Goal: Task Accomplishment & Management: Manage account settings

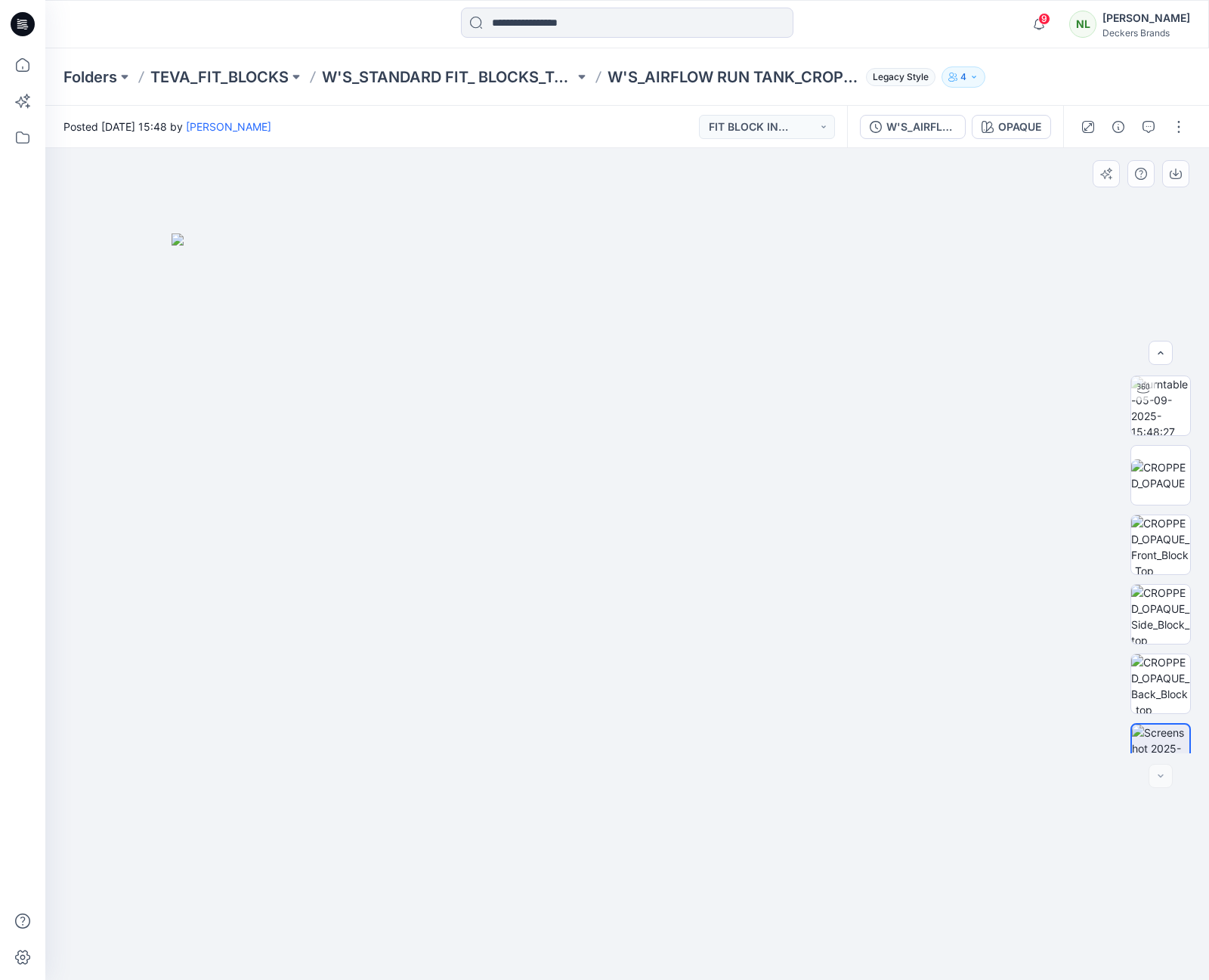
scroll to position [169, 0]
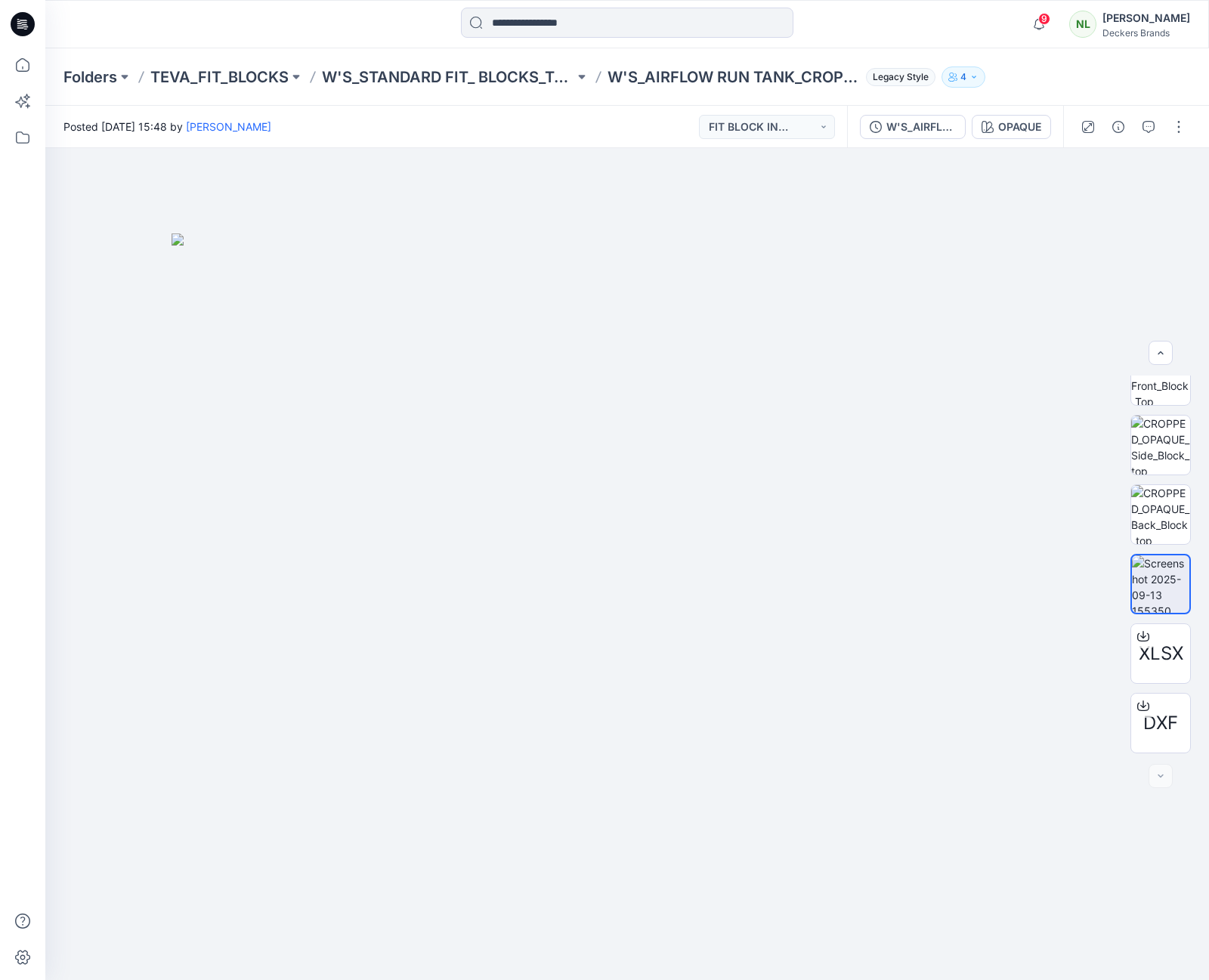
drag, startPoint x: 208, startPoint y: 76, endPoint x: 199, endPoint y: 76, distance: 9.0
click at [208, 76] on p "TEVA_FIT_BLOCKS" at bounding box center [219, 77] width 138 height 22
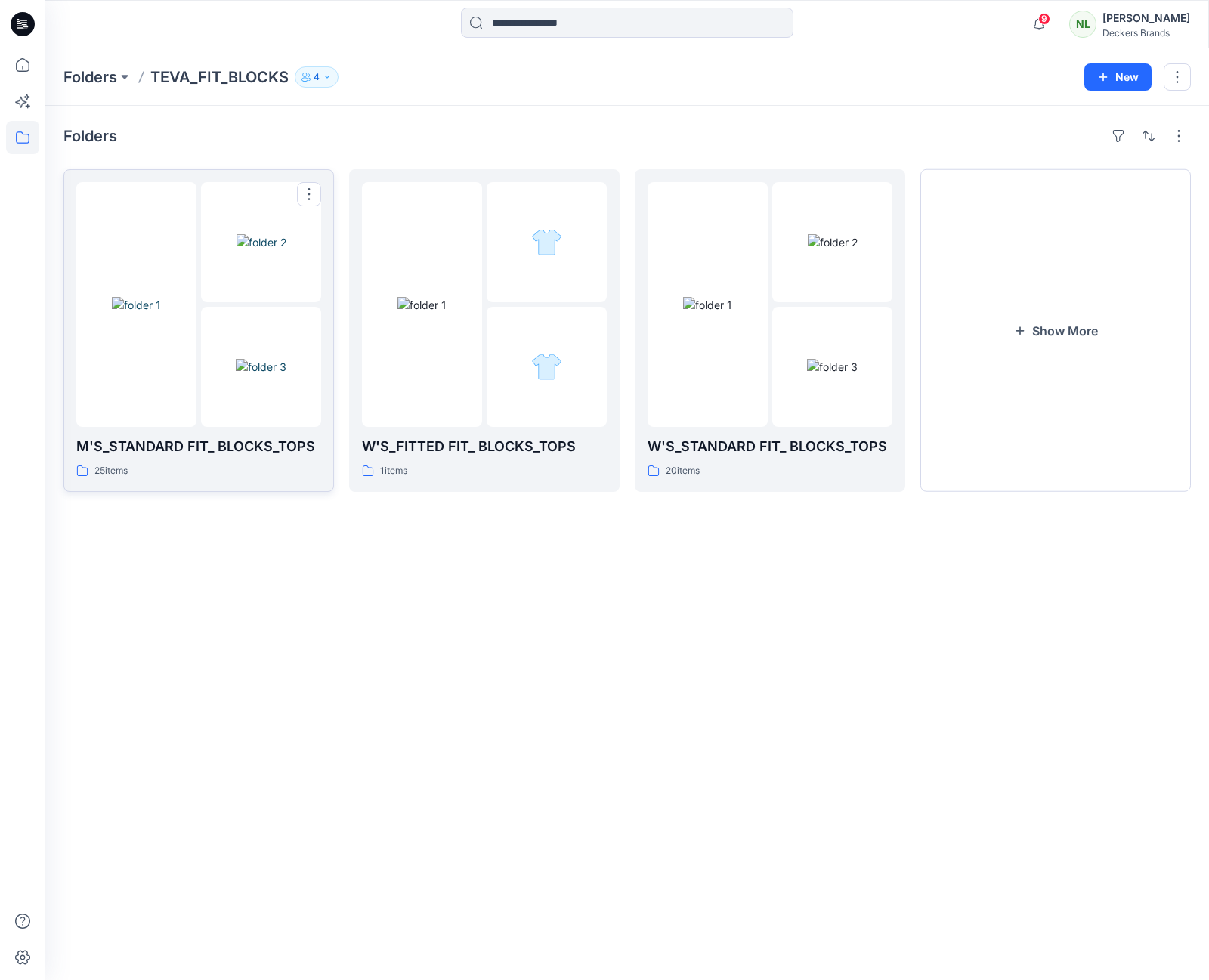
click at [257, 375] on img at bounding box center [261, 367] width 51 height 16
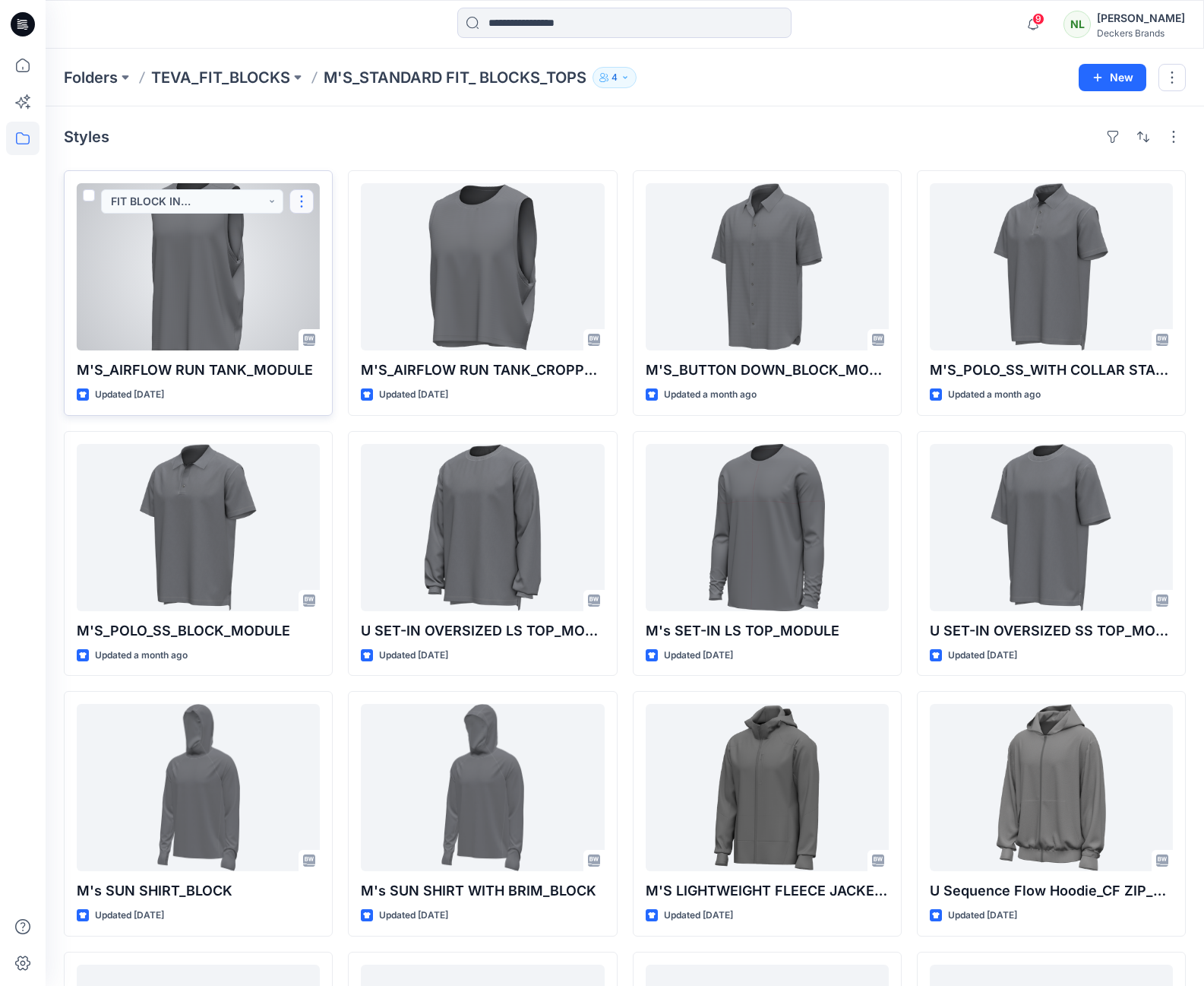
click at [302, 206] on button "button" at bounding box center [301, 201] width 25 height 25
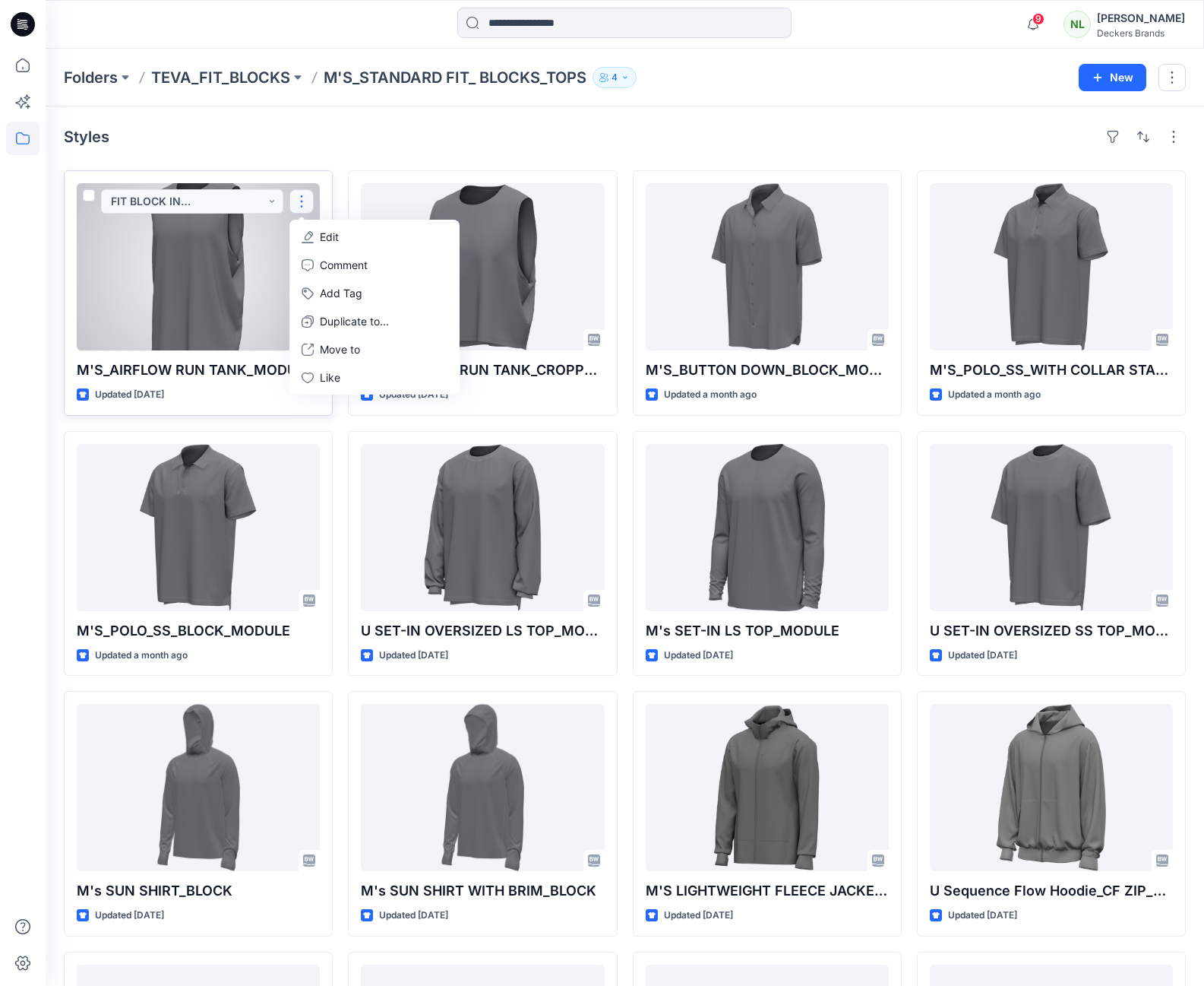
click at [328, 237] on p "Edit" at bounding box center [329, 237] width 19 height 16
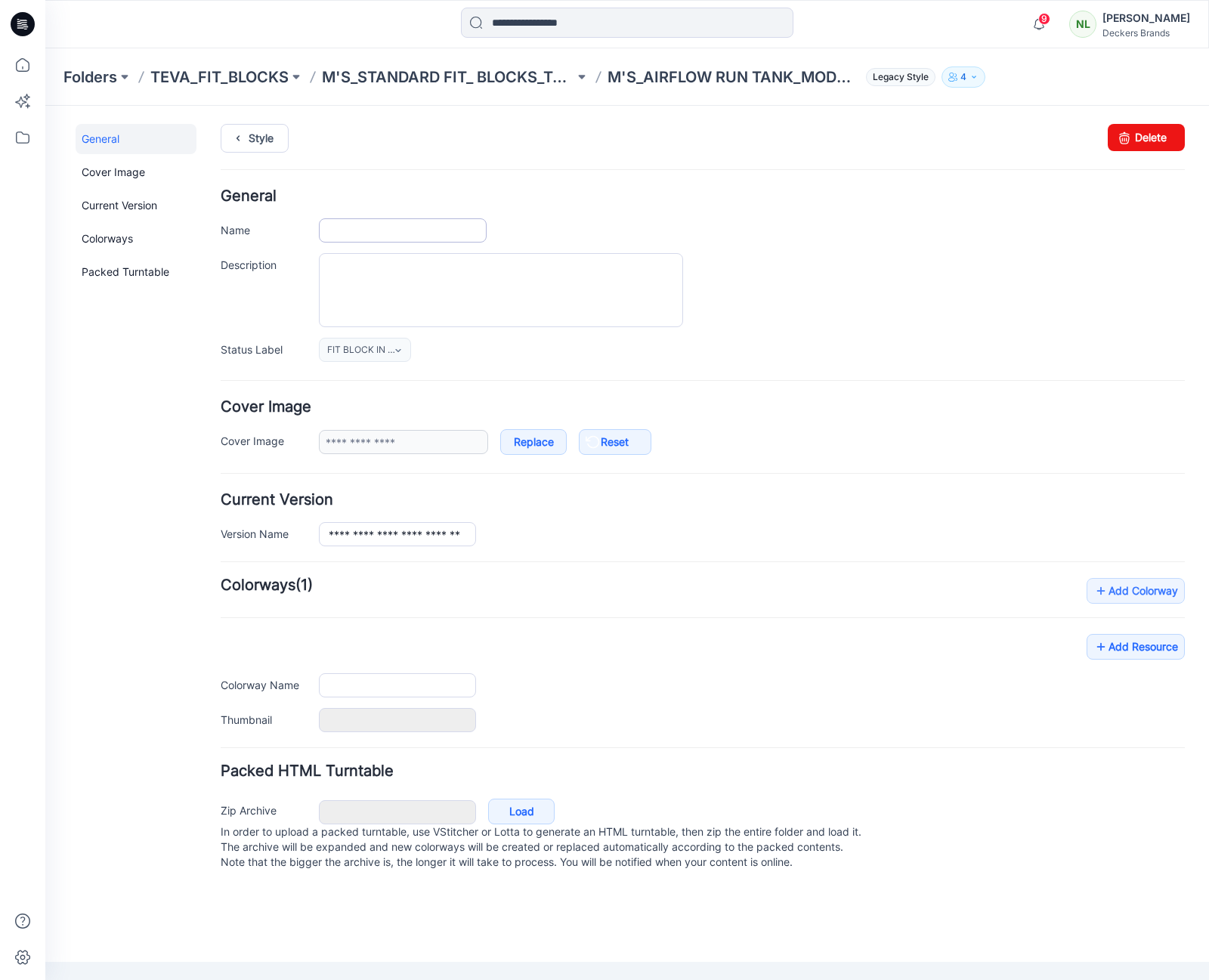
type input "**********"
type input "******"
type input "**********"
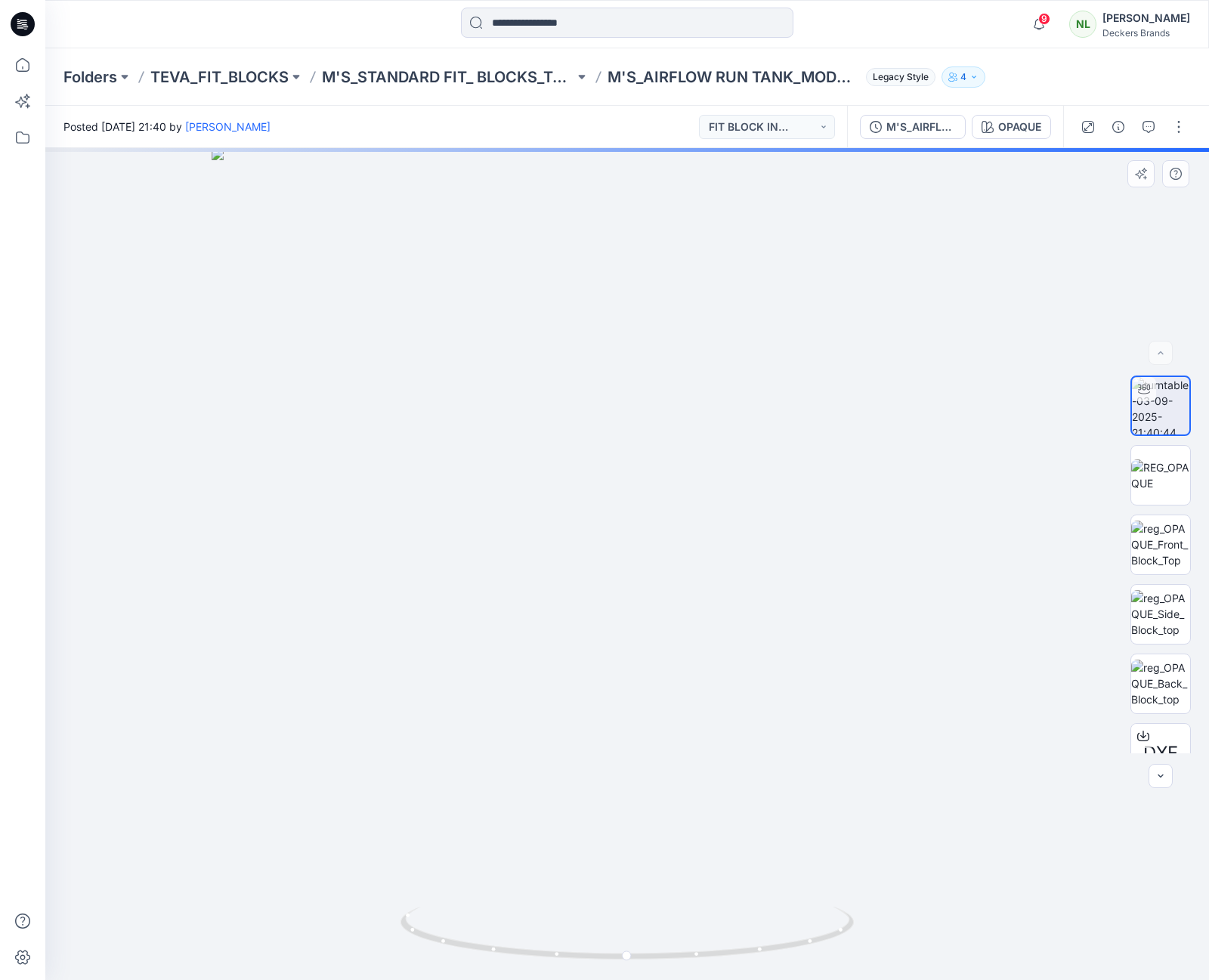
scroll to position [30, 0]
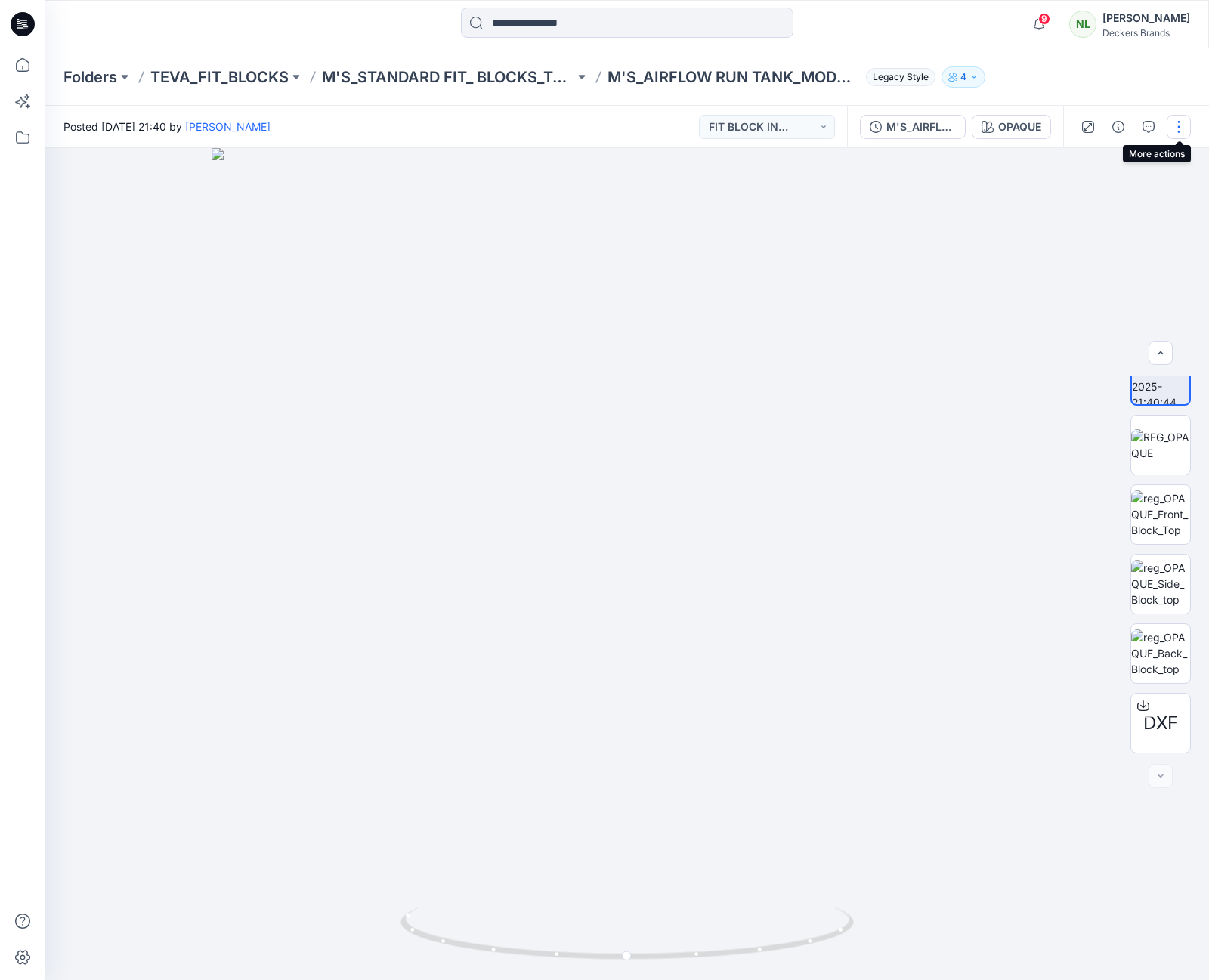
click at [1180, 127] on button "button" at bounding box center [1179, 127] width 25 height 25
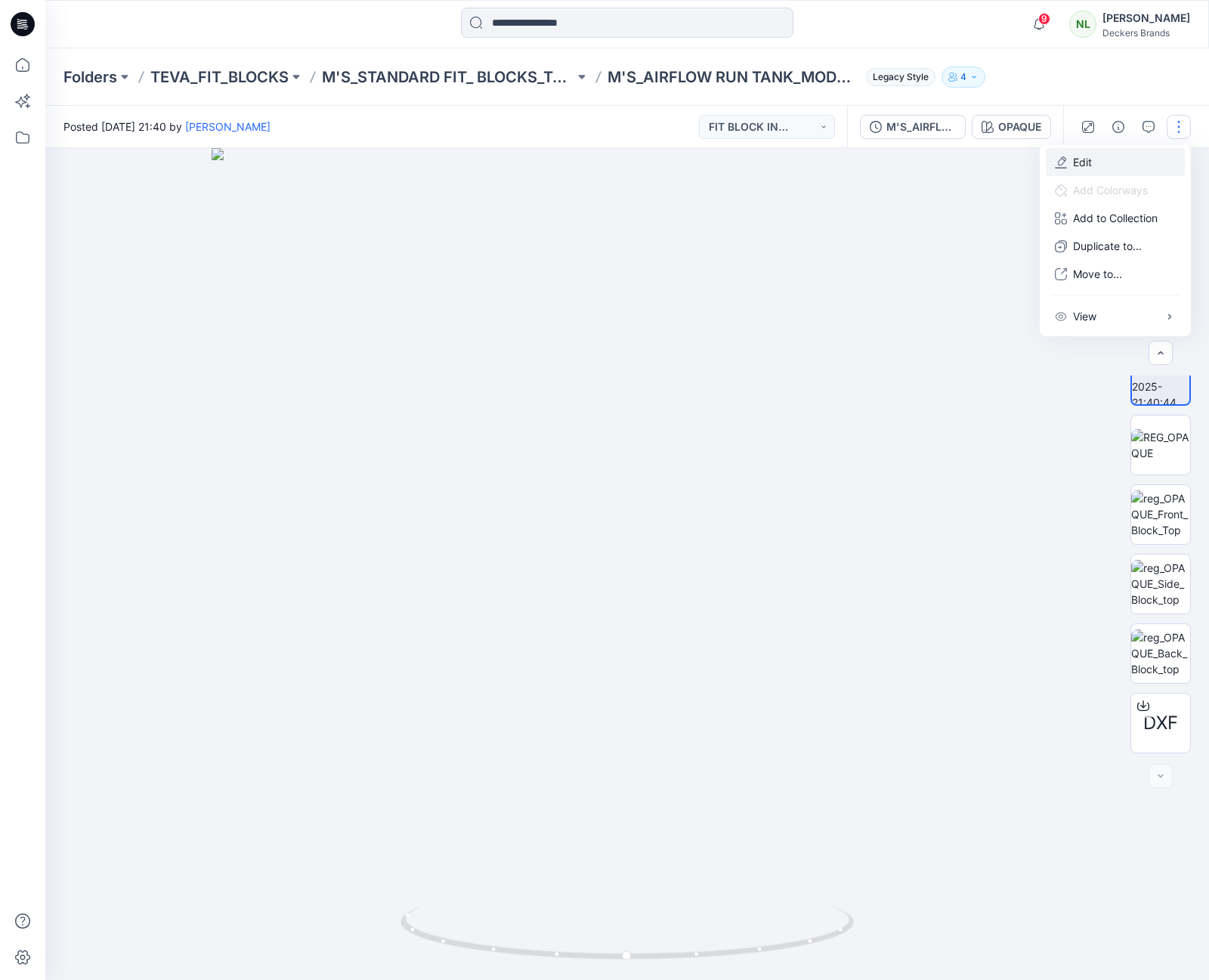
click at [1081, 160] on p "Edit" at bounding box center [1081, 162] width 19 height 16
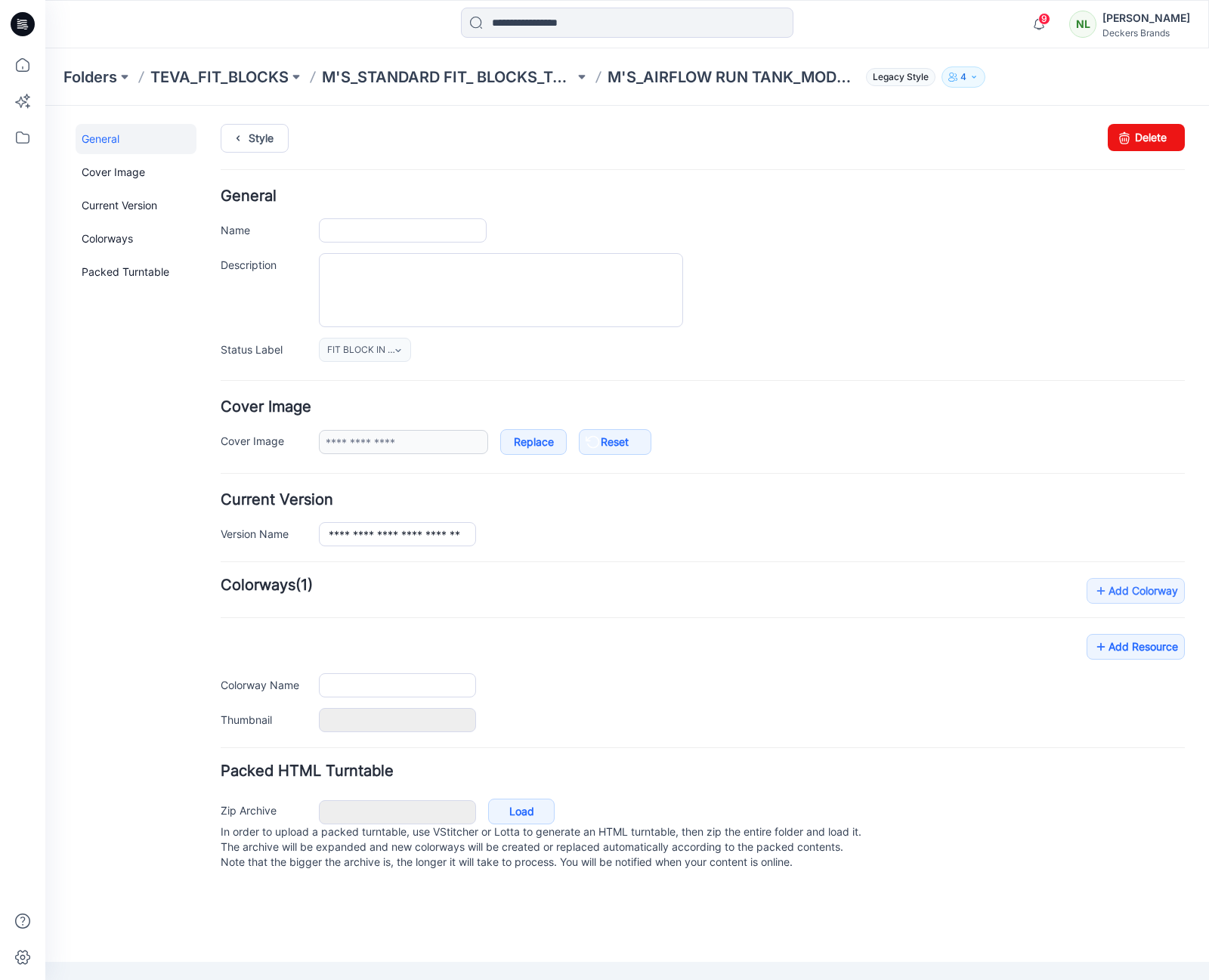
type input "**********"
type input "******"
type input "**********"
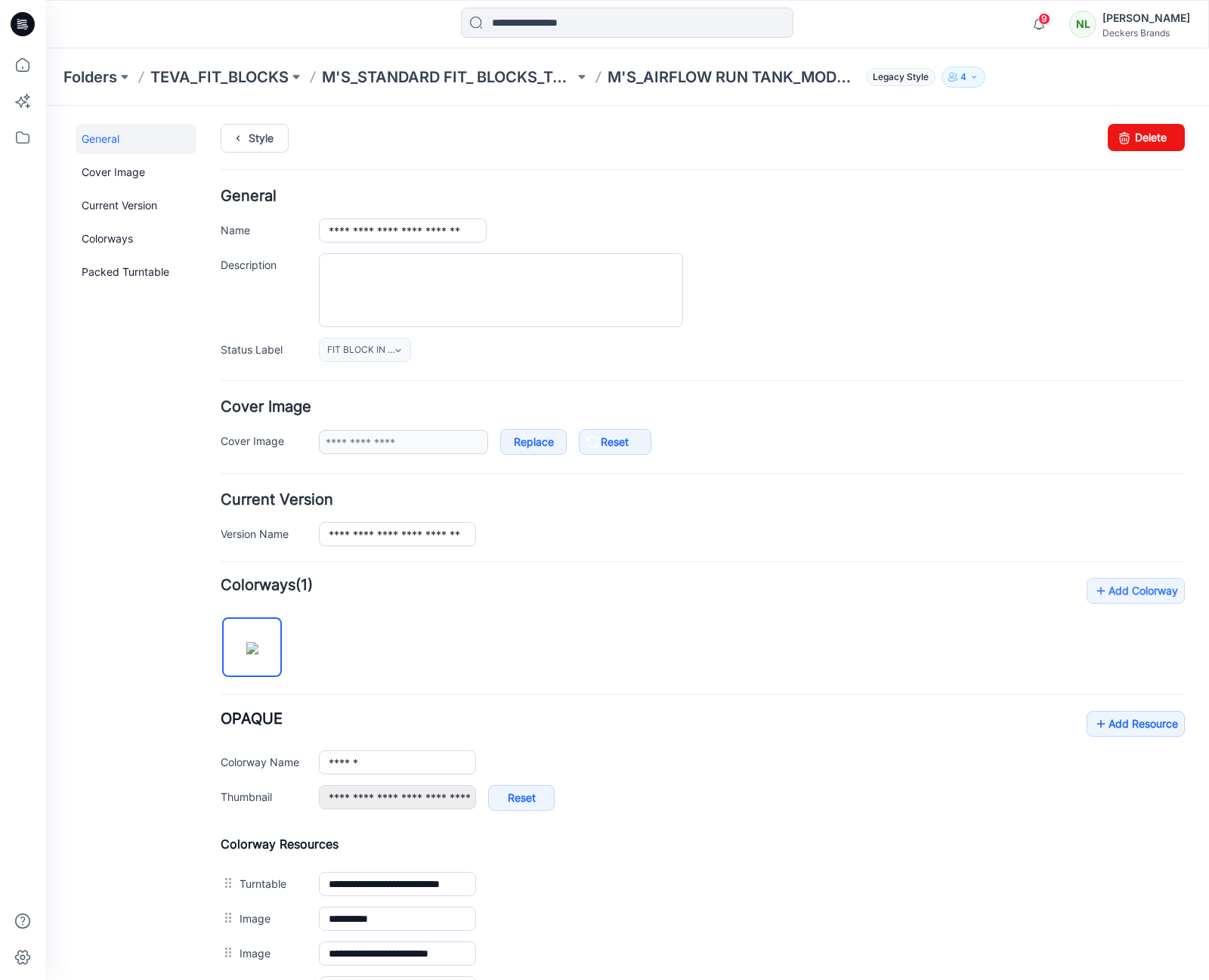
scroll to position [268, 0]
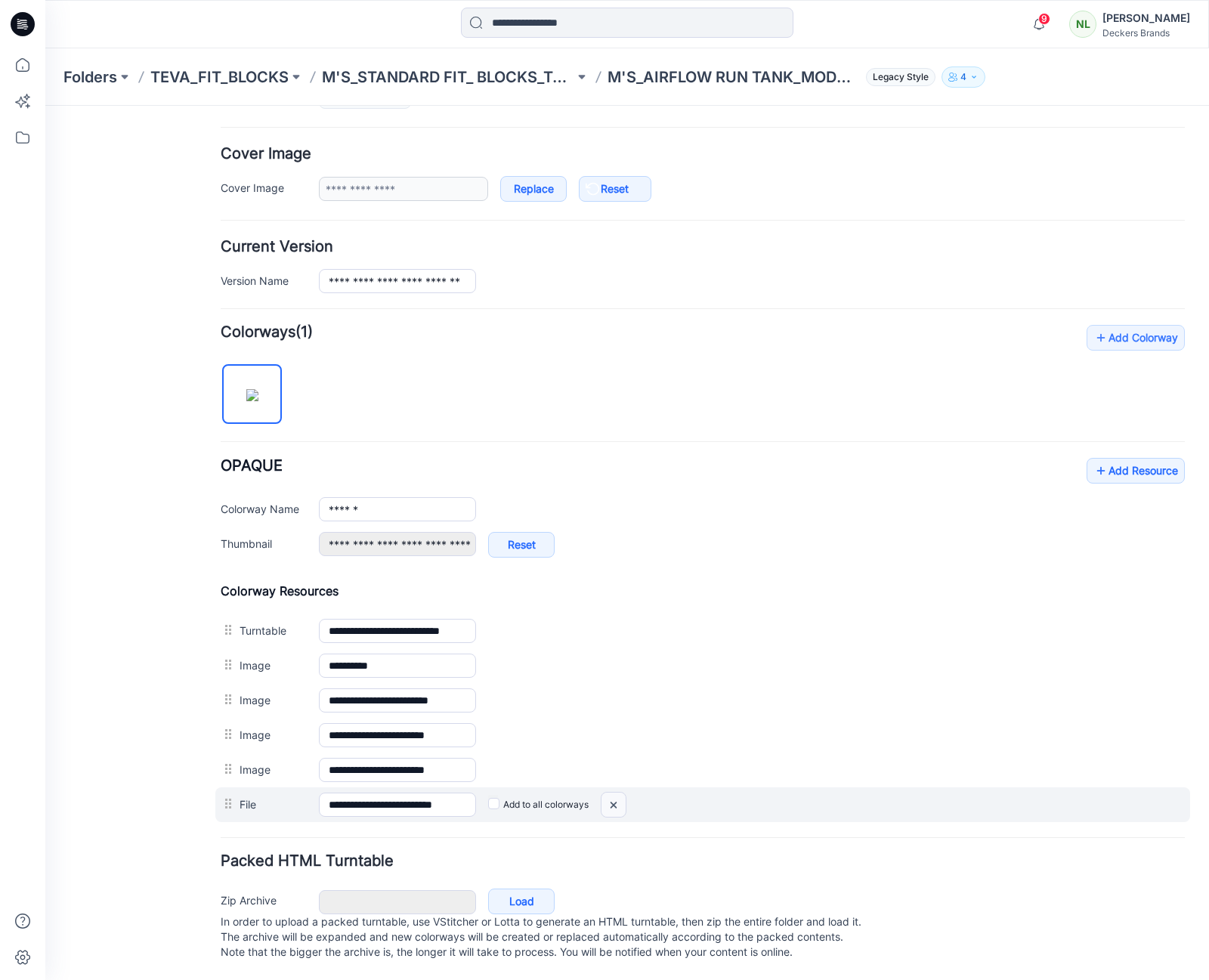
drag, startPoint x: 618, startPoint y: 785, endPoint x: 713, endPoint y: 204, distance: 588.7
click at [618, 793] on img at bounding box center [613, 804] width 25 height 25
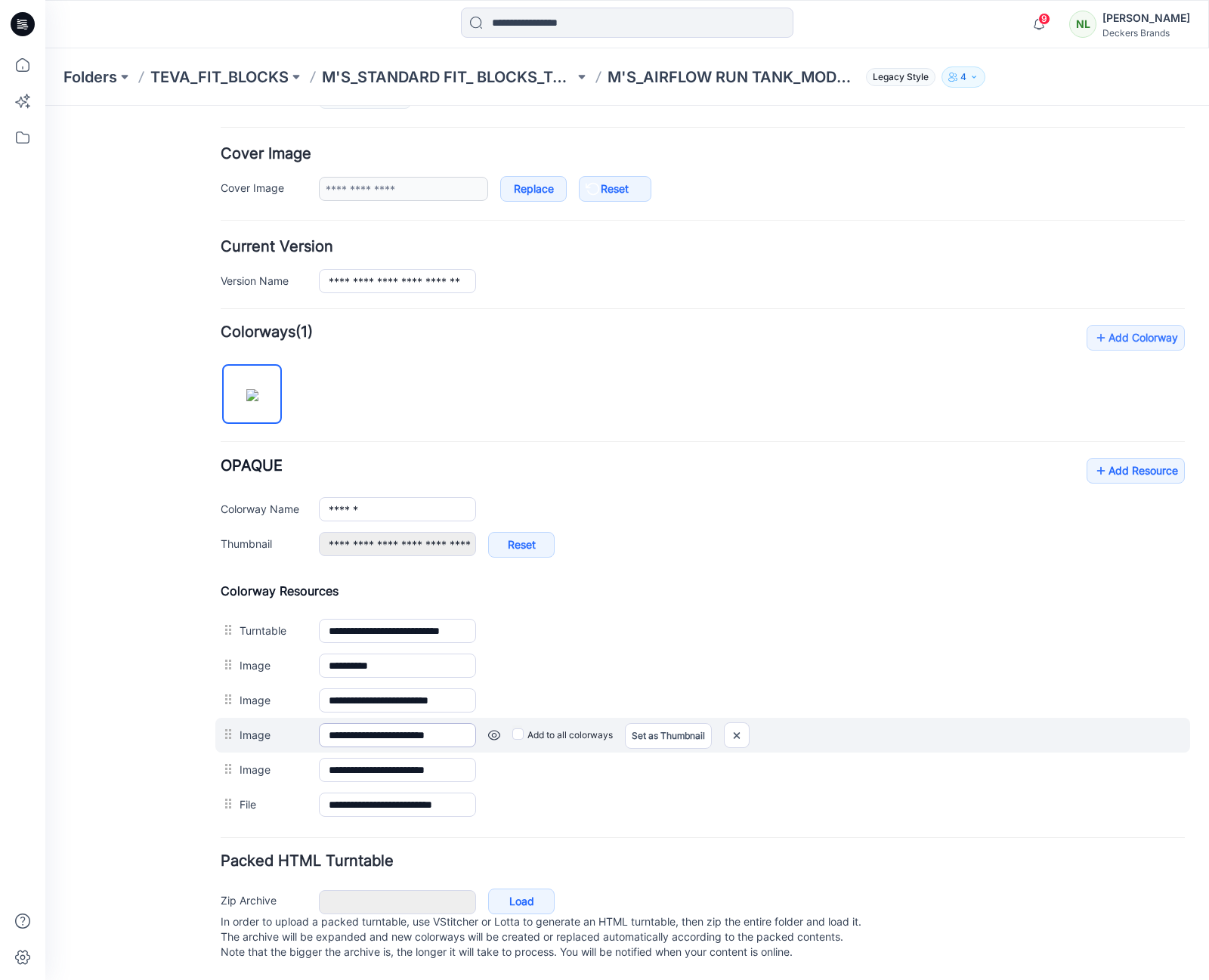
scroll to position [233, 0]
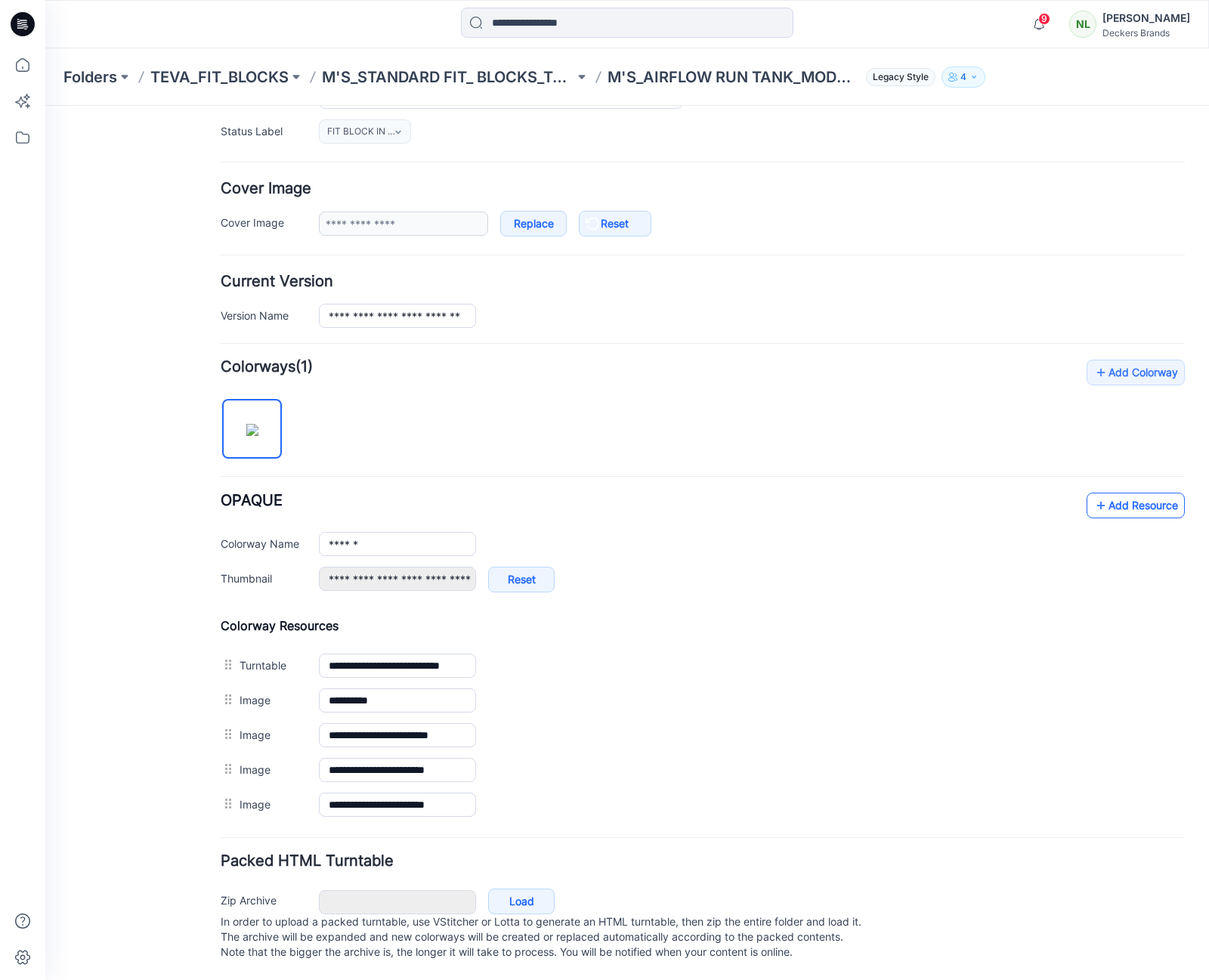
click at [1129, 492] on link "Add Resource" at bounding box center [1135, 505] width 98 height 26
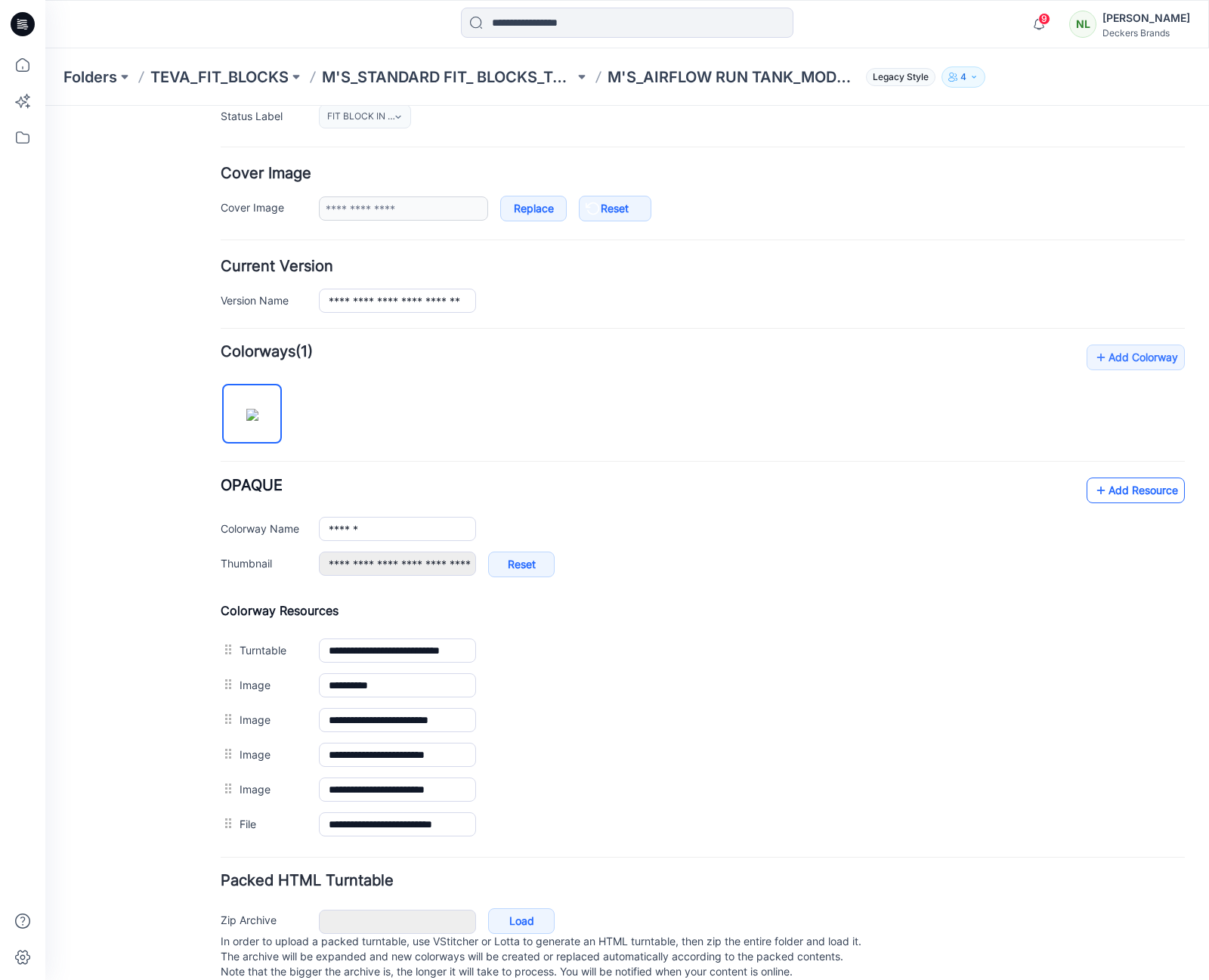
click at [1117, 489] on link "Add Resource" at bounding box center [1135, 490] width 98 height 26
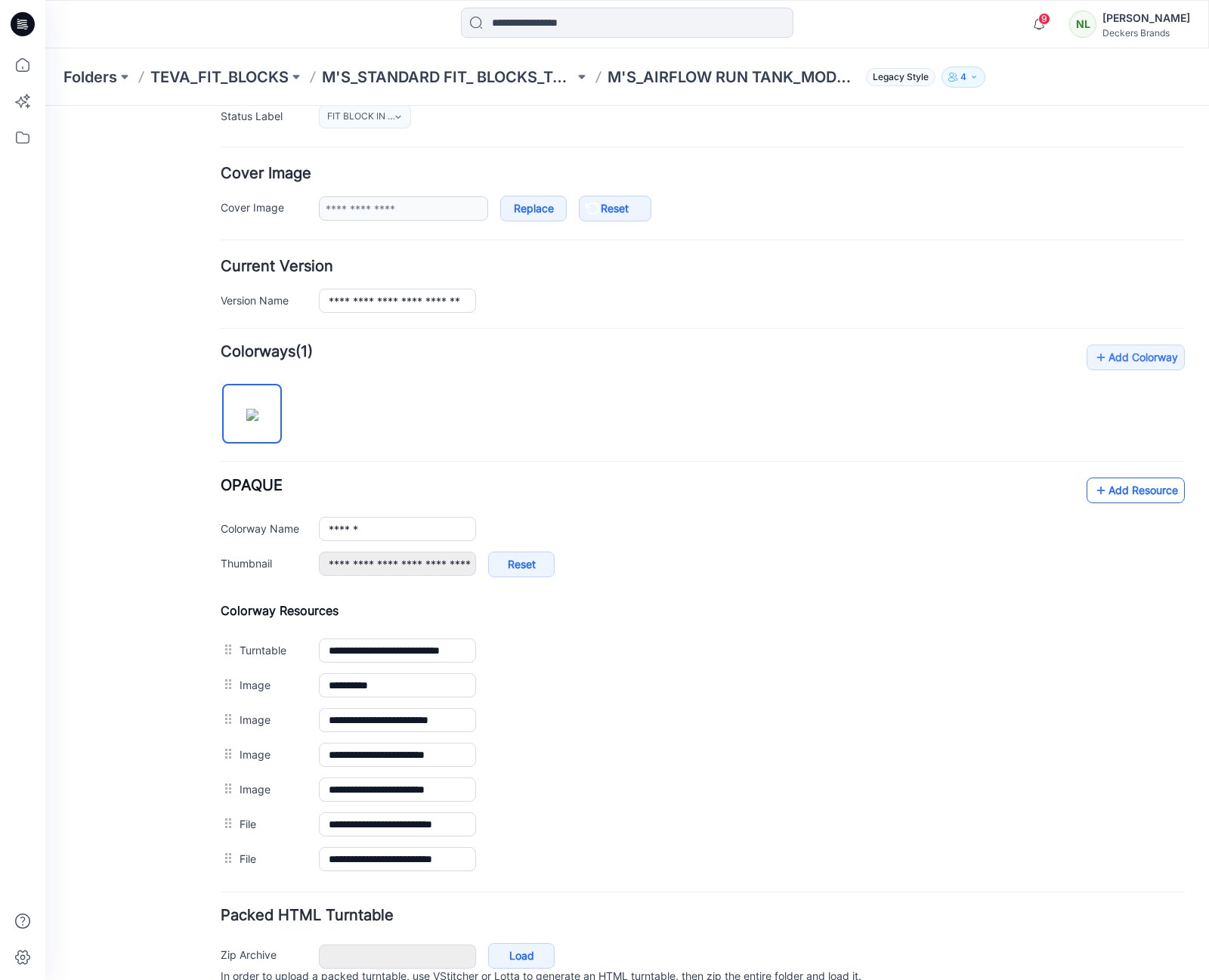
click at [1130, 491] on link "Add Resource" at bounding box center [1135, 490] width 98 height 26
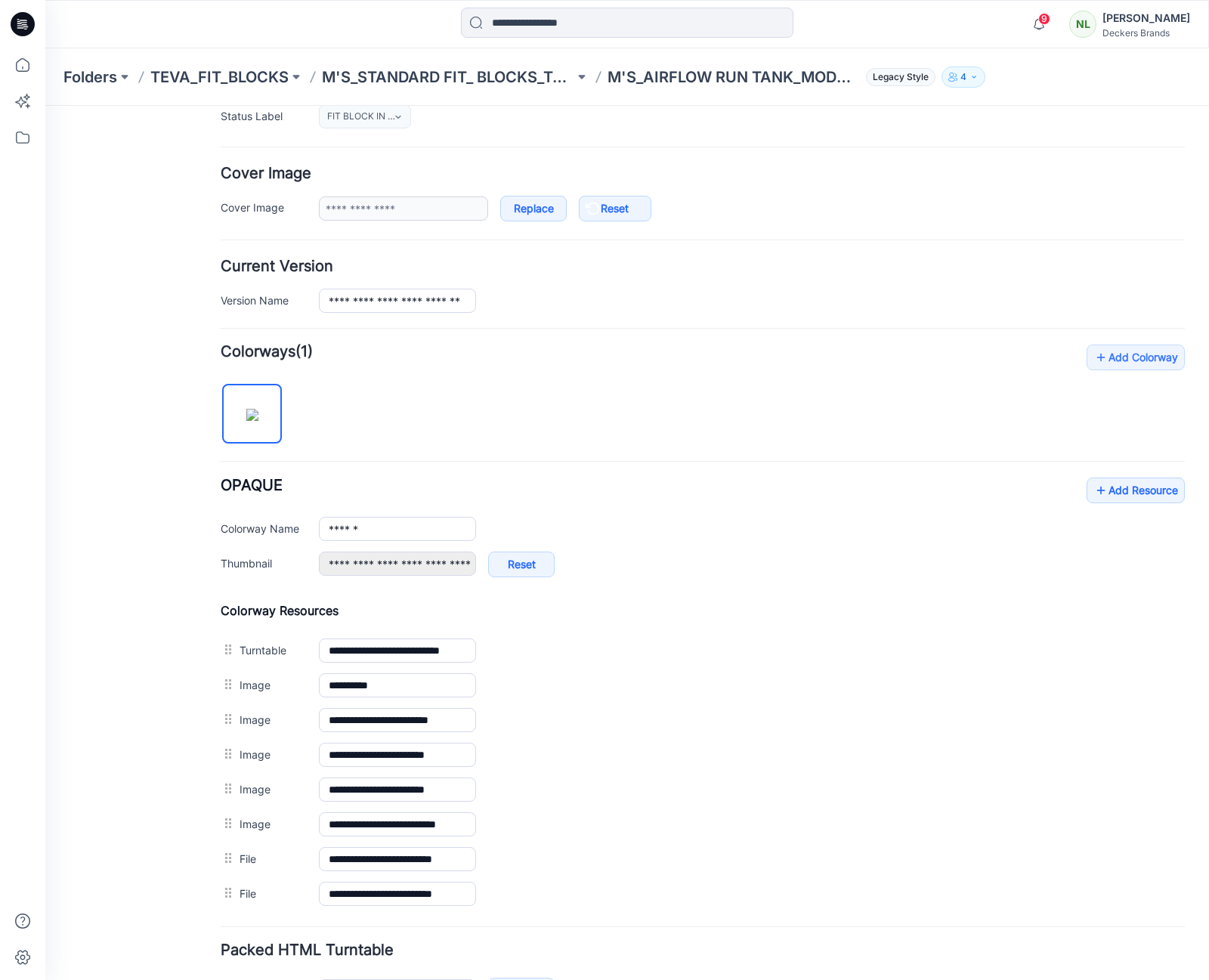
scroll to position [0, 0]
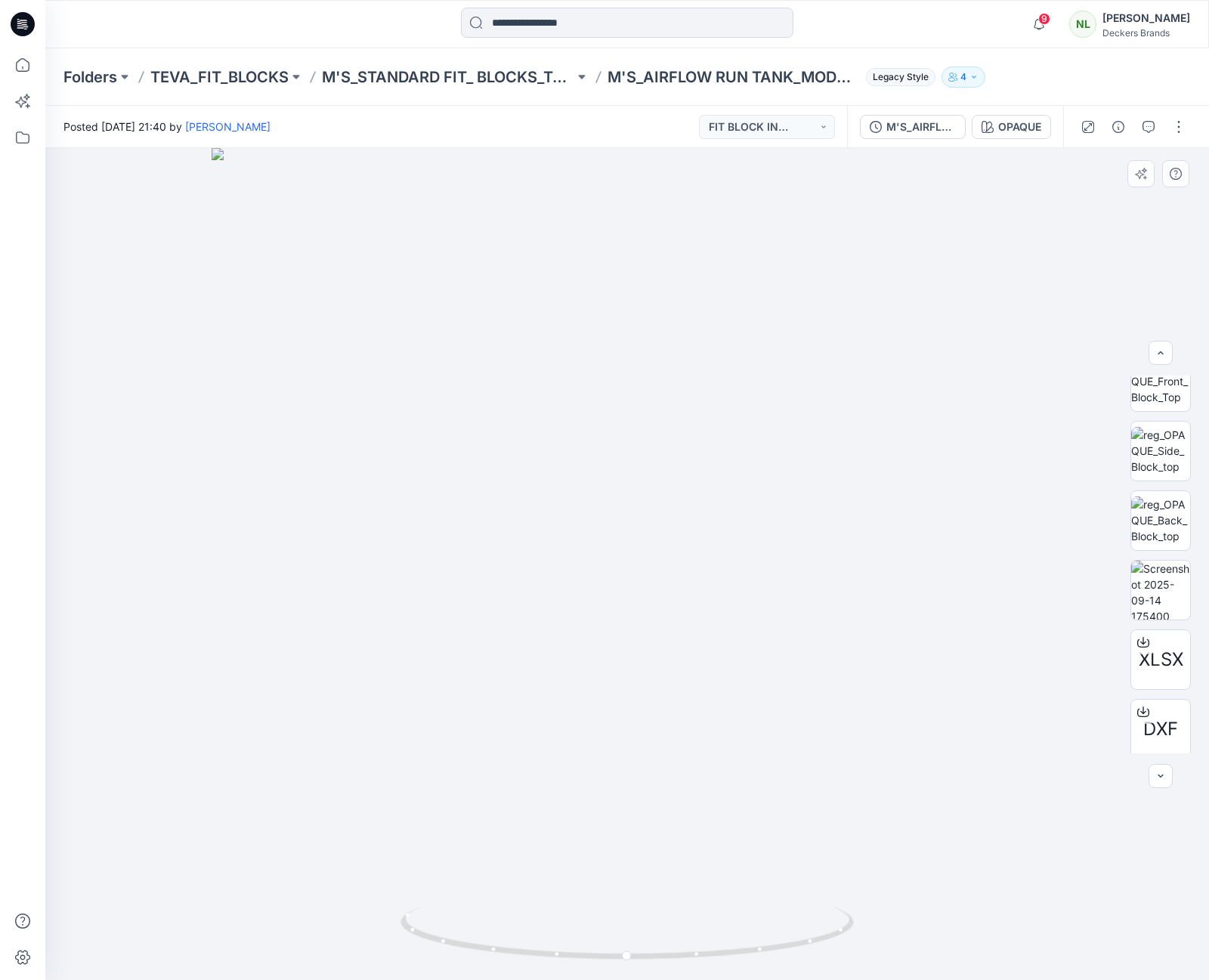
scroll to position [169, 0]
click at [1162, 593] on img at bounding box center [1161, 584] width 59 height 59
click at [109, 724] on div at bounding box center [627, 564] width 1164 height 832
drag, startPoint x: 741, startPoint y: 181, endPoint x: 730, endPoint y: 177, distance: 11.7
click at [741, 180] on div at bounding box center [627, 564] width 1164 height 832
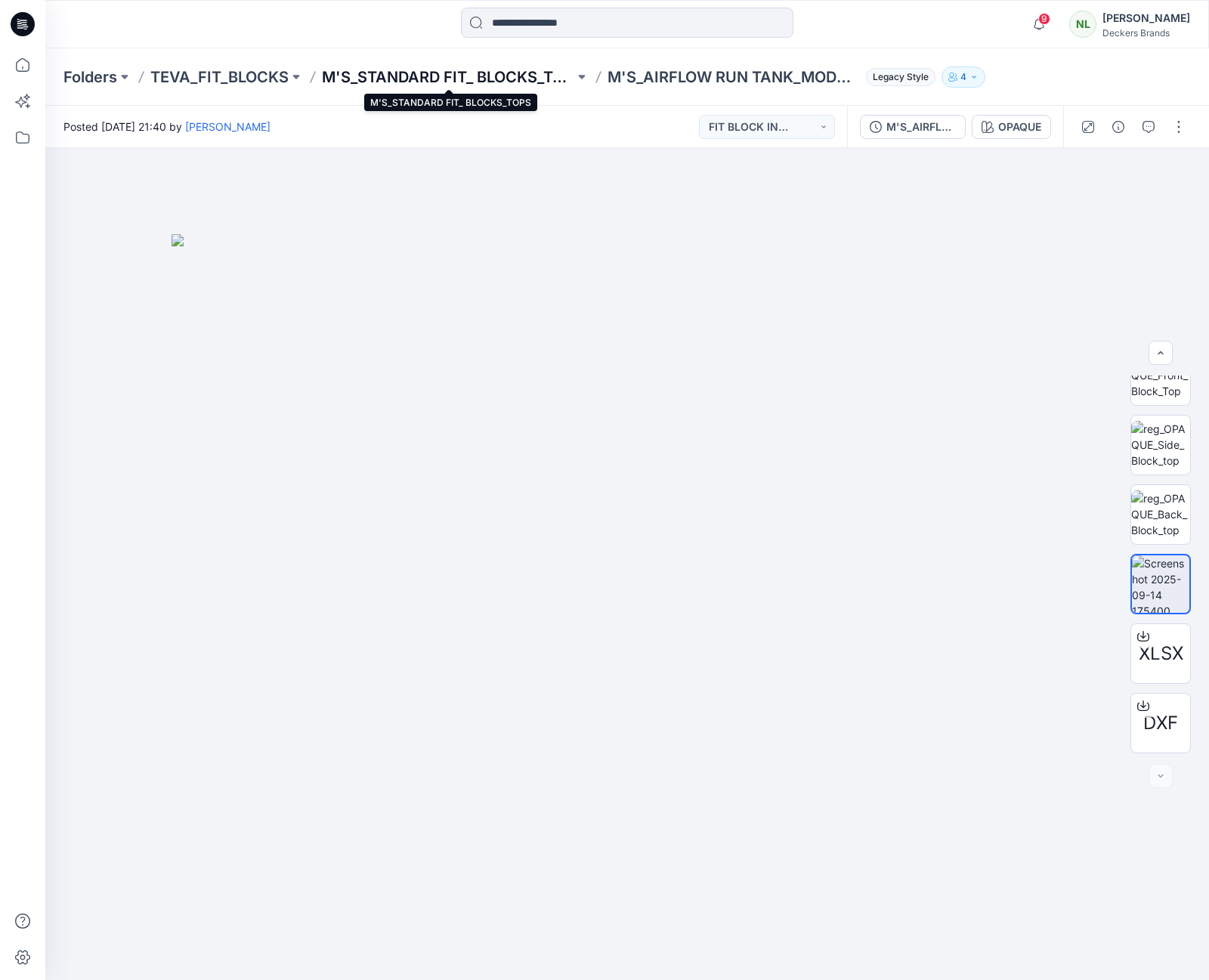
click at [373, 74] on p "M'S_STANDARD FIT_ BLOCKS_TOPS" at bounding box center [447, 77] width 252 height 22
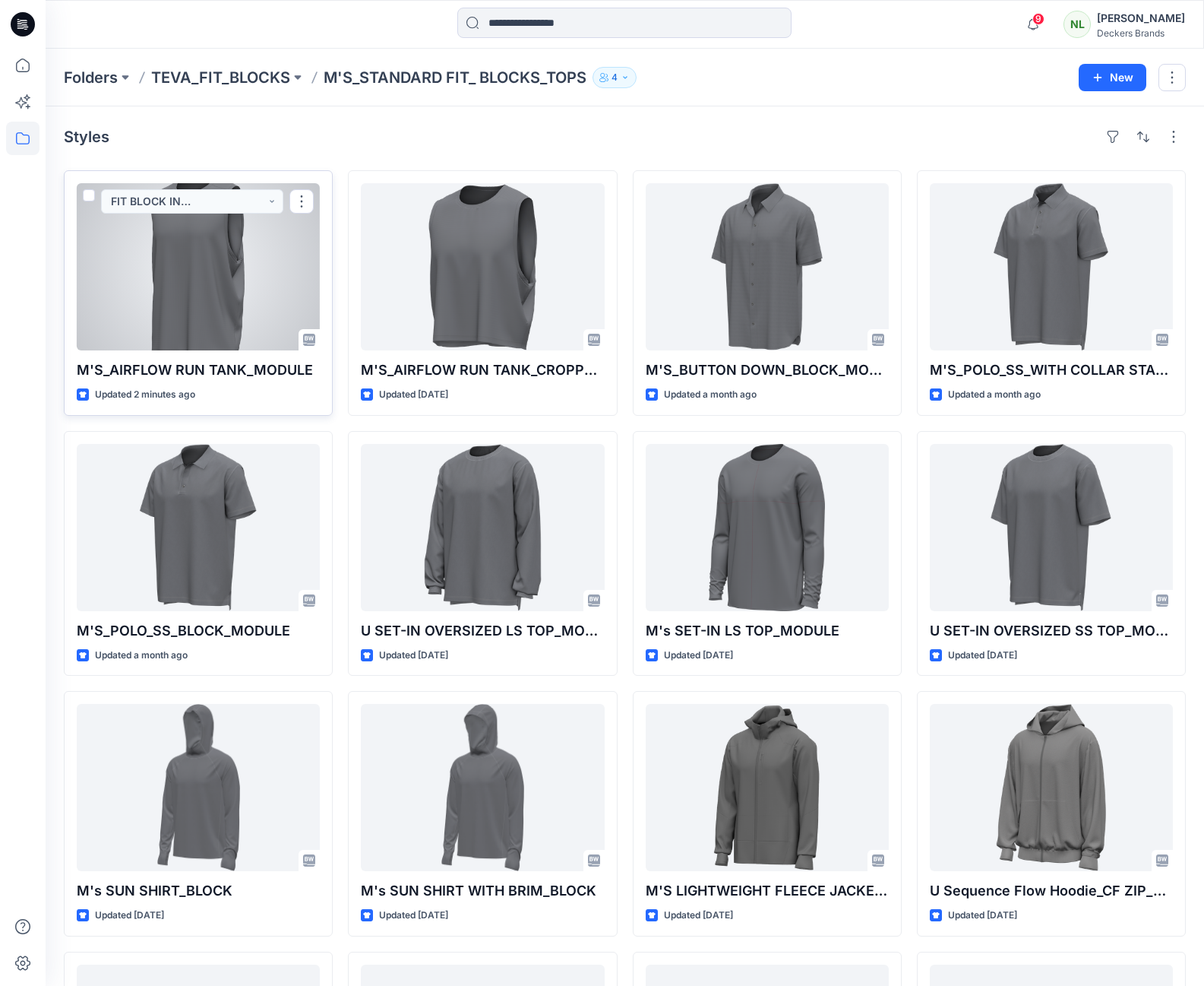
click at [177, 276] on div at bounding box center [198, 266] width 243 height 167
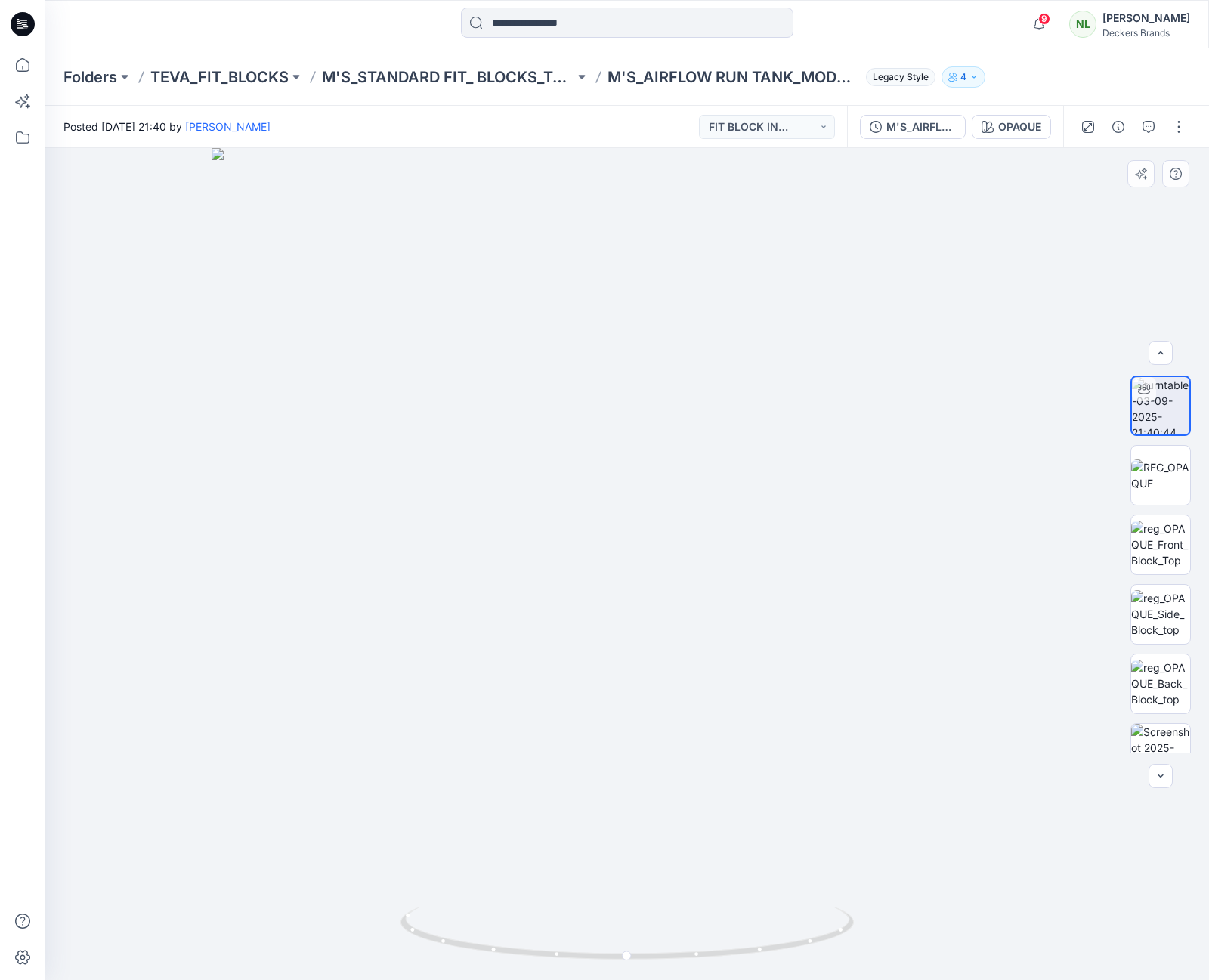
scroll to position [74, 0]
click at [1154, 669] on img at bounding box center [1161, 679] width 59 height 59
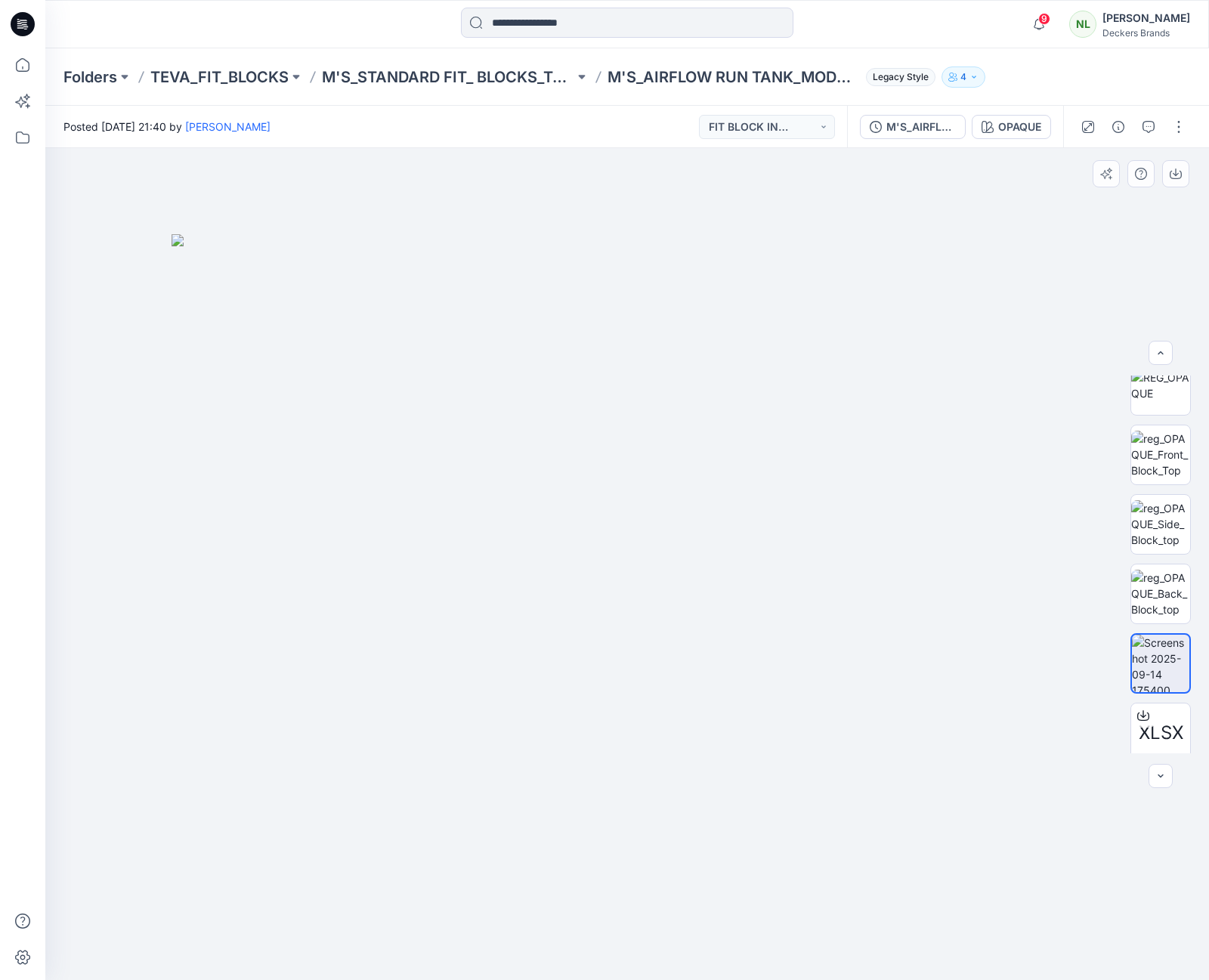
scroll to position [169, 0]
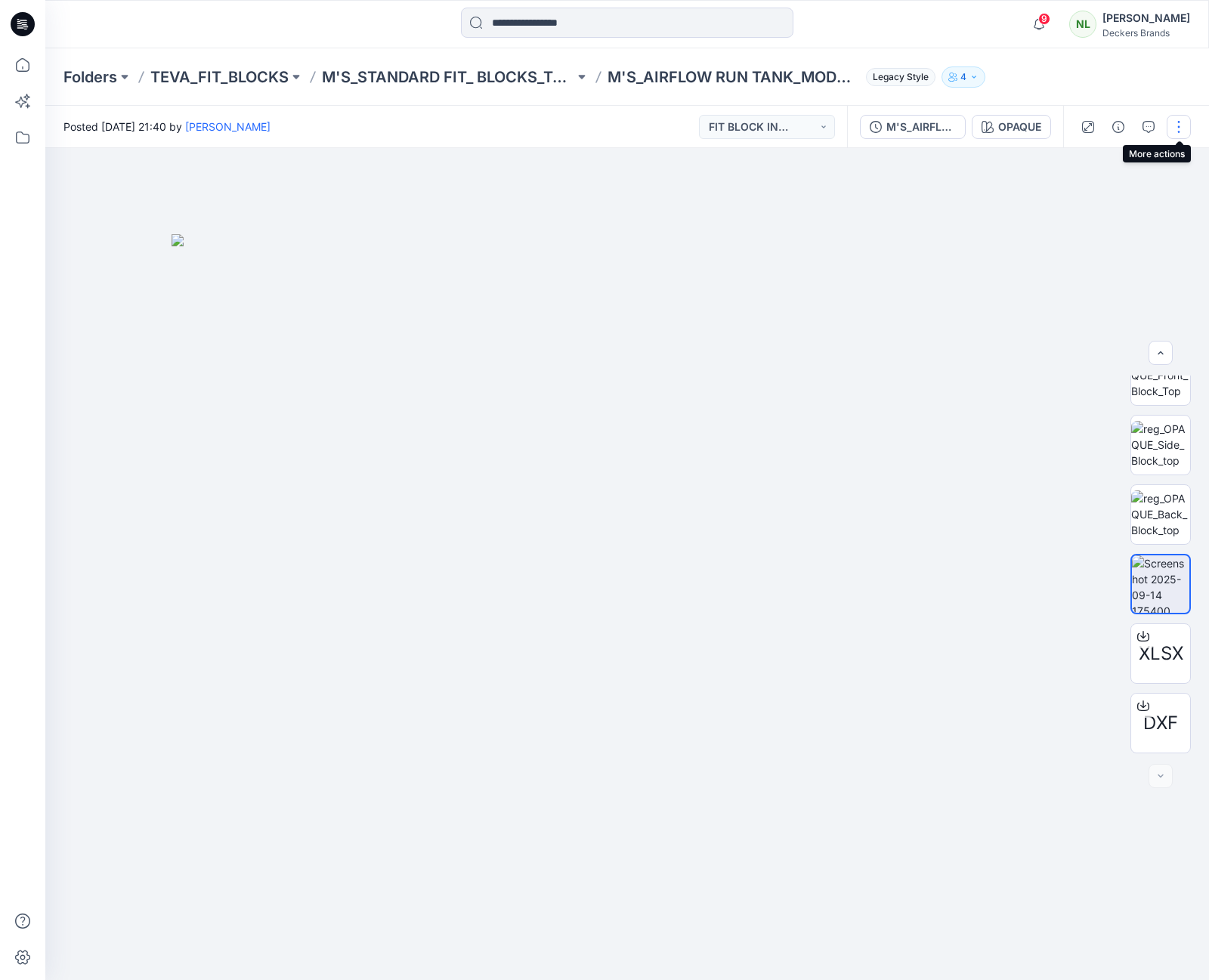
click at [1178, 129] on button "button" at bounding box center [1179, 127] width 25 height 25
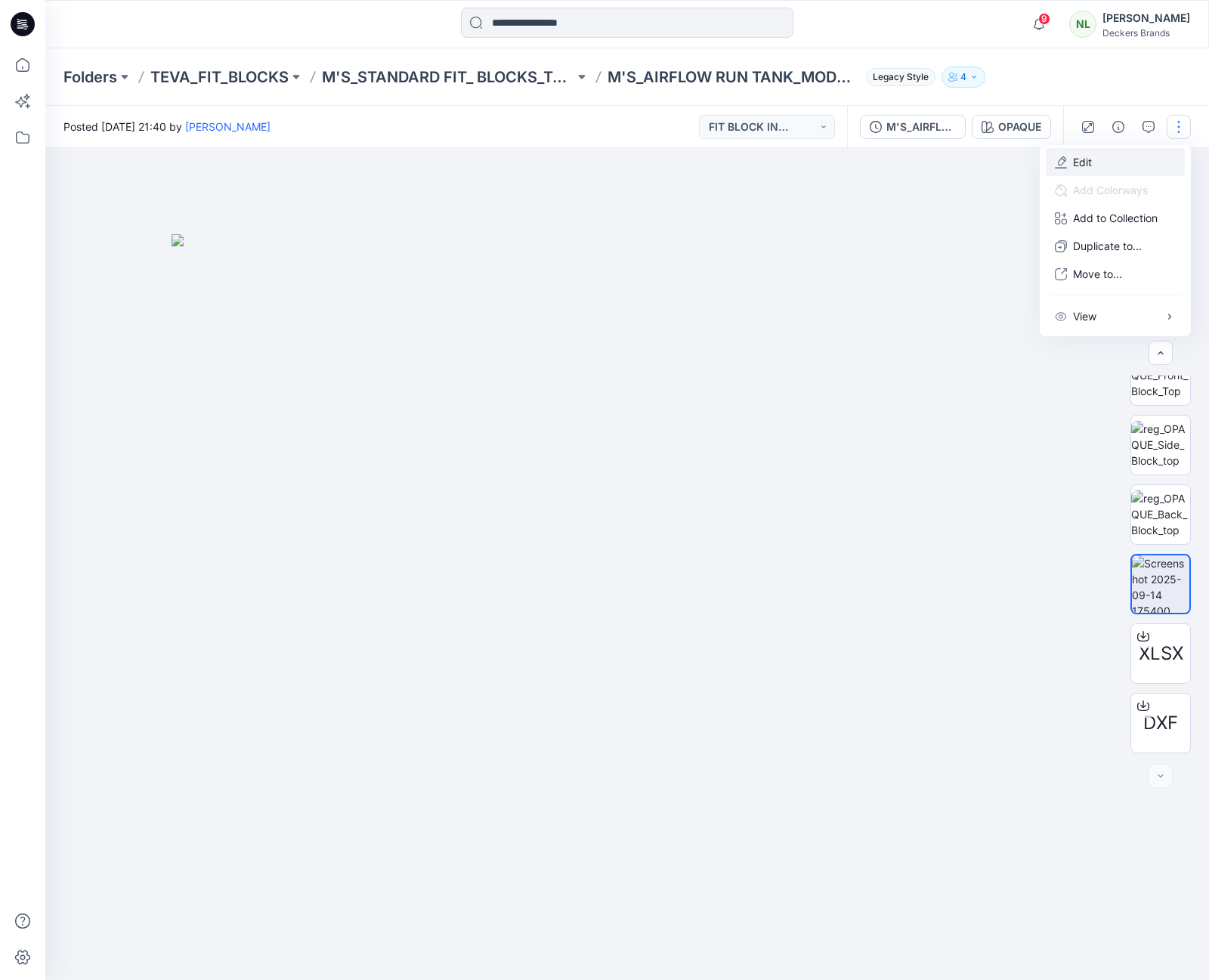
click at [1073, 161] on p "Edit" at bounding box center [1081, 162] width 19 height 16
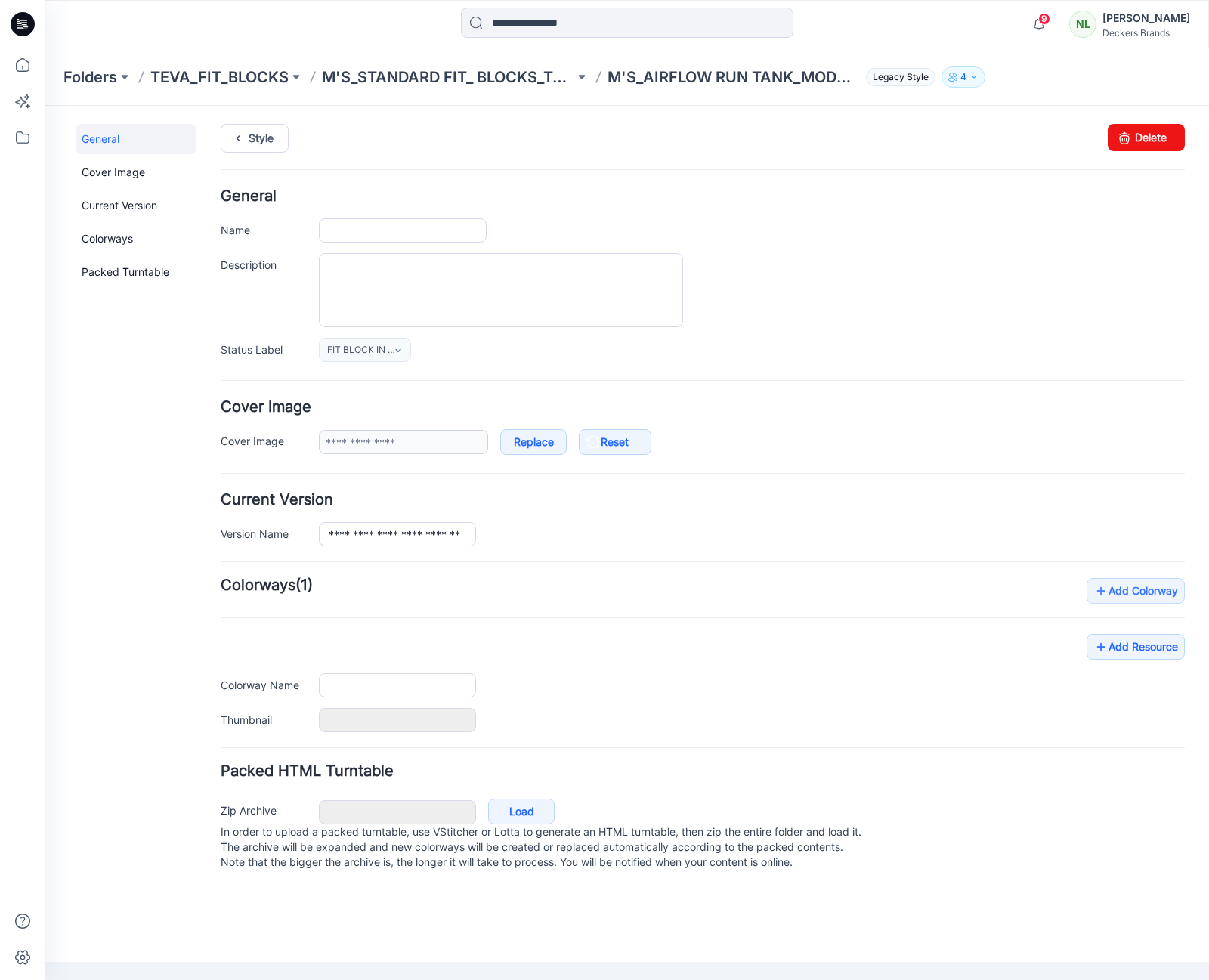
type input "**********"
type input "******"
type input "**********"
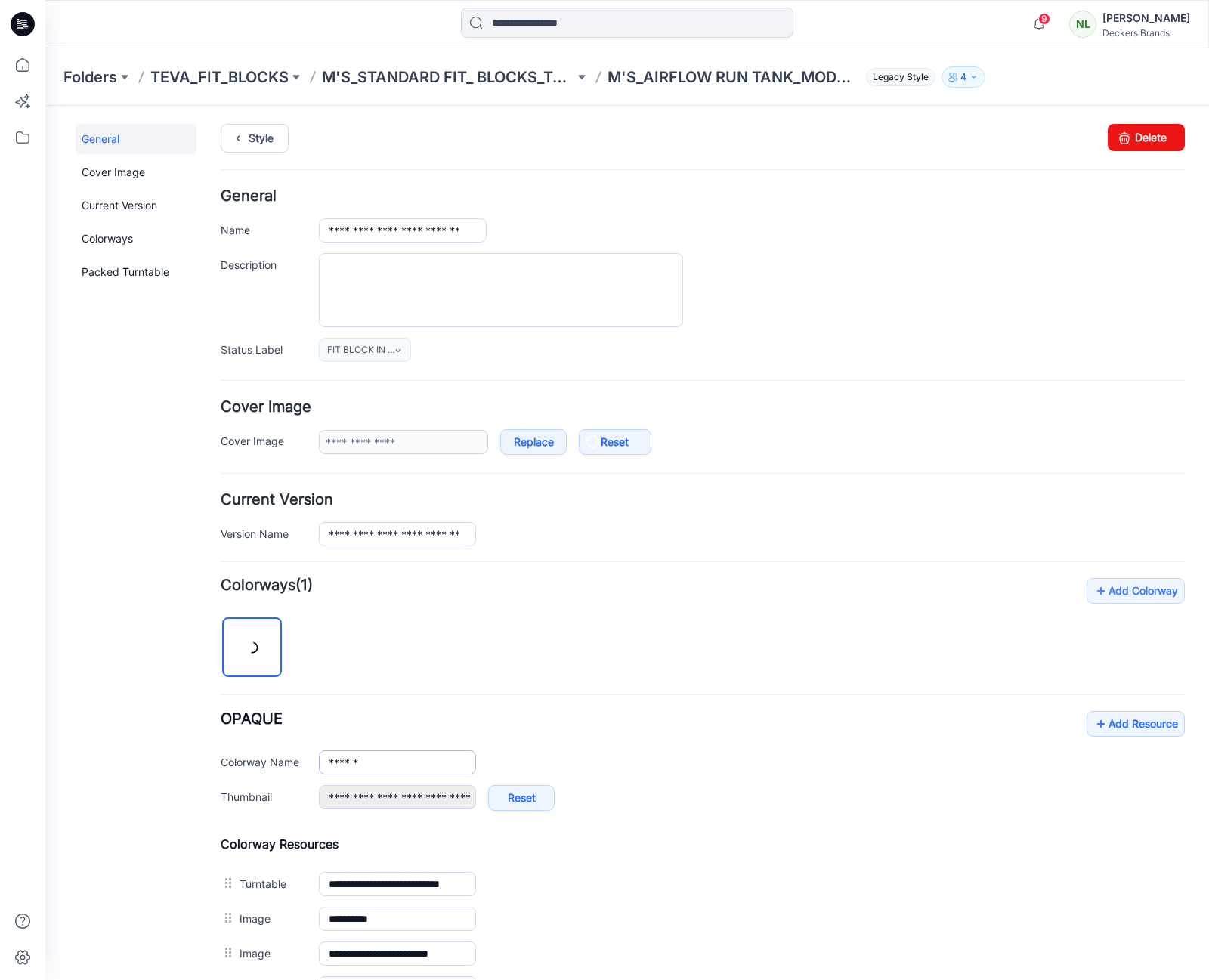
scroll to position [337, 0]
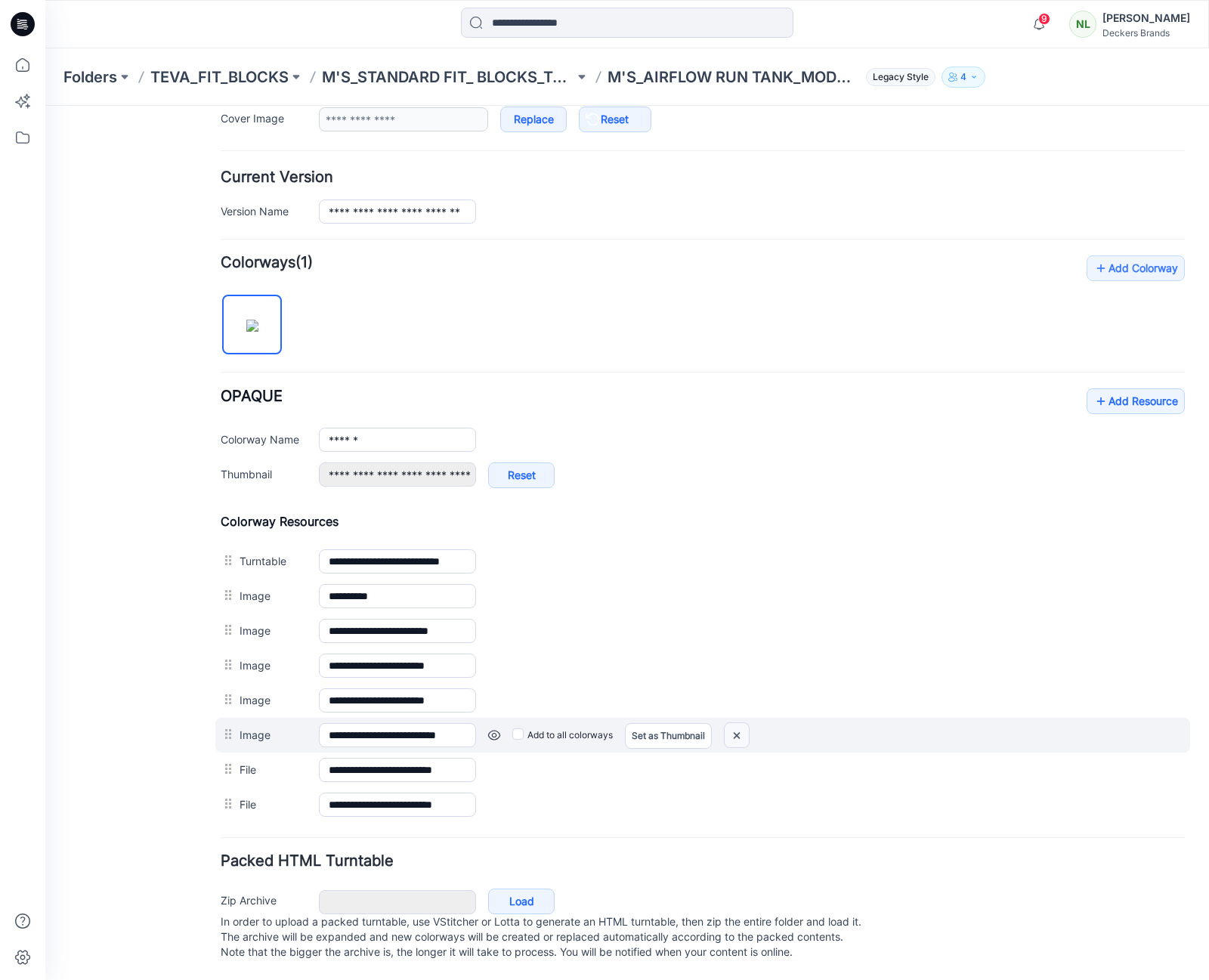
drag, startPoint x: 739, startPoint y: 720, endPoint x: 728, endPoint y: 195, distance: 525.1
click at [739, 723] on img at bounding box center [736, 735] width 25 height 25
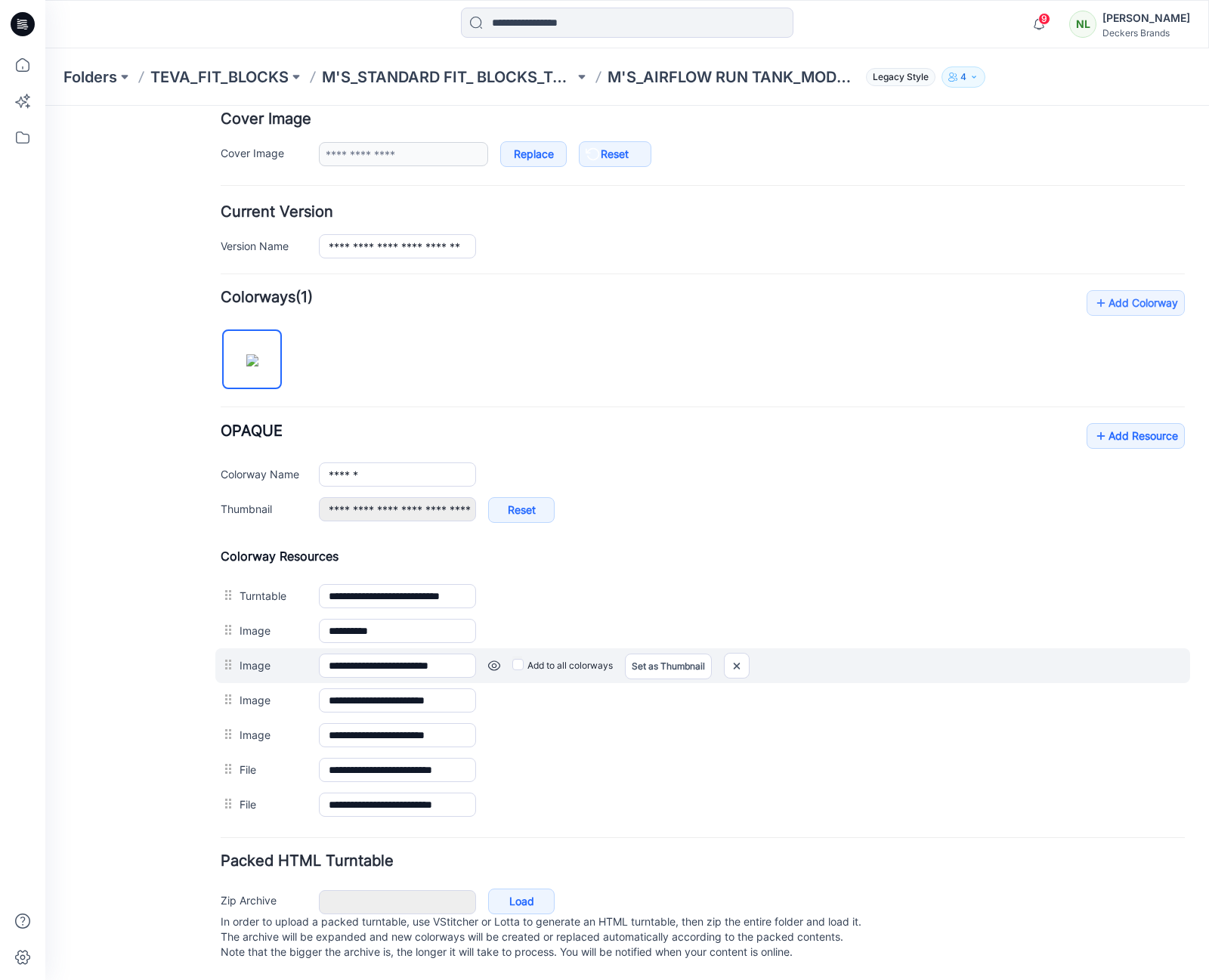
scroll to position [303, 0]
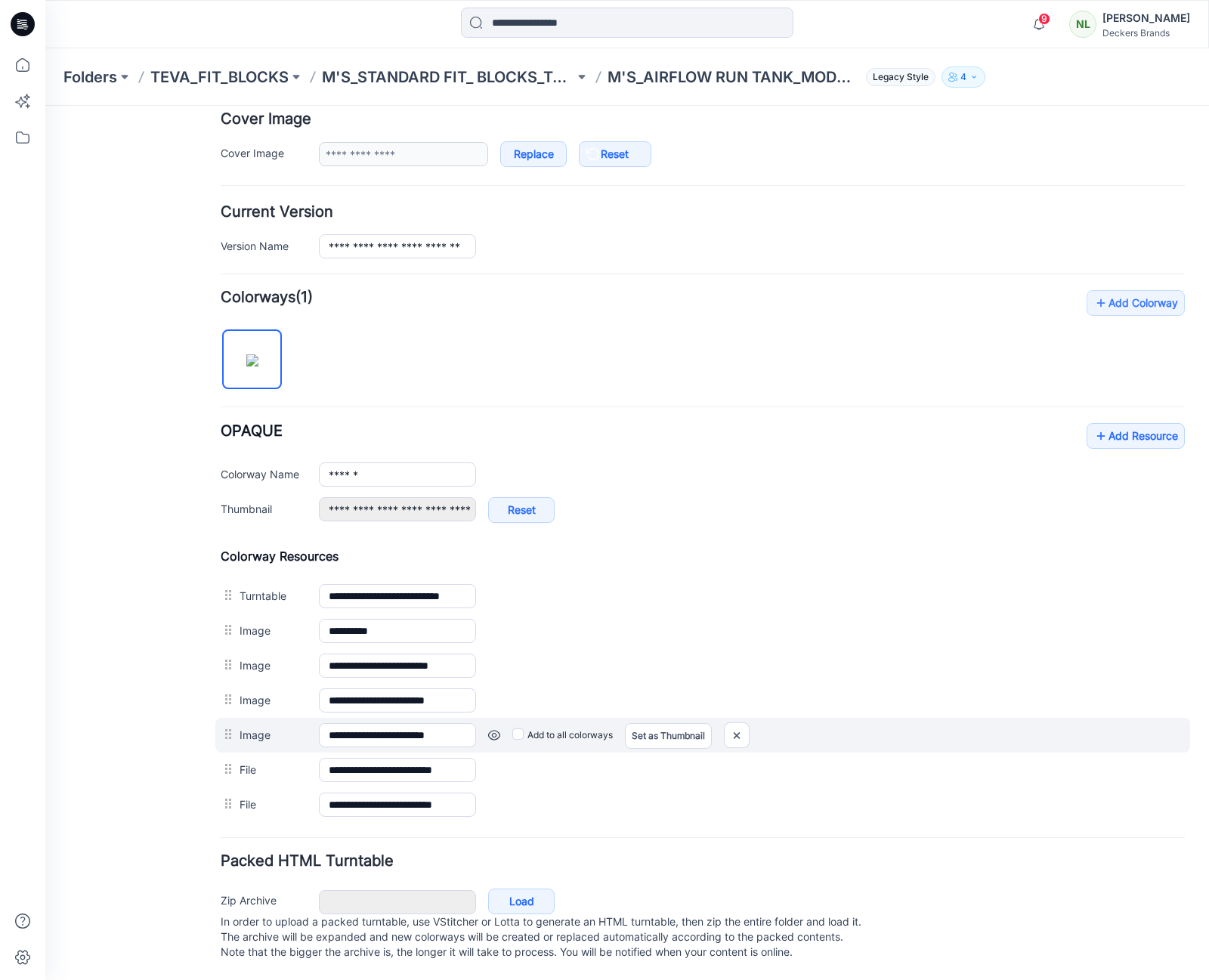
click at [495, 729] on link at bounding box center [494, 735] width 12 height 12
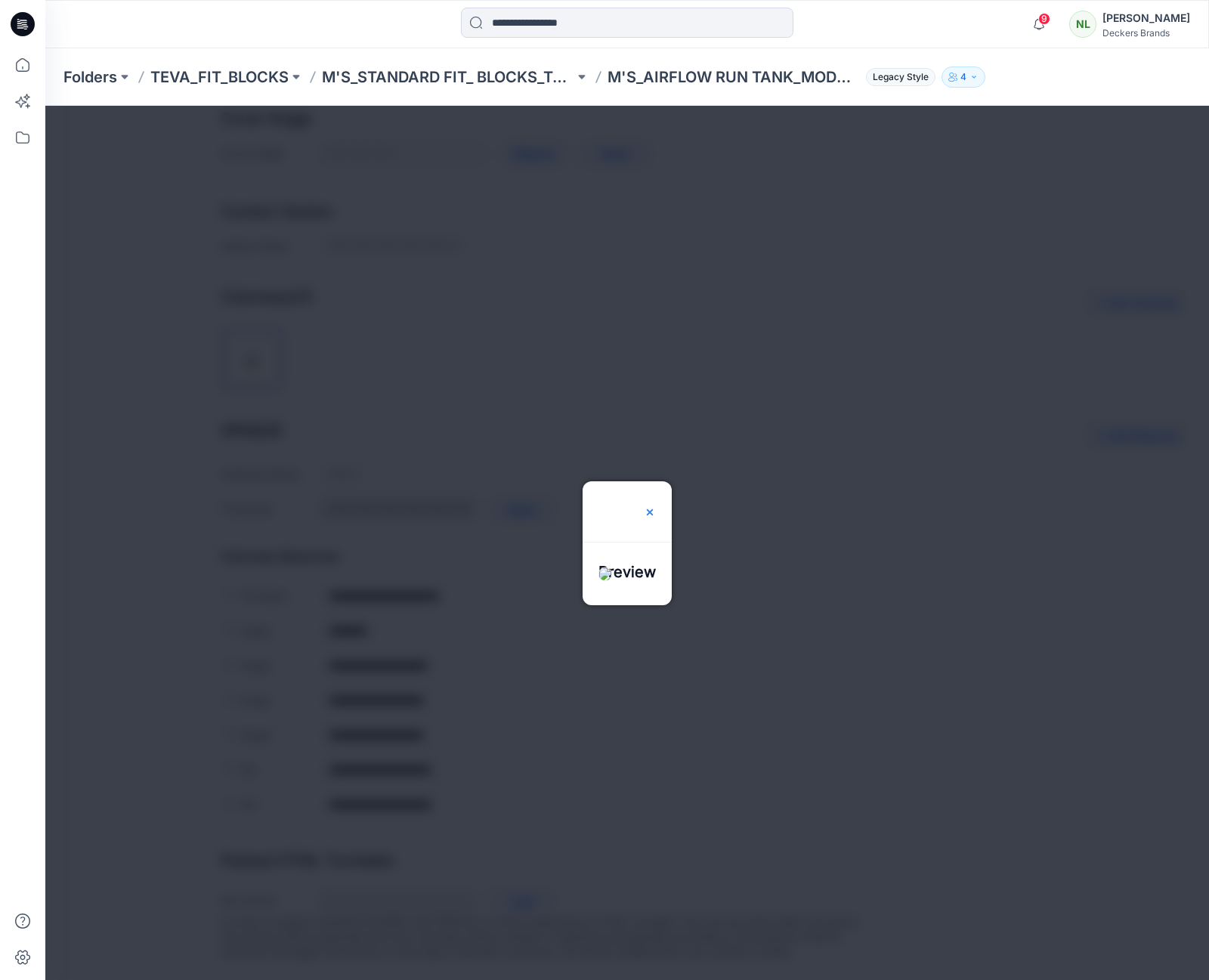
click at [656, 506] on img at bounding box center [650, 512] width 12 height 12
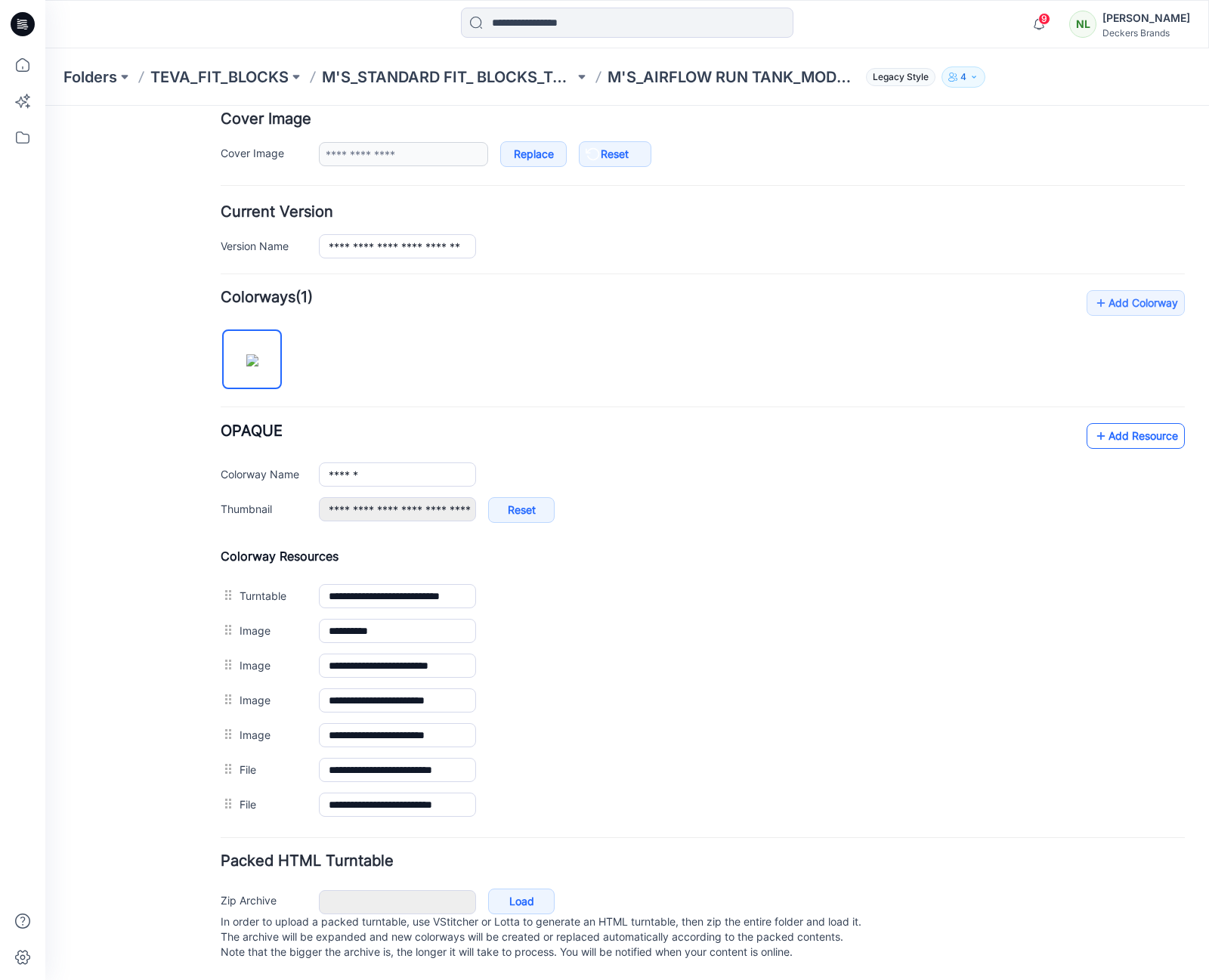
click at [1119, 423] on link "Add Resource" at bounding box center [1135, 436] width 98 height 26
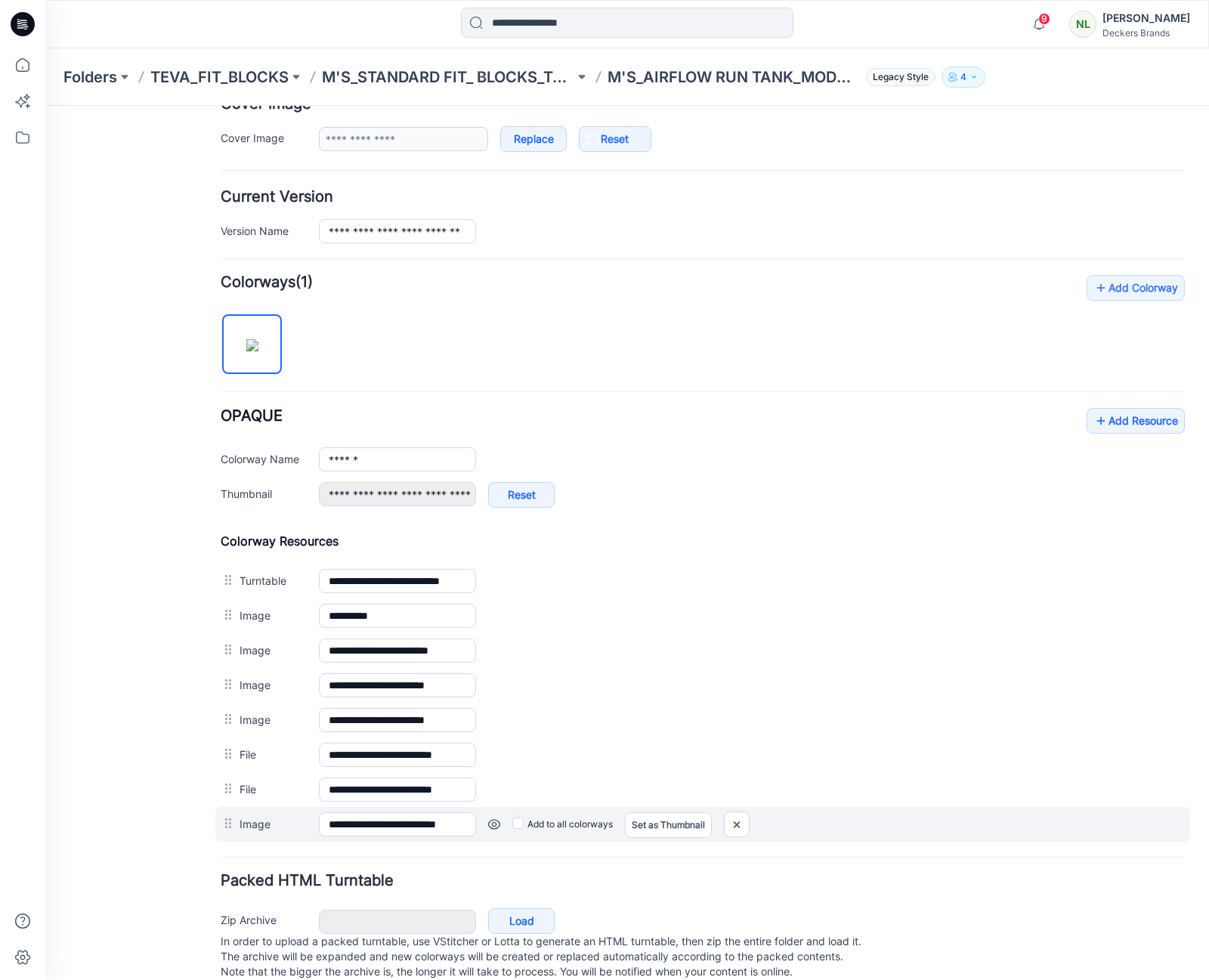
click at [498, 823] on link at bounding box center [494, 824] width 12 height 12
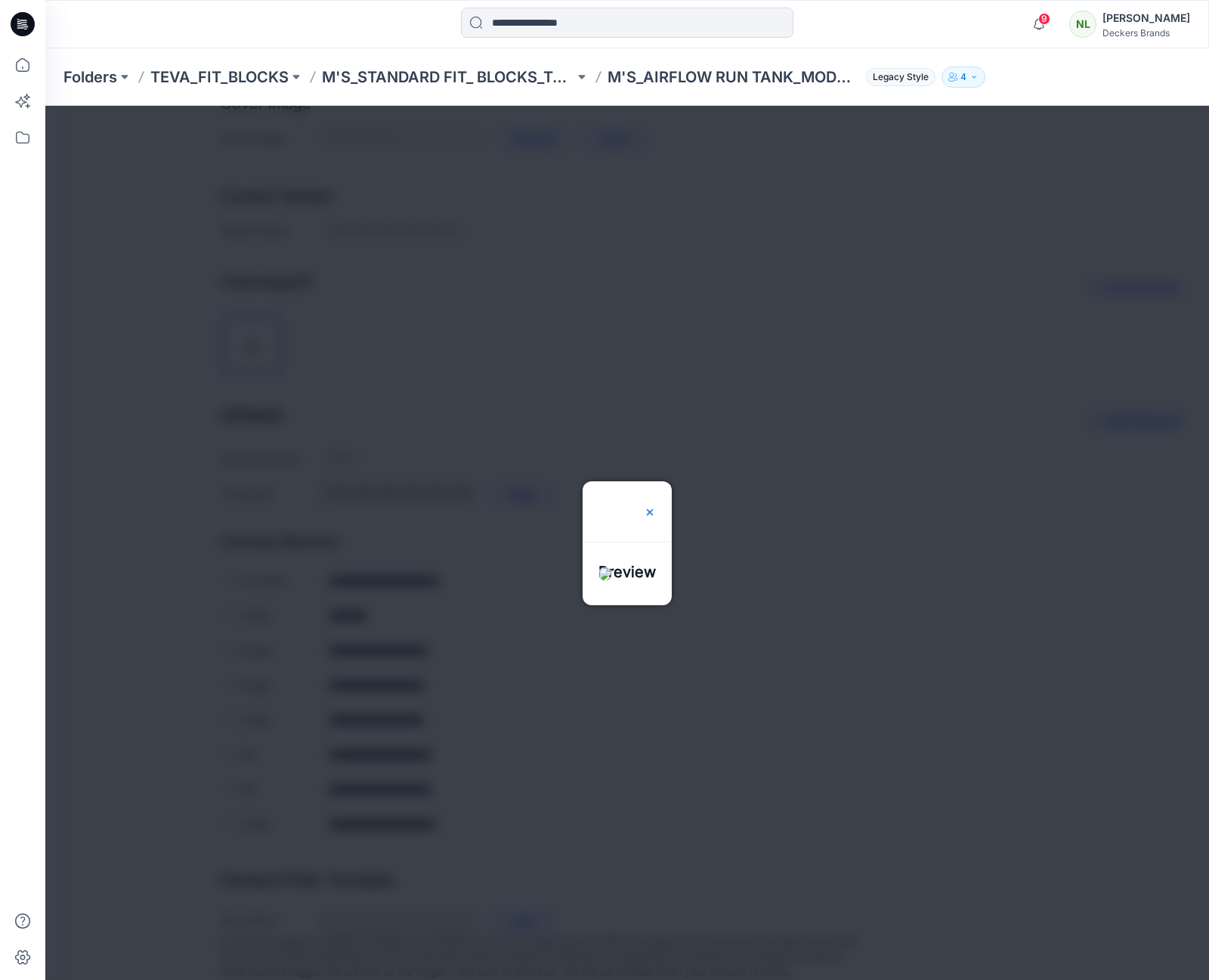
click at [656, 506] on img at bounding box center [650, 512] width 12 height 12
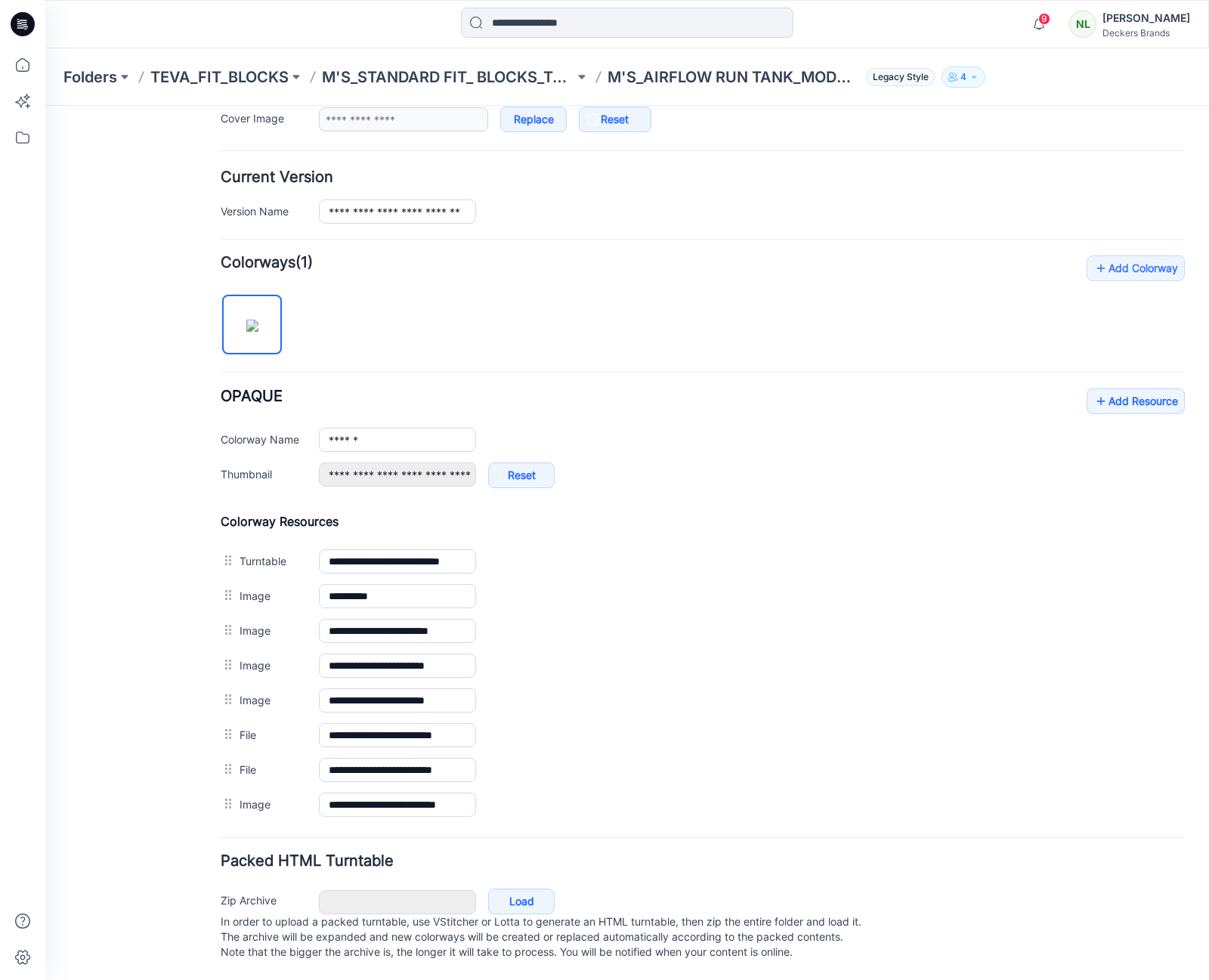
scroll to position [0, 0]
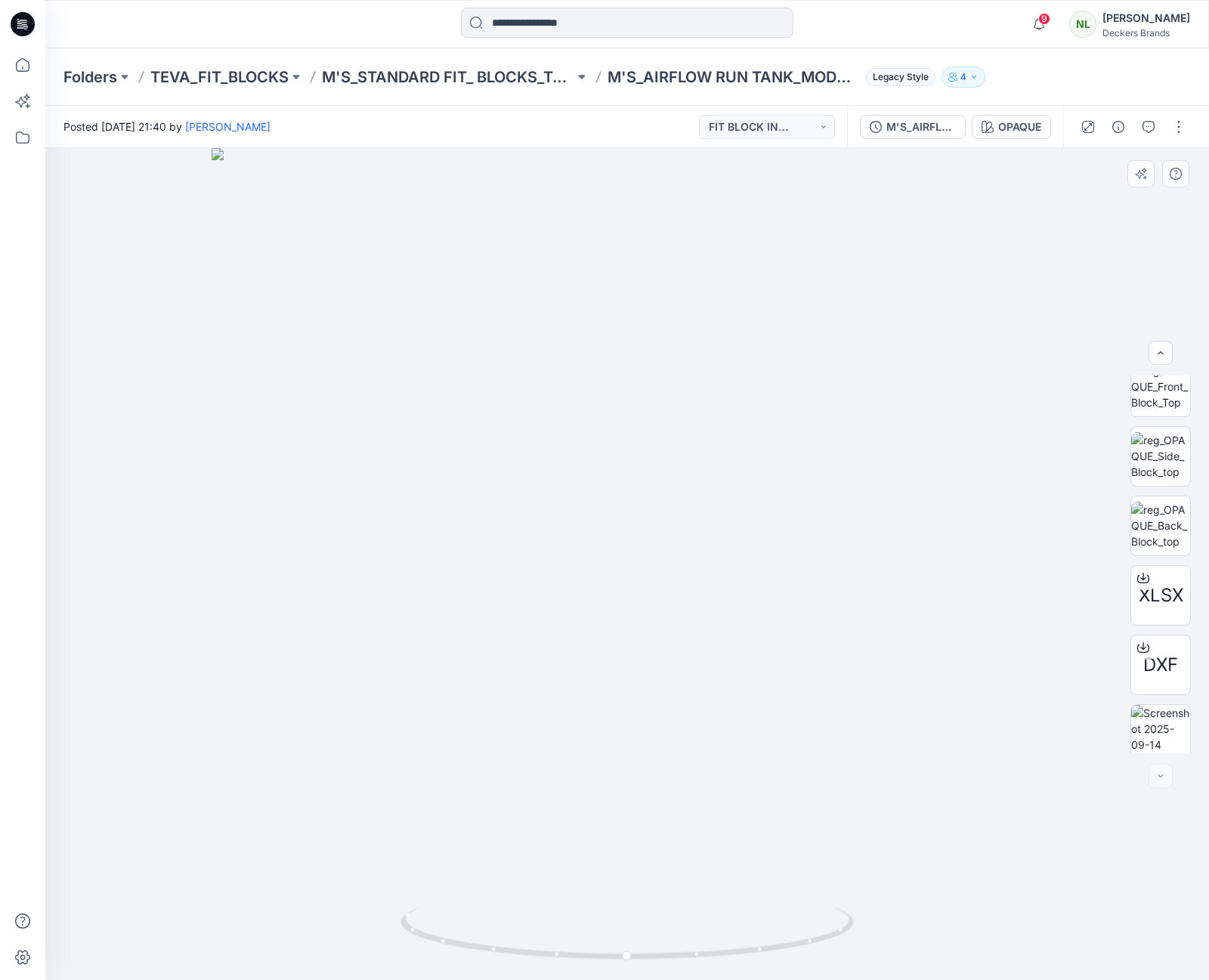
scroll to position [169, 0]
click at [1178, 136] on button "button" at bounding box center [1179, 127] width 25 height 25
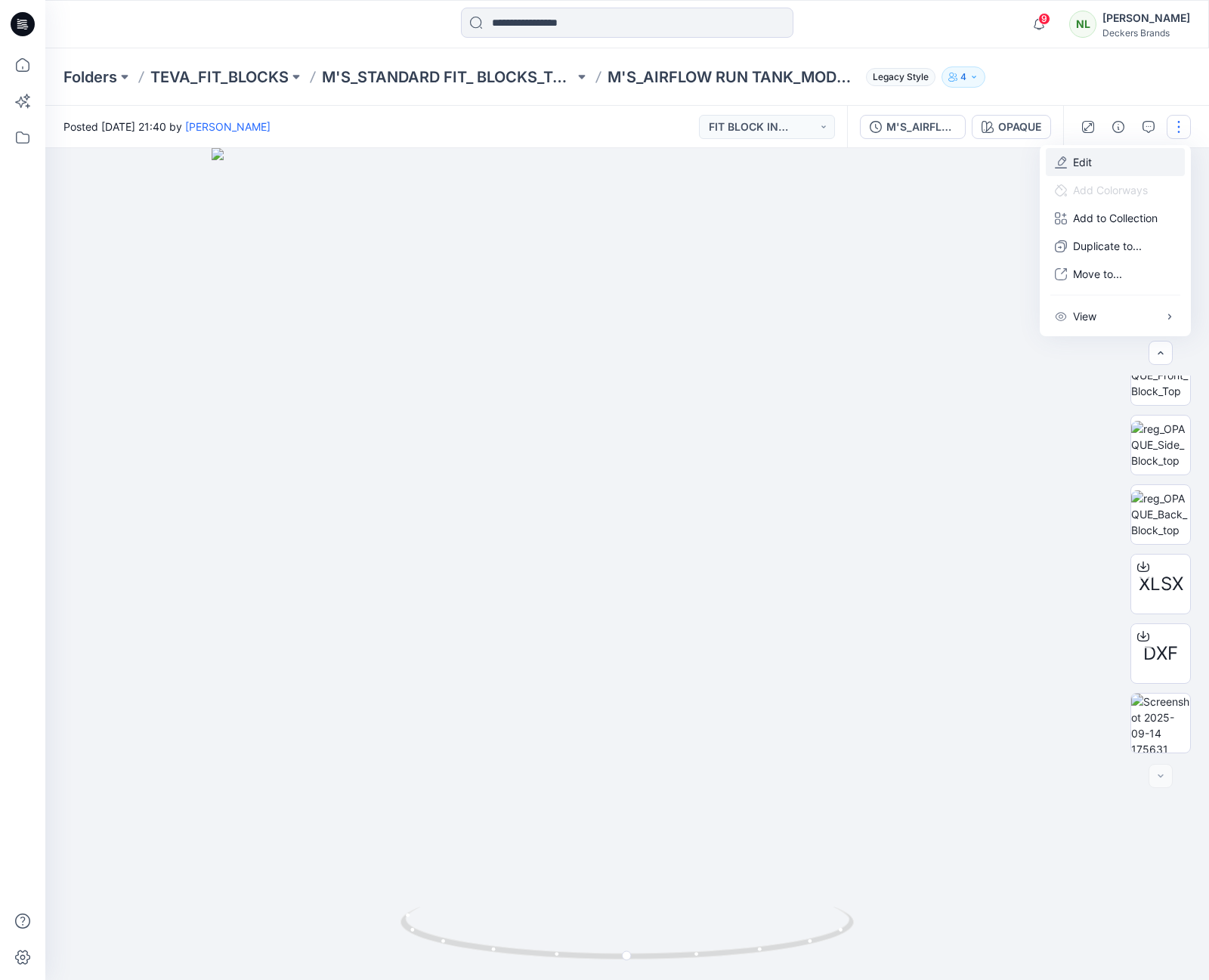
click at [1067, 161] on icon "button" at bounding box center [1061, 162] width 12 height 12
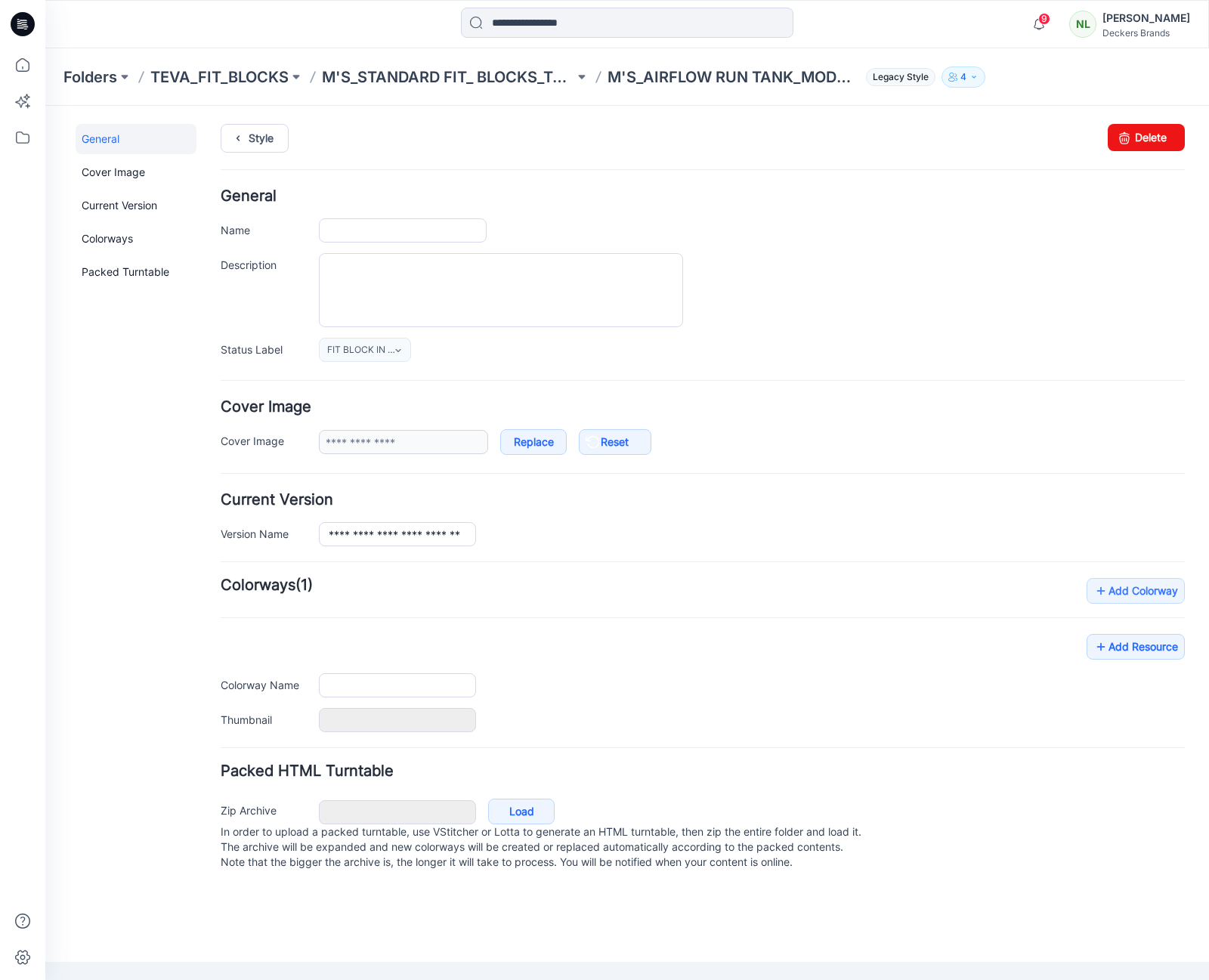
type input "**********"
type input "******"
type input "**********"
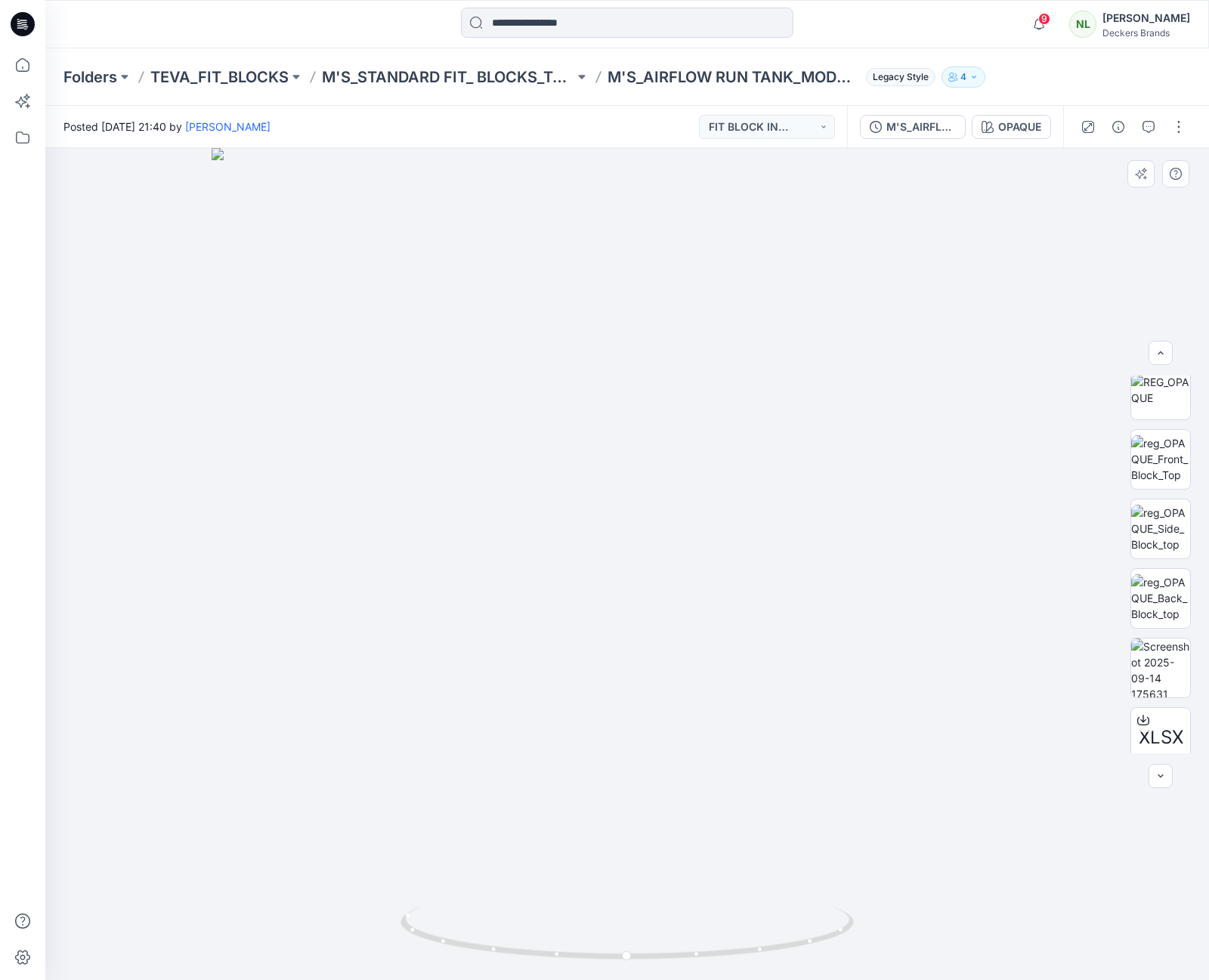
scroll to position [88, 0]
click at [1162, 675] on img at bounding box center [1161, 665] width 59 height 59
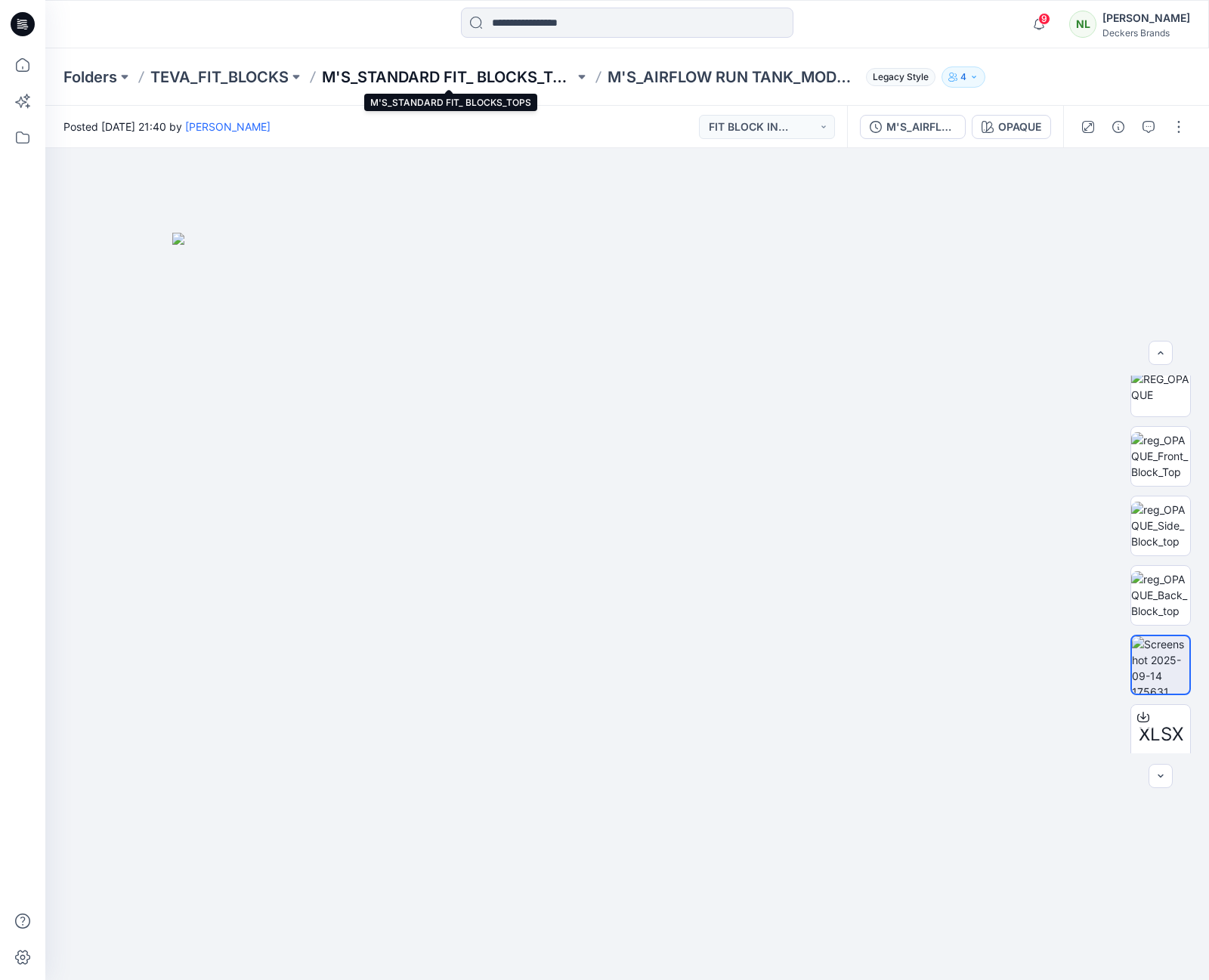
click at [407, 77] on p "M'S_STANDARD FIT_ BLOCKS_TOPS" at bounding box center [447, 77] width 252 height 22
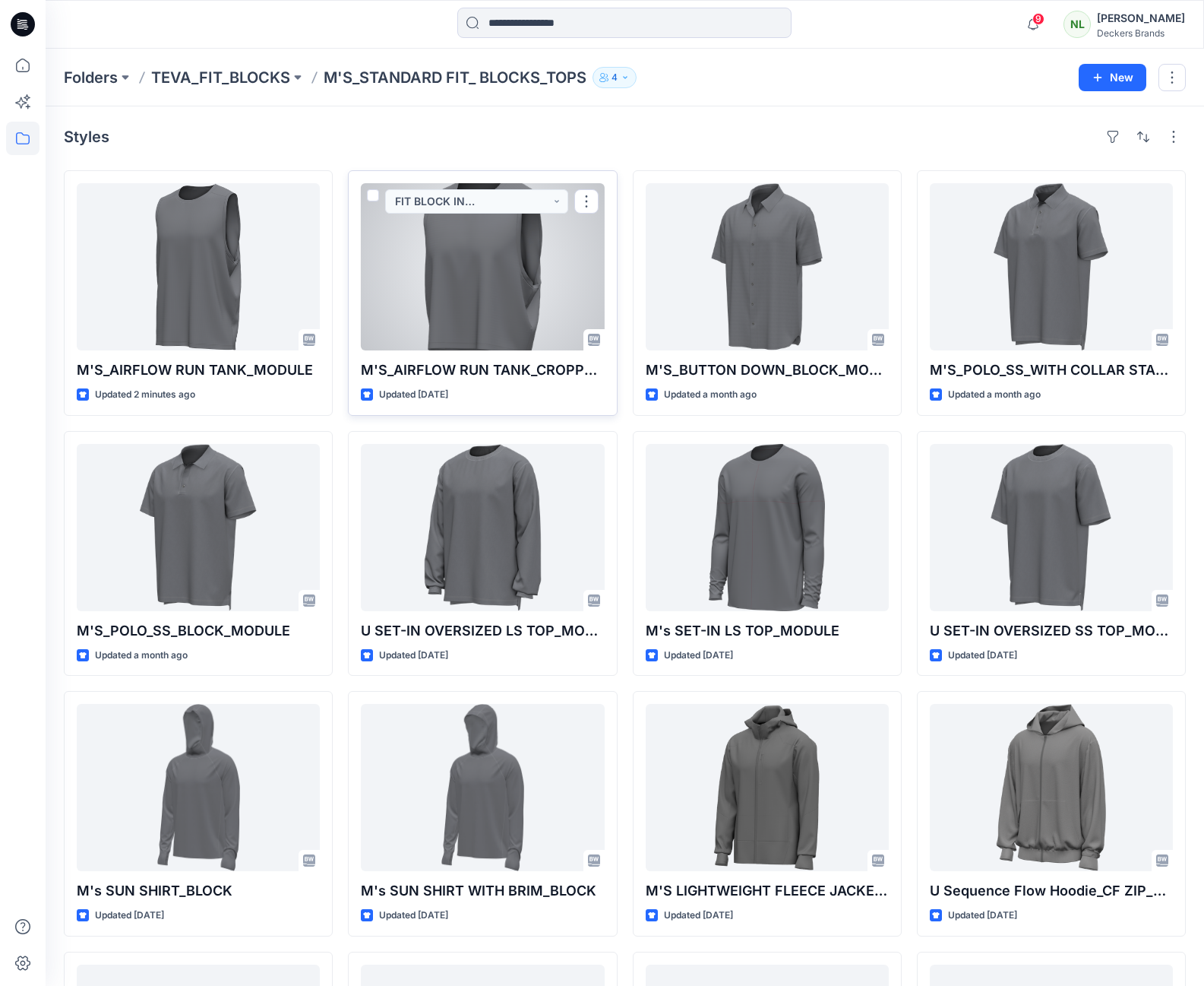
click at [513, 284] on div at bounding box center [483, 266] width 243 height 167
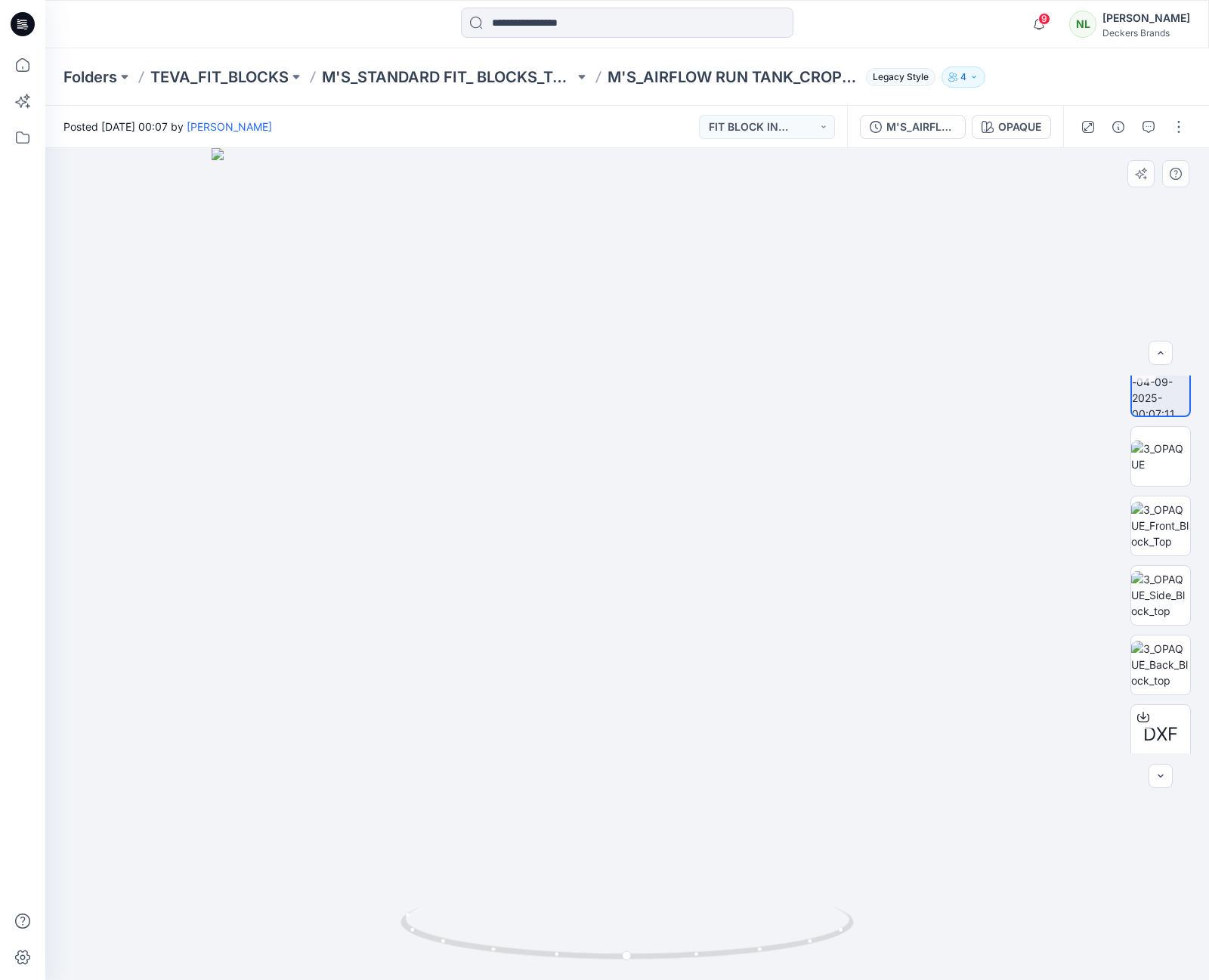
scroll to position [30, 0]
click at [1181, 132] on button "button" at bounding box center [1179, 127] width 25 height 25
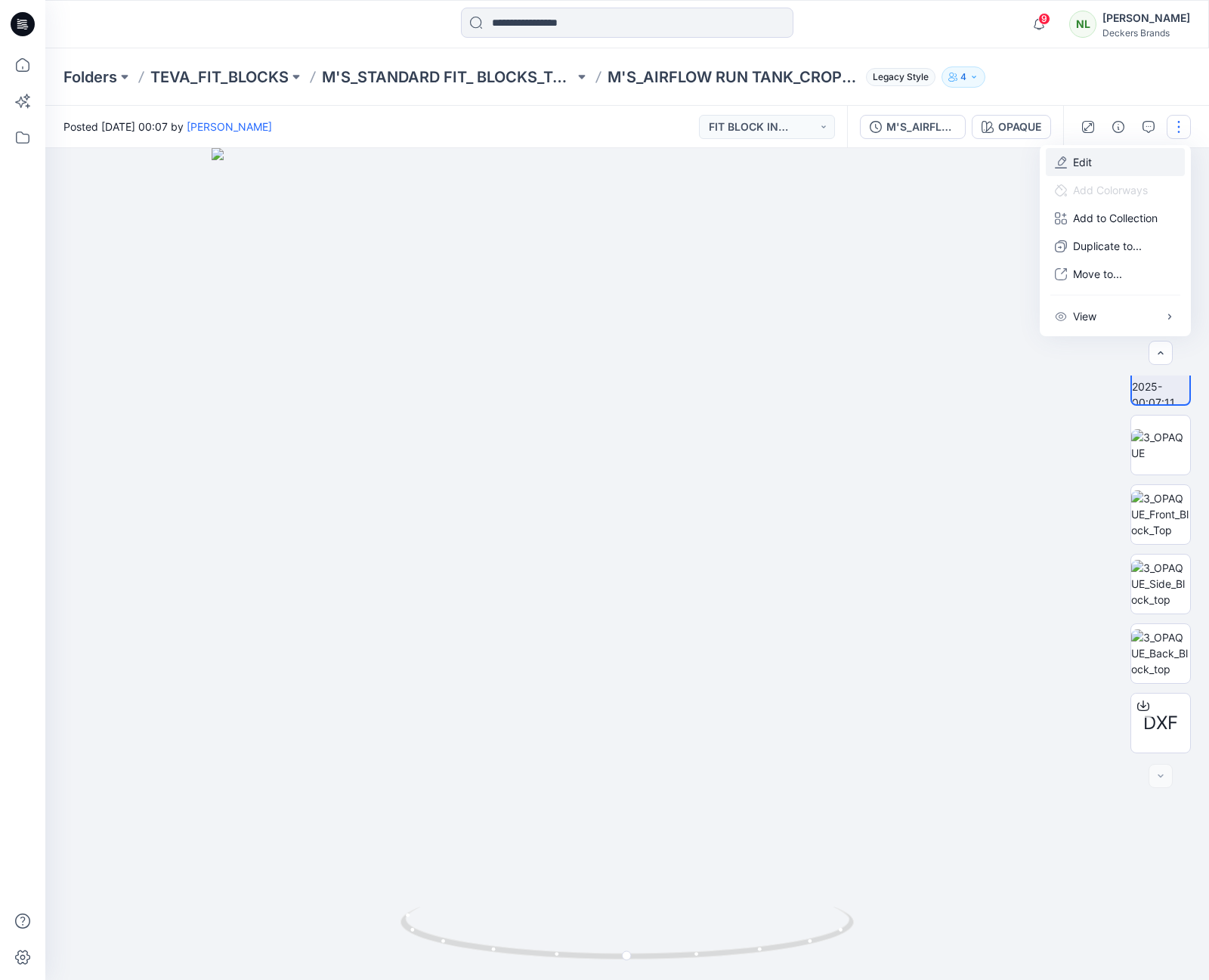
click at [1078, 166] on p "Edit" at bounding box center [1081, 162] width 19 height 16
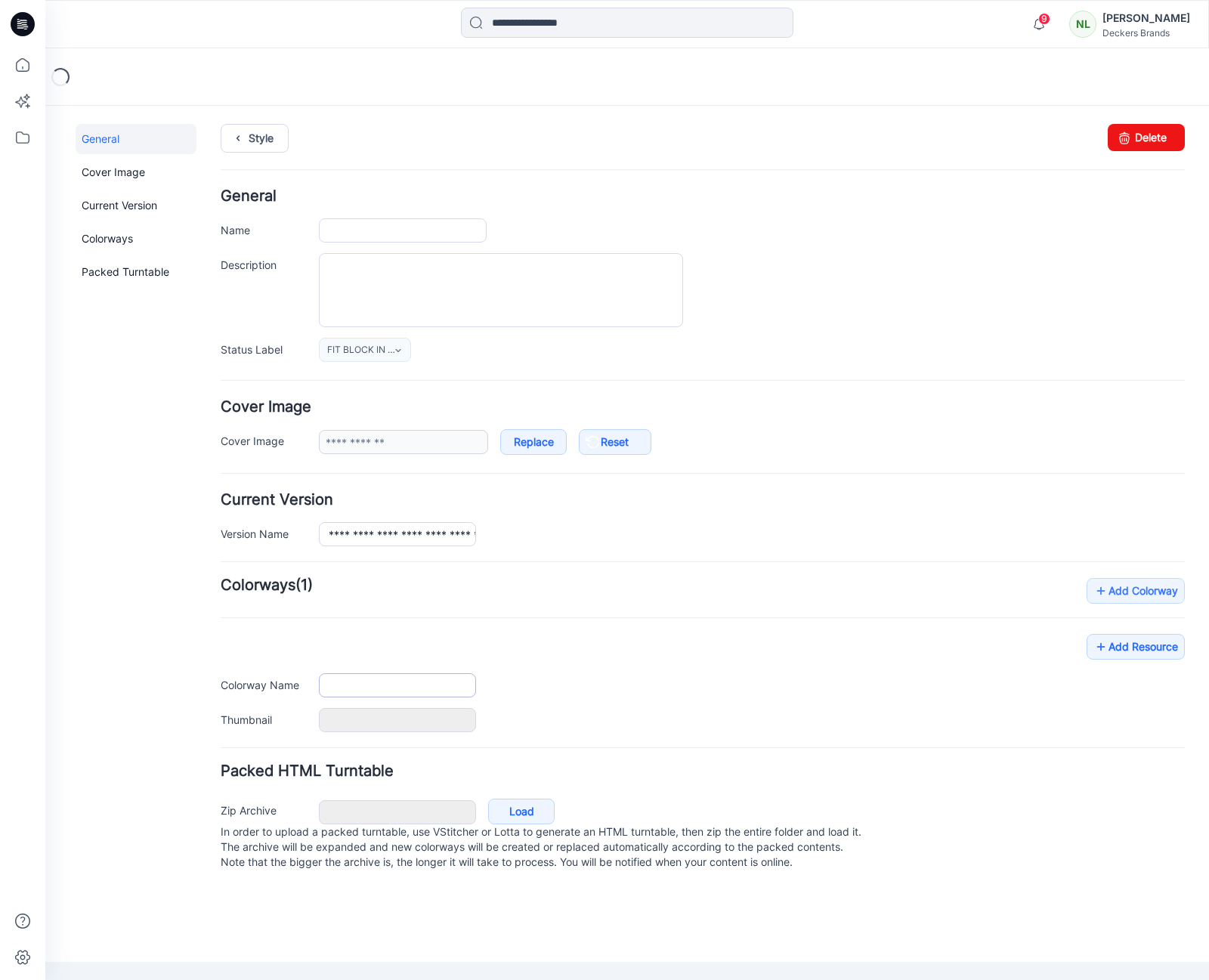
type input "**********"
type input "******"
type input "**********"
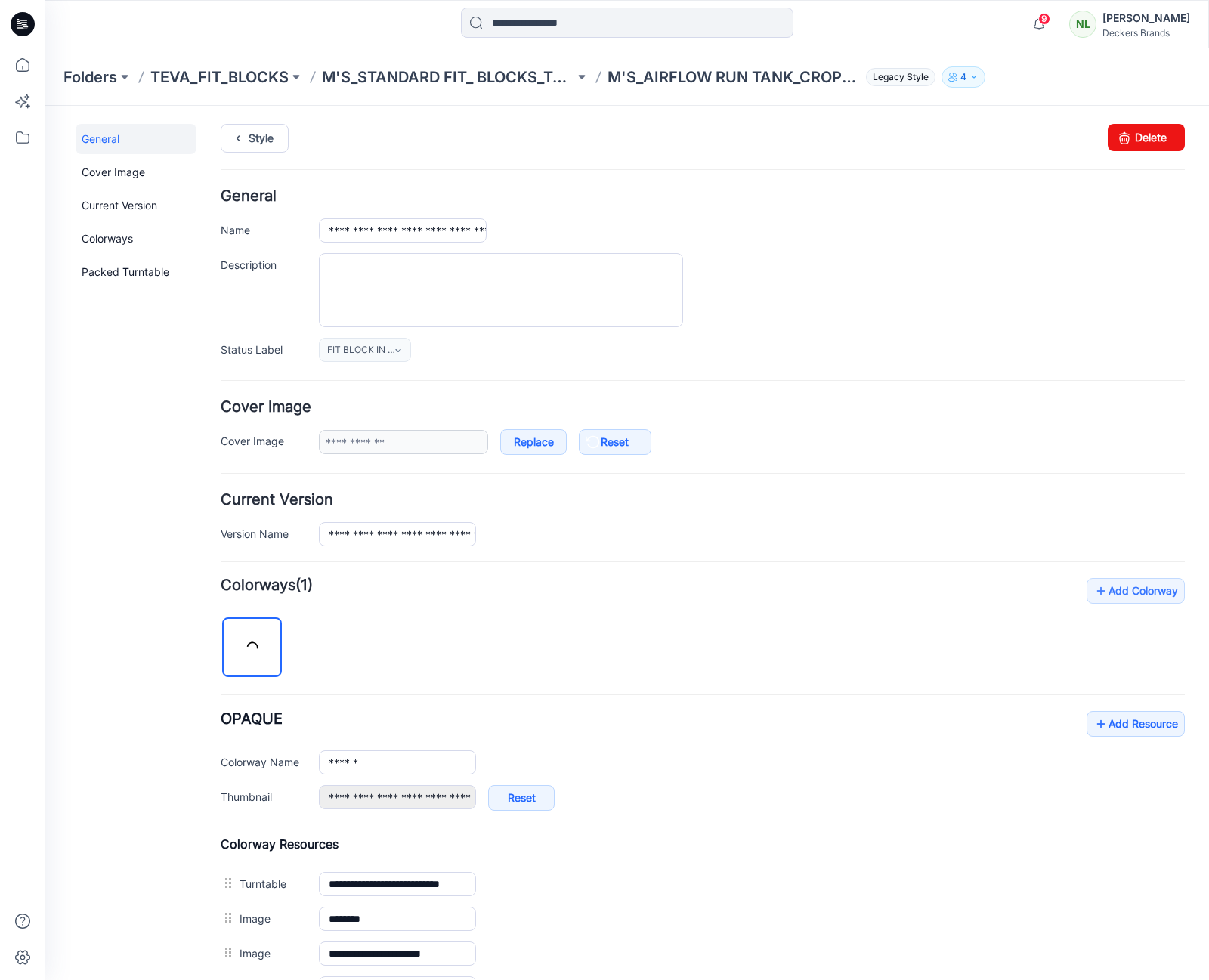
scroll to position [268, 0]
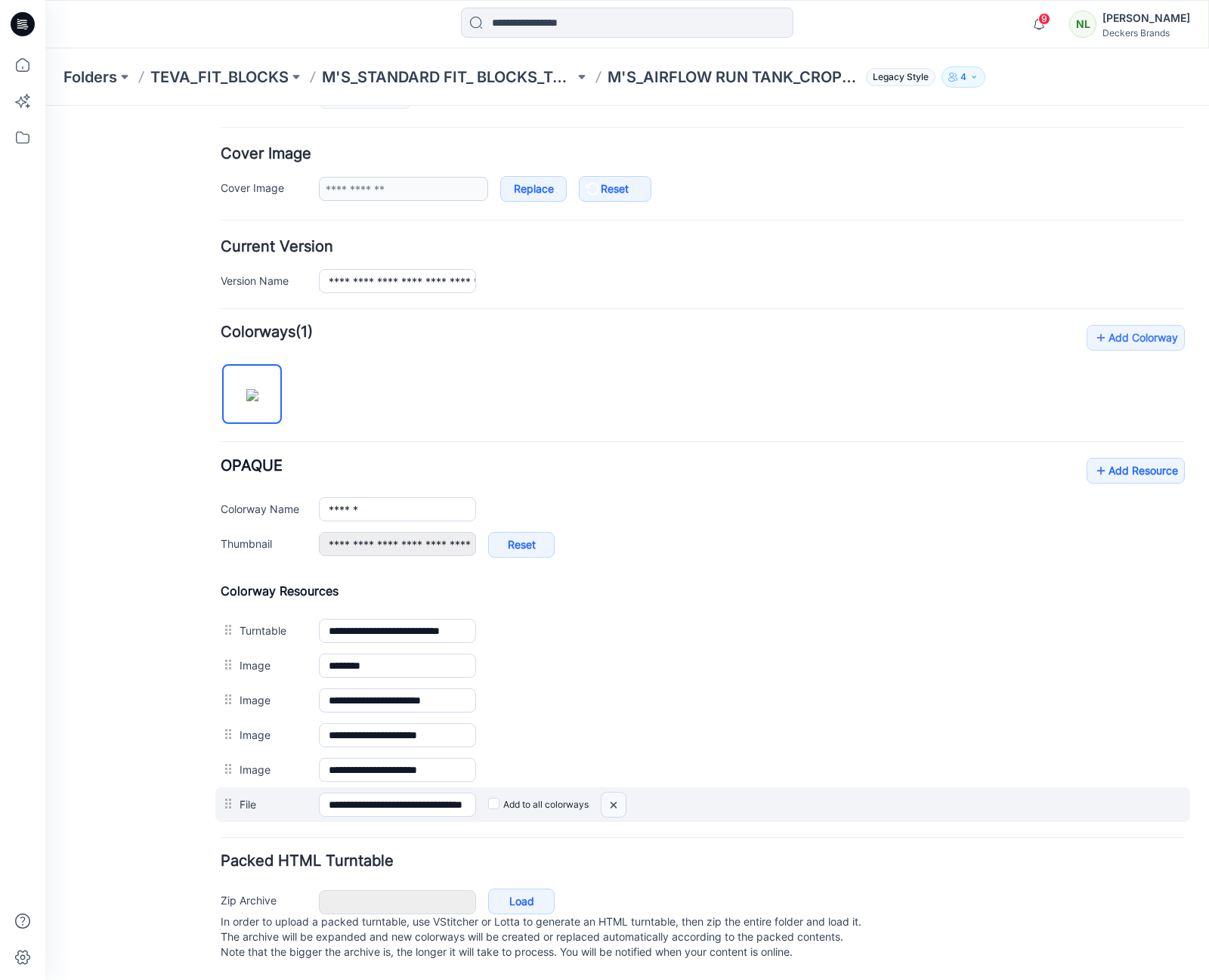
drag, startPoint x: 623, startPoint y: 791, endPoint x: 719, endPoint y: 209, distance: 589.9
click at [623, 793] on img at bounding box center [613, 804] width 25 height 25
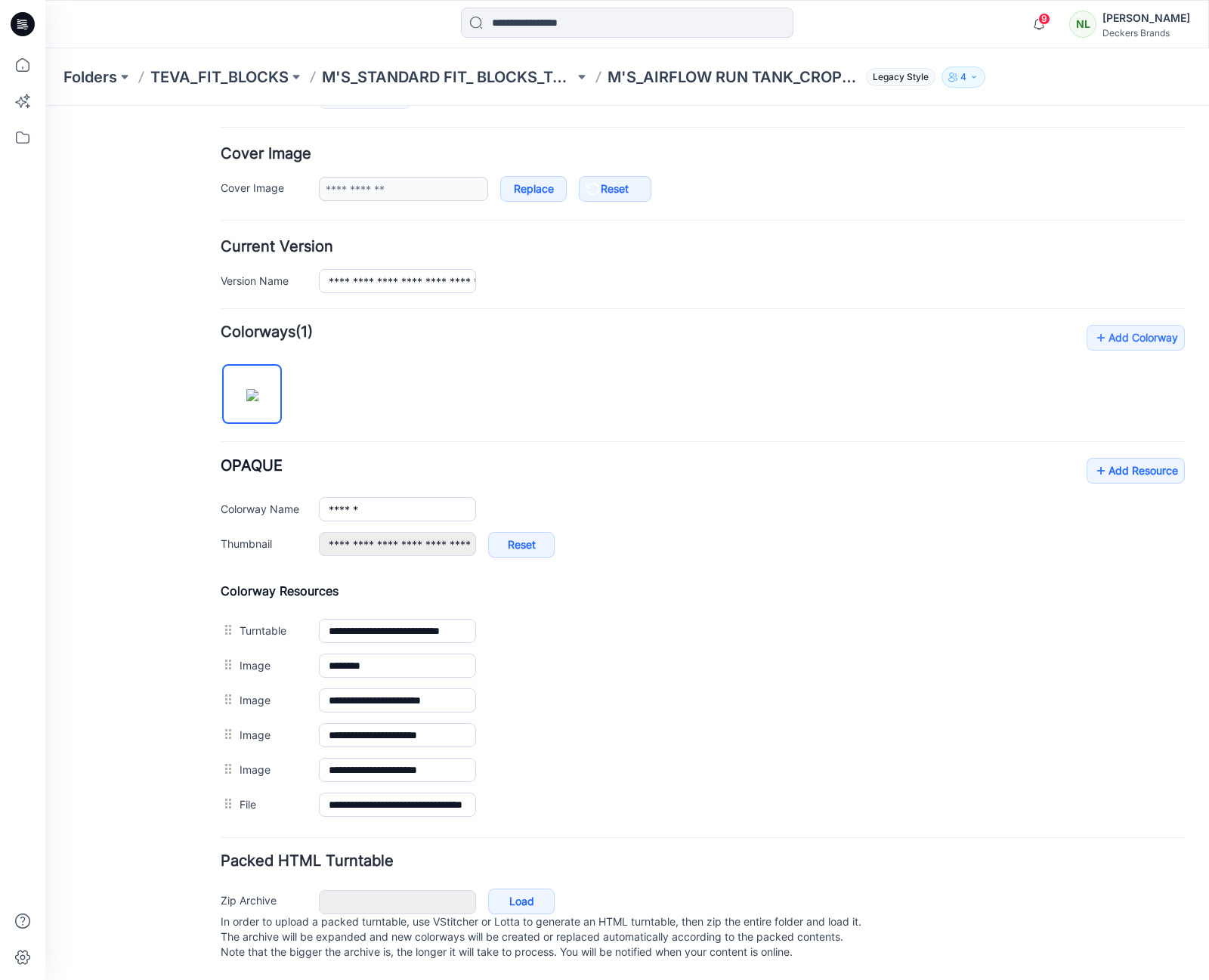
scroll to position [233, 0]
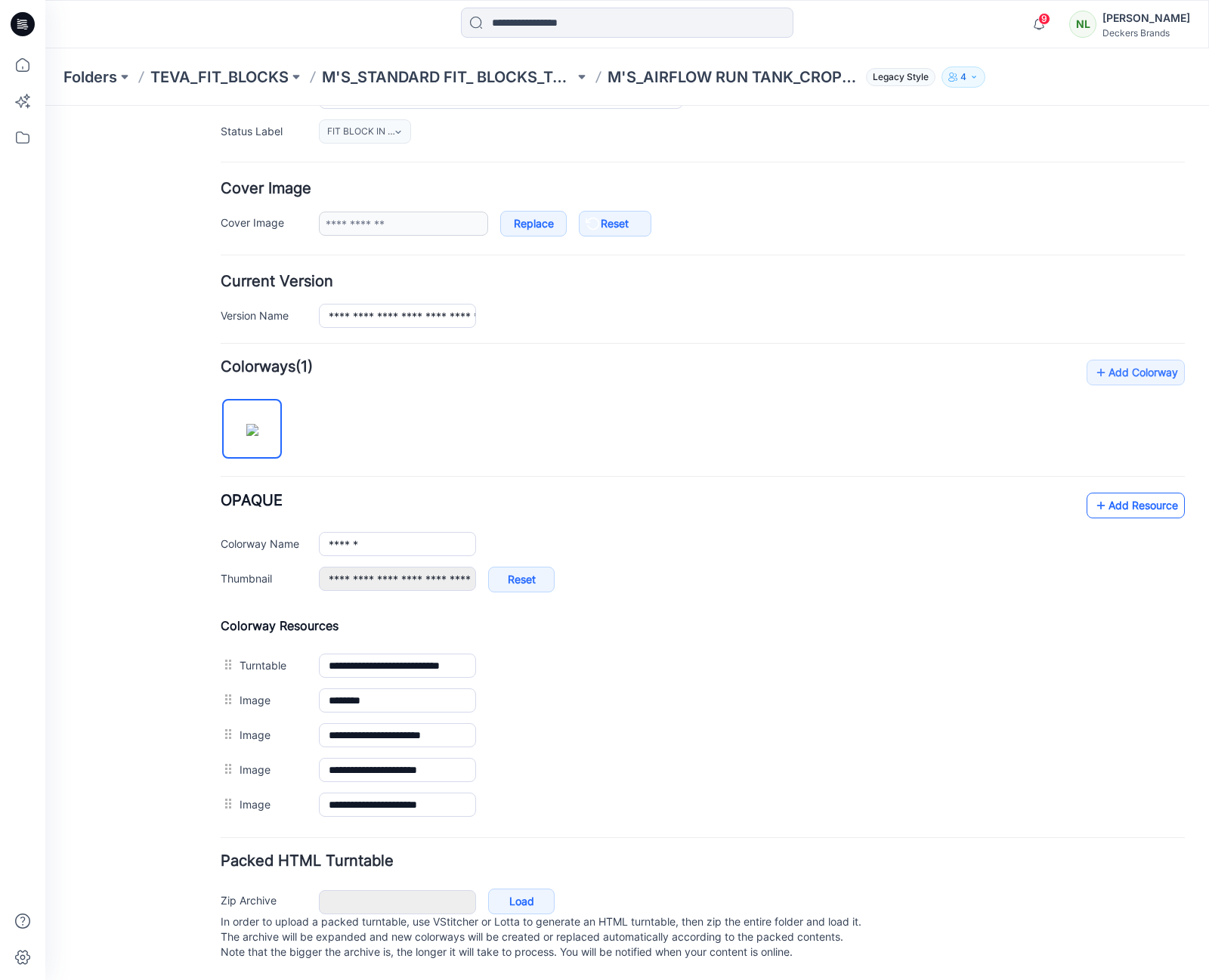
click at [1112, 494] on link "Add Resource" at bounding box center [1135, 505] width 98 height 26
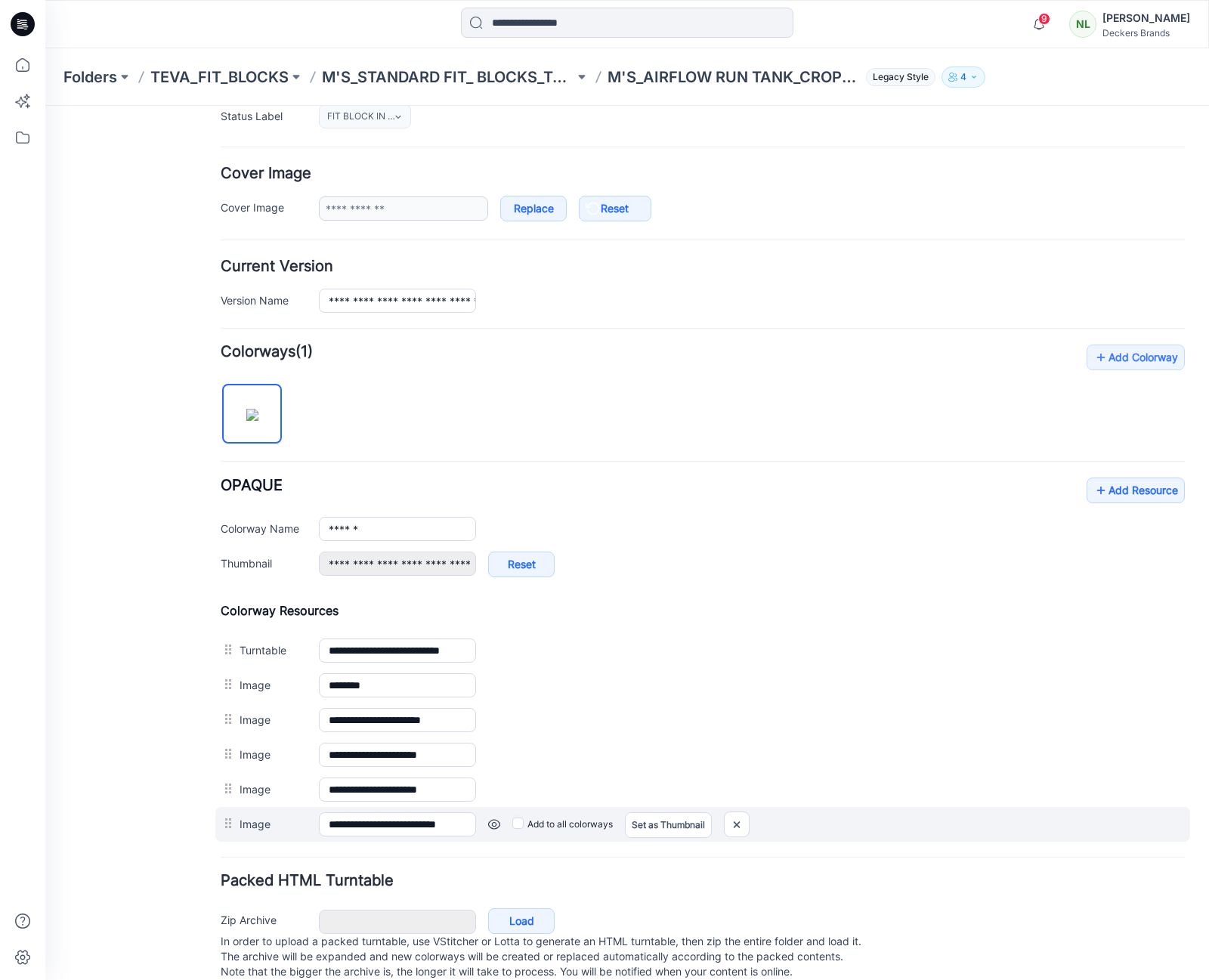
click at [495, 823] on link at bounding box center [494, 824] width 12 height 12
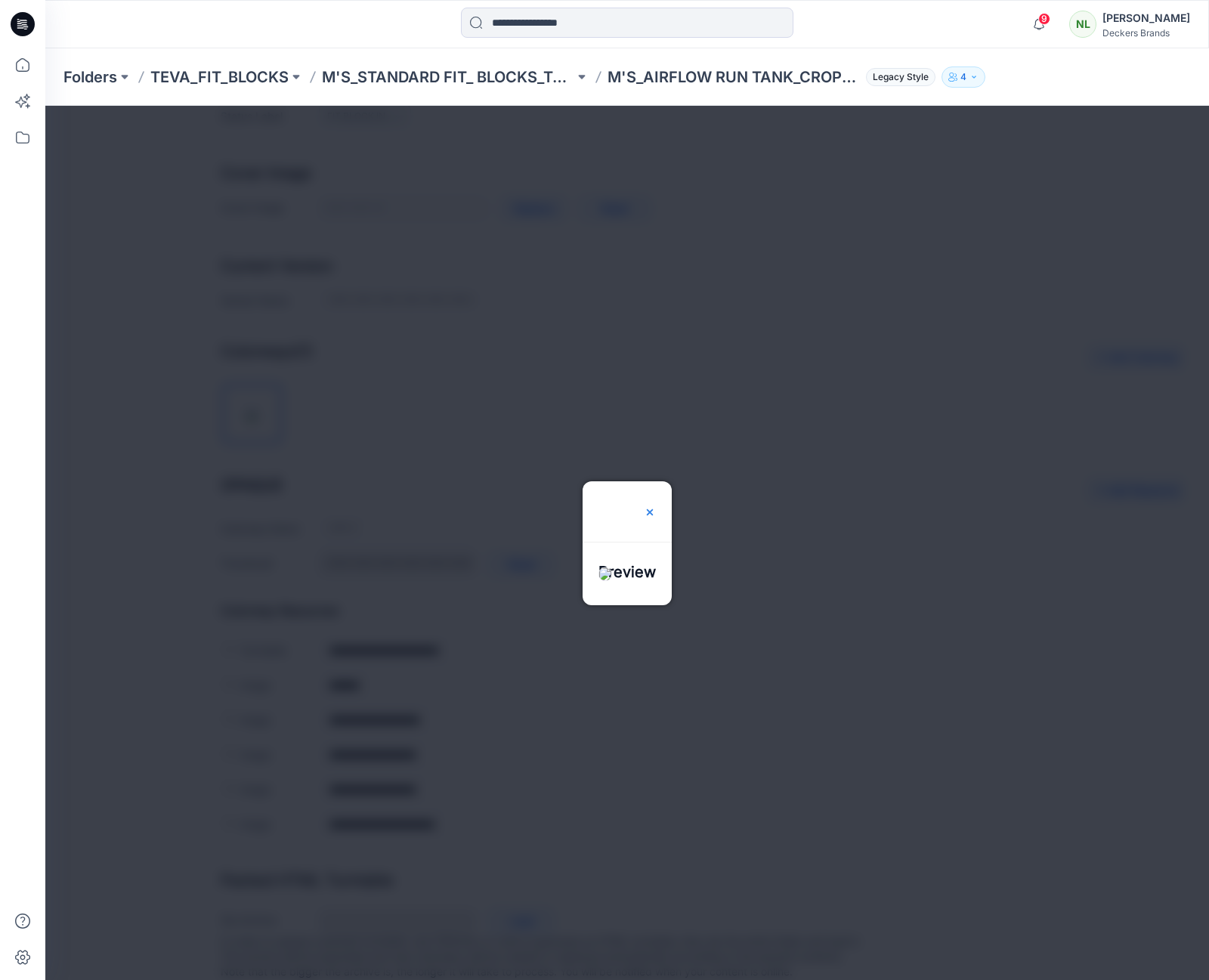
click at [656, 506] on img at bounding box center [650, 512] width 12 height 12
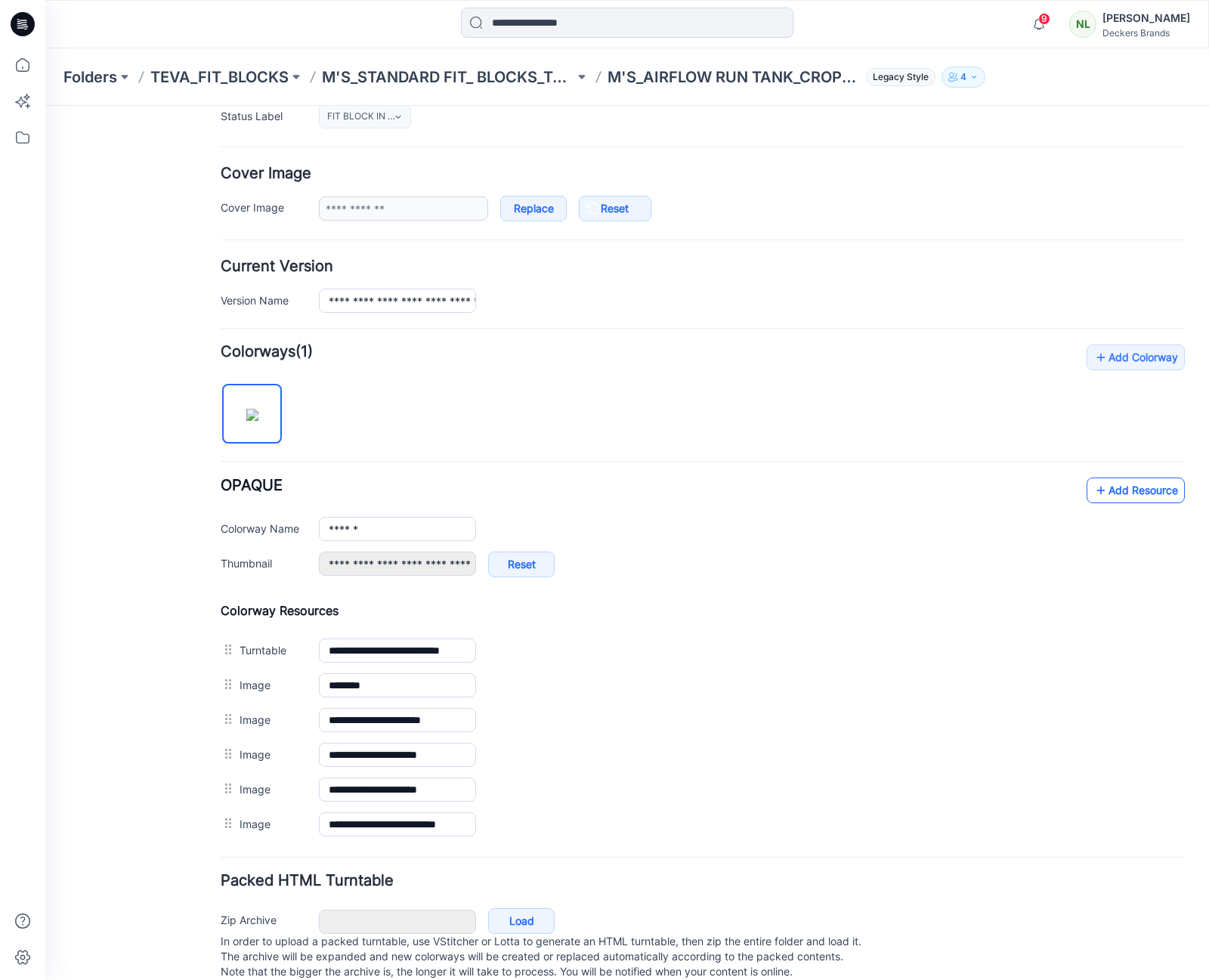
click at [1143, 489] on link "Add Resource" at bounding box center [1135, 490] width 98 height 26
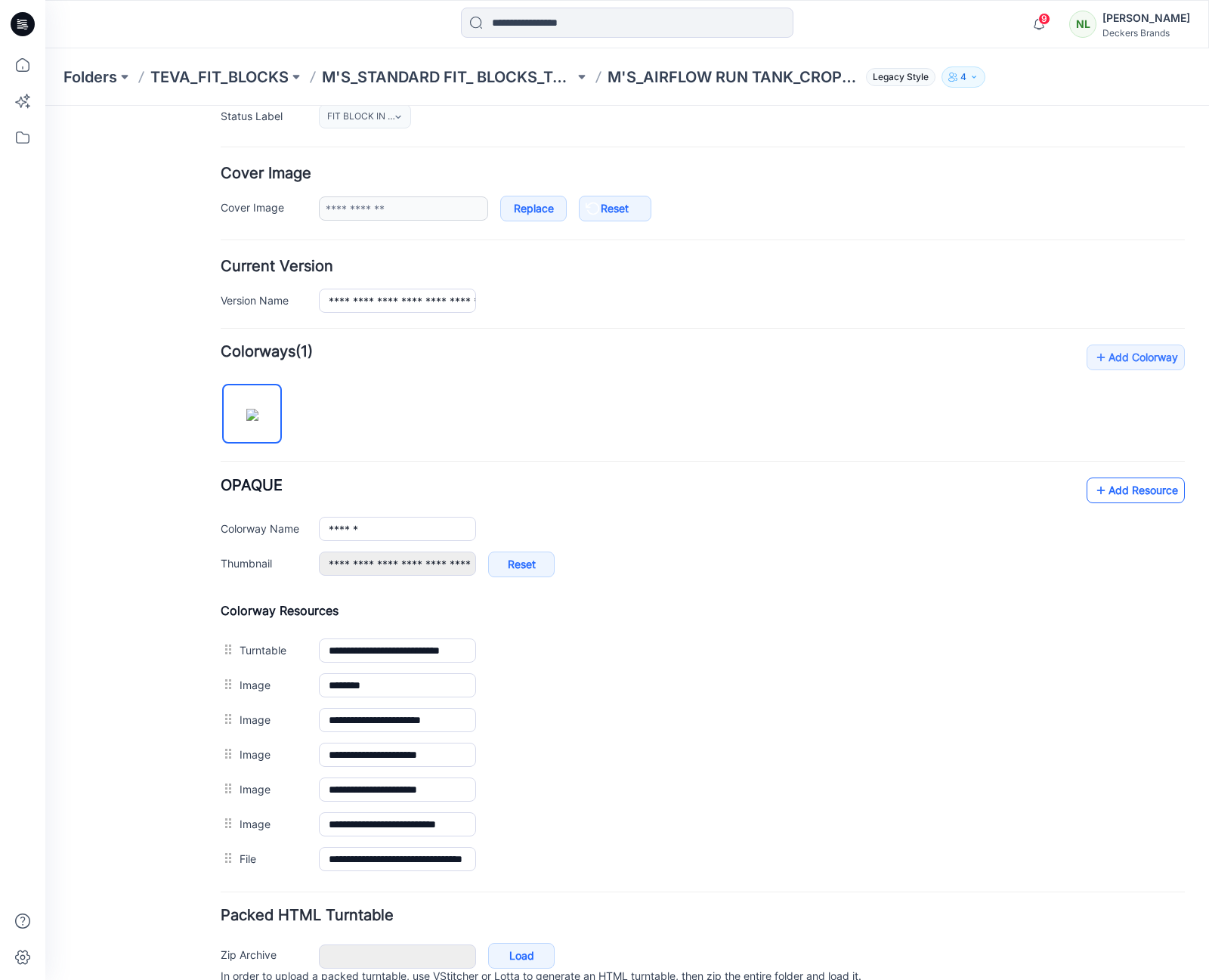
click at [1124, 489] on link "Add Resource" at bounding box center [1135, 490] width 98 height 26
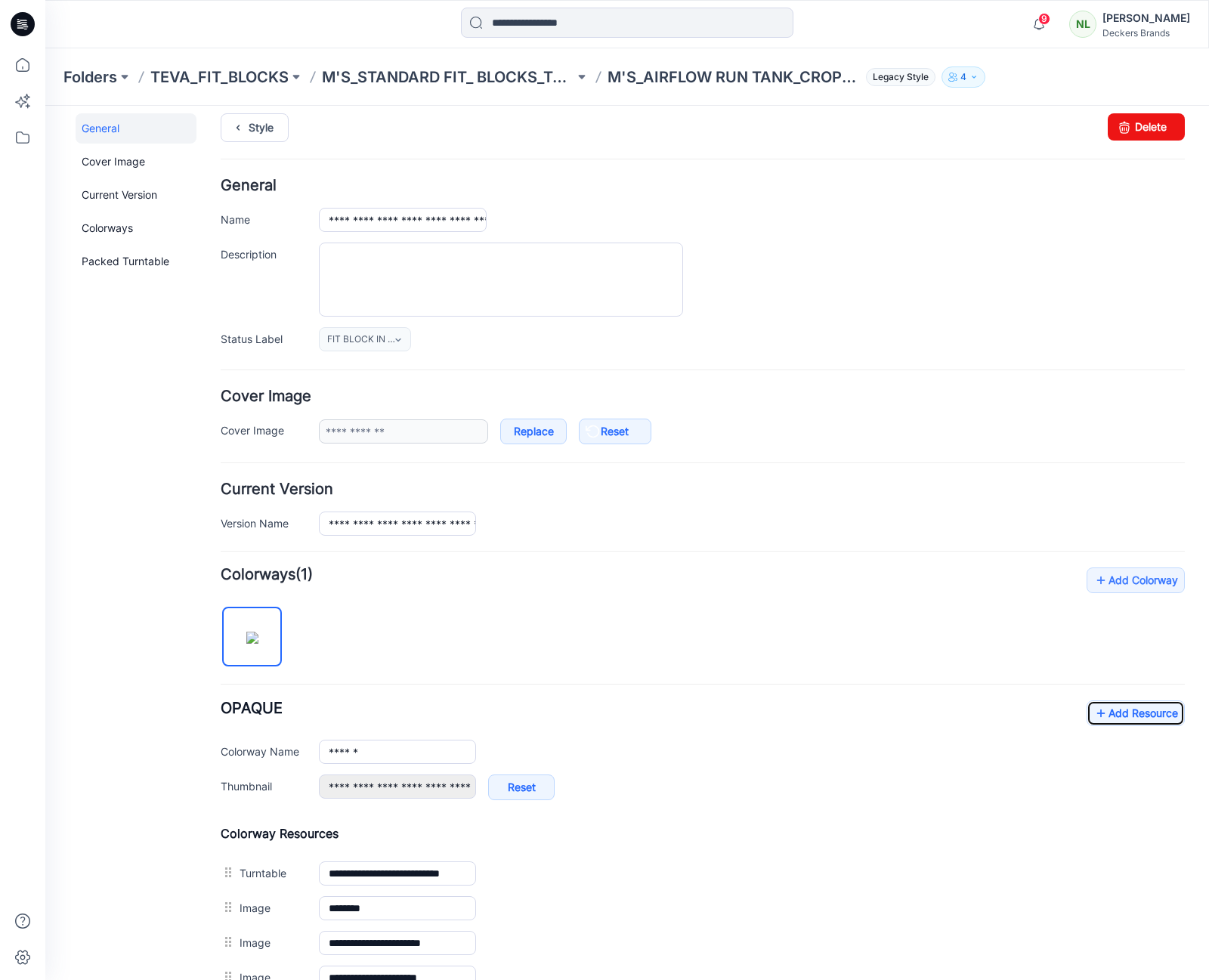
scroll to position [0, 0]
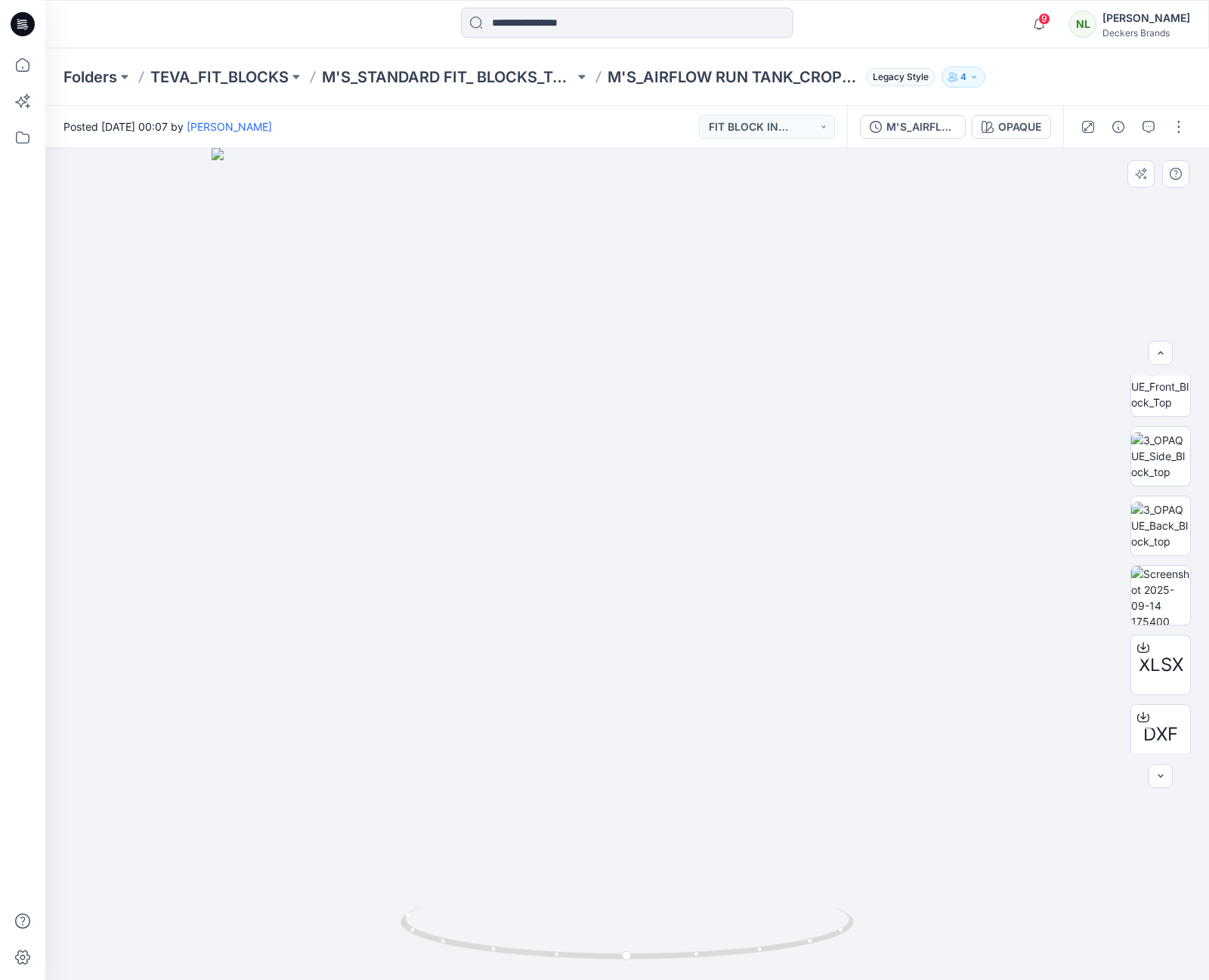
scroll to position [169, 0]
click at [1142, 592] on img at bounding box center [1161, 584] width 59 height 59
click at [948, 195] on div at bounding box center [627, 564] width 1164 height 832
click at [471, 917] on div at bounding box center [627, 564] width 1164 height 832
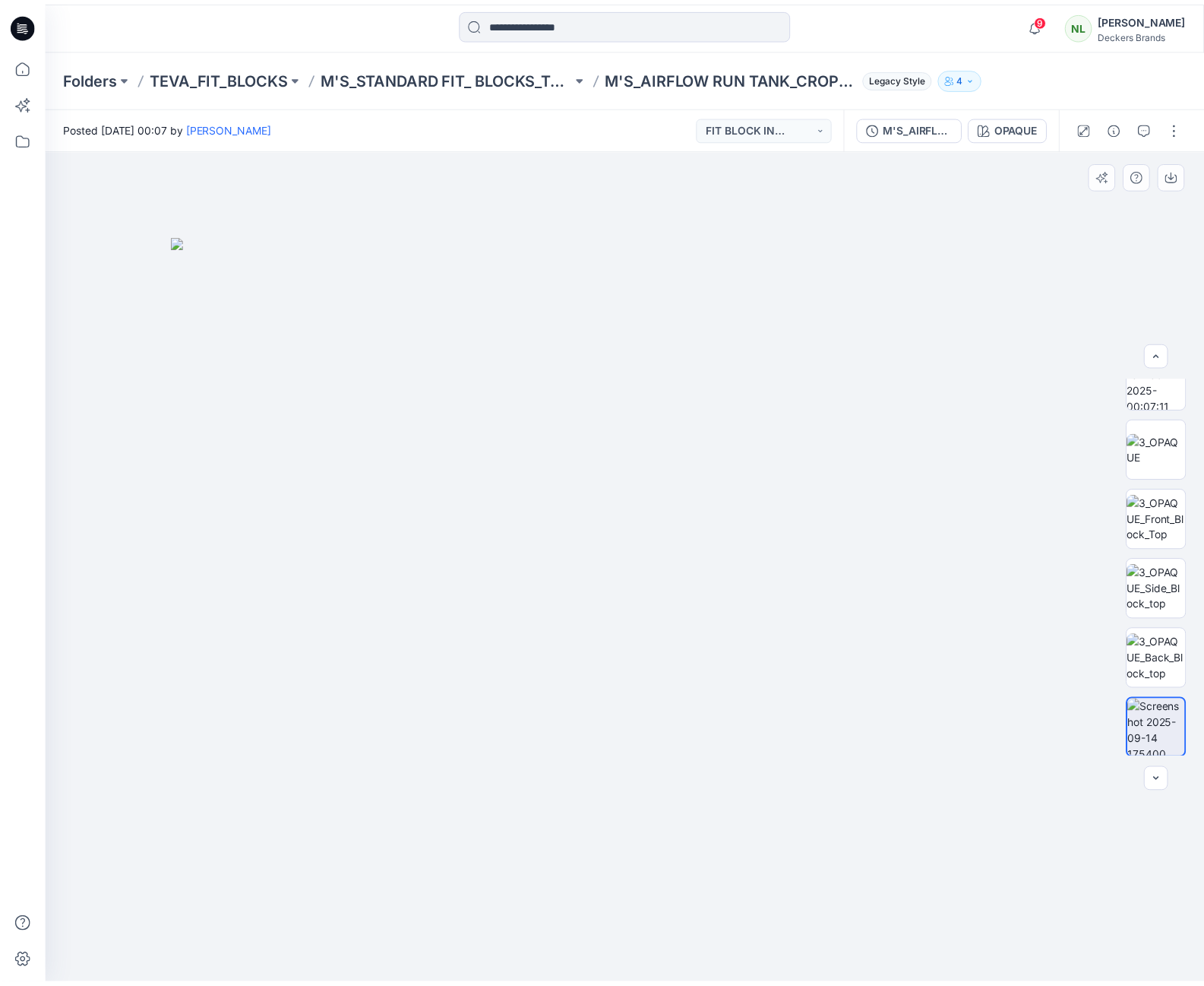
scroll to position [0, 0]
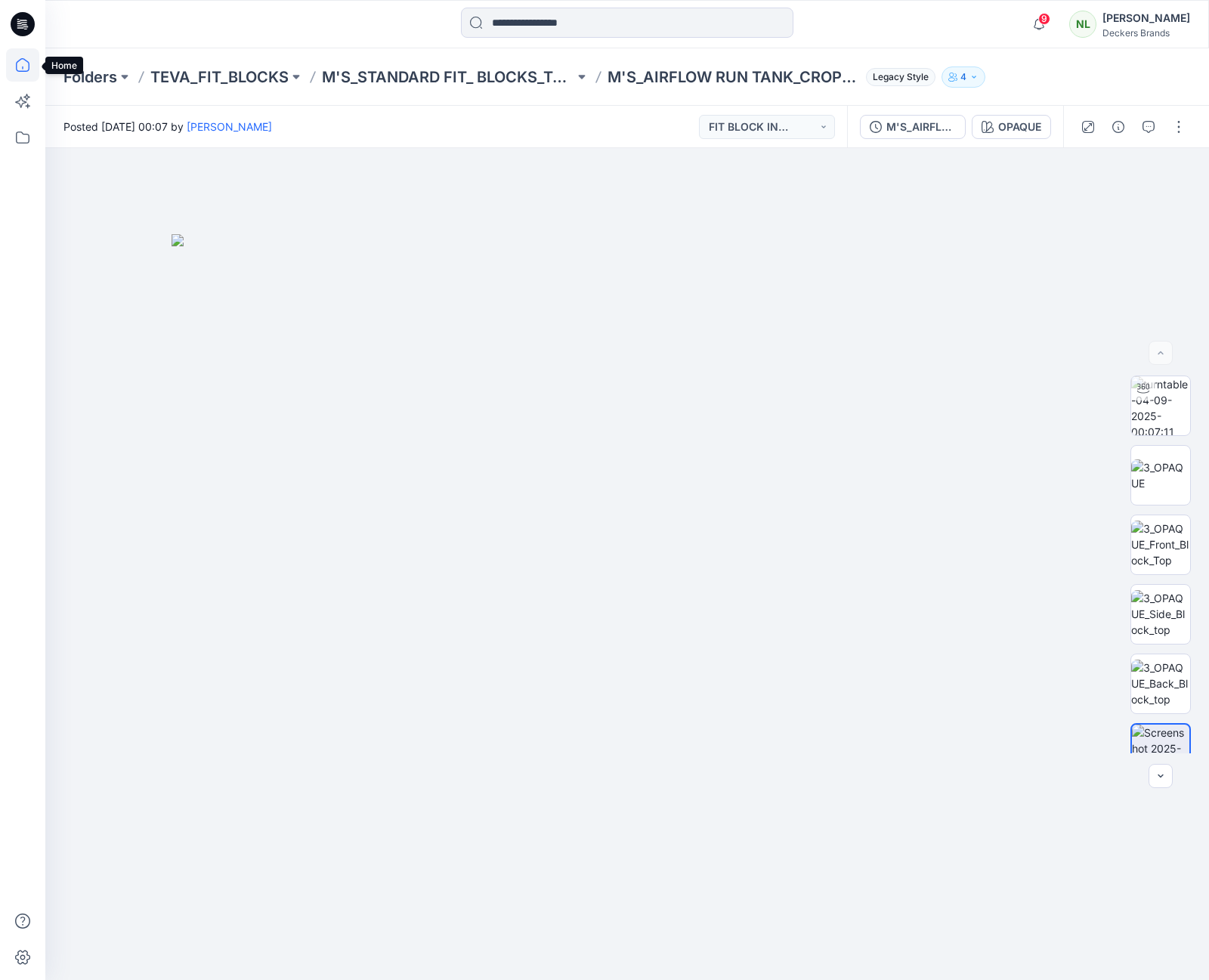
click at [19, 71] on icon at bounding box center [23, 65] width 33 height 33
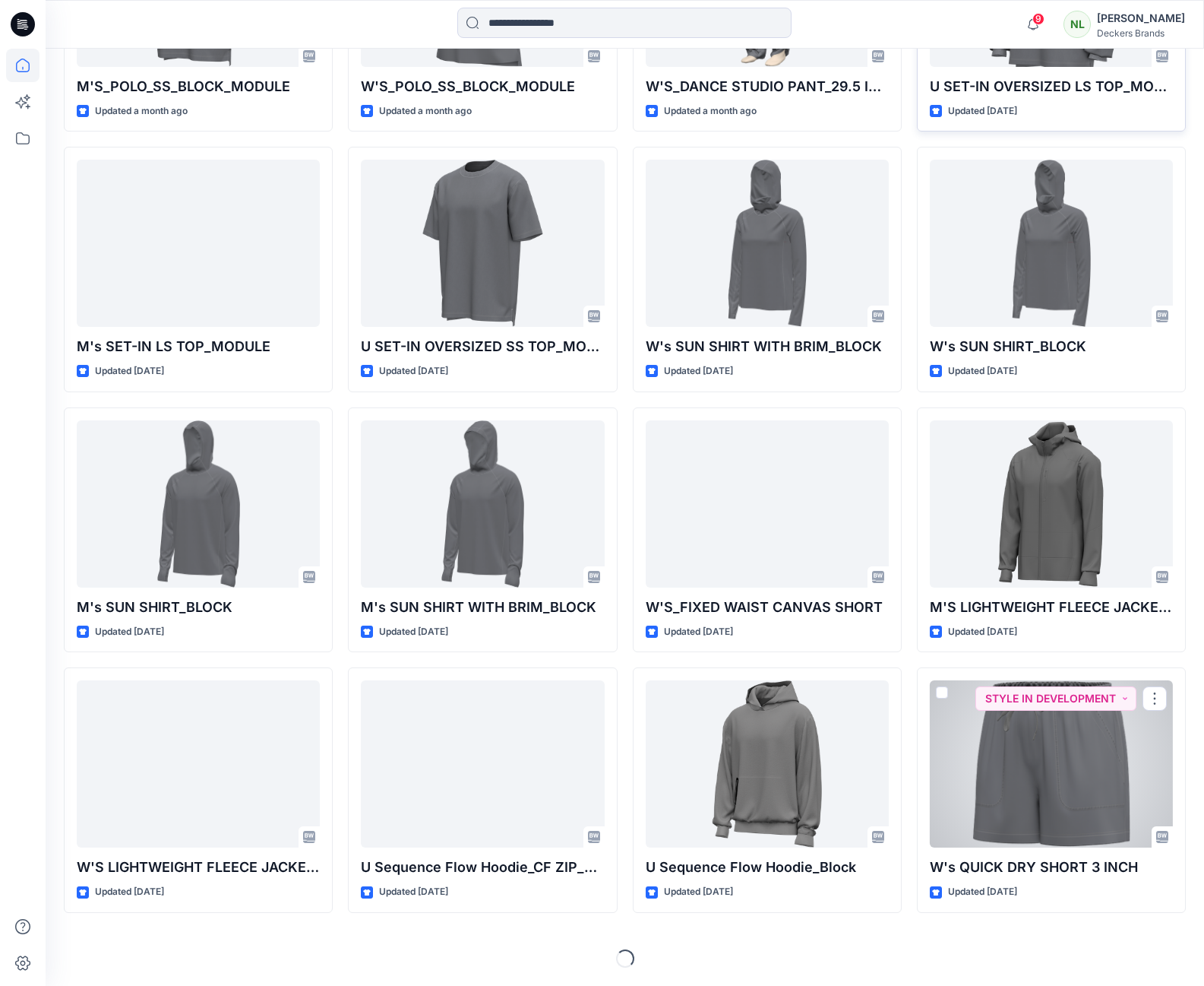
scroll to position [275, 0]
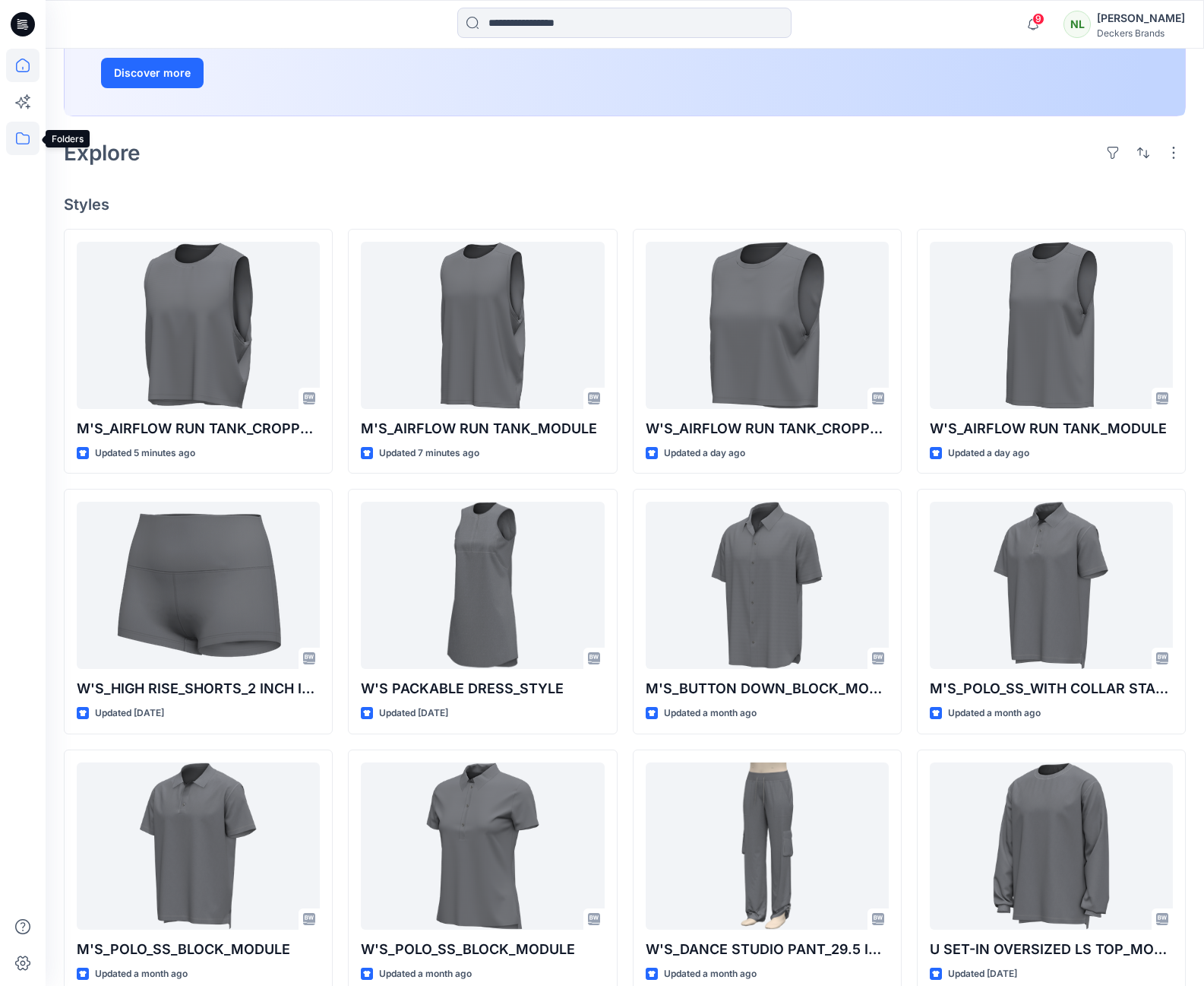
click at [28, 137] on icon at bounding box center [23, 138] width 34 height 34
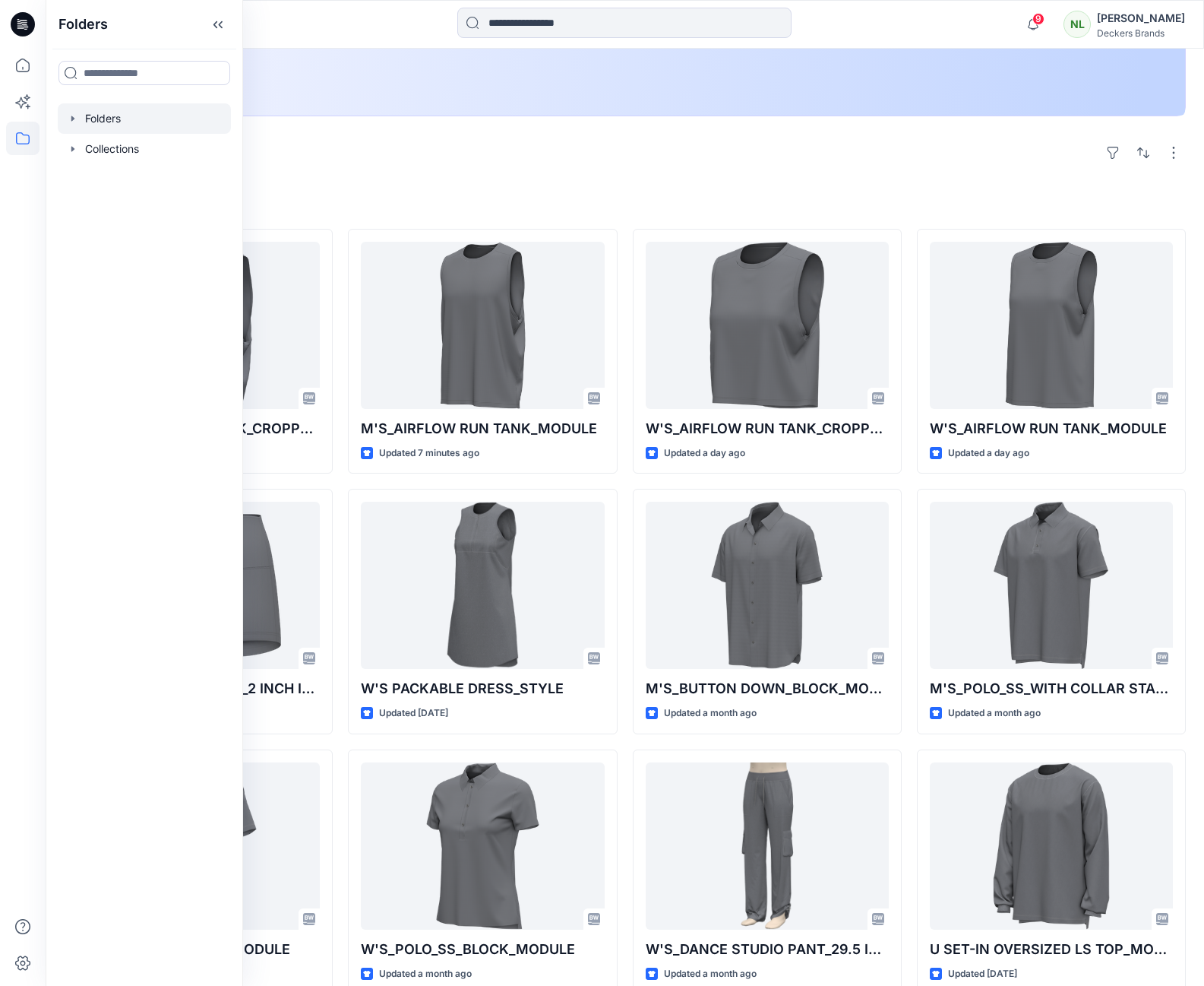
click at [71, 117] on icon "button" at bounding box center [72, 117] width 3 height 5
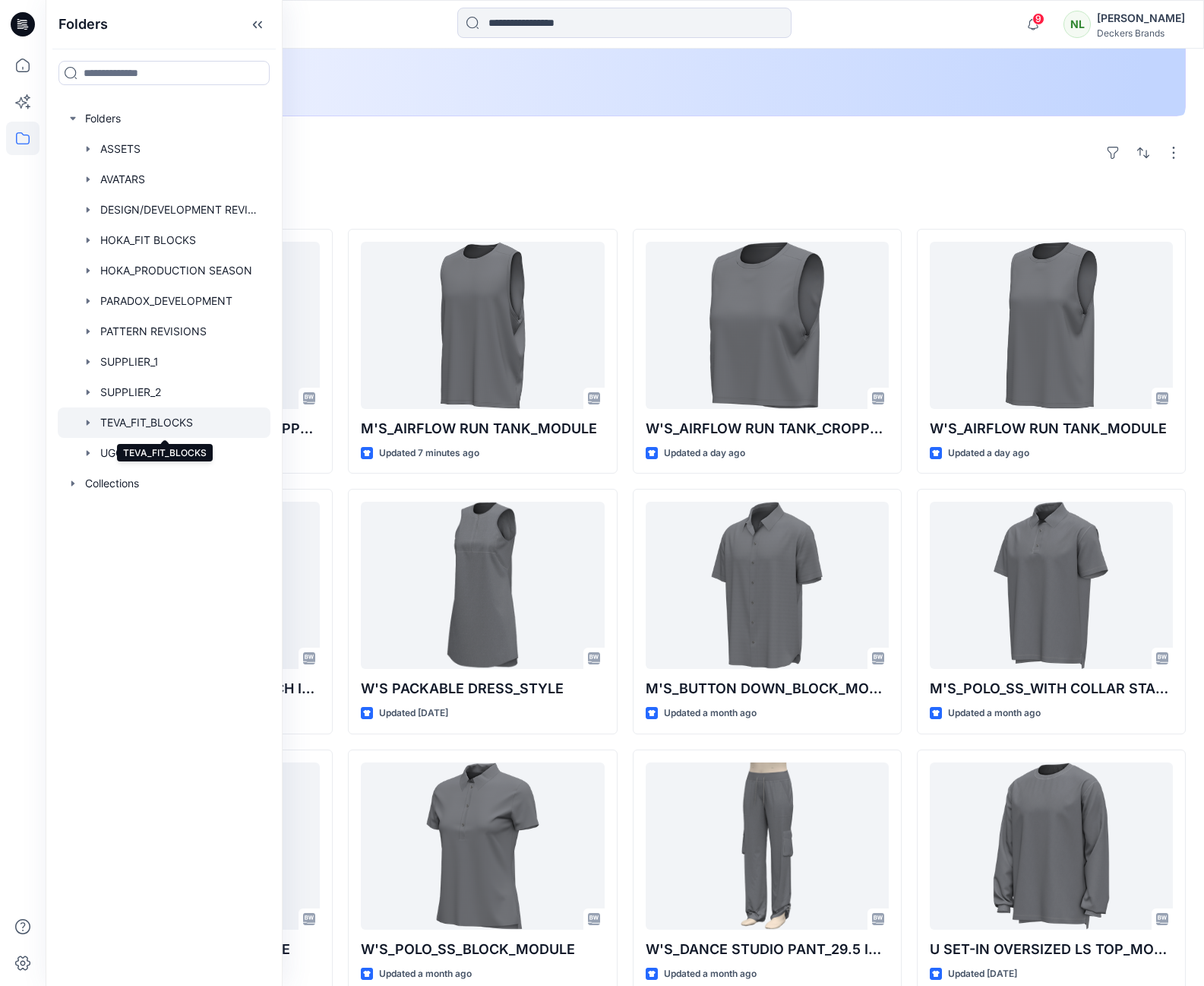
click at [152, 420] on div at bounding box center [165, 422] width 213 height 31
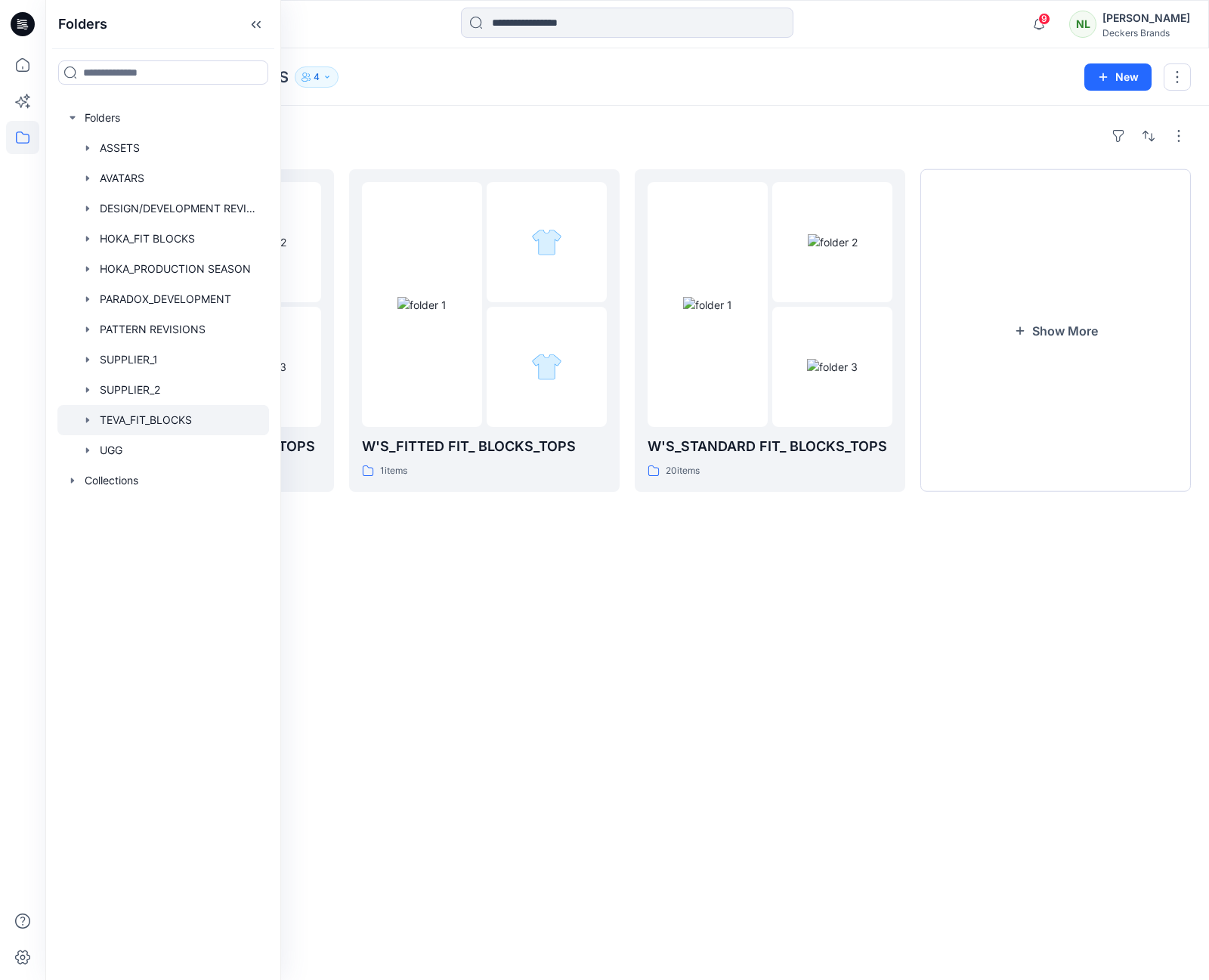
click at [558, 560] on div "Folders M'S_STANDARD FIT_ BLOCKS_TOPS 25 items W'S_FITTED FIT_ BLOCKS_TOPS 1 it…" at bounding box center [627, 542] width 1164 height 874
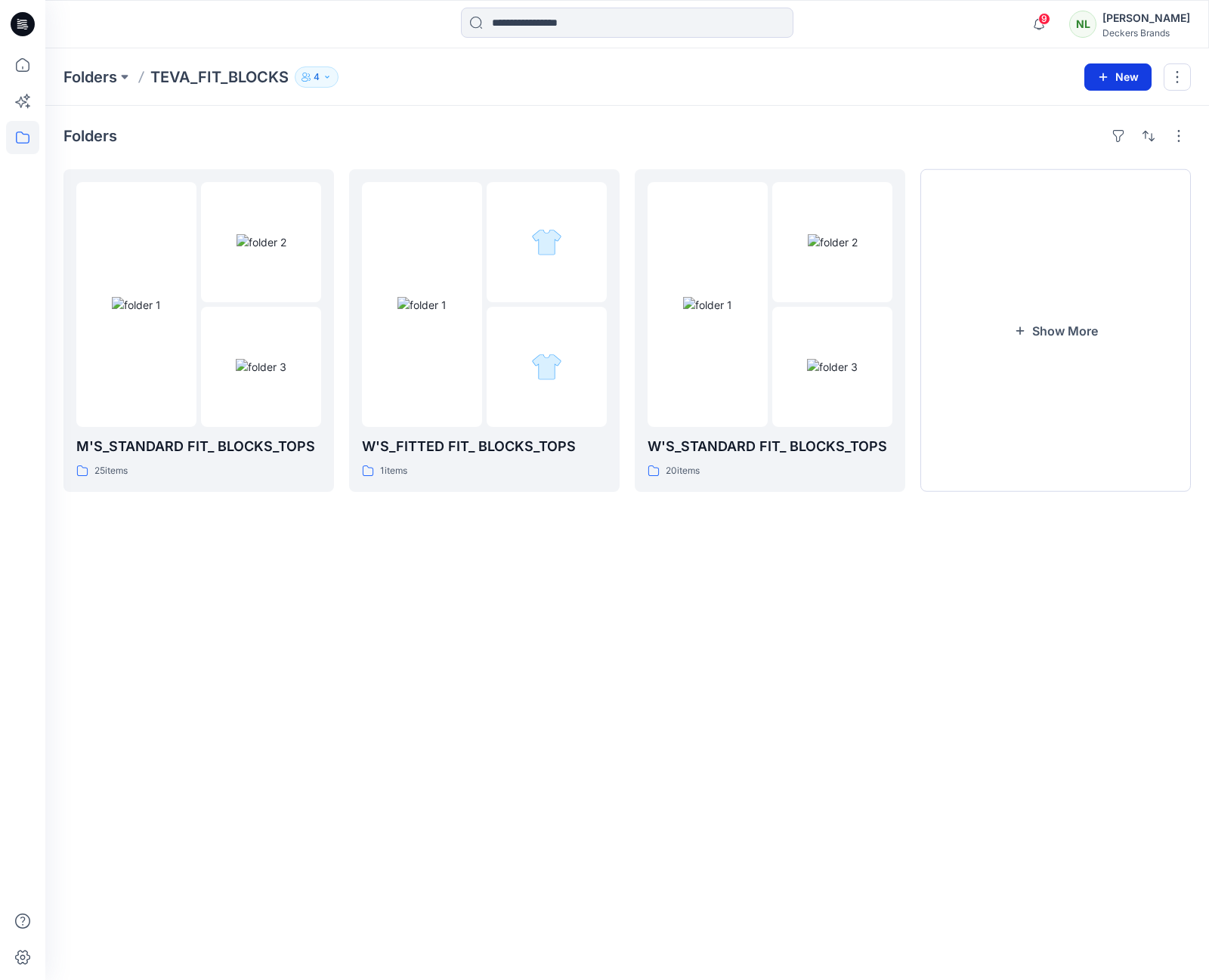
click at [1124, 74] on button "New" at bounding box center [1118, 77] width 68 height 27
click at [1068, 143] on p "New Folder" at bounding box center [1074, 144] width 56 height 16
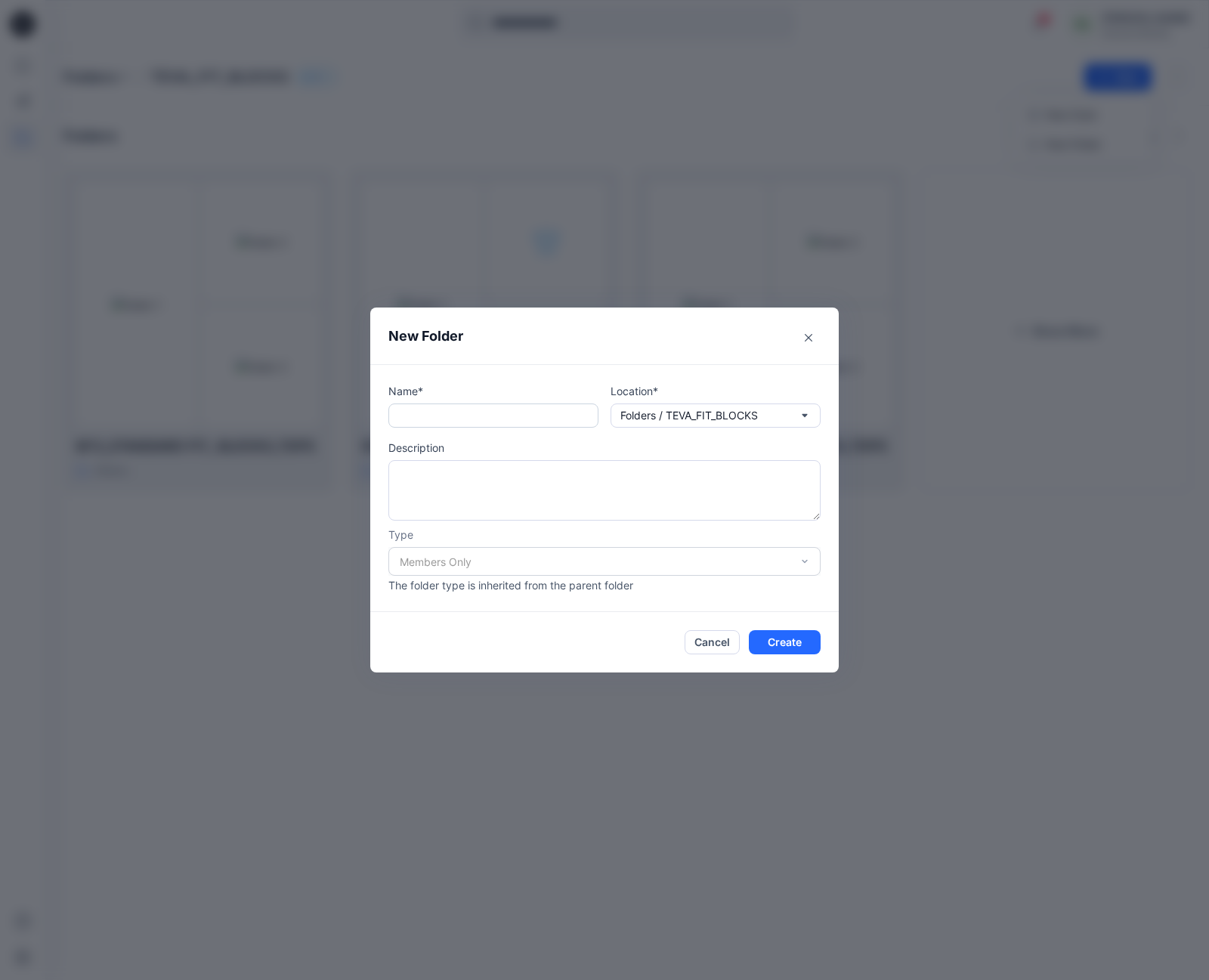
click at [420, 416] on input "text" at bounding box center [494, 415] width 210 height 25
type input "**********"
click at [794, 645] on button "Create" at bounding box center [784, 642] width 72 height 25
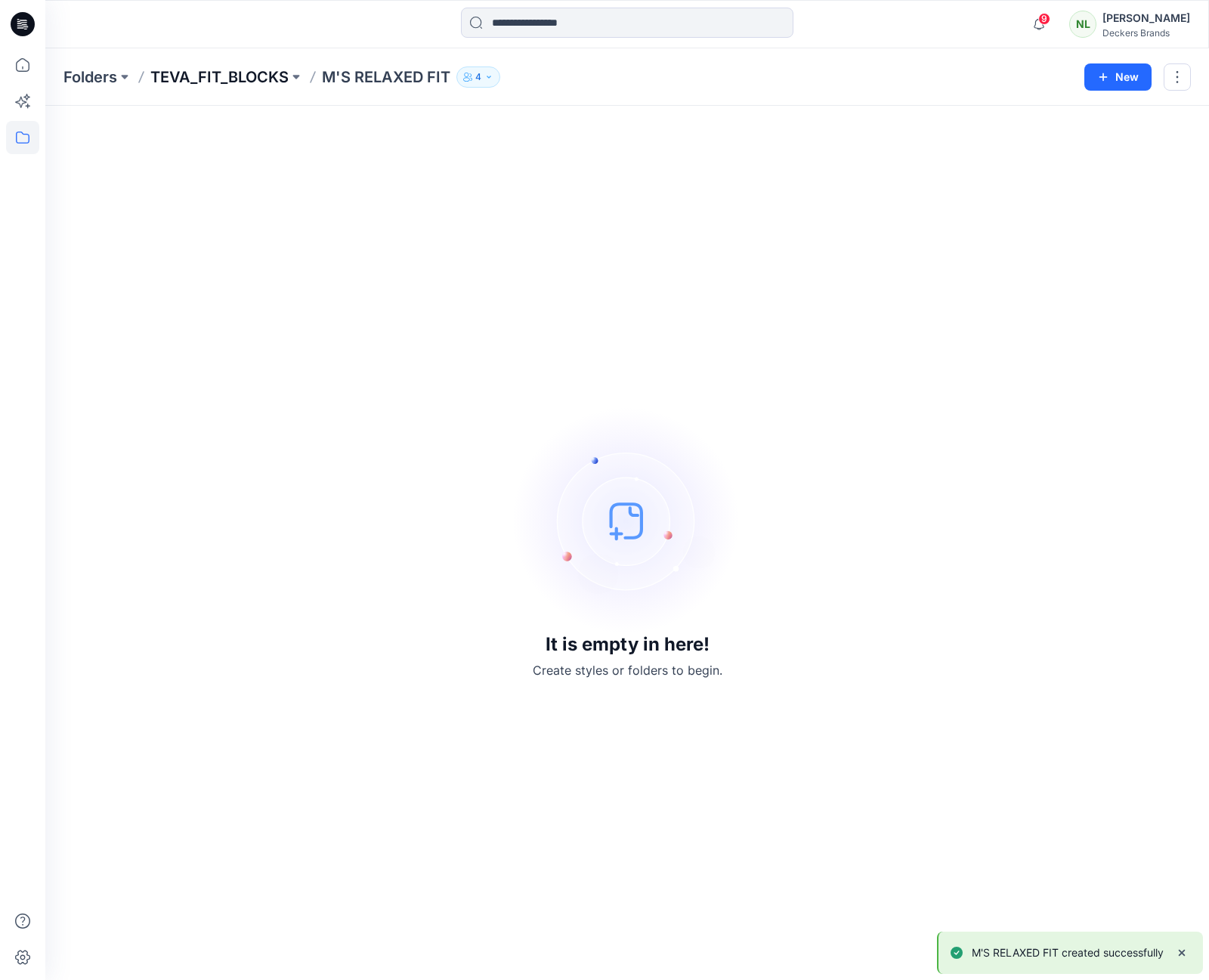
click at [221, 74] on p "TEVA_FIT_BLOCKS" at bounding box center [219, 77] width 138 height 22
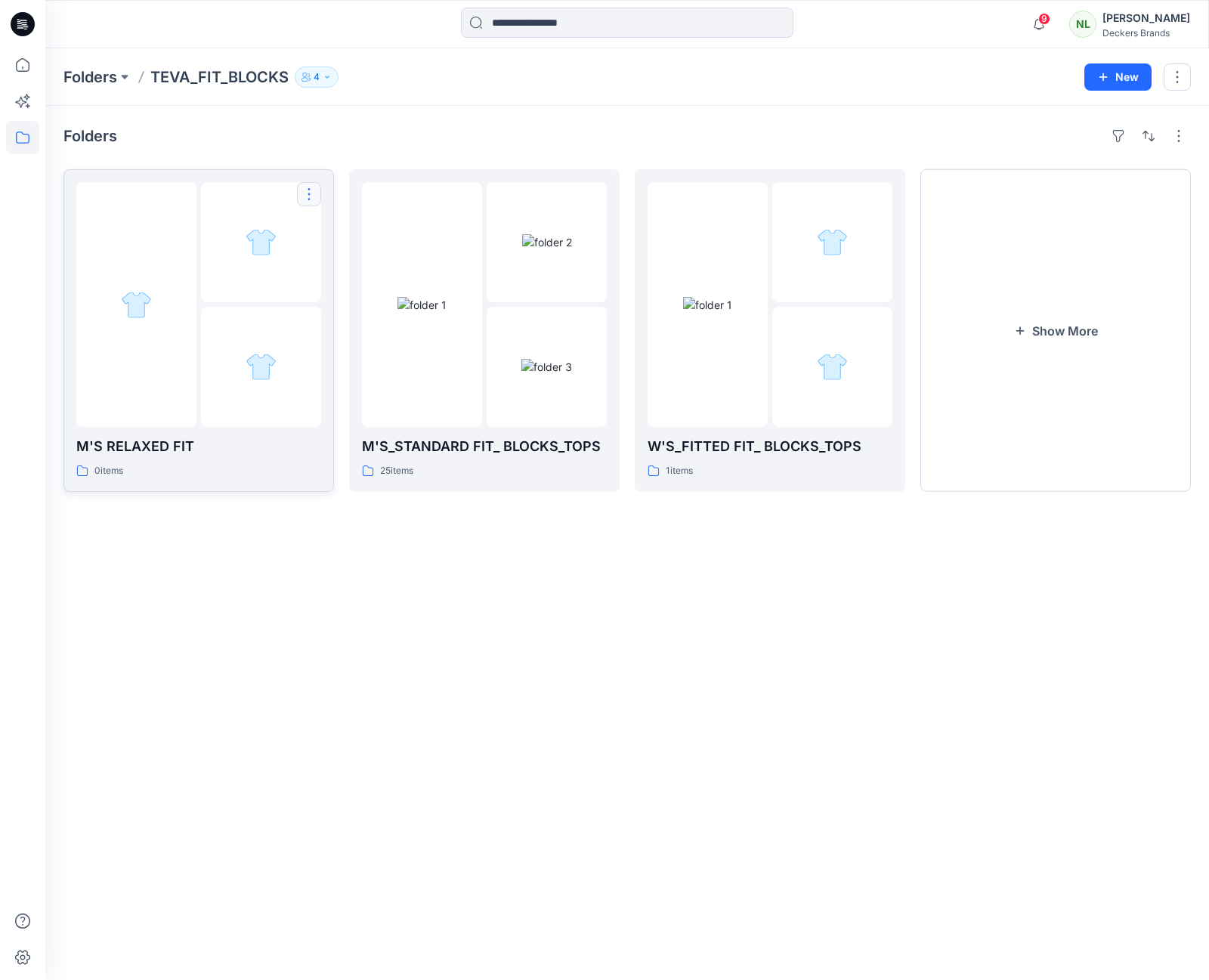
click at [304, 195] on button "button" at bounding box center [309, 194] width 25 height 25
click at [341, 232] on p "Edit" at bounding box center [336, 230] width 19 height 16
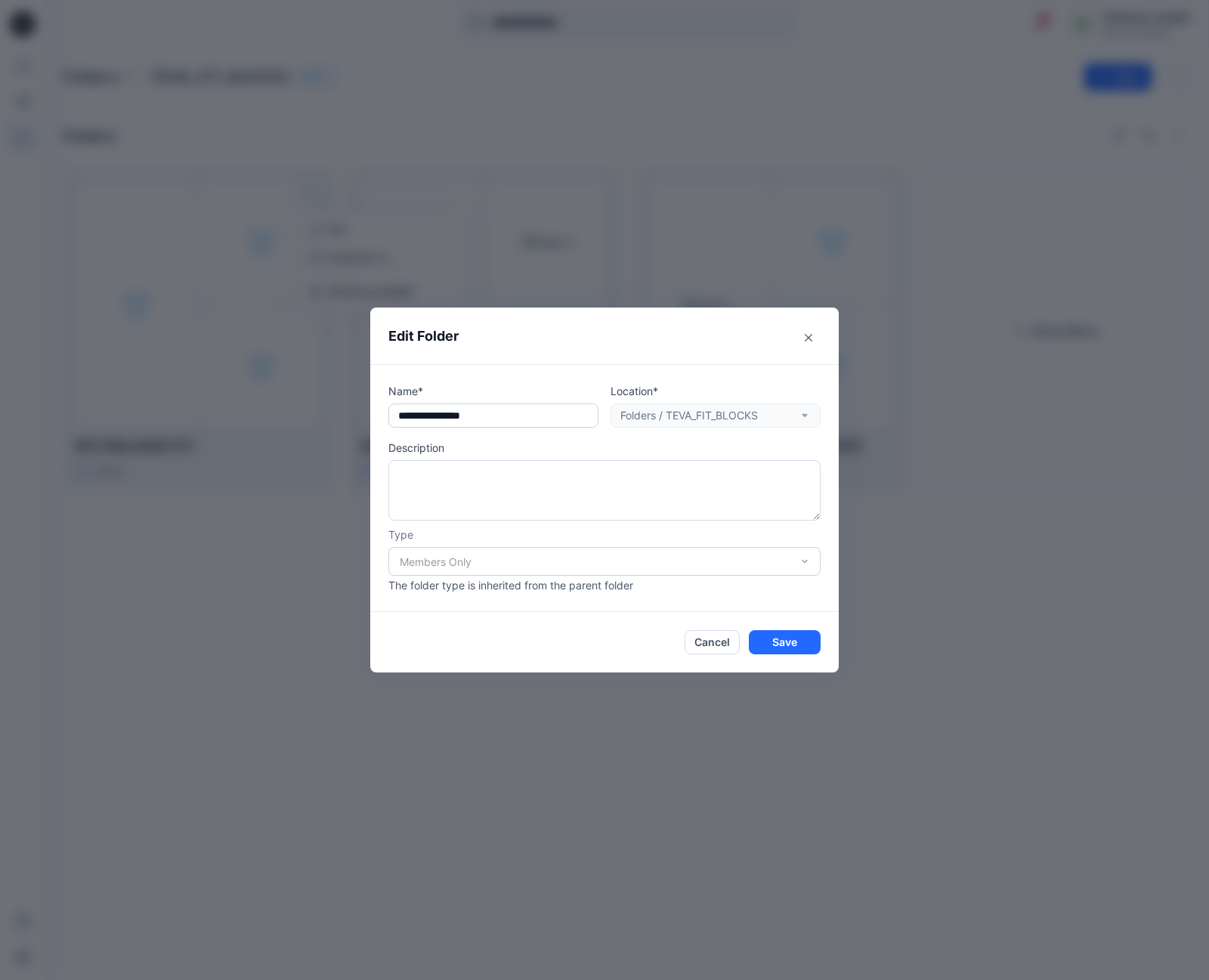
click at [487, 416] on input "**********" at bounding box center [494, 415] width 210 height 25
type input "**********"
click at [778, 645] on button "Save" at bounding box center [784, 642] width 72 height 25
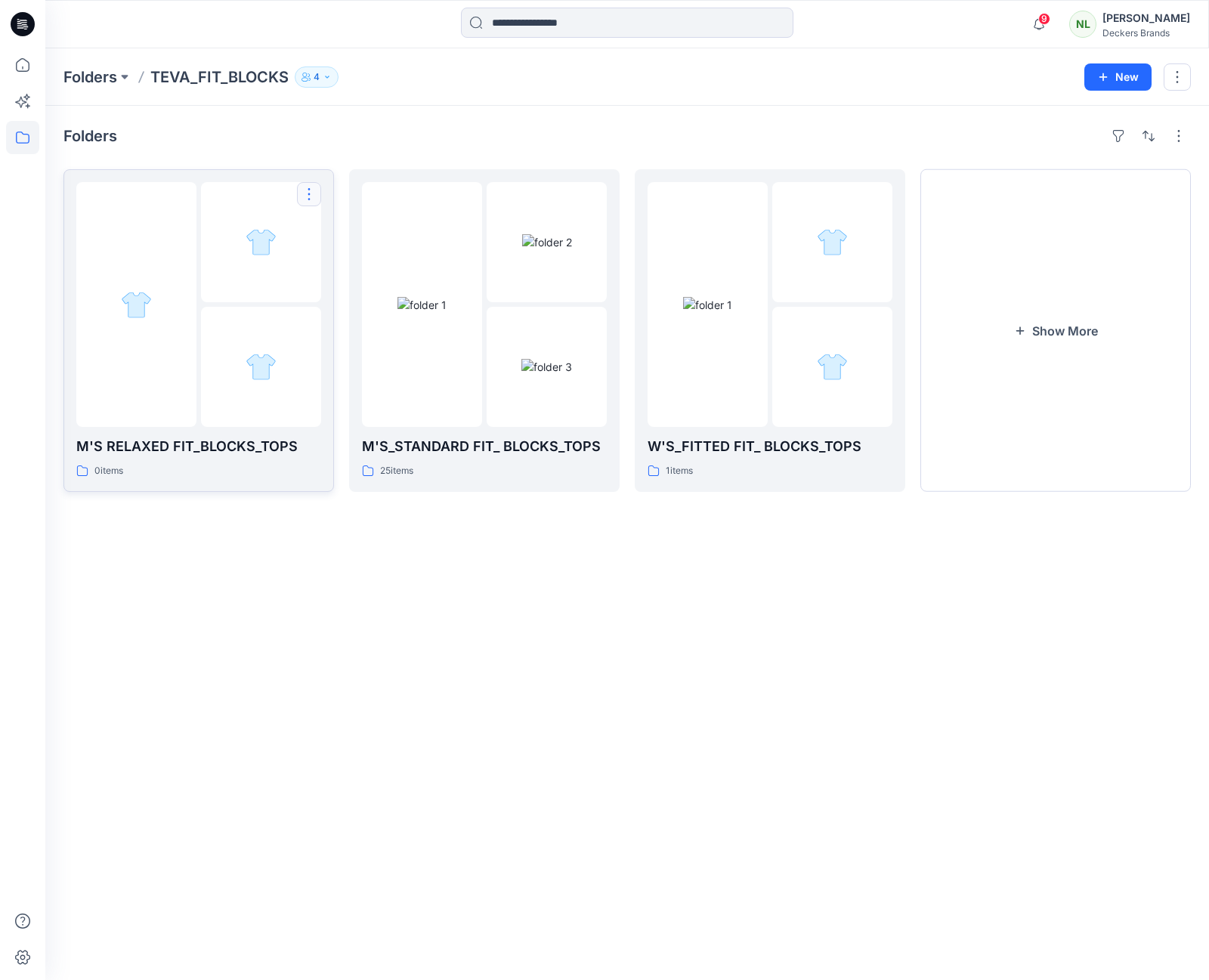
click at [309, 194] on button "button" at bounding box center [309, 194] width 25 height 25
click at [331, 232] on p "Edit" at bounding box center [336, 230] width 19 height 16
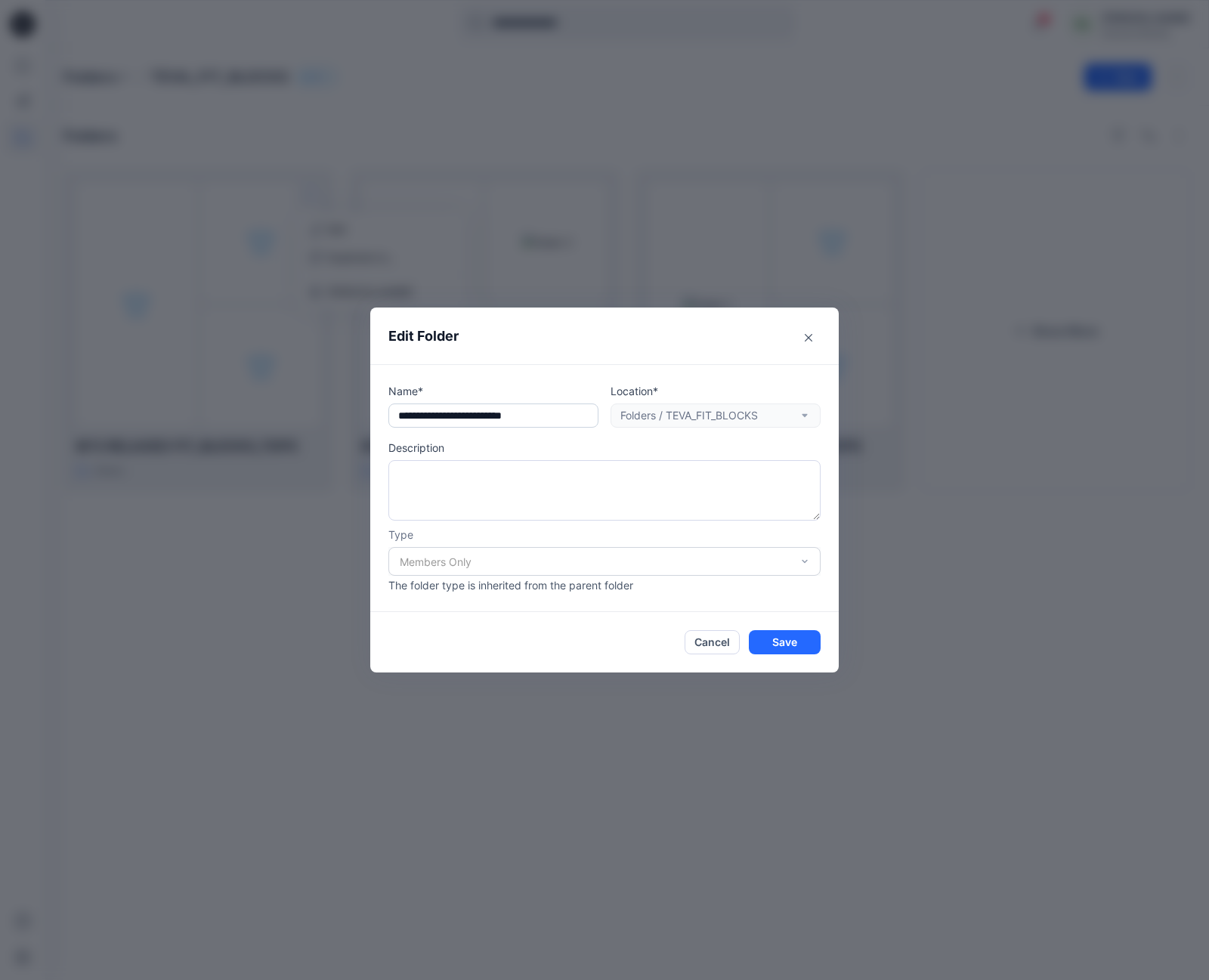
click at [420, 419] on input "**********" at bounding box center [494, 415] width 210 height 25
type input "**********"
click at [778, 645] on button "Save" at bounding box center [784, 642] width 72 height 25
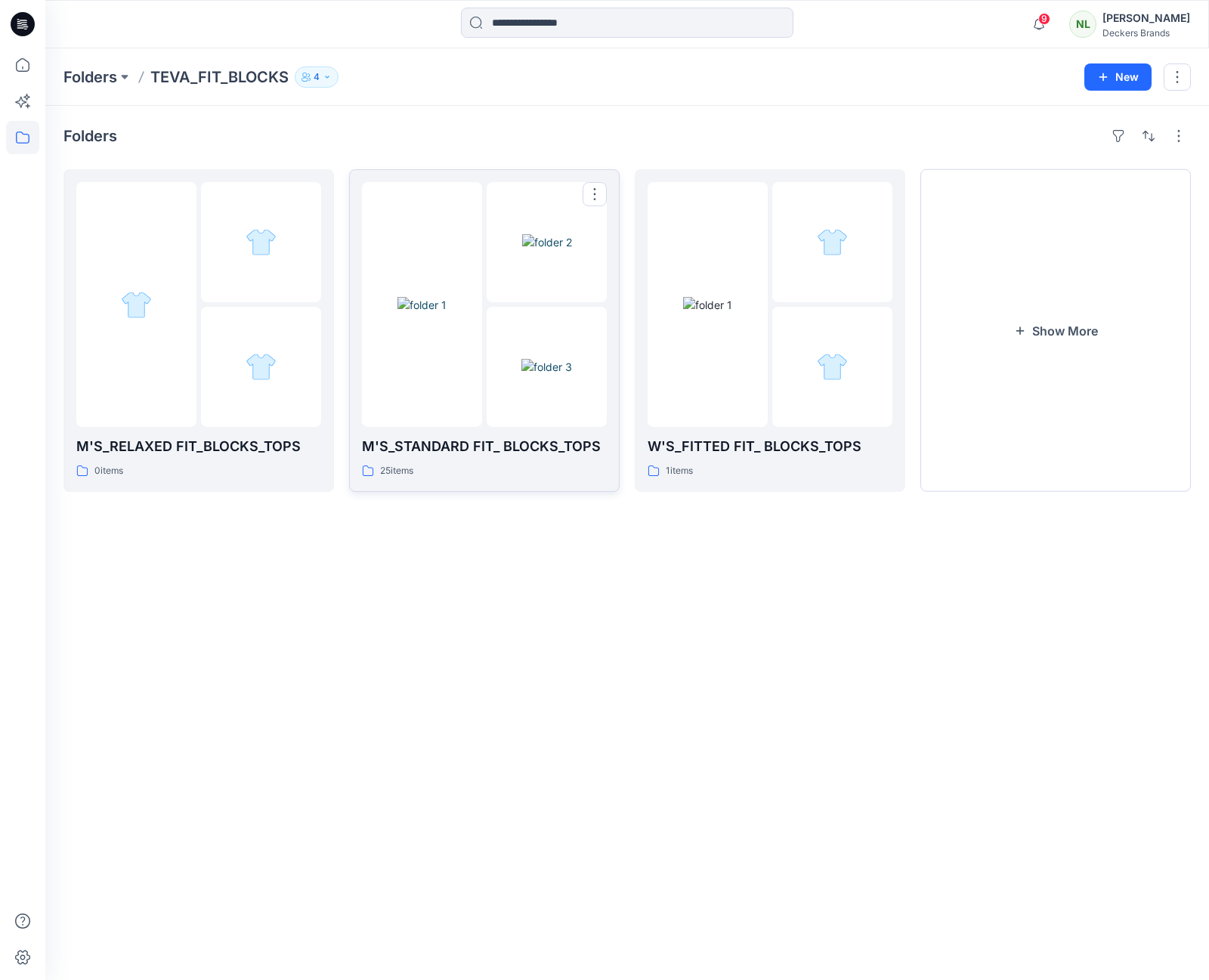
click at [420, 297] on img at bounding box center [422, 305] width 49 height 16
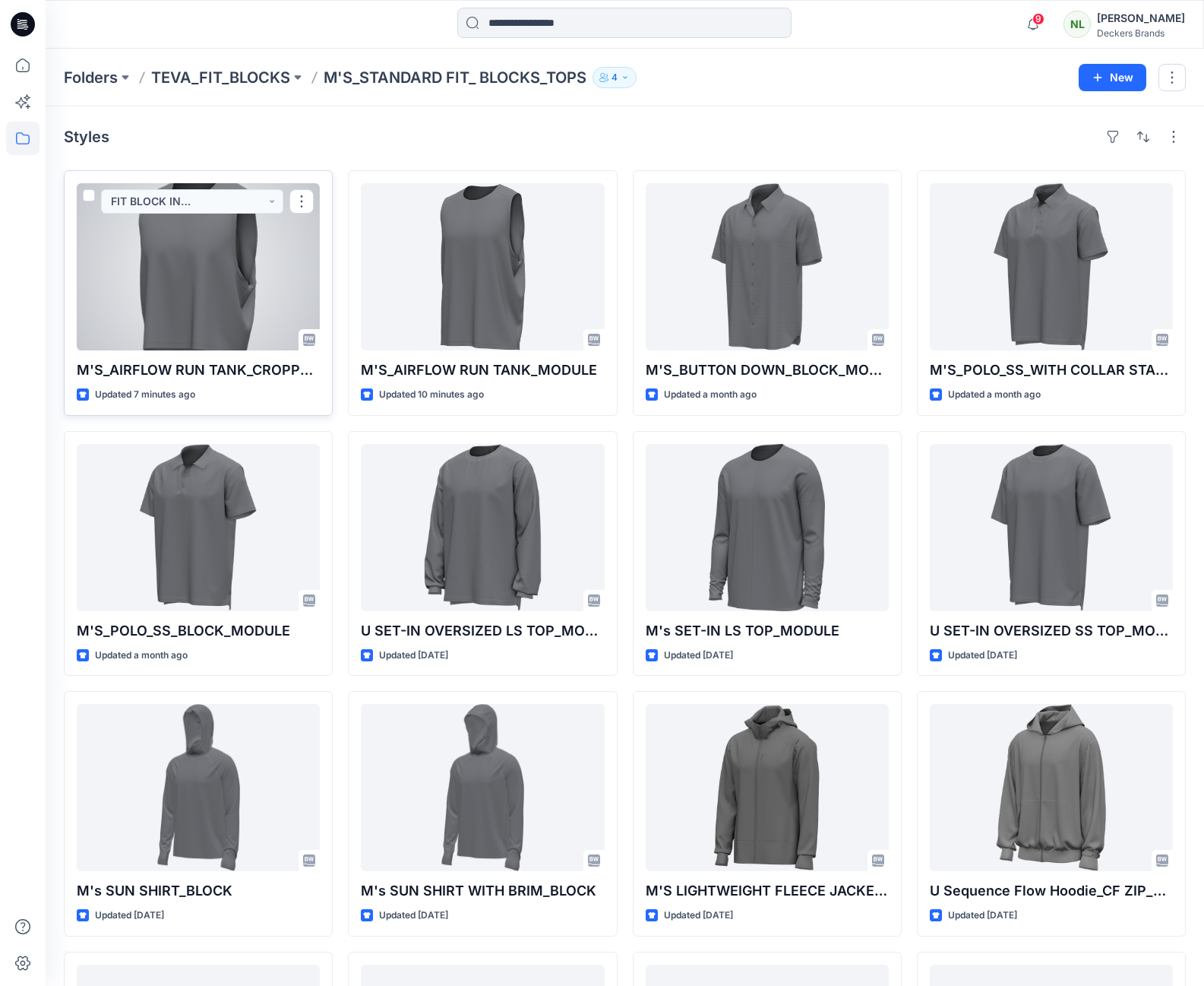
click at [230, 306] on div at bounding box center [198, 266] width 243 height 167
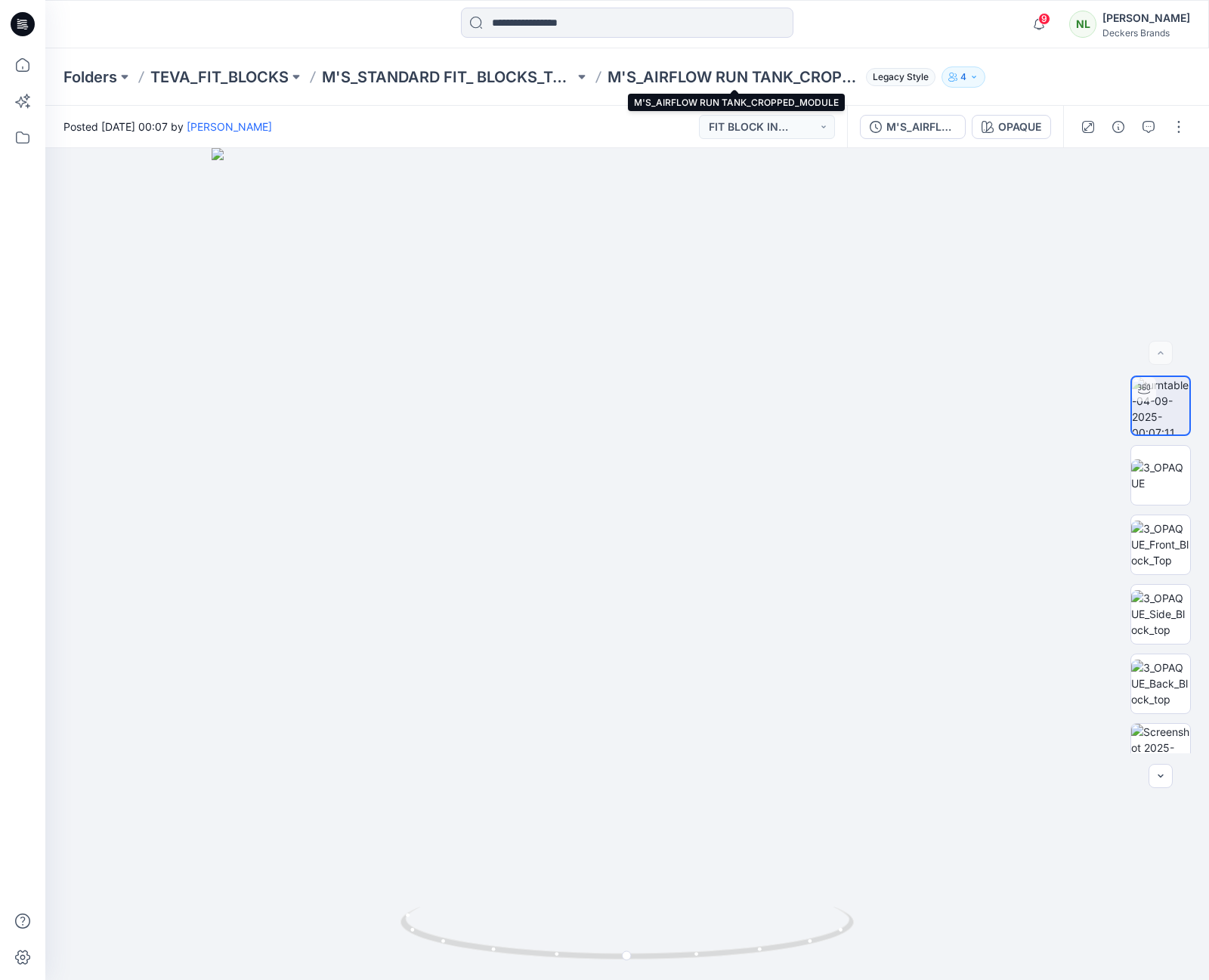
click at [726, 77] on p "M'S_AIRFLOW RUN TANK_CROPPED_MODULE" at bounding box center [733, 77] width 252 height 22
click at [630, 77] on p "M'S_AIRFLOW RUN TANK_CROPPED_MODULE" at bounding box center [733, 77] width 252 height 22
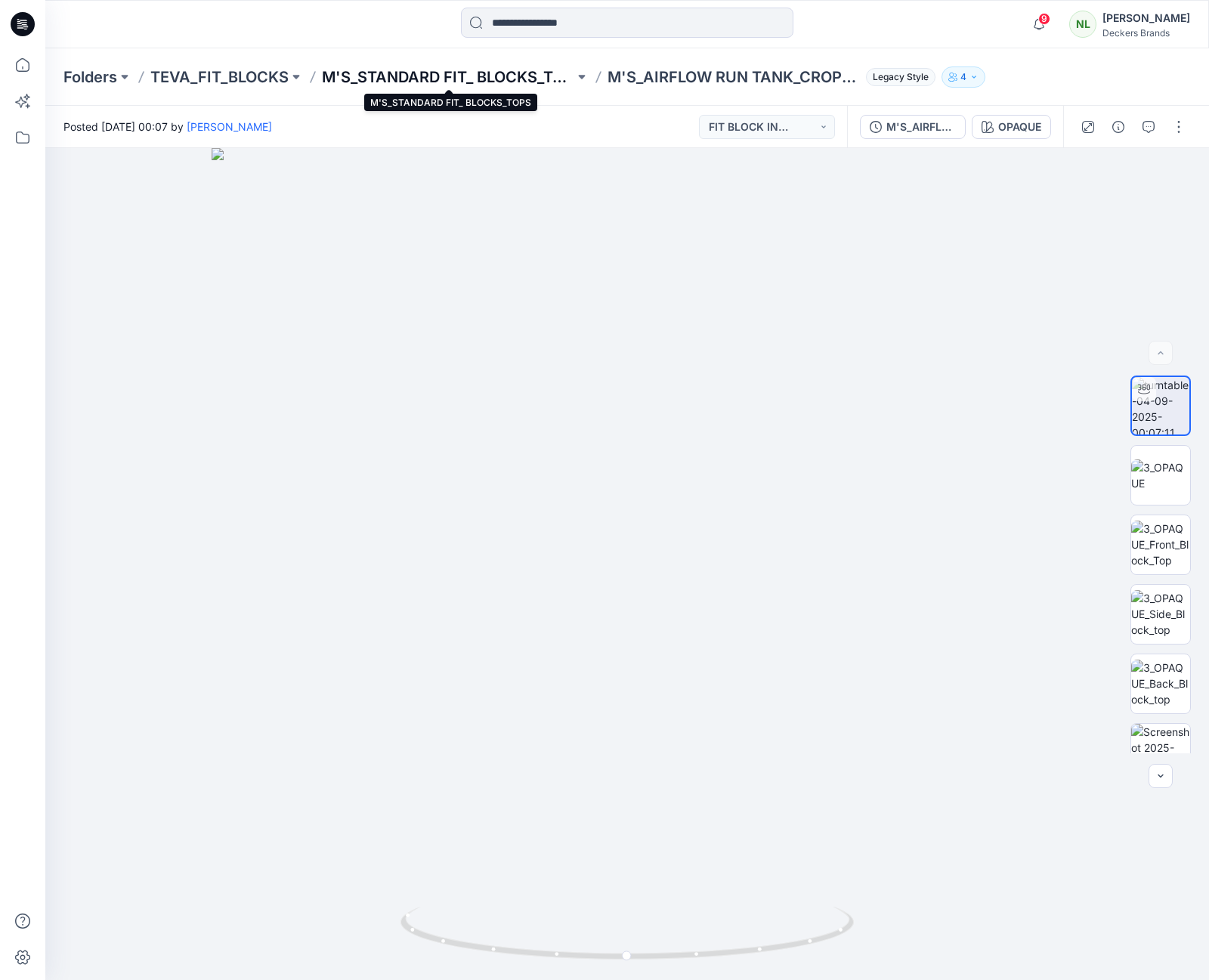
click at [390, 73] on p "M'S_STANDARD FIT_ BLOCKS_TOPS" at bounding box center [447, 77] width 252 height 22
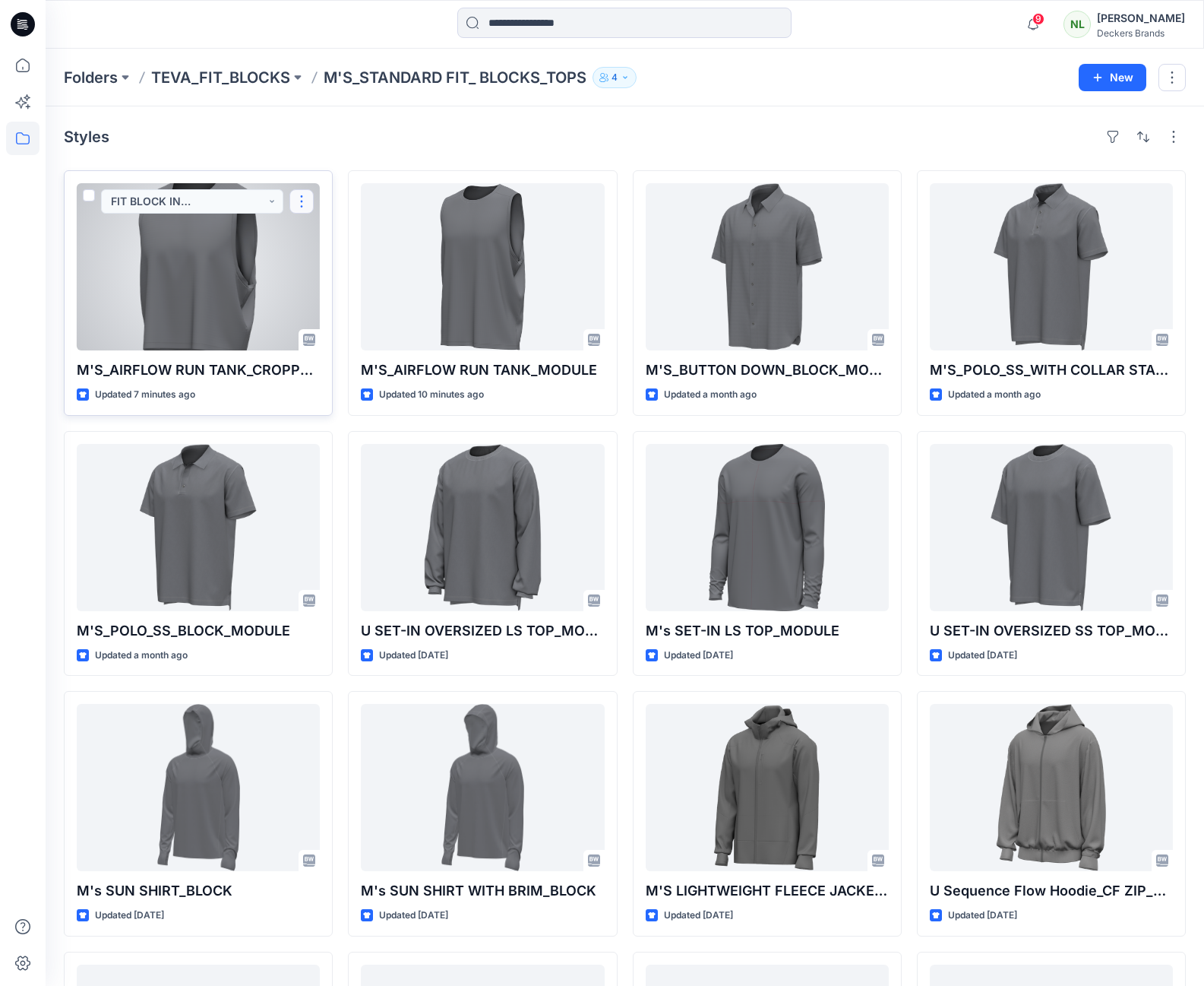
click at [304, 202] on button "button" at bounding box center [301, 201] width 25 height 25
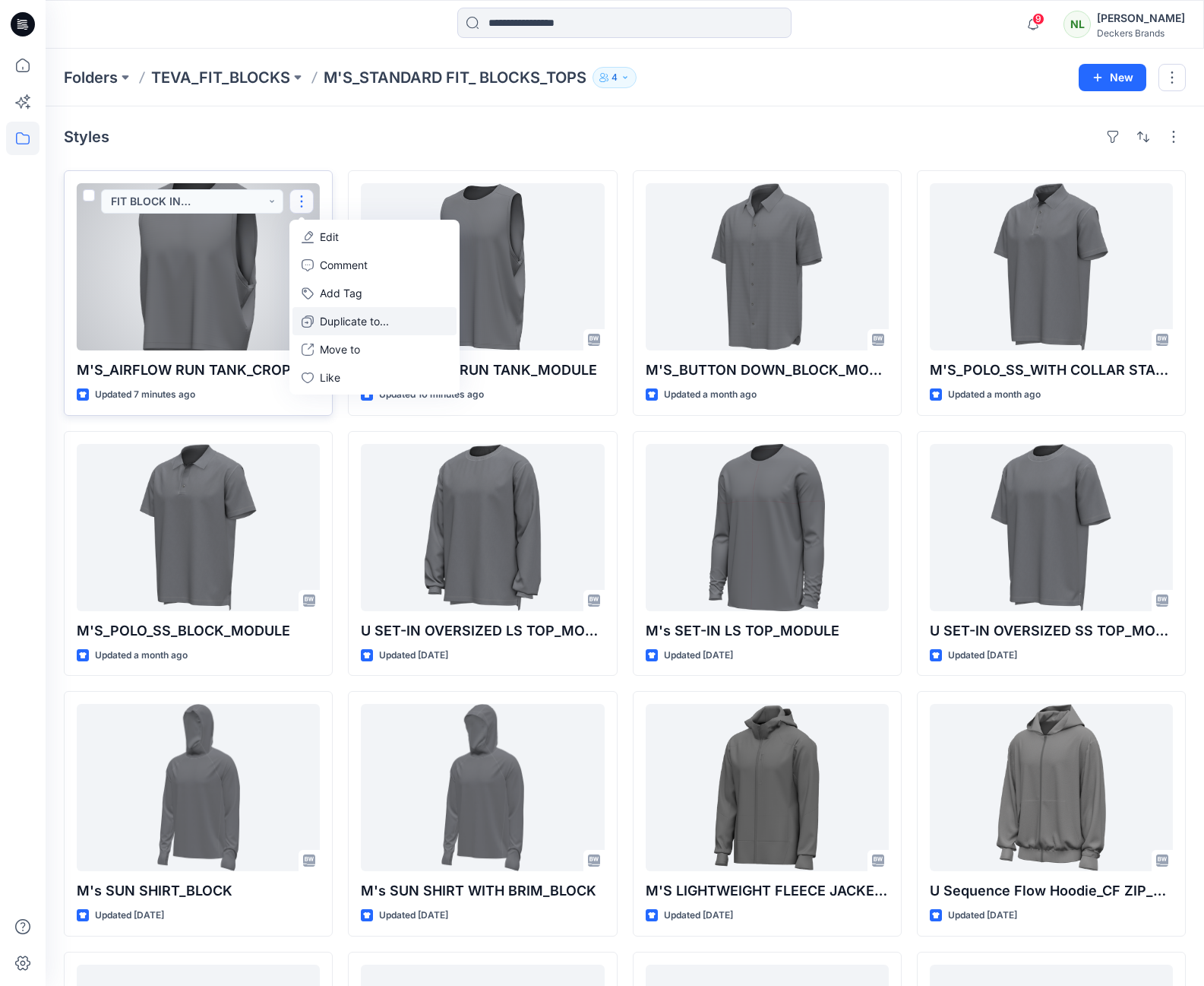
click at [345, 321] on p "Duplicate to..." at bounding box center [354, 321] width 69 height 16
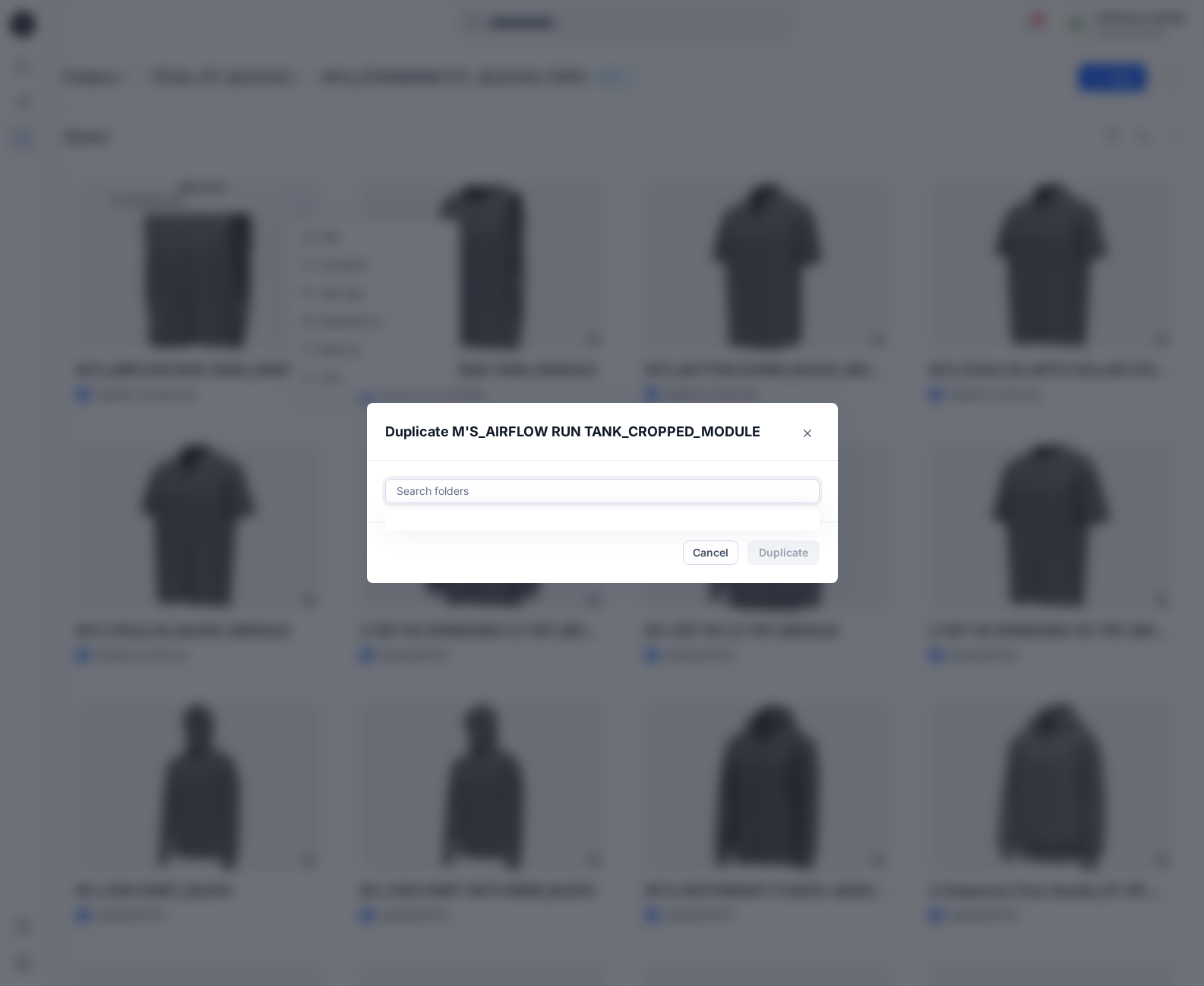
click at [422, 481] on div "Search folders" at bounding box center [602, 491] width 433 height 23
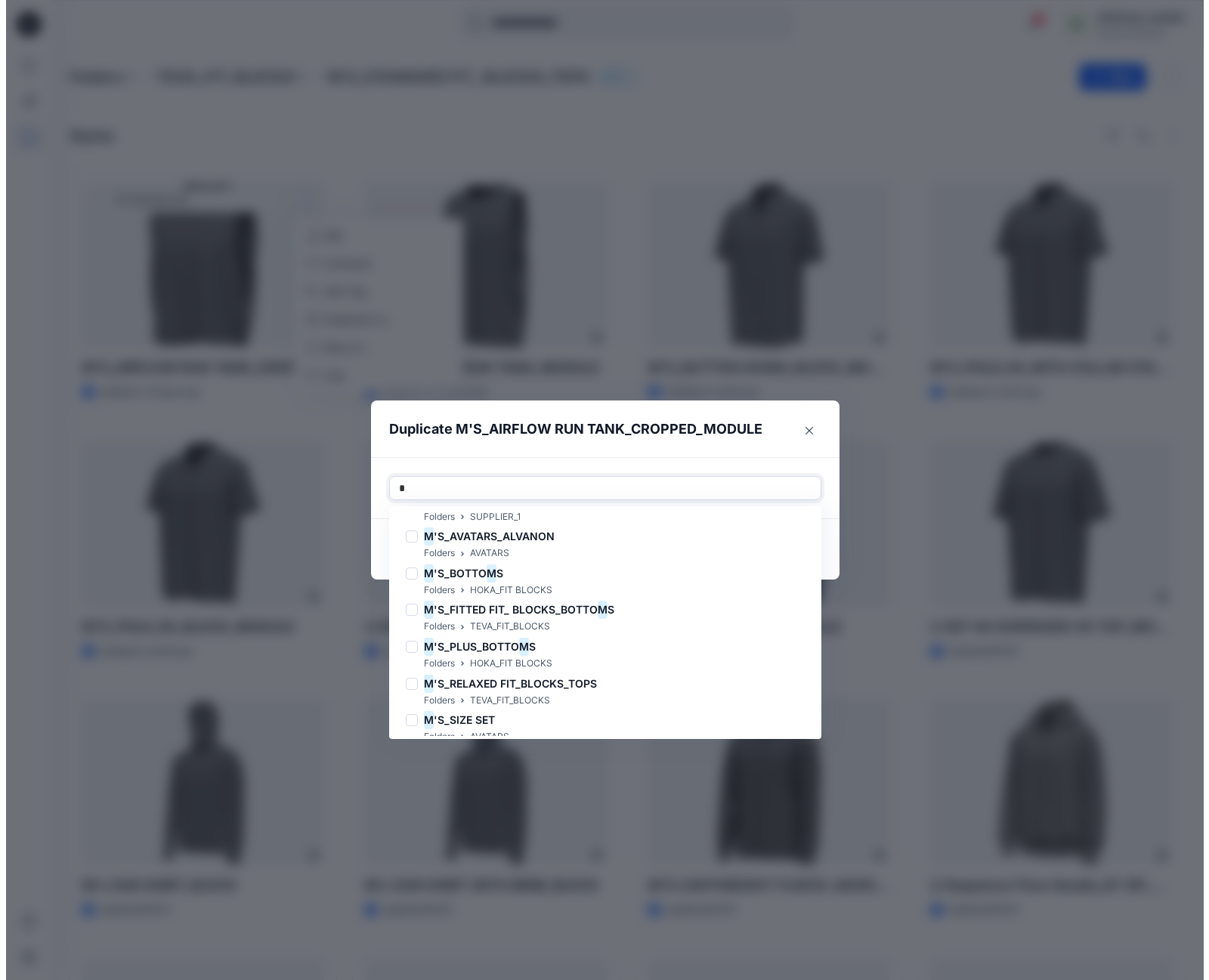
scroll to position [175, 0]
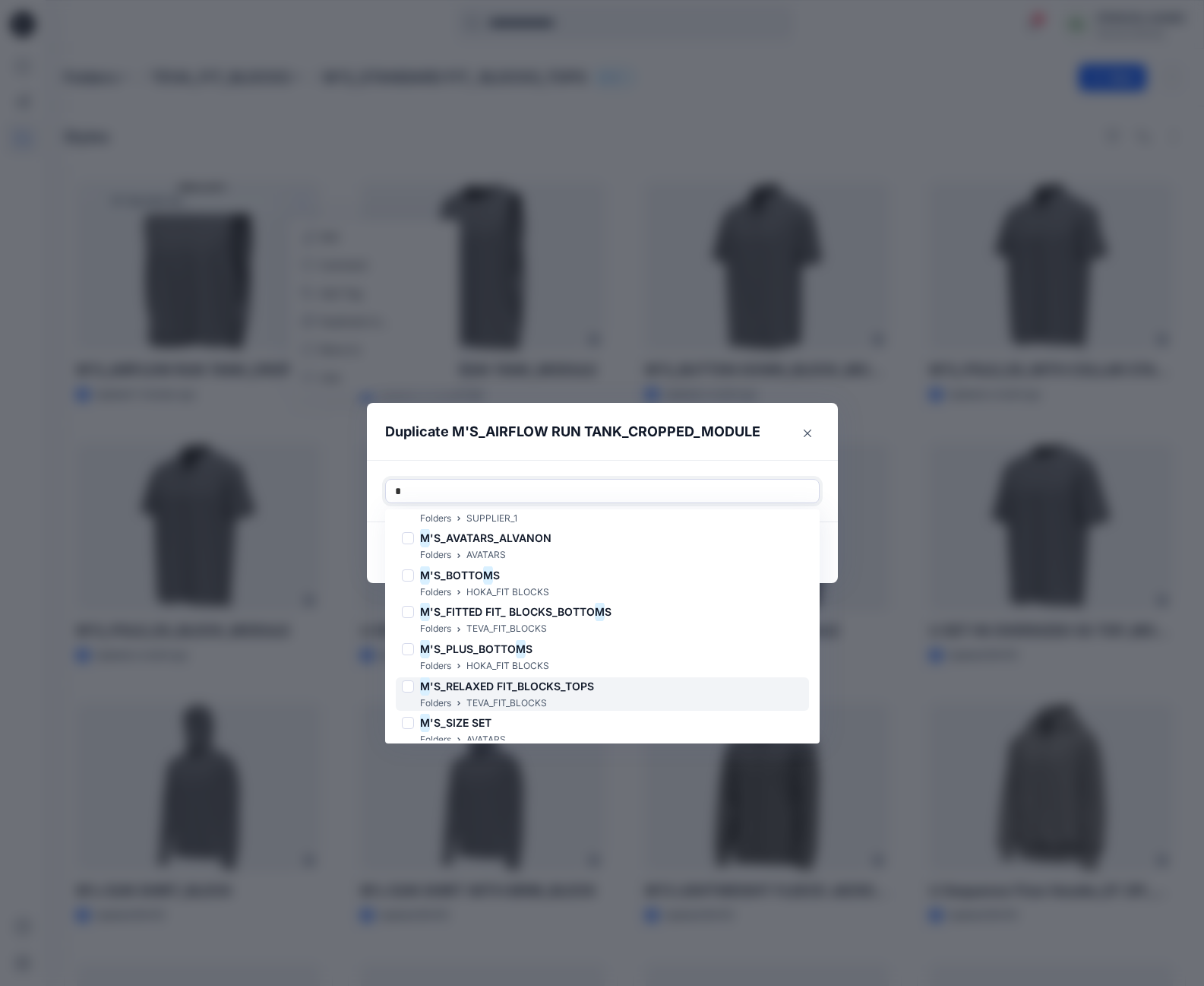
click at [479, 689] on span "'S_RELAXED FIT_BLOCKS_TOPS" at bounding box center [512, 685] width 164 height 13
type input "*"
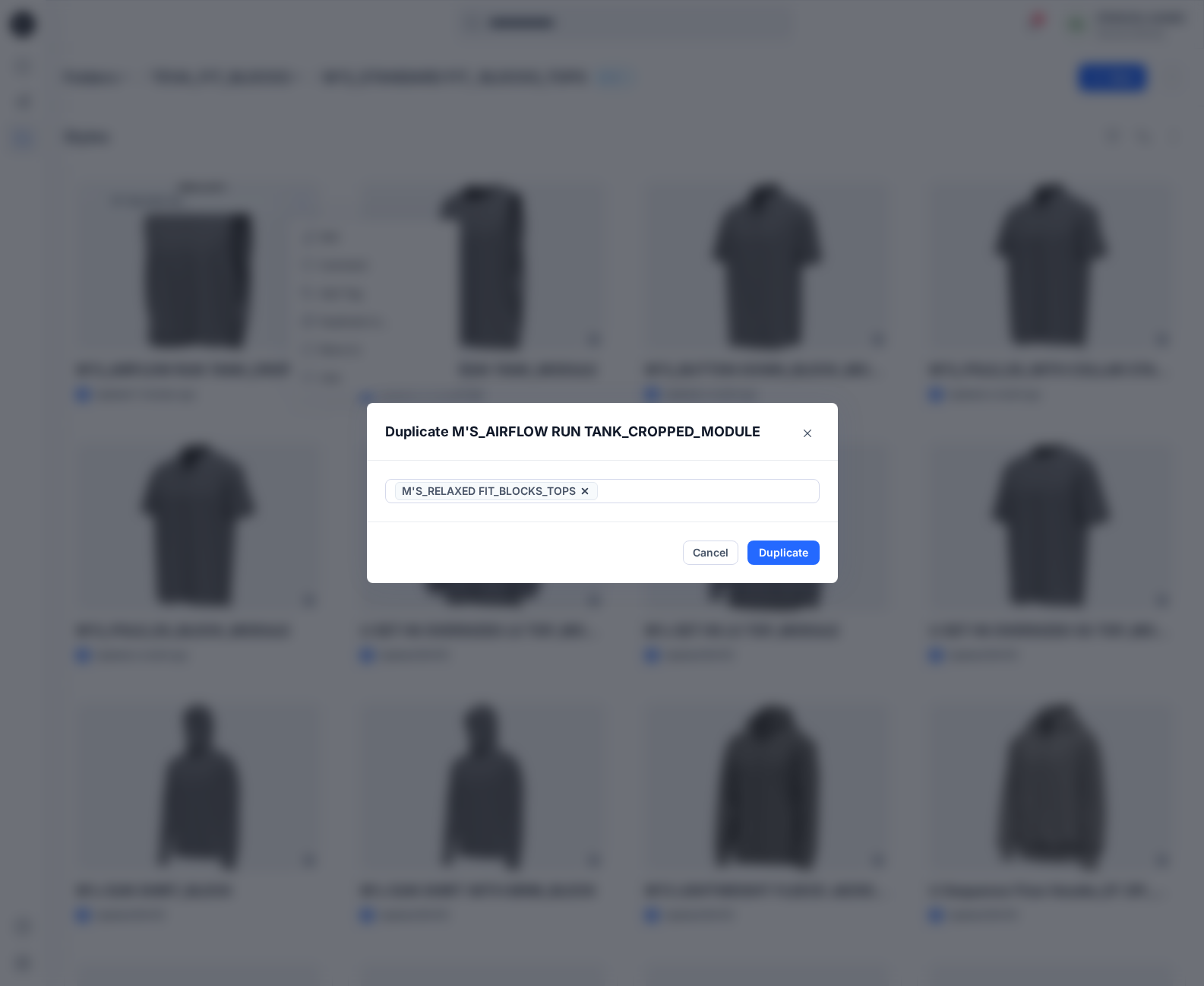
click at [838, 505] on div "M'S_RELAXED FIT_BLOCKS_TOPS" at bounding box center [602, 491] width 471 height 62
click at [806, 552] on button "Duplicate" at bounding box center [784, 552] width 72 height 25
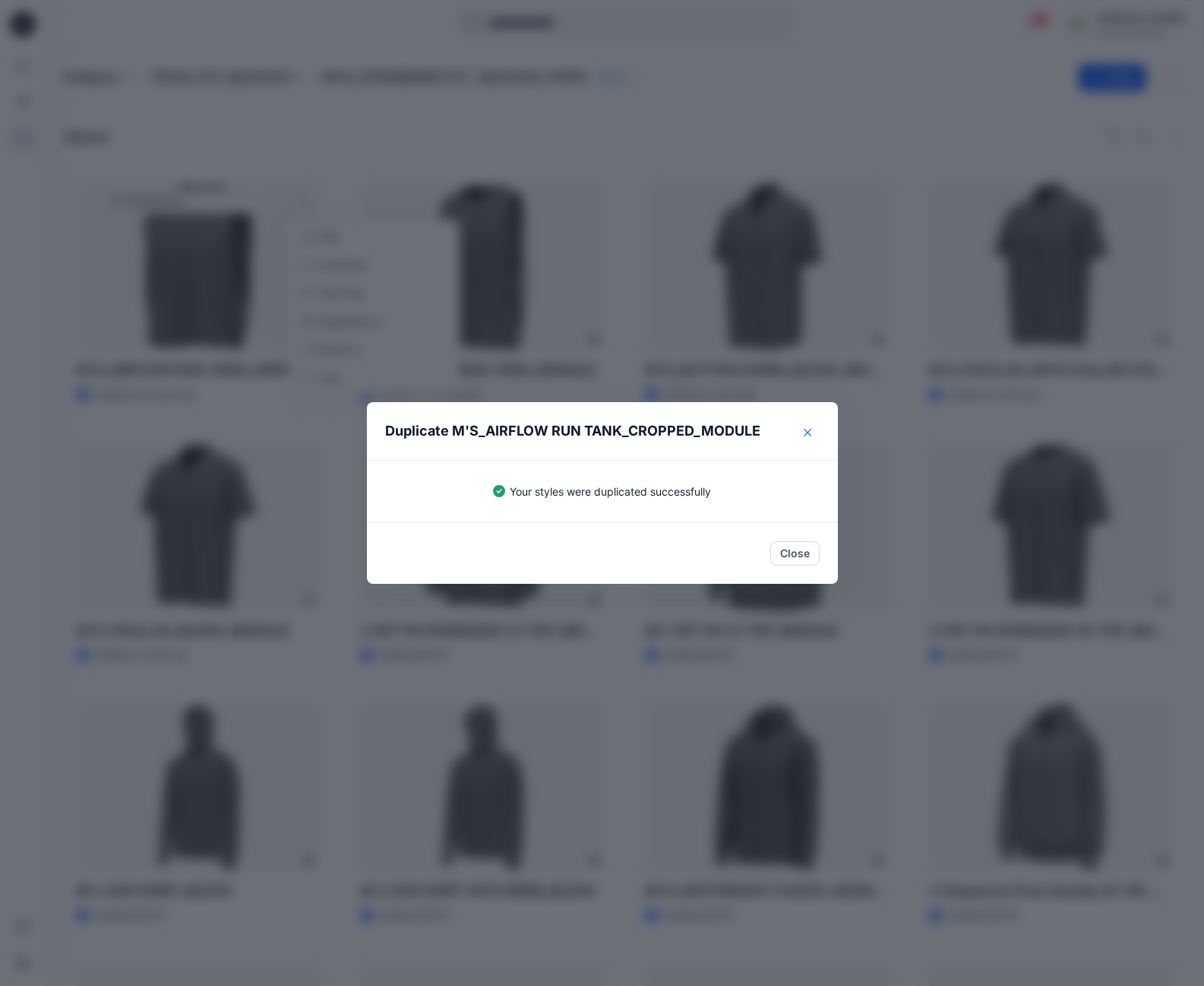
click at [811, 431] on icon "Close" at bounding box center [808, 432] width 8 height 8
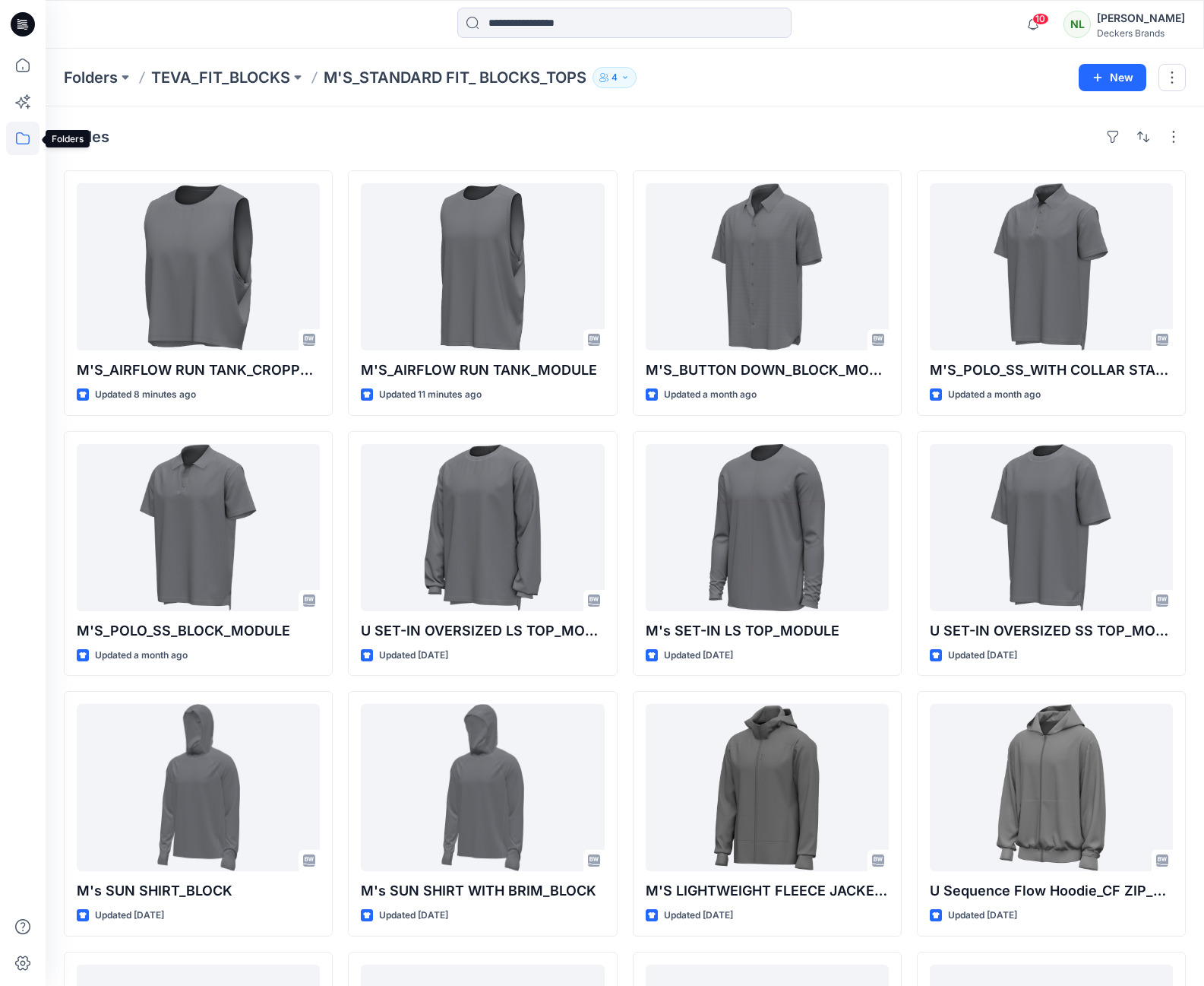
click at [28, 138] on icon at bounding box center [23, 138] width 34 height 34
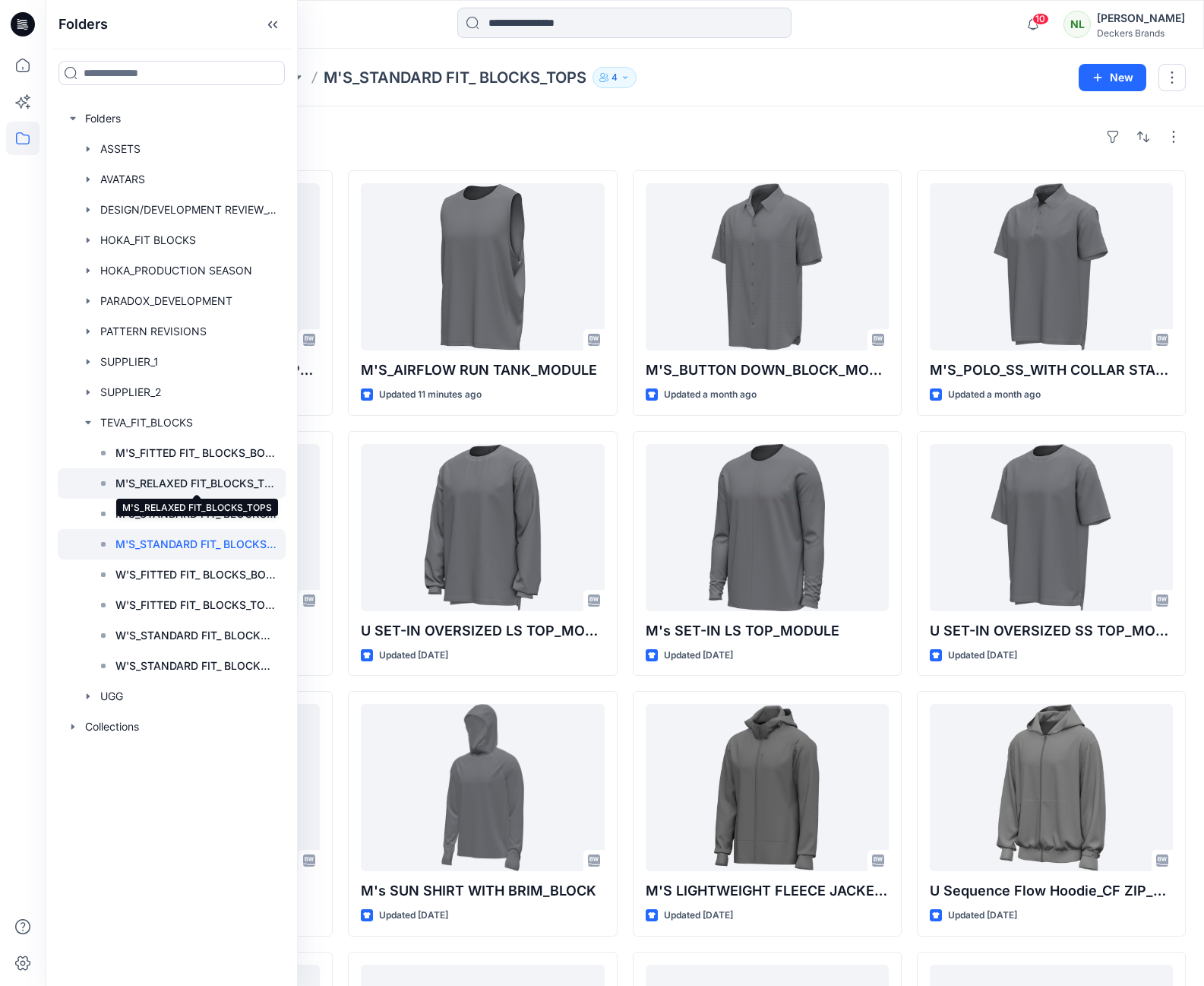
click at [176, 484] on p "M'S_RELAXED FIT_BLOCKS_TOPS" at bounding box center [195, 483] width 161 height 18
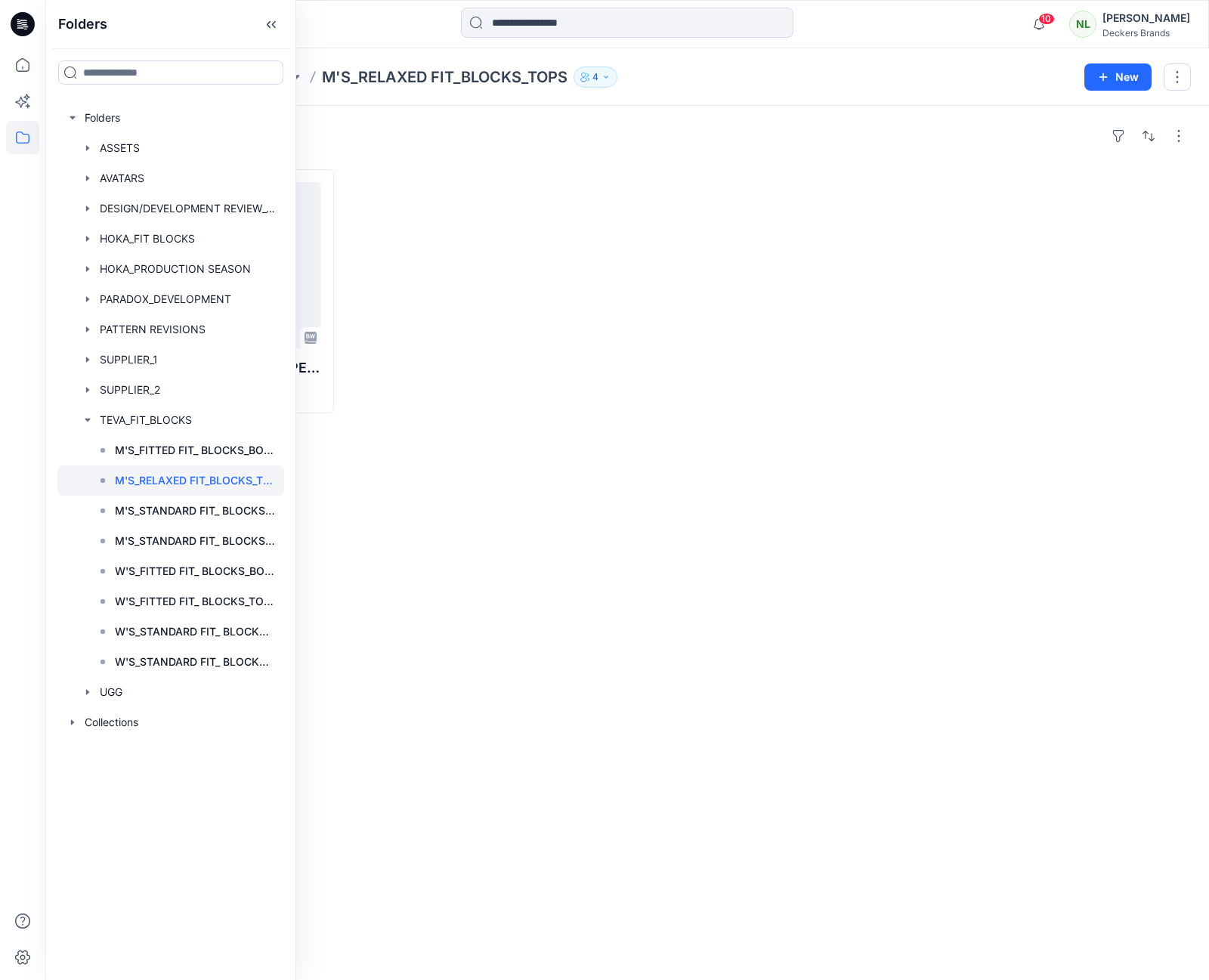
click at [552, 445] on div "Styles M'S_AIRFLOW RUN TANK_CROPPED_MODULE Updated a few seconds ago" at bounding box center [627, 542] width 1164 height 874
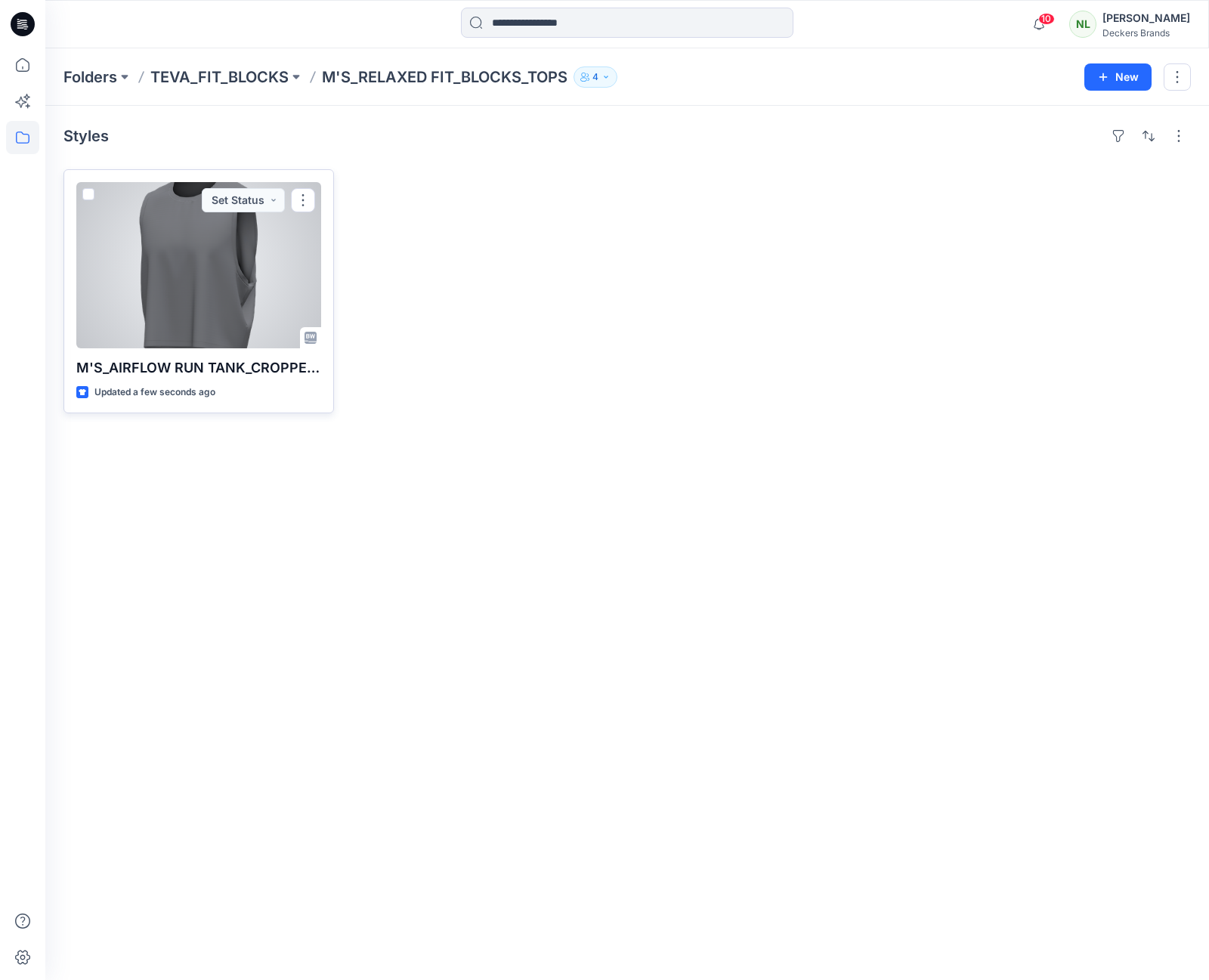
click at [219, 260] on div at bounding box center [198, 265] width 244 height 166
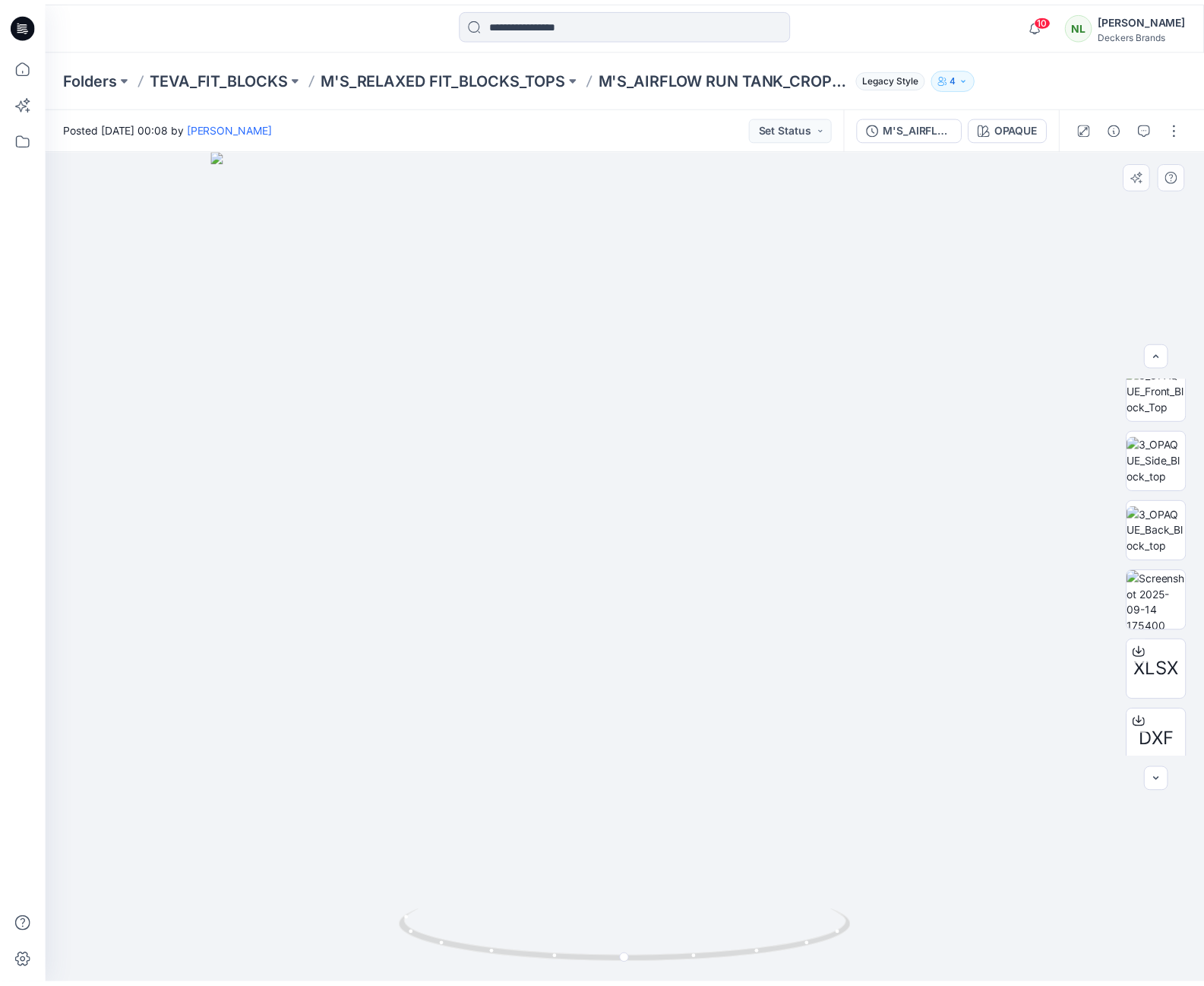
scroll to position [152, 0]
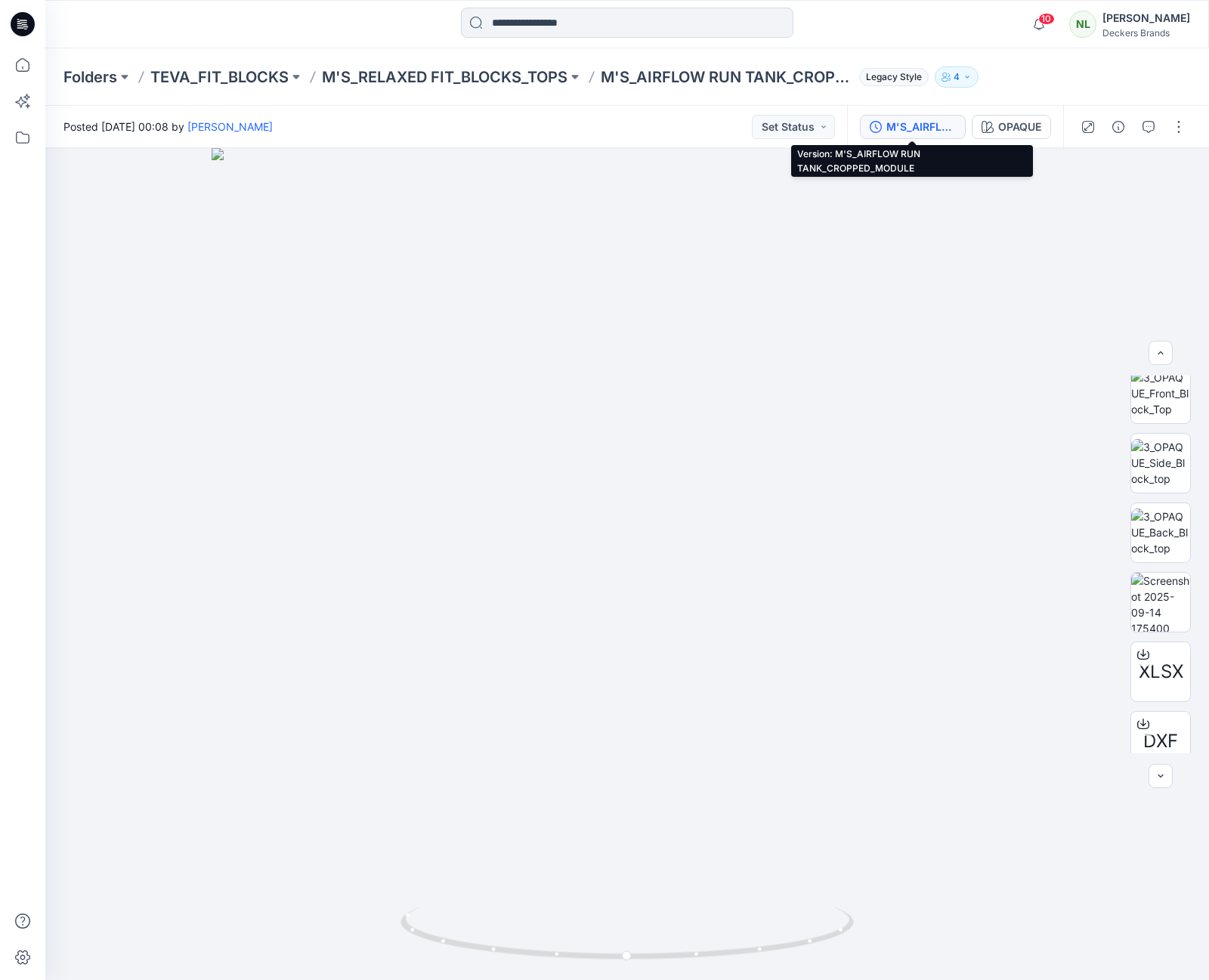
click at [910, 131] on div "M'S_AIRFLOW RUN TANK_CROPPED_MODULE" at bounding box center [920, 127] width 70 height 17
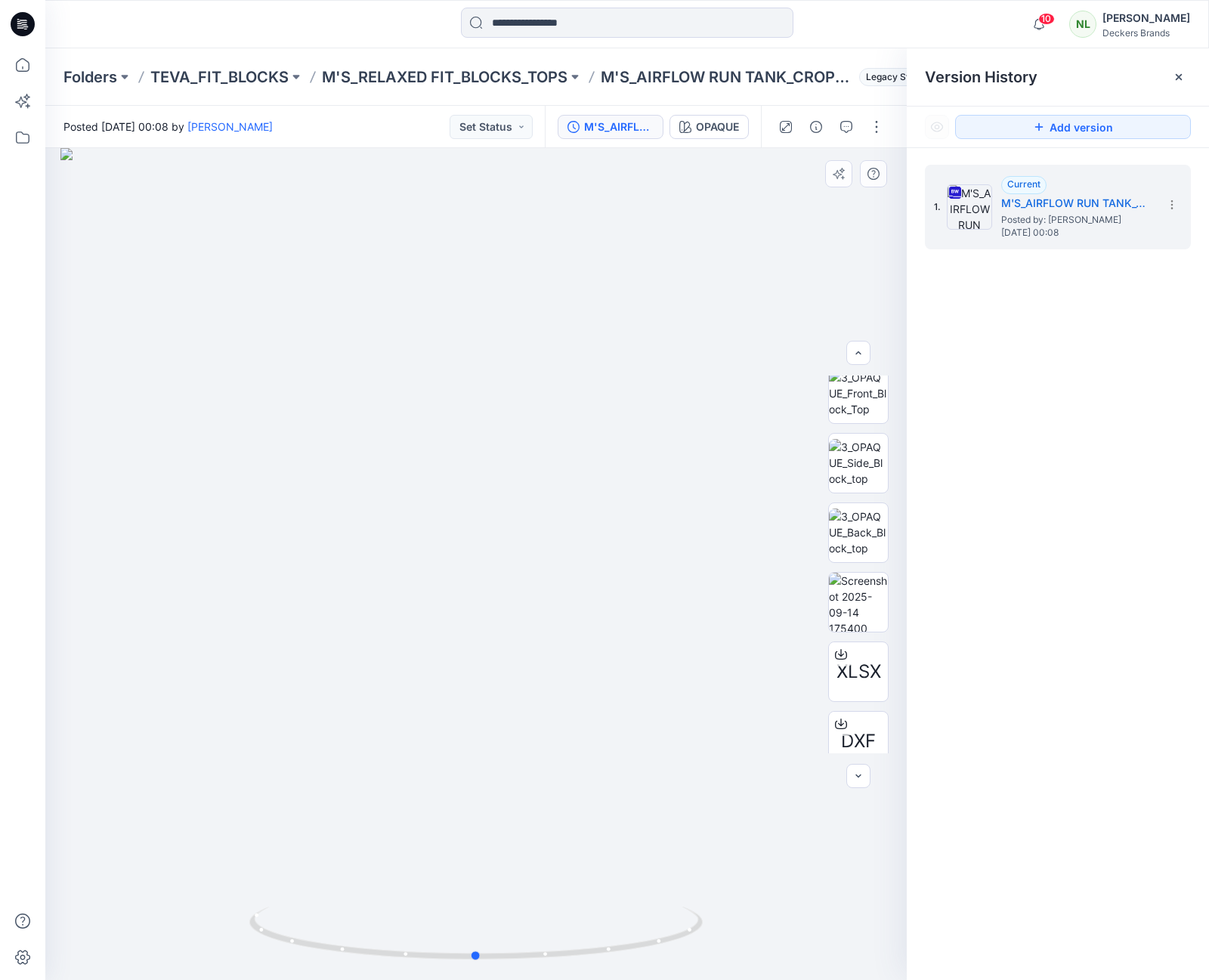
click at [796, 272] on div at bounding box center [476, 564] width 862 height 832
click at [20, 64] on icon at bounding box center [23, 65] width 33 height 33
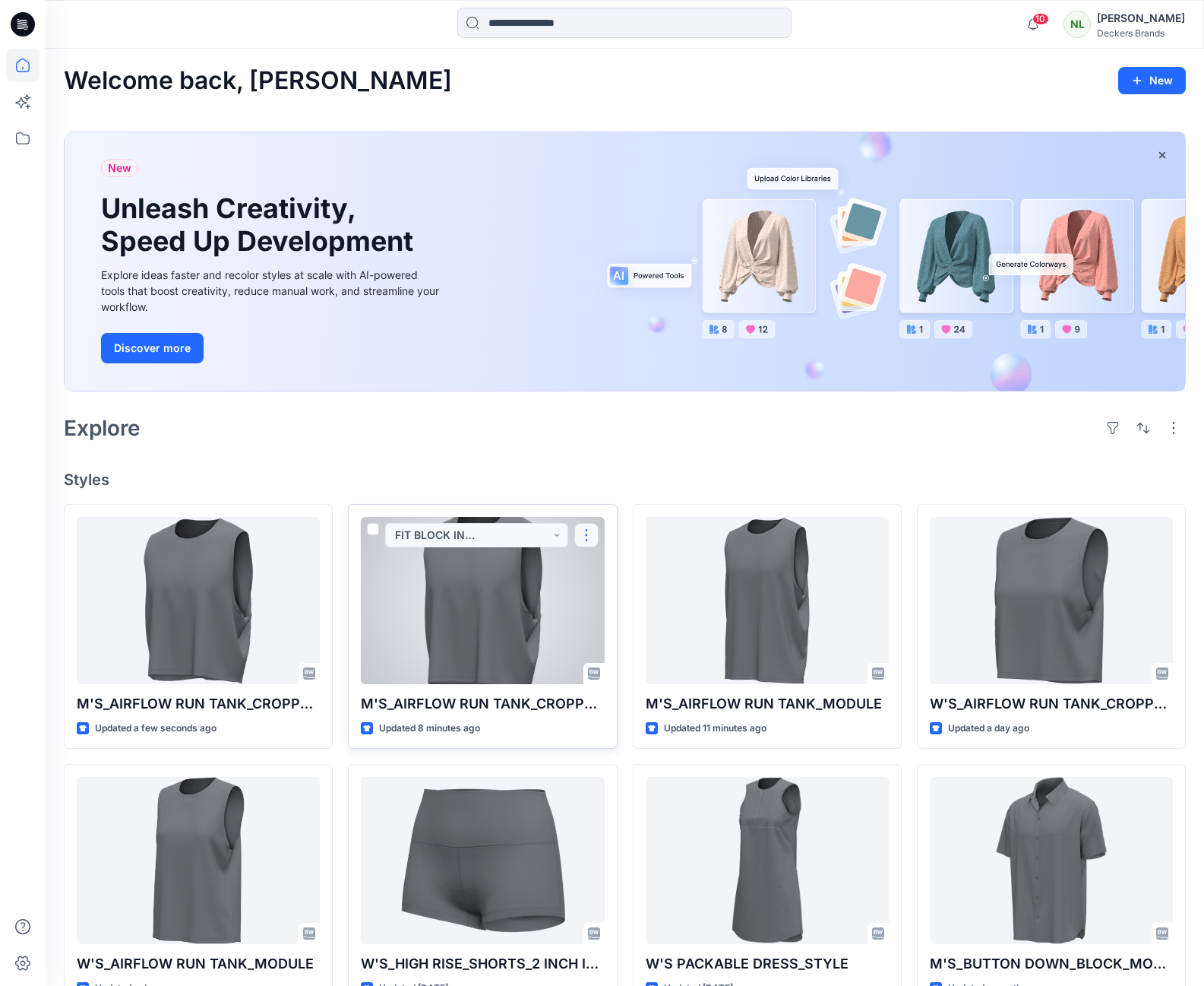
click at [586, 539] on button "button" at bounding box center [586, 535] width 25 height 25
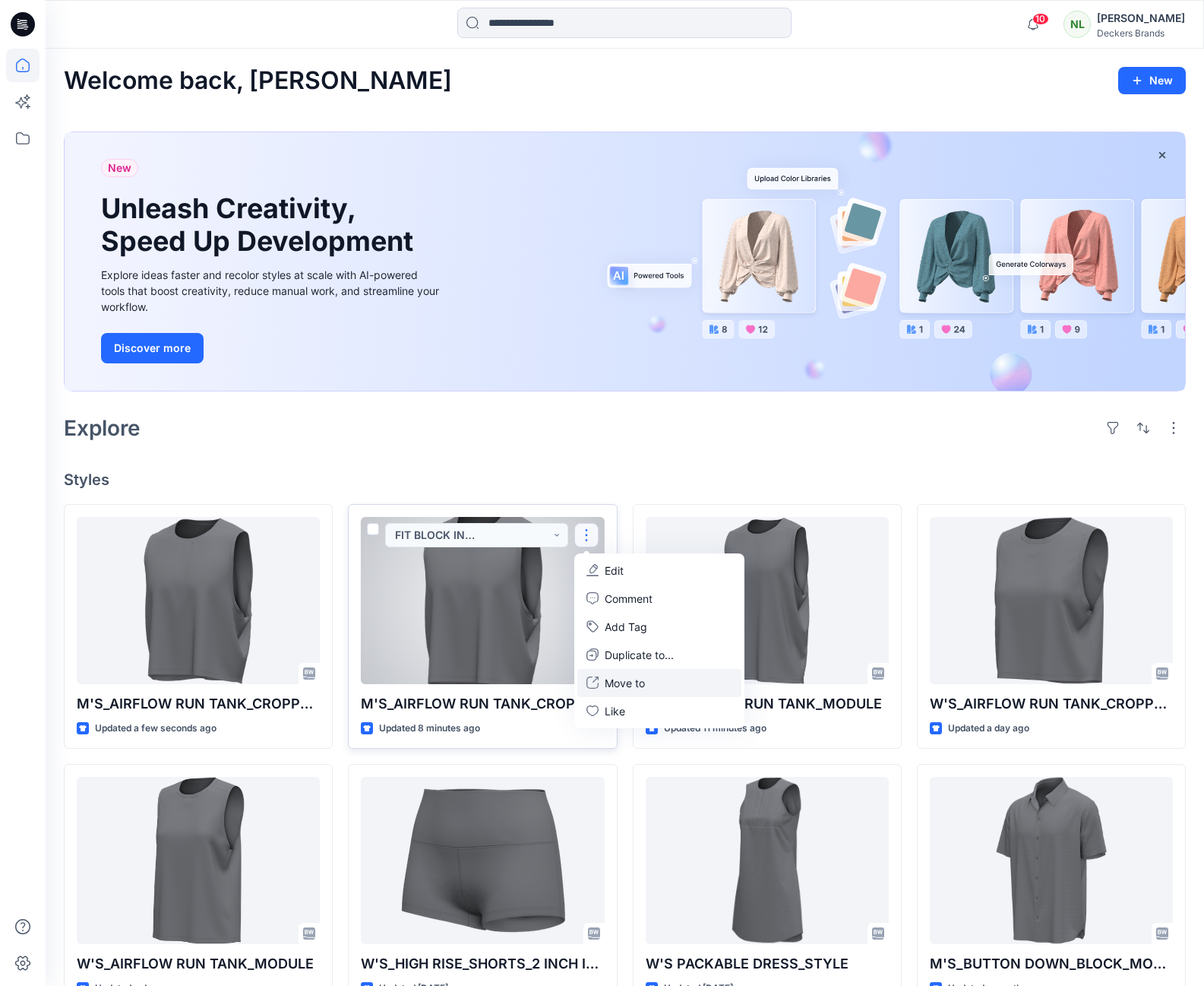
click at [634, 682] on p "Move to" at bounding box center [625, 683] width 40 height 16
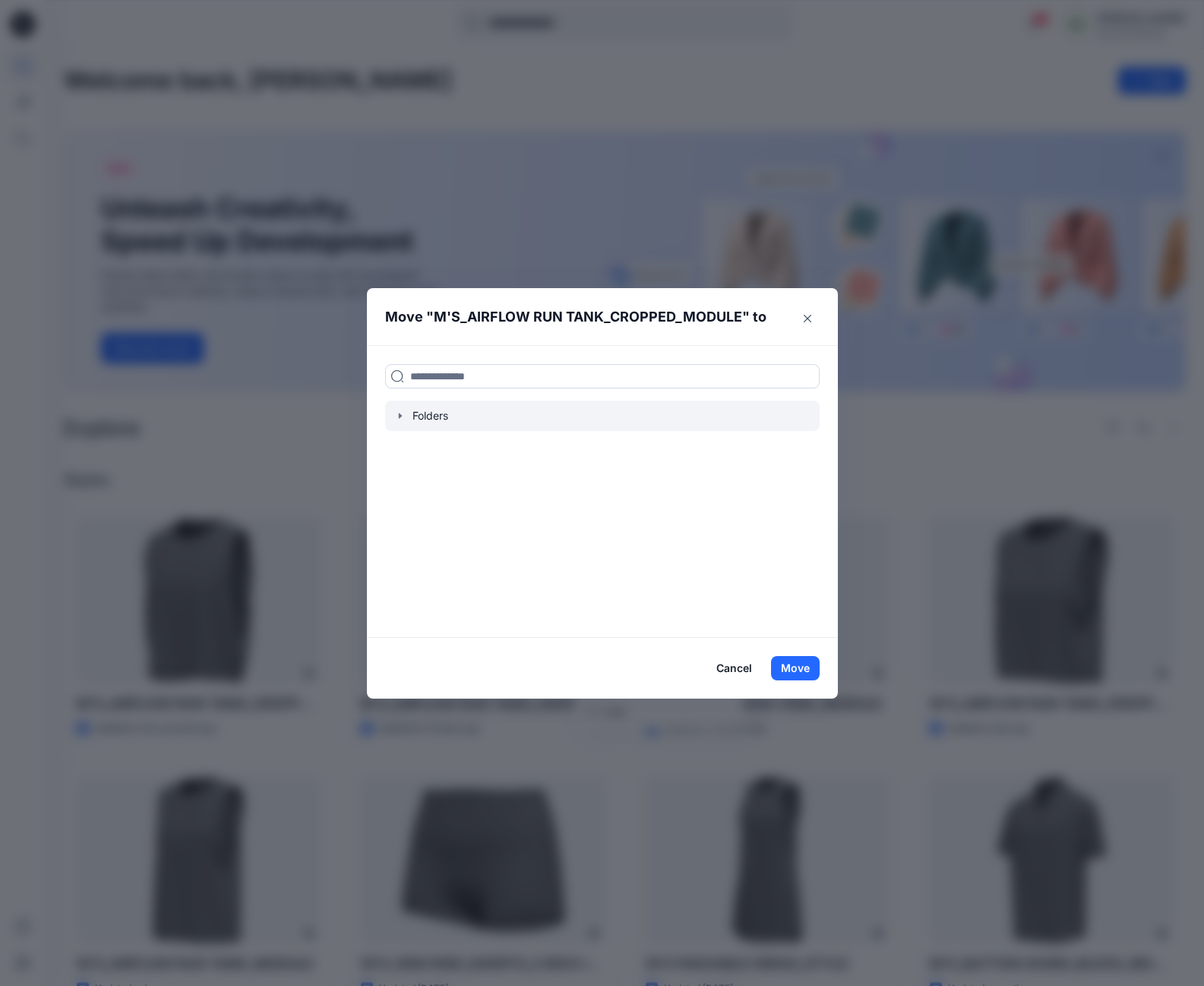
click at [402, 415] on icon "button" at bounding box center [399, 416] width 3 height 5
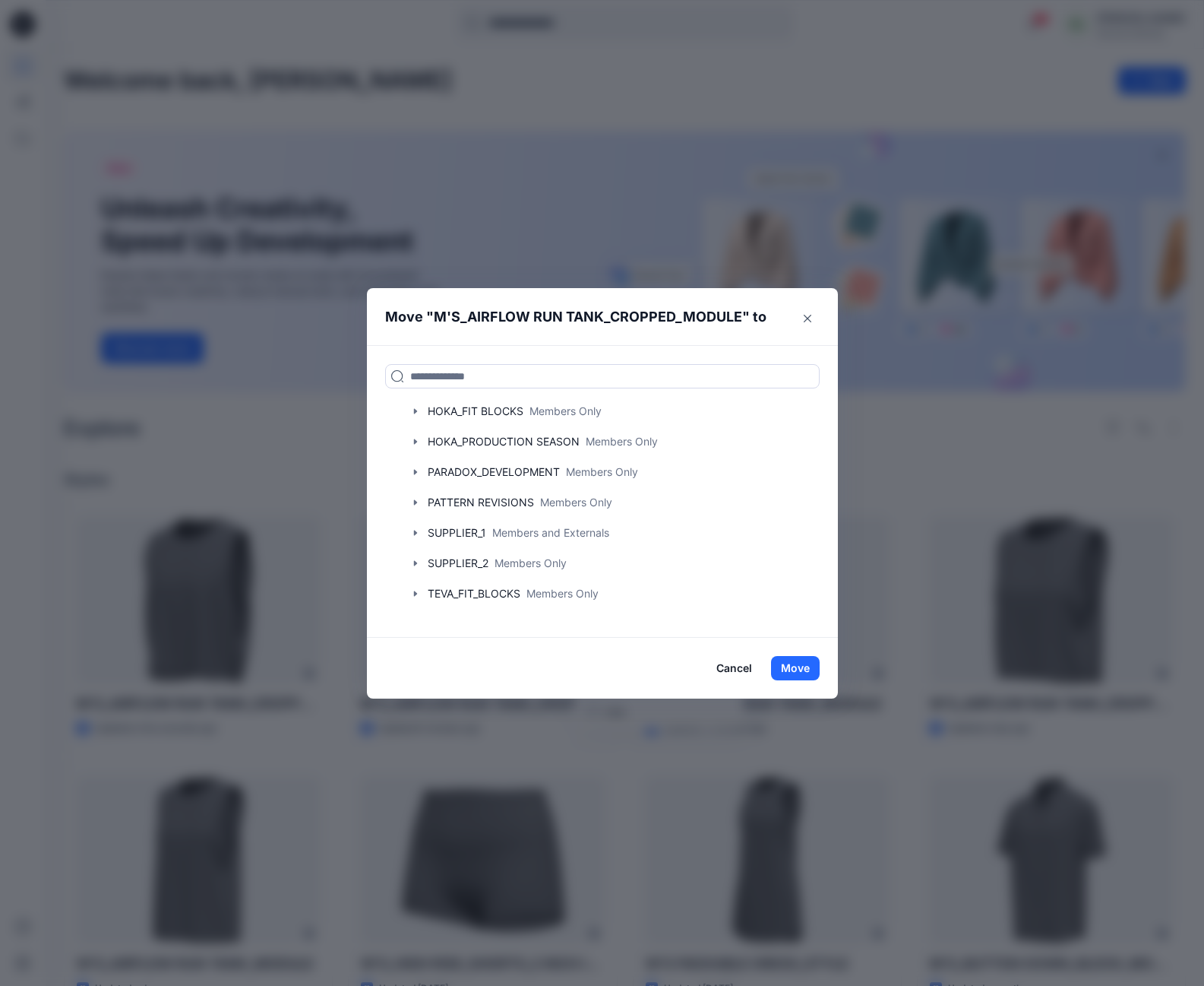
scroll to position [147, 0]
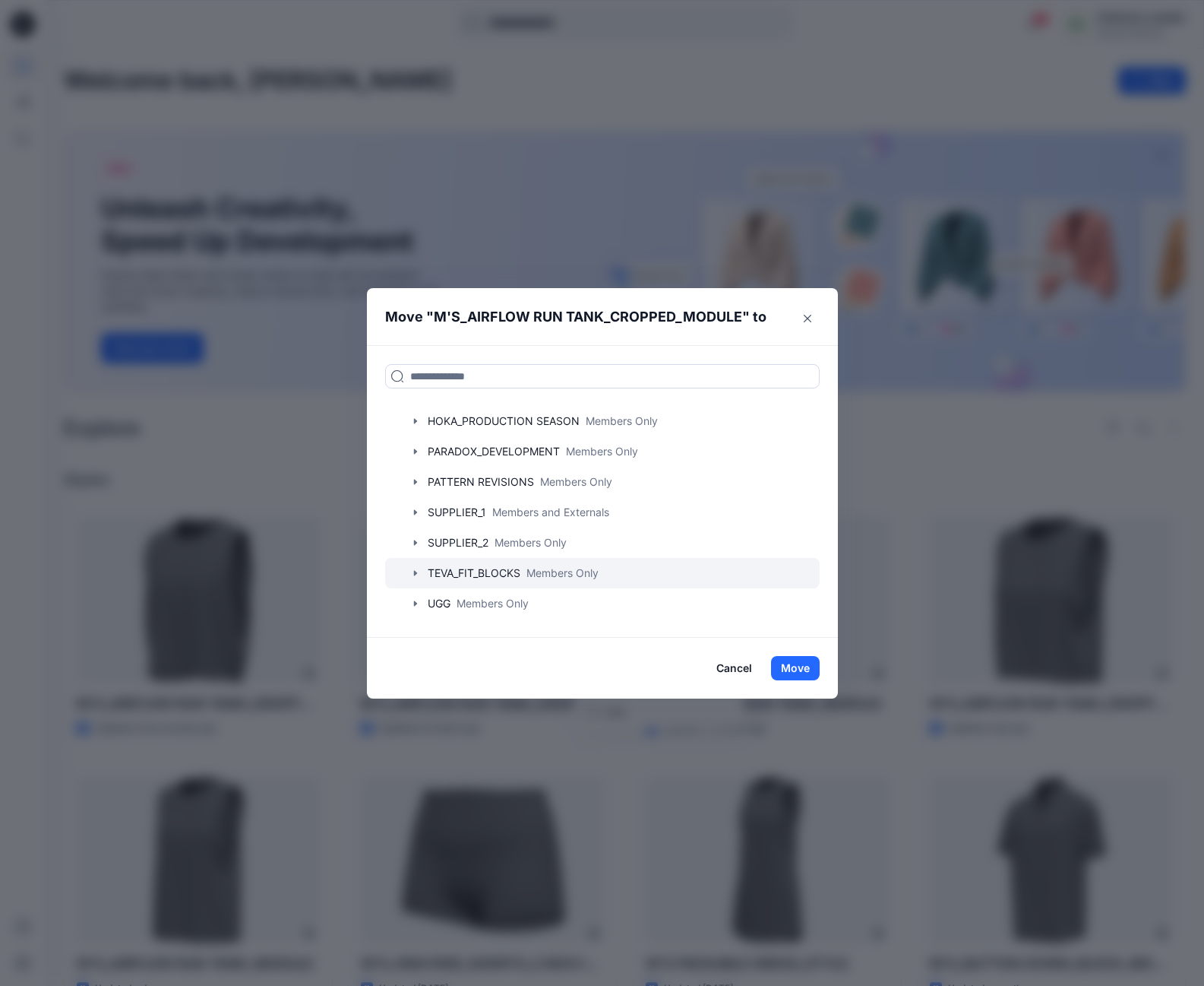
click at [421, 571] on icon "button" at bounding box center [415, 572] width 12 height 12
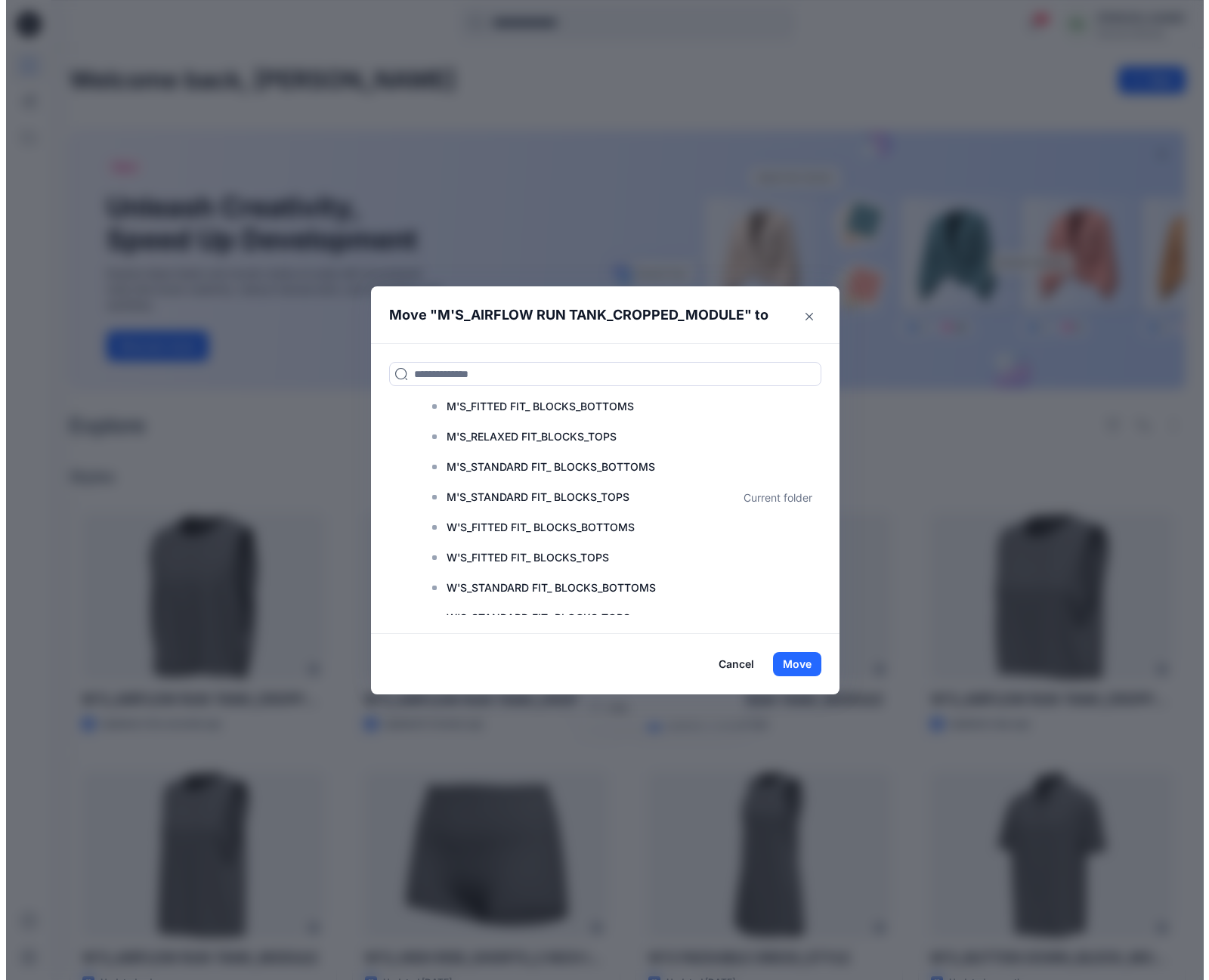
scroll to position [336, 0]
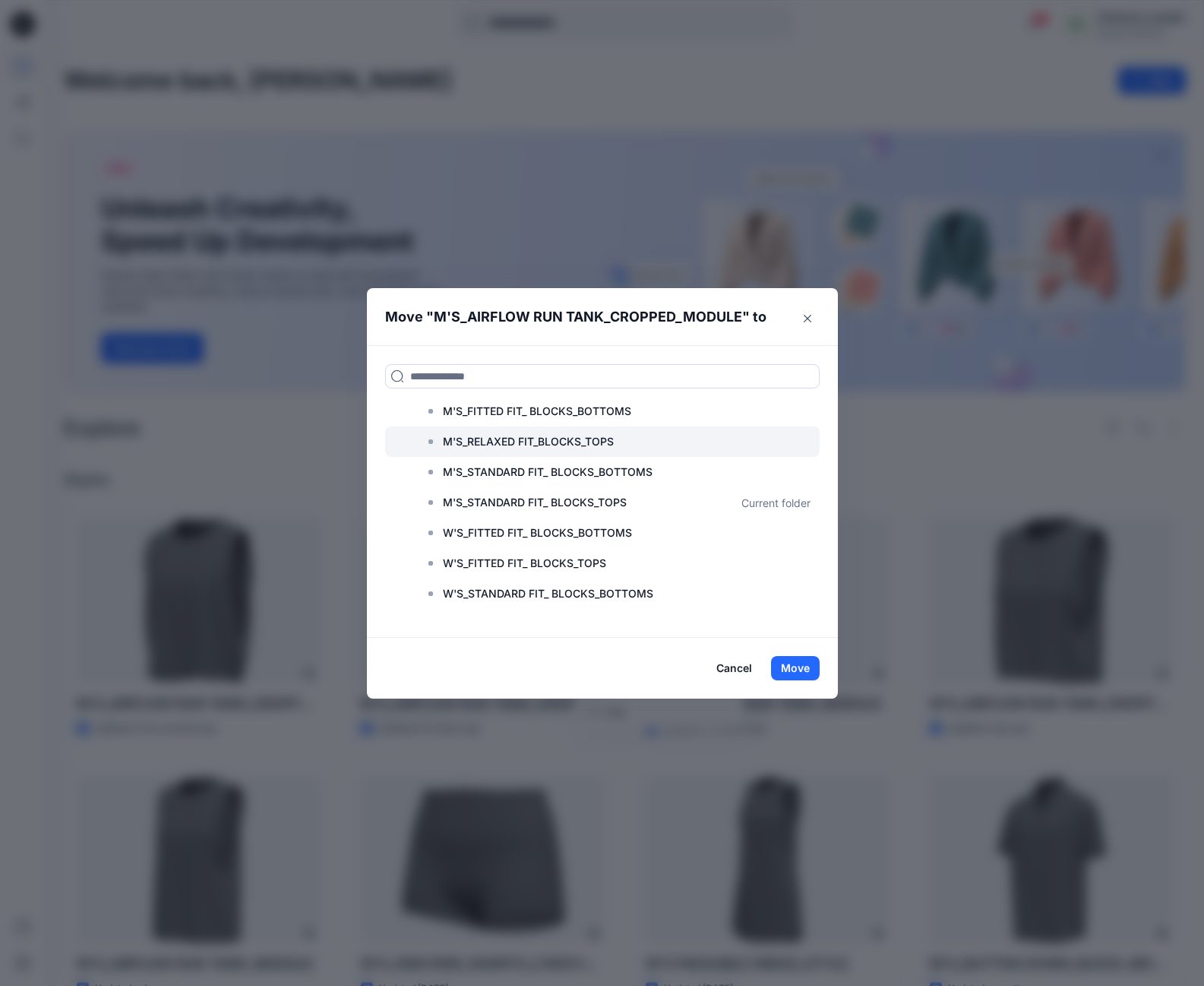
click at [605, 438] on p "M'S_RELAXED FIT_BLOCKS_TOPS" at bounding box center [528, 441] width 171 height 18
click at [491, 438] on p "M'S_RELAXED FIT_BLOCKS_TOPS" at bounding box center [528, 441] width 171 height 18
click at [806, 668] on button "Move" at bounding box center [795, 668] width 48 height 25
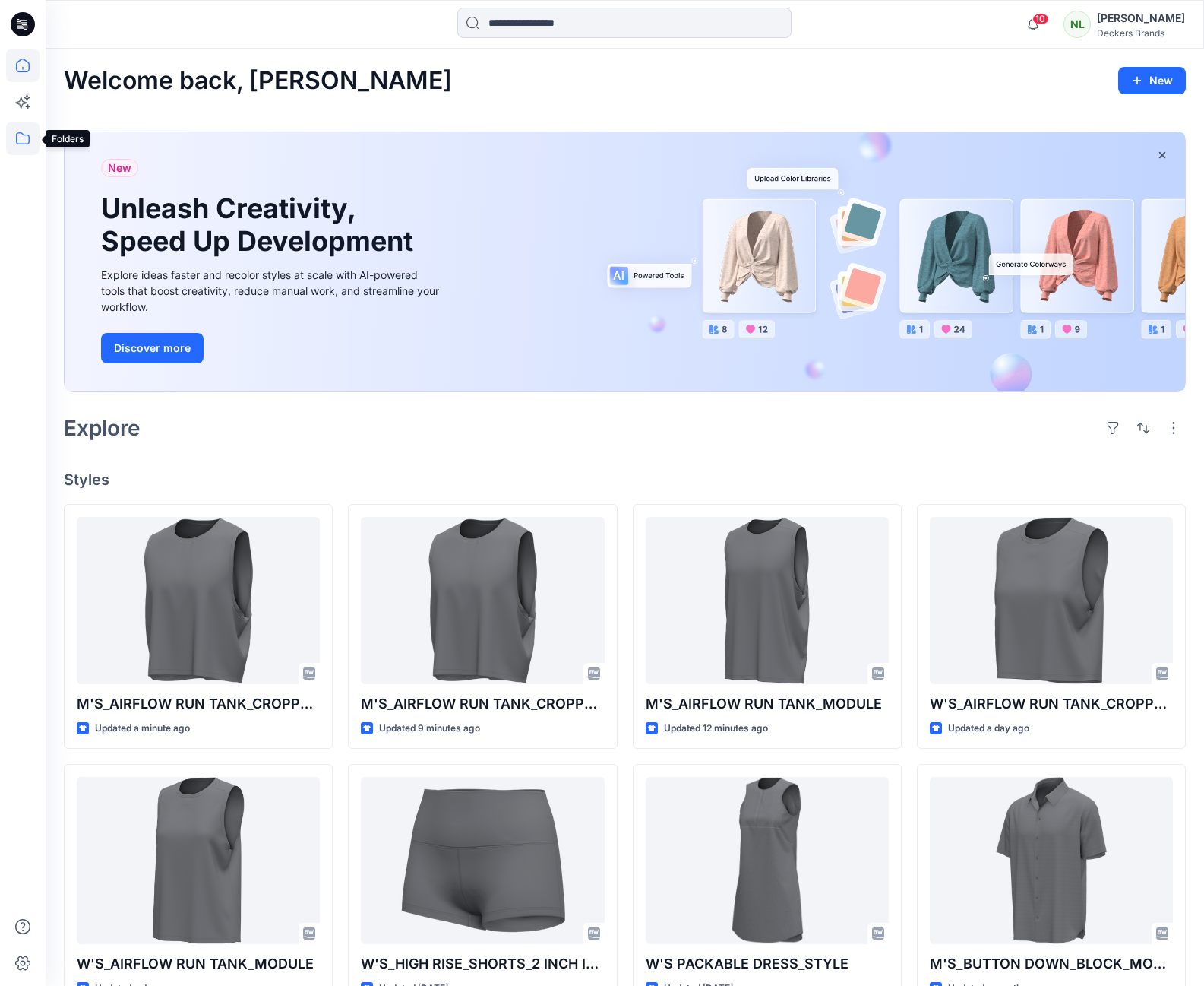
click at [28, 138] on icon at bounding box center [23, 138] width 34 height 34
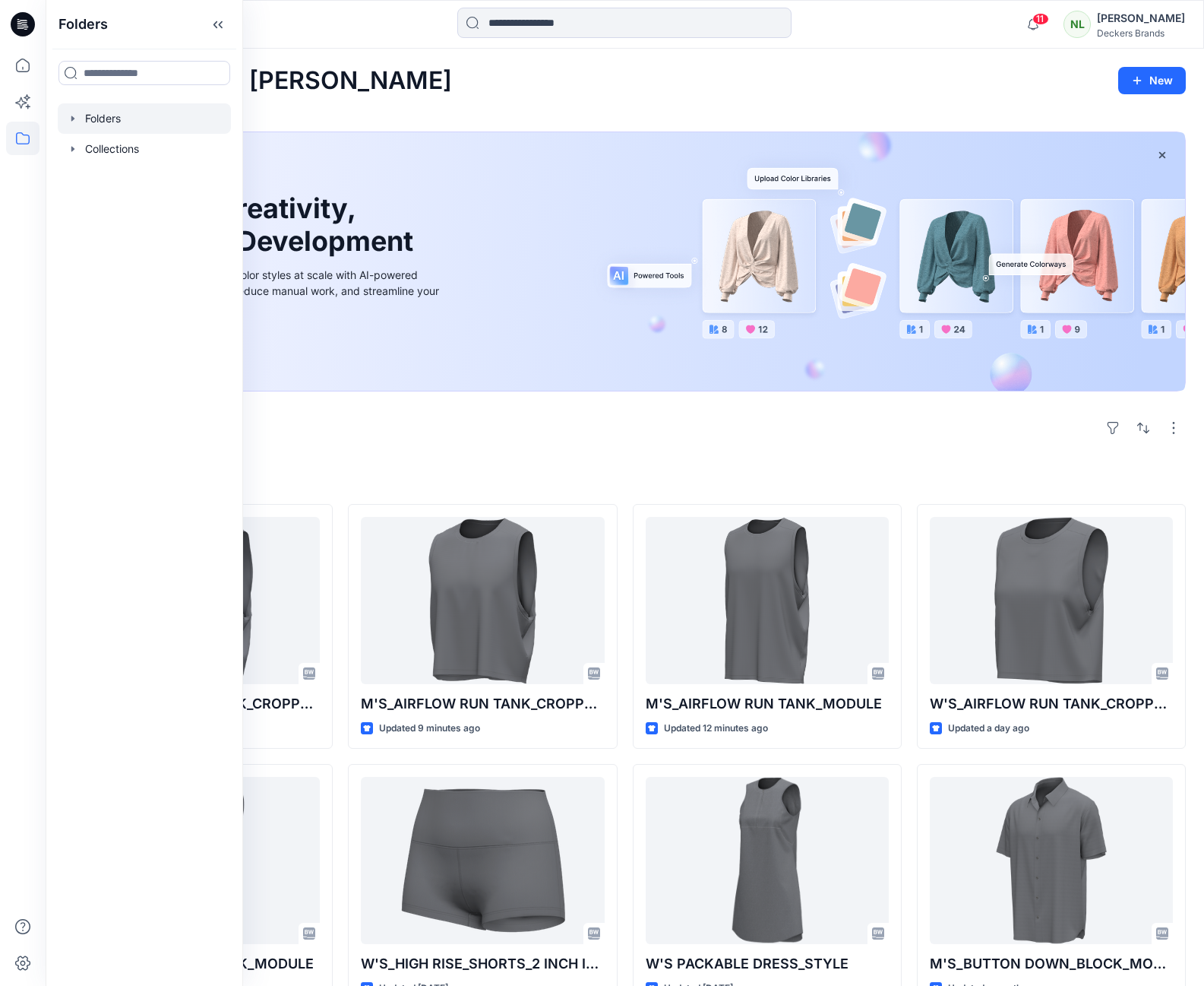
click at [103, 117] on div at bounding box center [145, 118] width 174 height 31
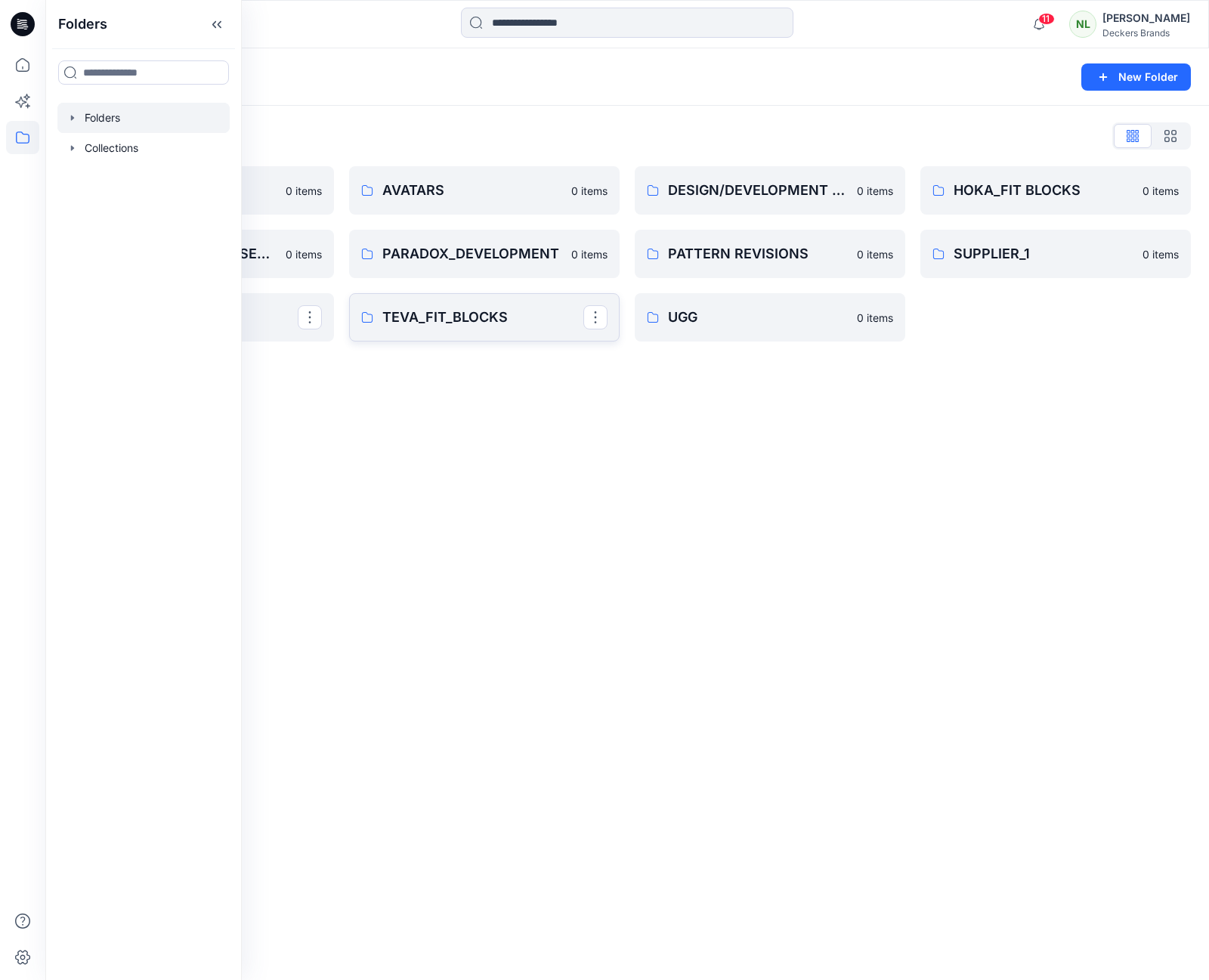
click at [430, 318] on p "TEVA_FIT_BLOCKS" at bounding box center [483, 318] width 201 height 22
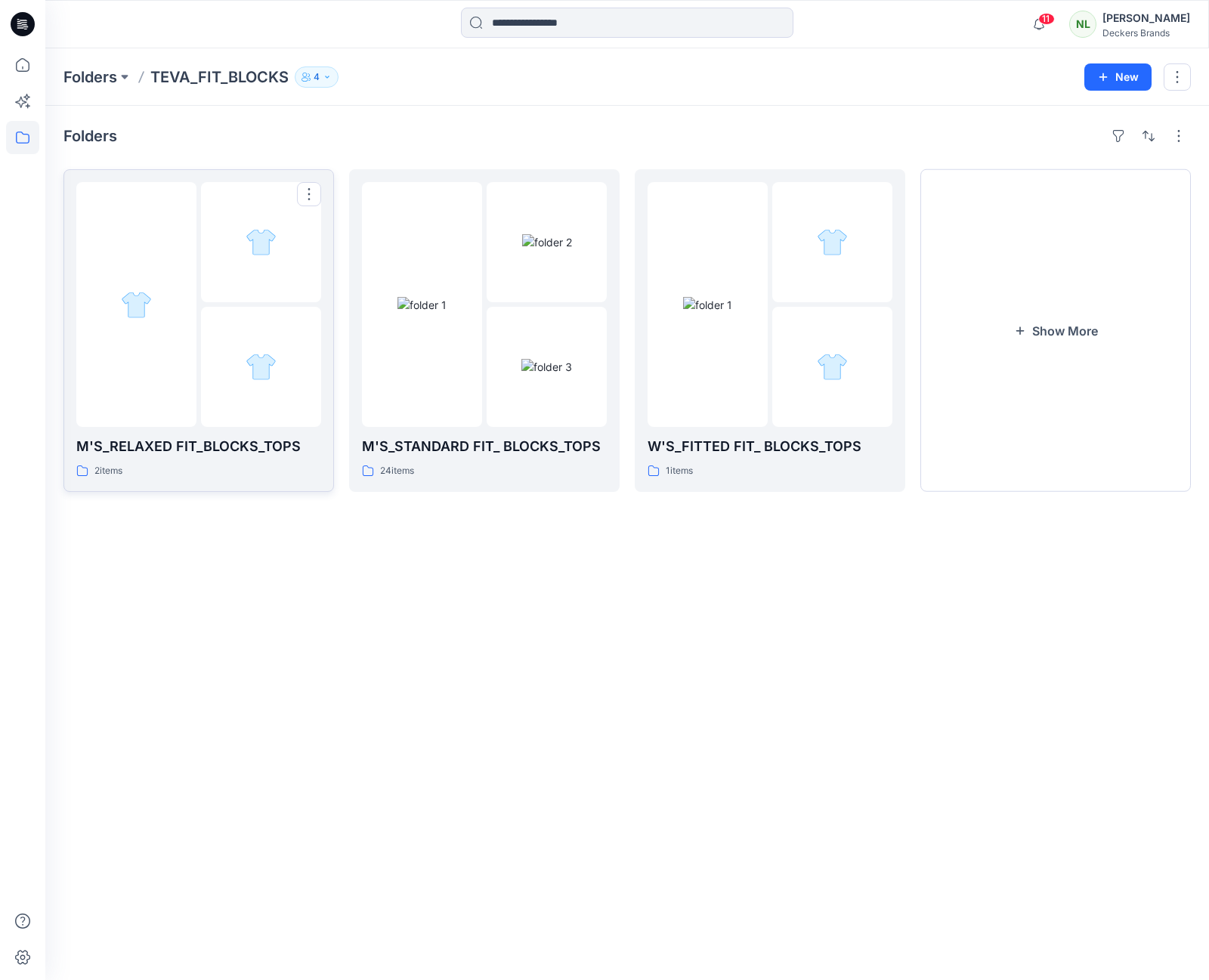
click at [190, 350] on div at bounding box center [136, 304] width 120 height 244
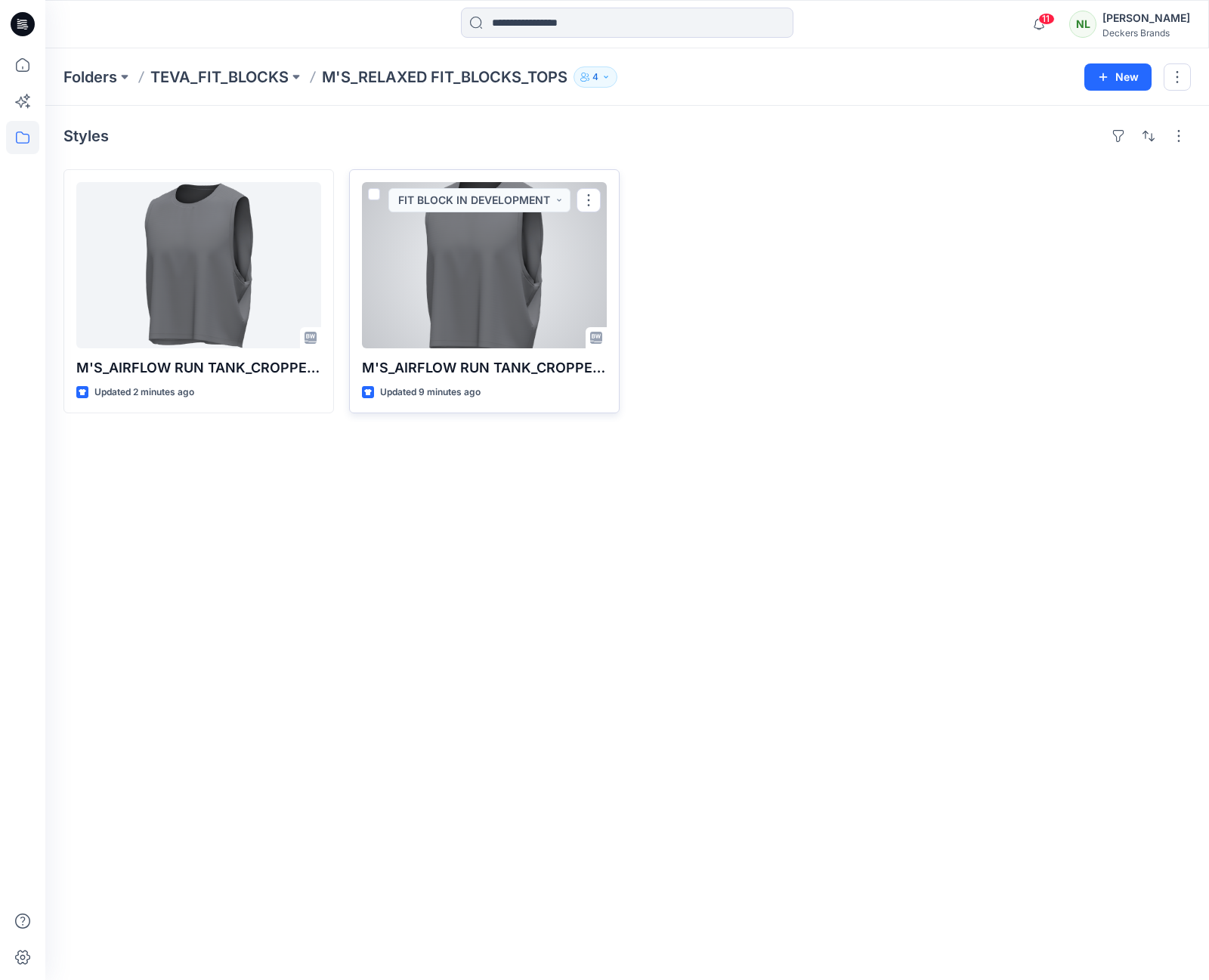
click at [531, 299] on div at bounding box center [484, 265] width 244 height 166
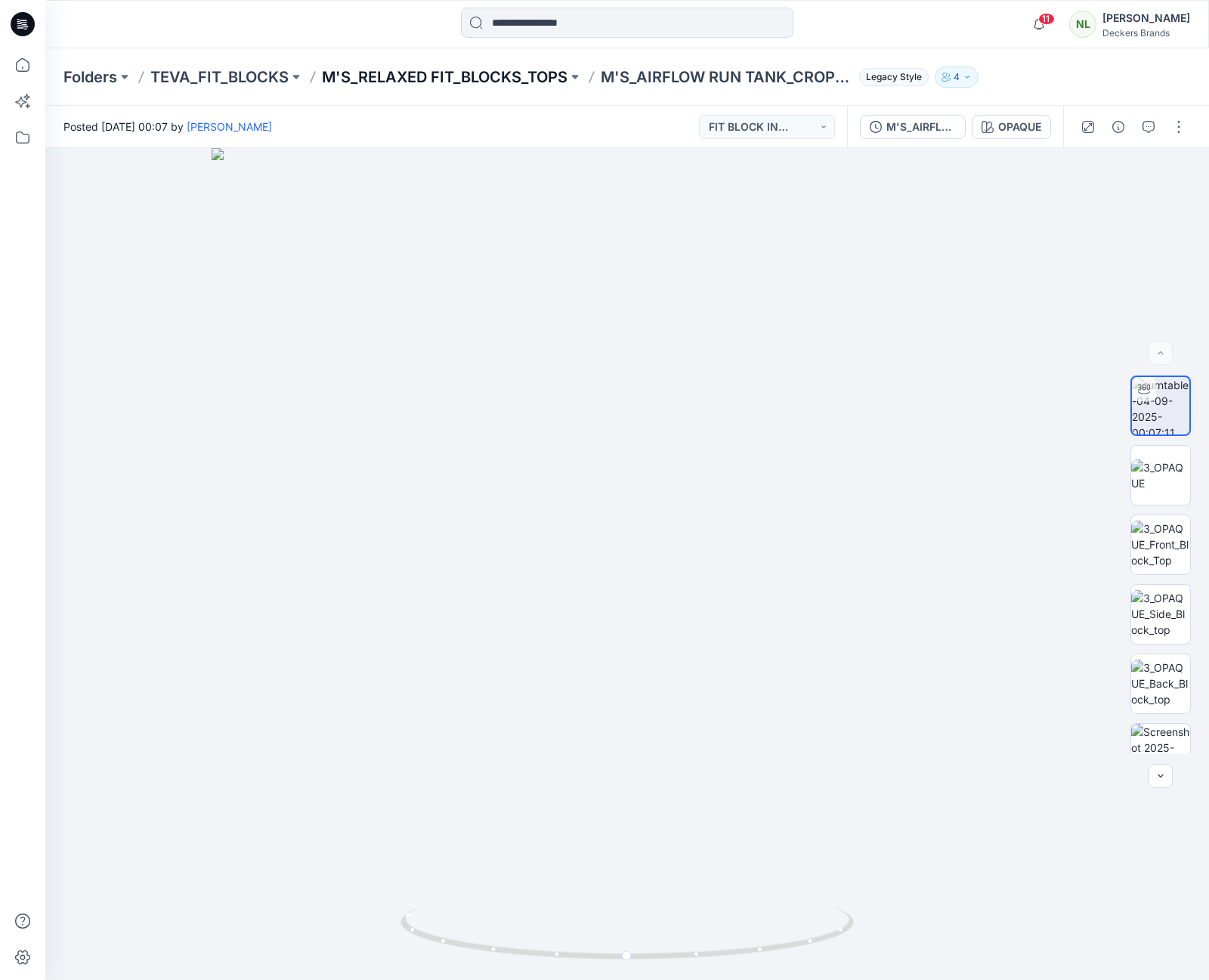
click at [455, 77] on p "M'S_RELAXED FIT_BLOCKS_TOPS" at bounding box center [445, 77] width 245 height 22
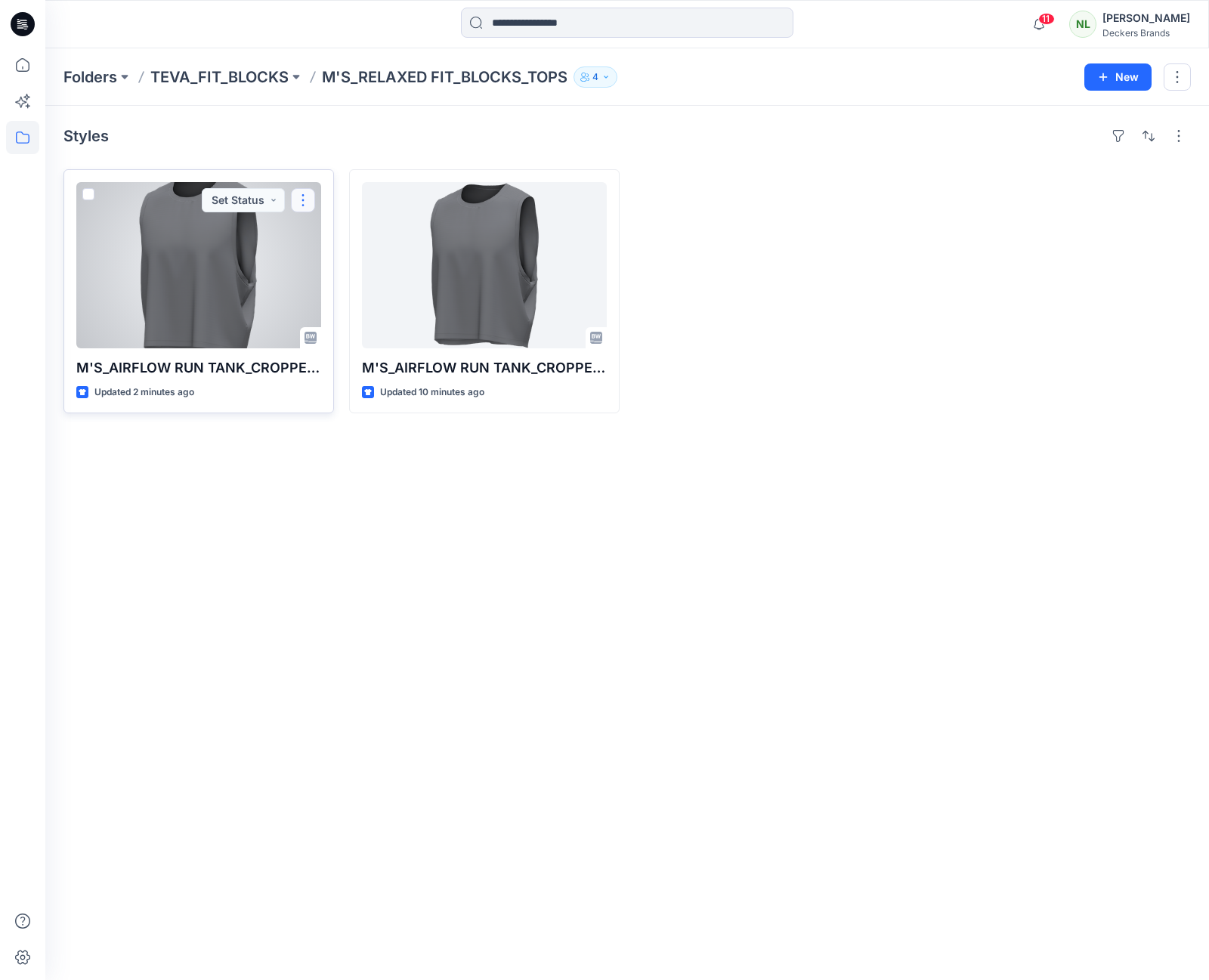
click at [298, 196] on button "button" at bounding box center [302, 200] width 25 height 25
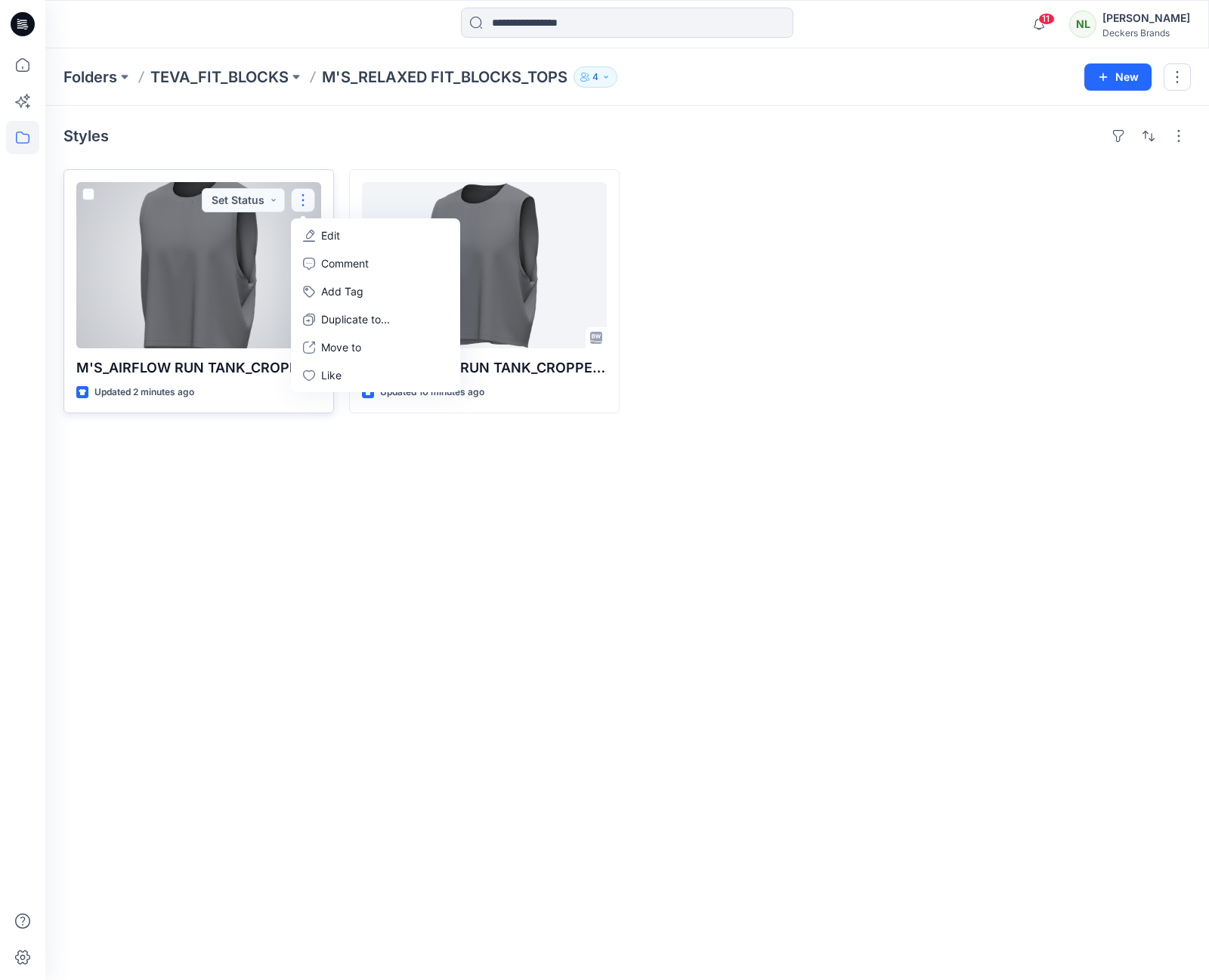
click at [324, 237] on p "Edit" at bounding box center [330, 235] width 19 height 16
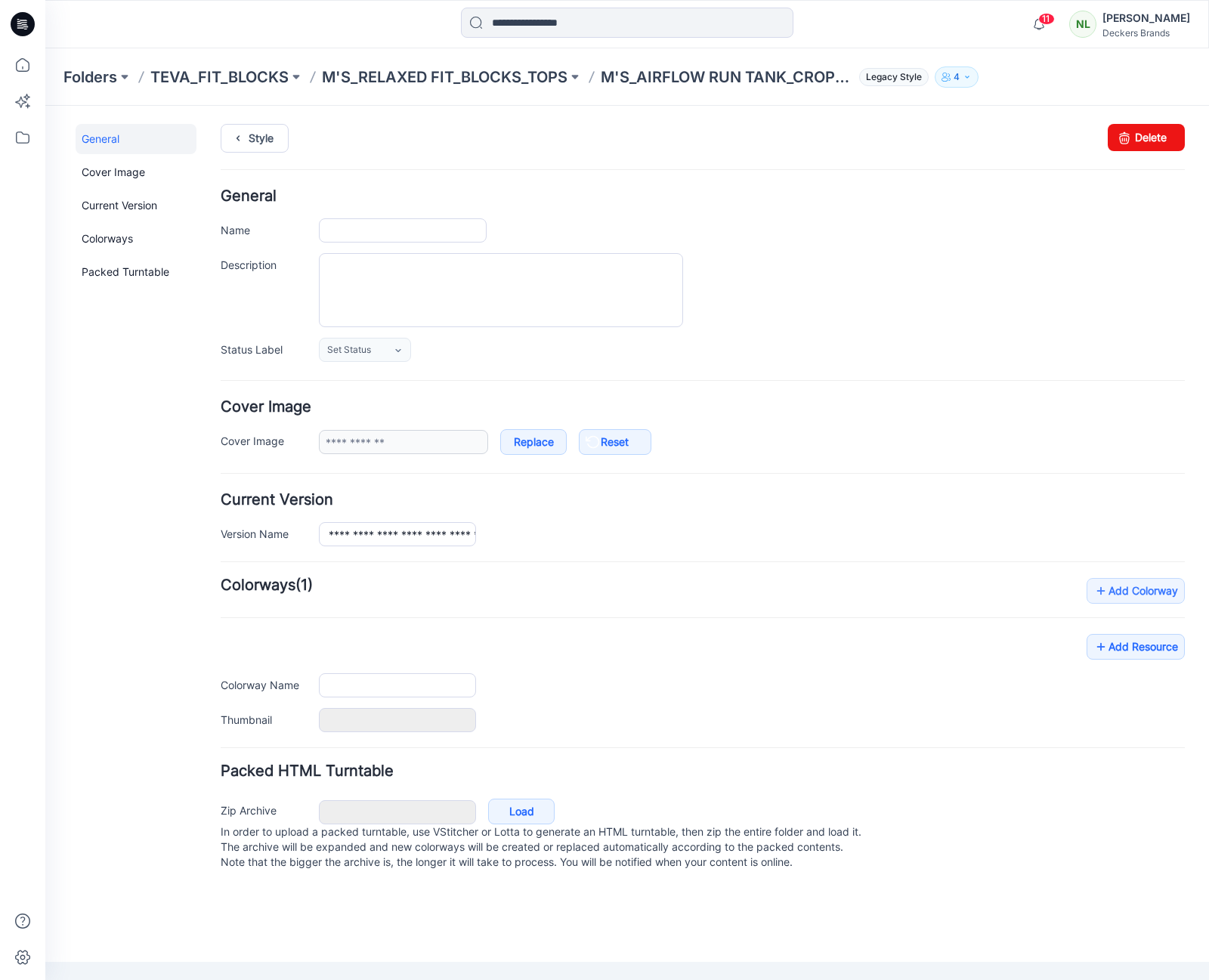
type input "**********"
type input "******"
type input "**********"
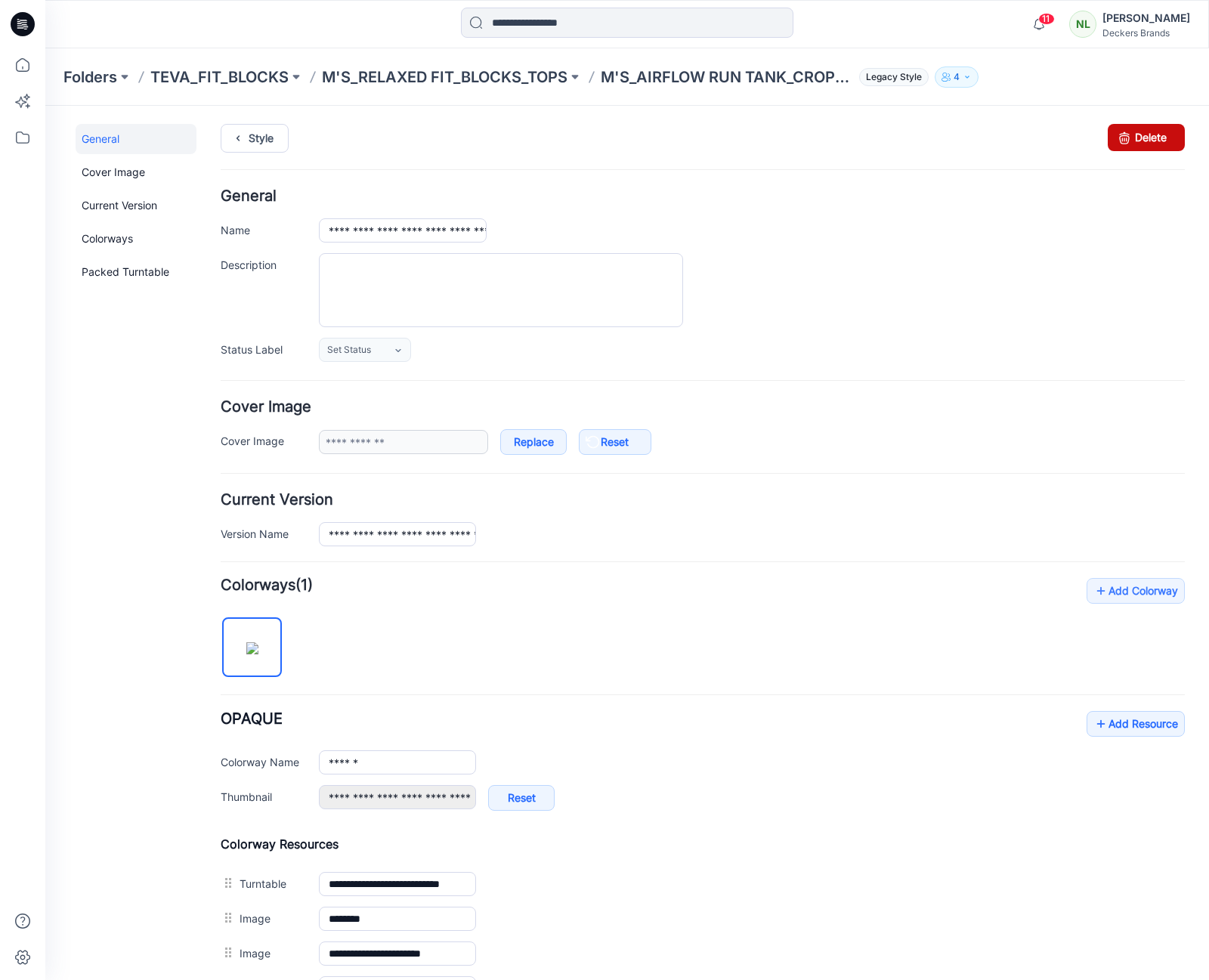
click at [1145, 139] on link "Delete" at bounding box center [1146, 137] width 78 height 27
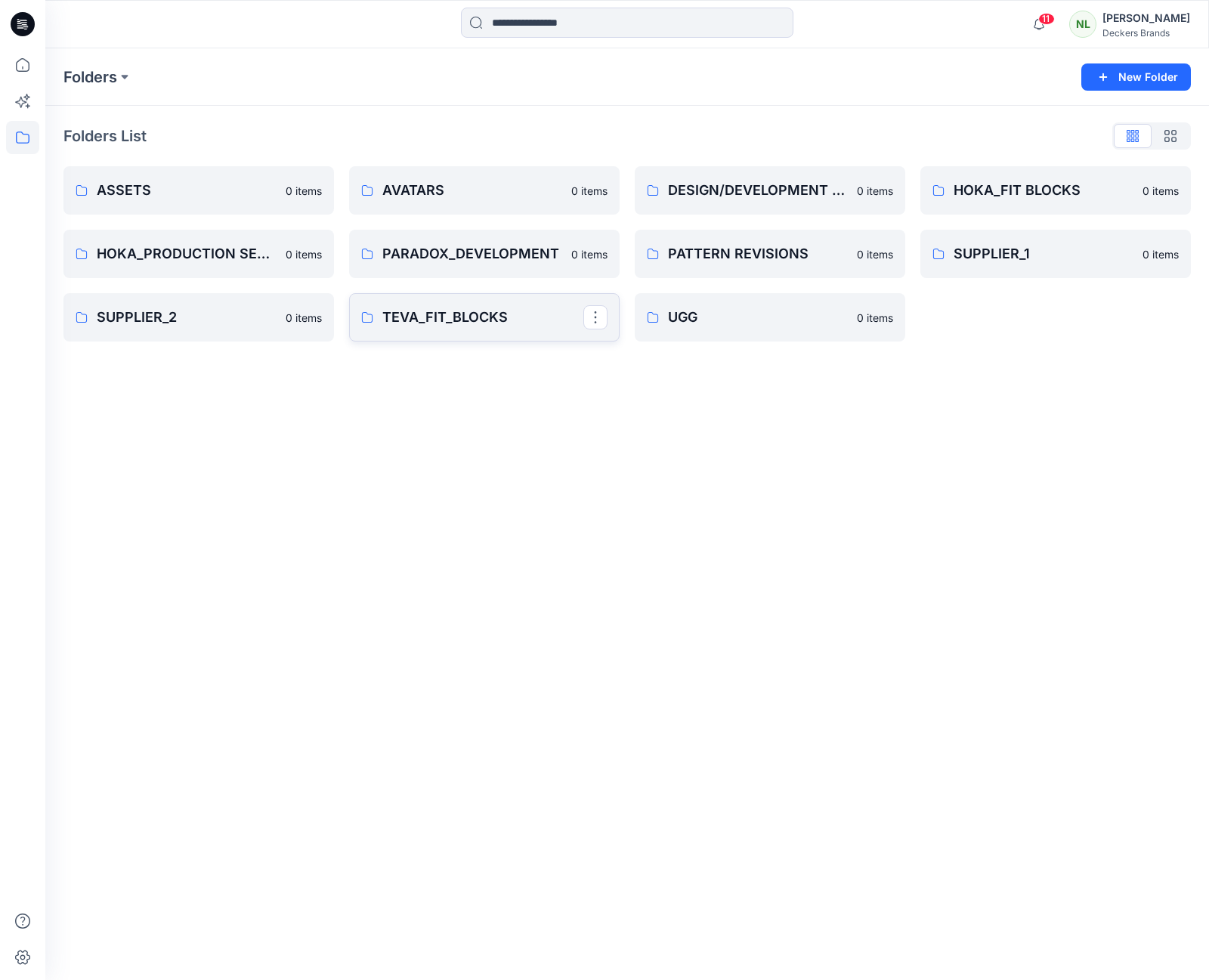
click at [419, 319] on p "TEVA_FIT_BLOCKS" at bounding box center [483, 318] width 201 height 22
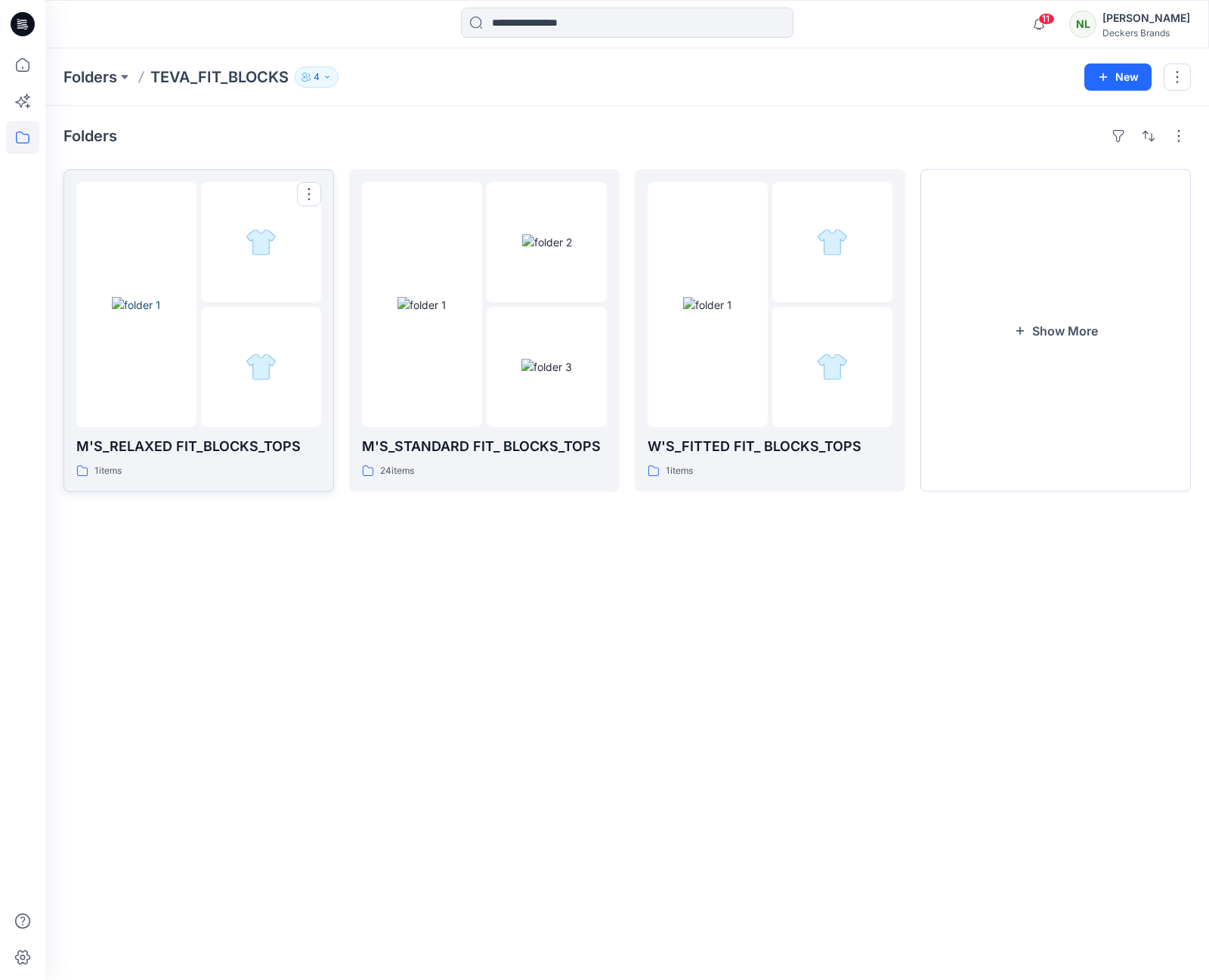
click at [226, 353] on div at bounding box center [261, 367] width 120 height 120
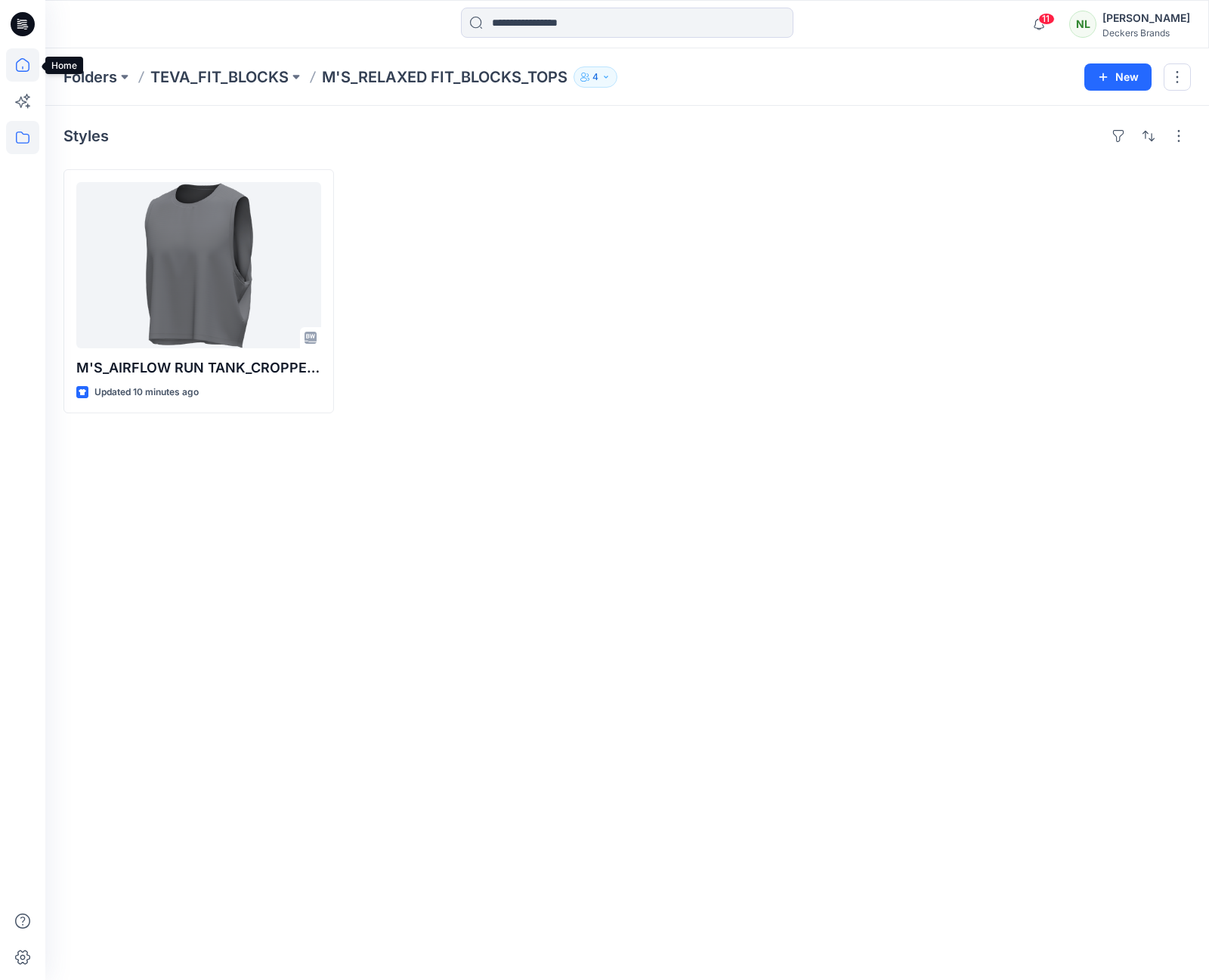
click at [22, 73] on icon at bounding box center [23, 65] width 33 height 33
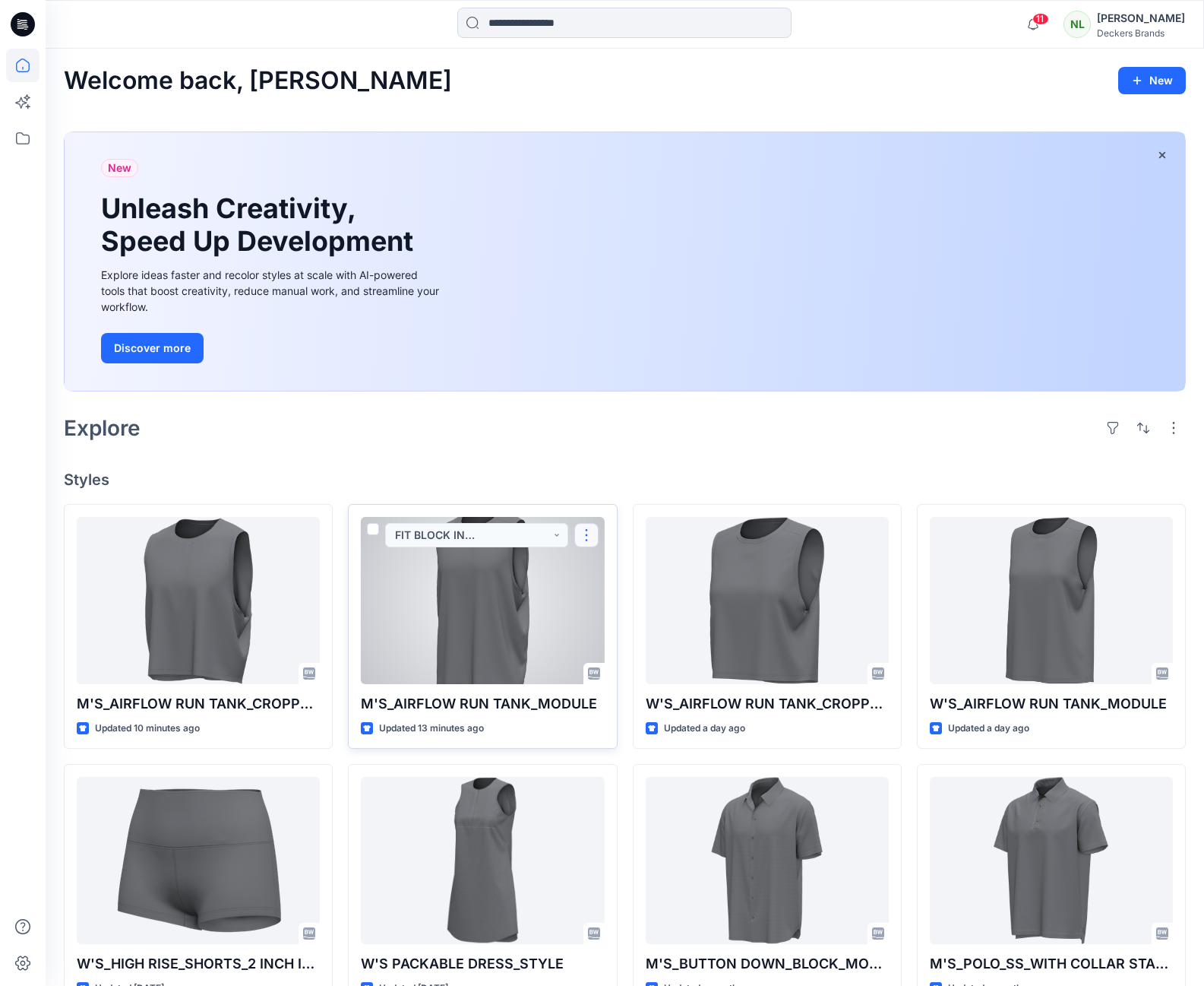
click at [580, 537] on button "button" at bounding box center [586, 535] width 25 height 25
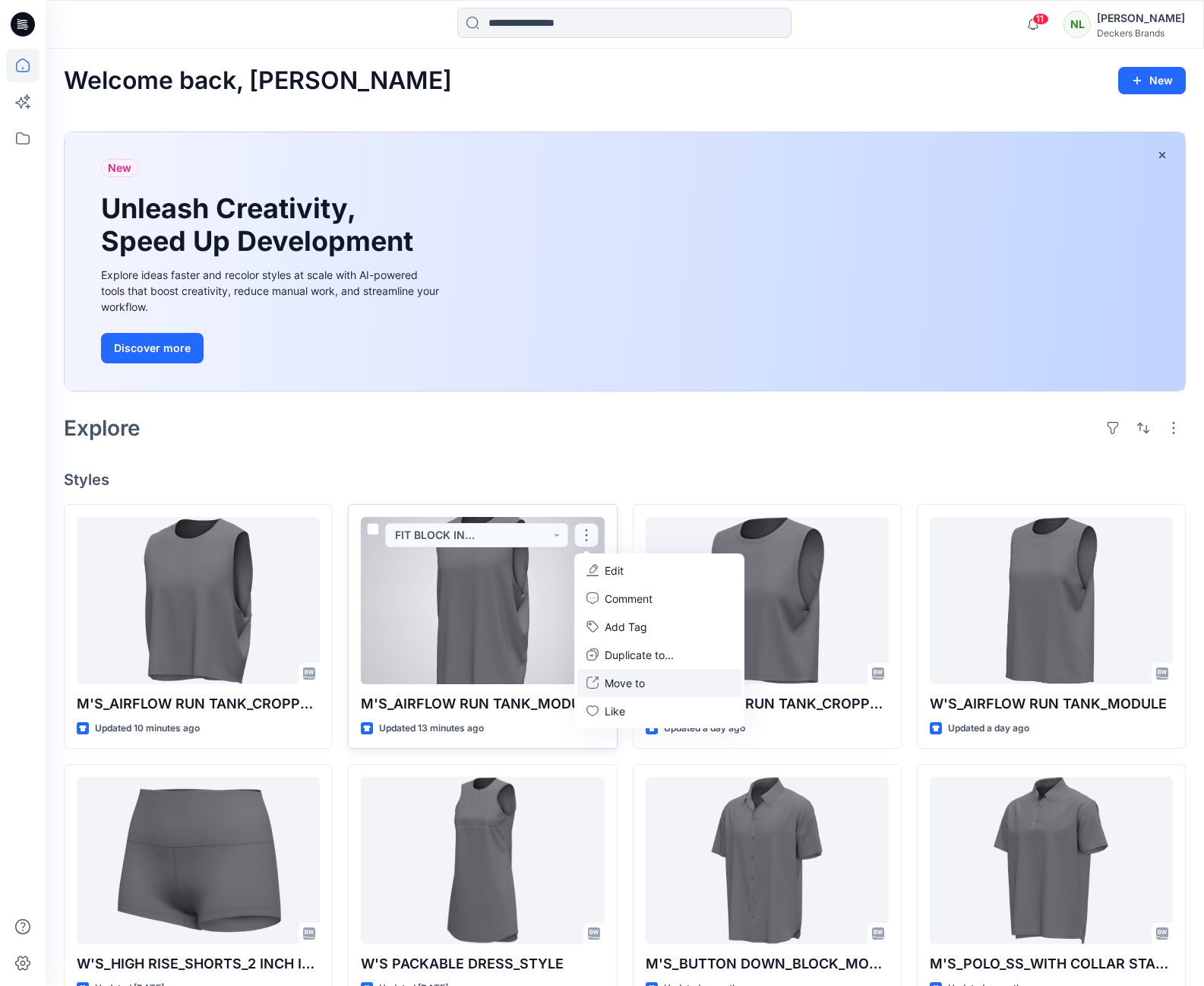
click at [644, 681] on p "Move to" at bounding box center [625, 683] width 40 height 16
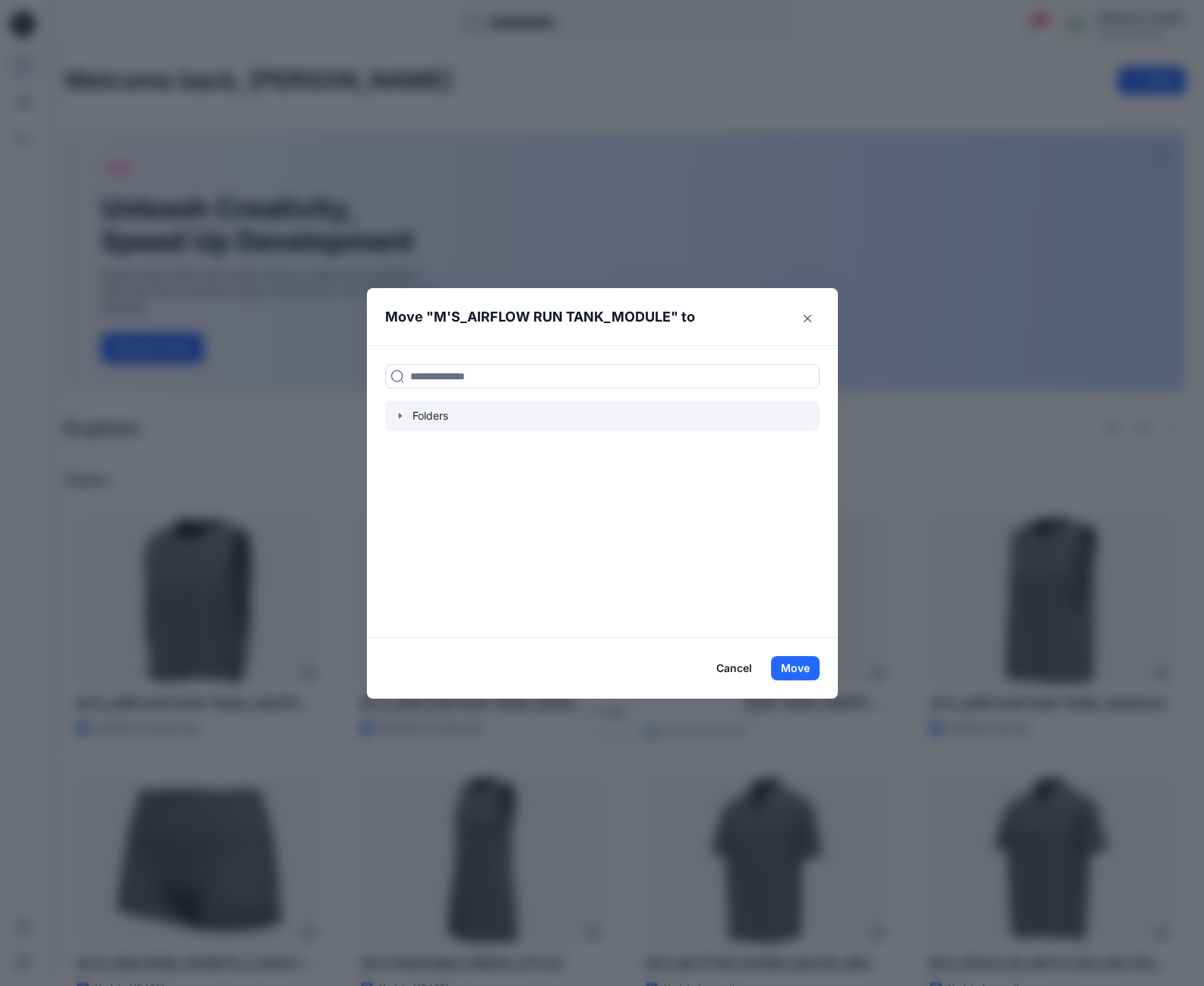
click at [404, 415] on icon "button" at bounding box center [401, 416] width 12 height 12
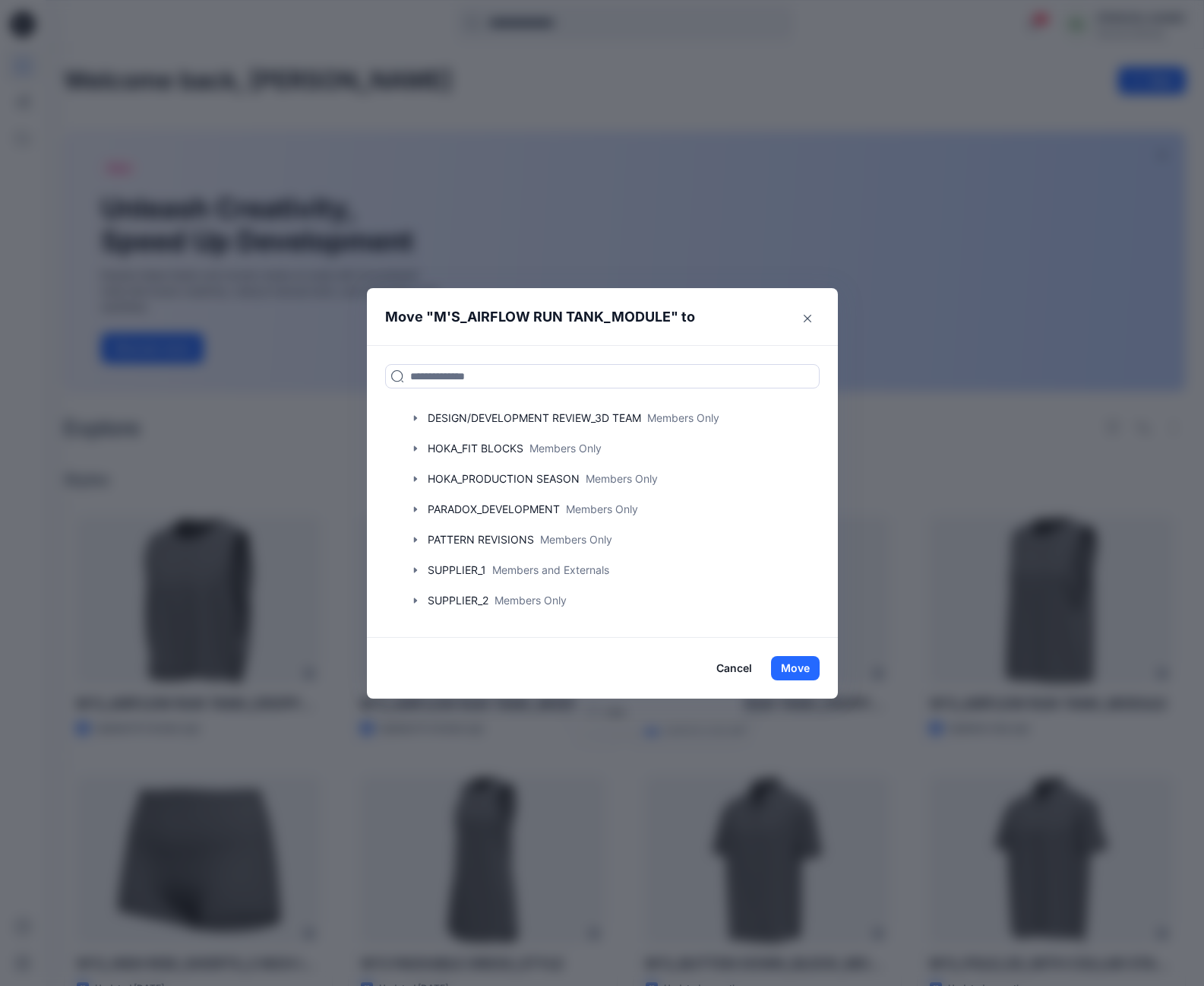
scroll to position [96, 0]
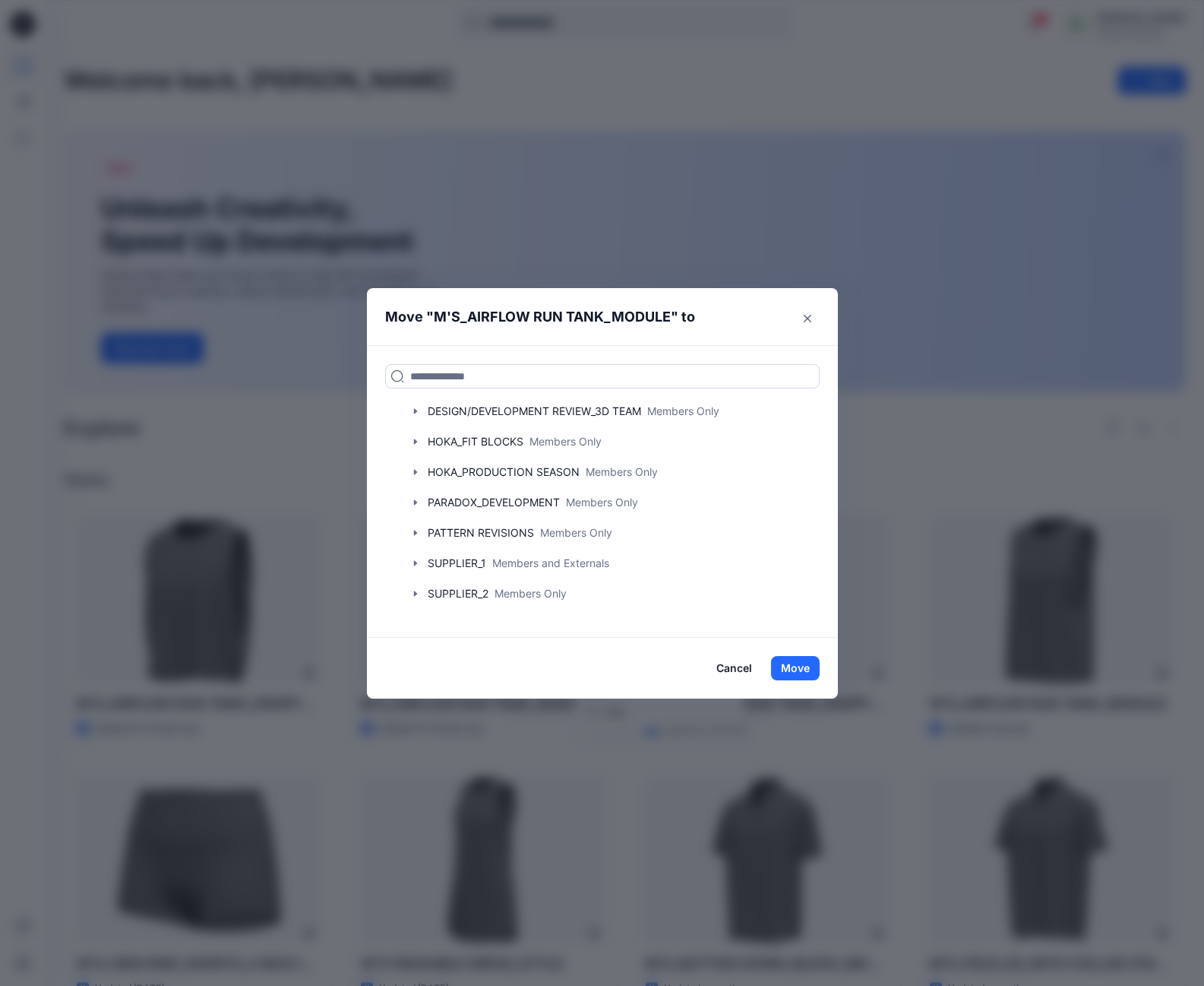
drag, startPoint x: 821, startPoint y: 542, endPoint x: 822, endPoint y: 563, distance: 21.0
click at [827, 578] on div "Folders ASSETS Members Only AVATARS Members Only DESIGN/DEVELOPMENT REVIEW_3D T…" at bounding box center [602, 492] width 471 height 292
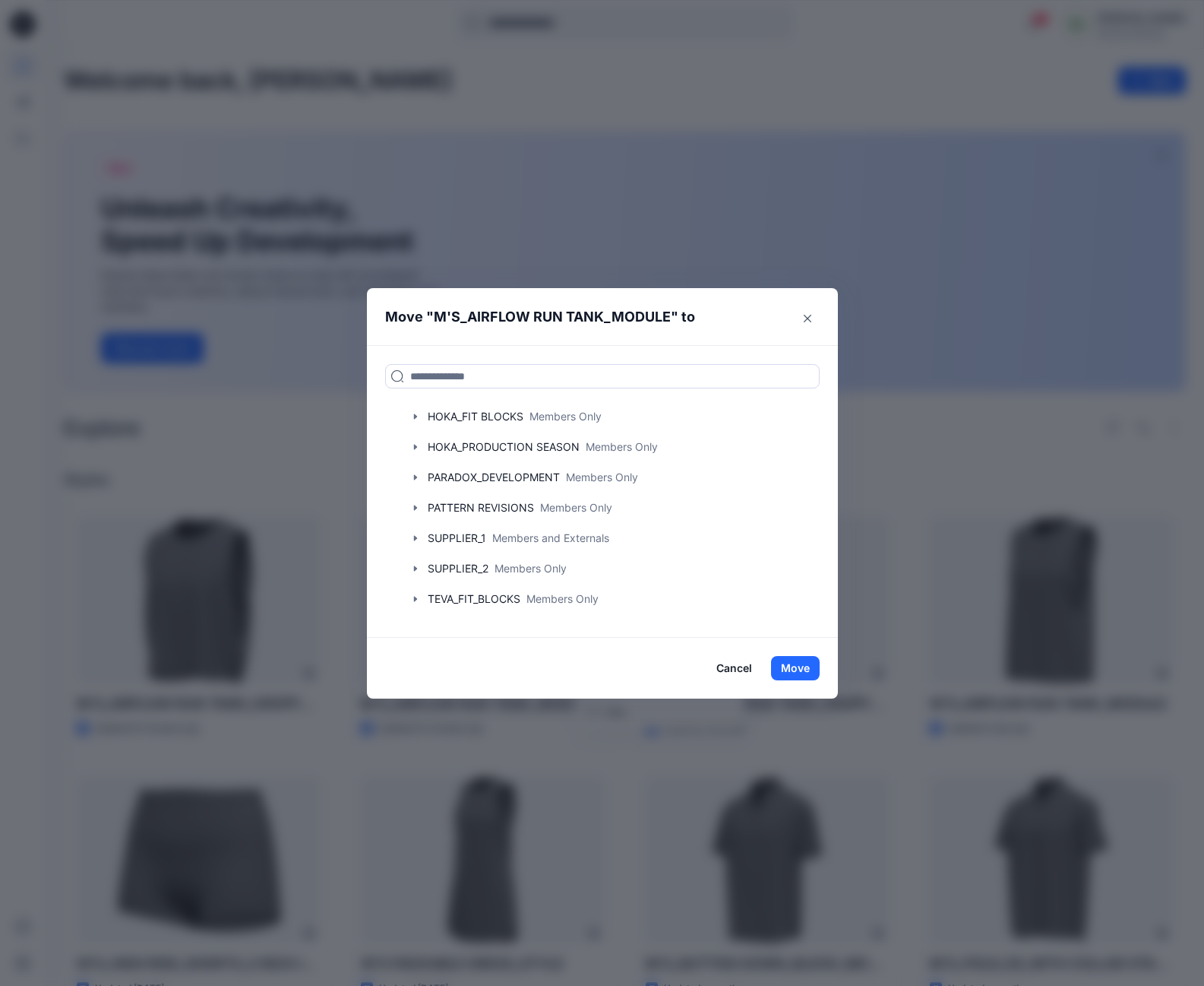
scroll to position [147, 0]
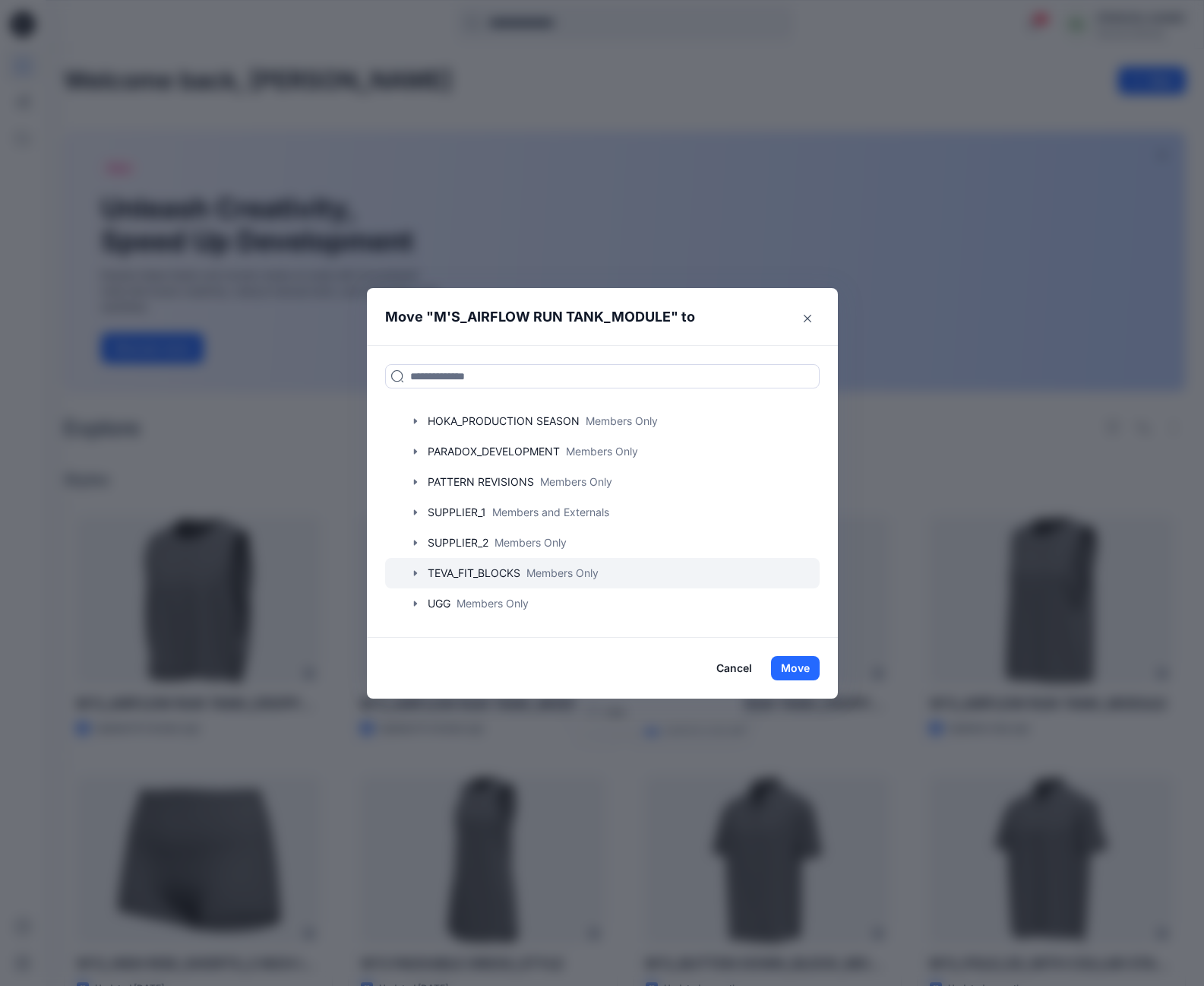
click at [421, 574] on icon "button" at bounding box center [415, 572] width 12 height 12
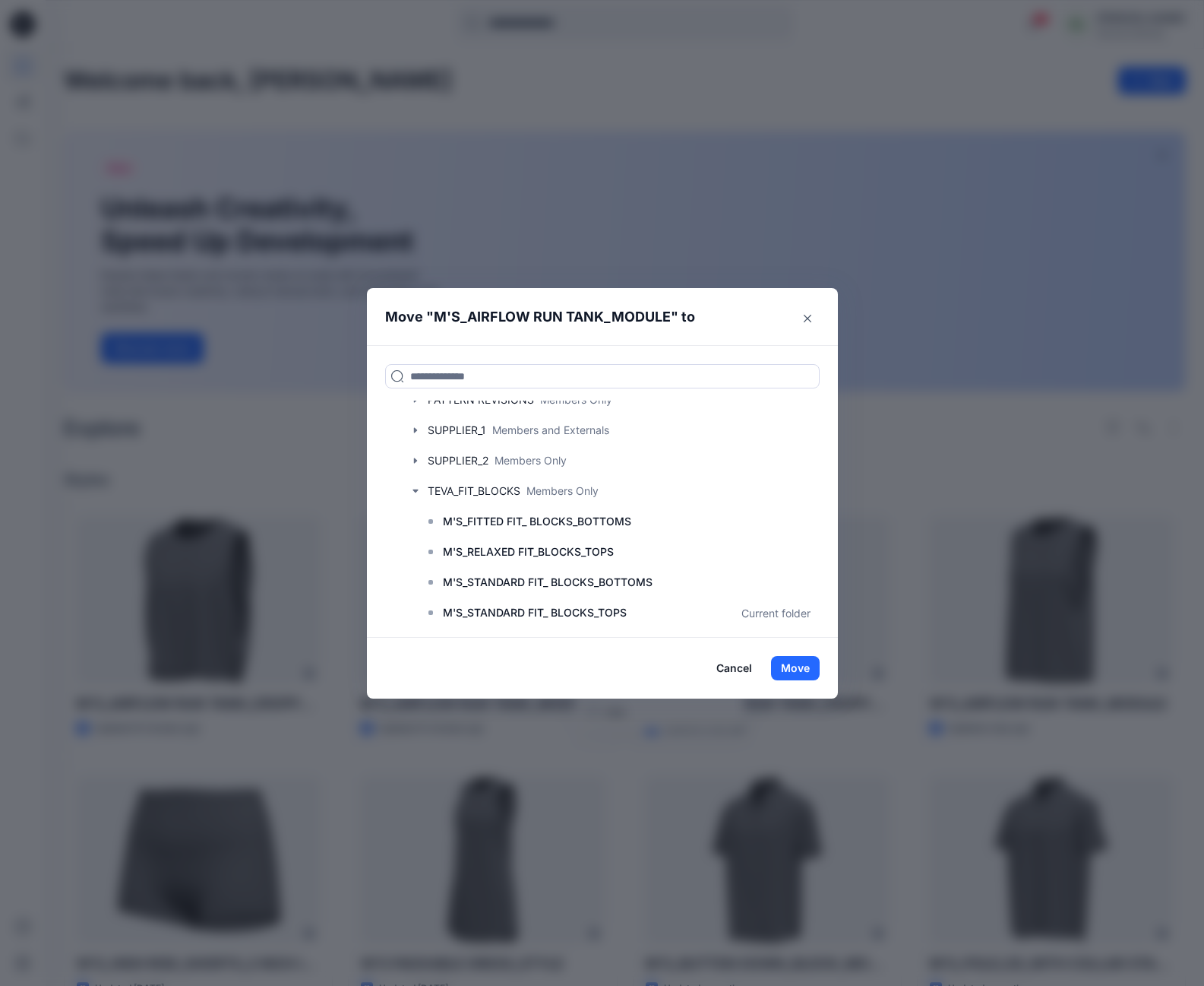
scroll to position [237, 0]
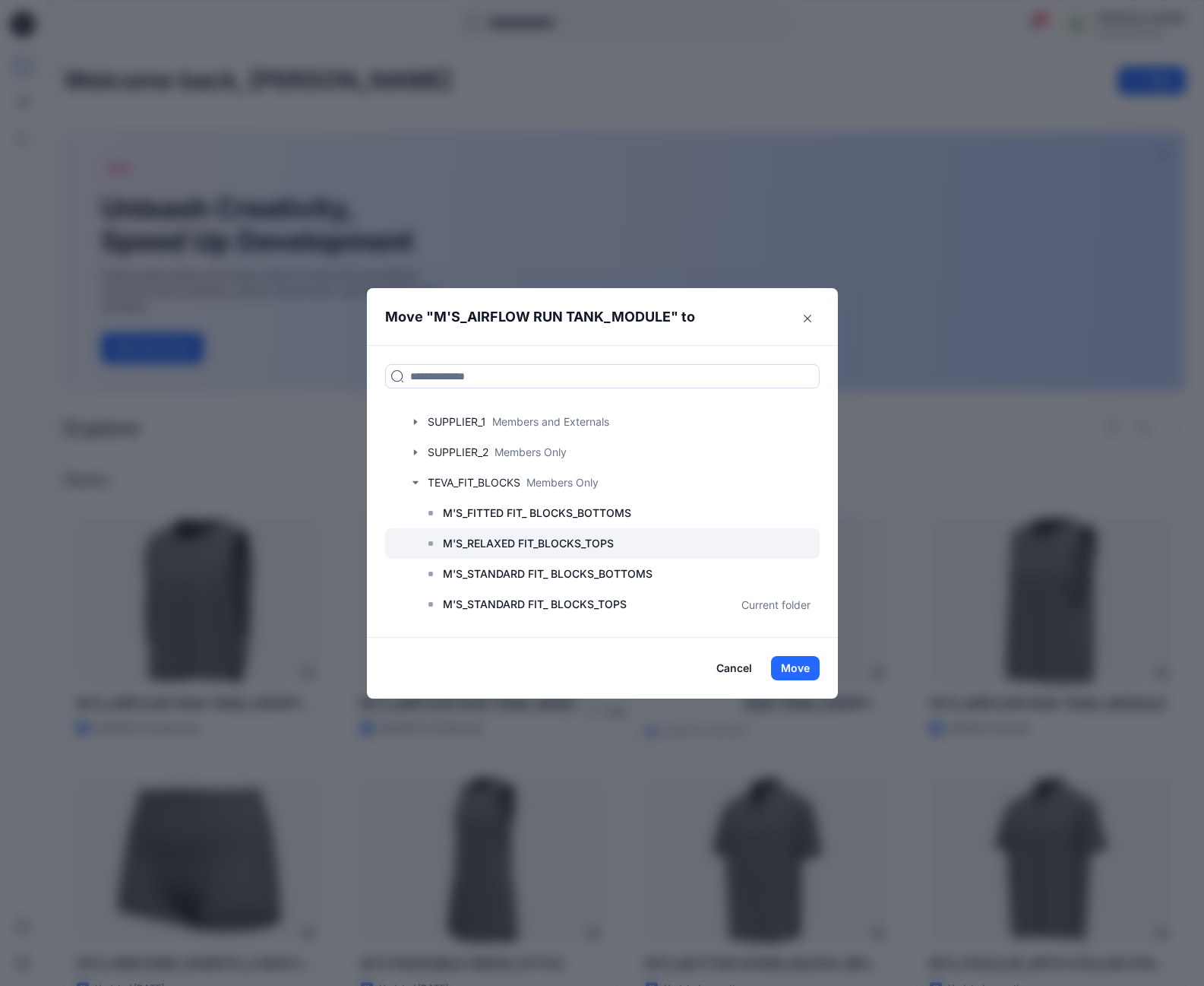
click at [600, 543] on p "M'S_RELAXED FIT_BLOCKS_TOPS" at bounding box center [528, 543] width 171 height 18
click at [805, 670] on button "Move" at bounding box center [795, 668] width 48 height 25
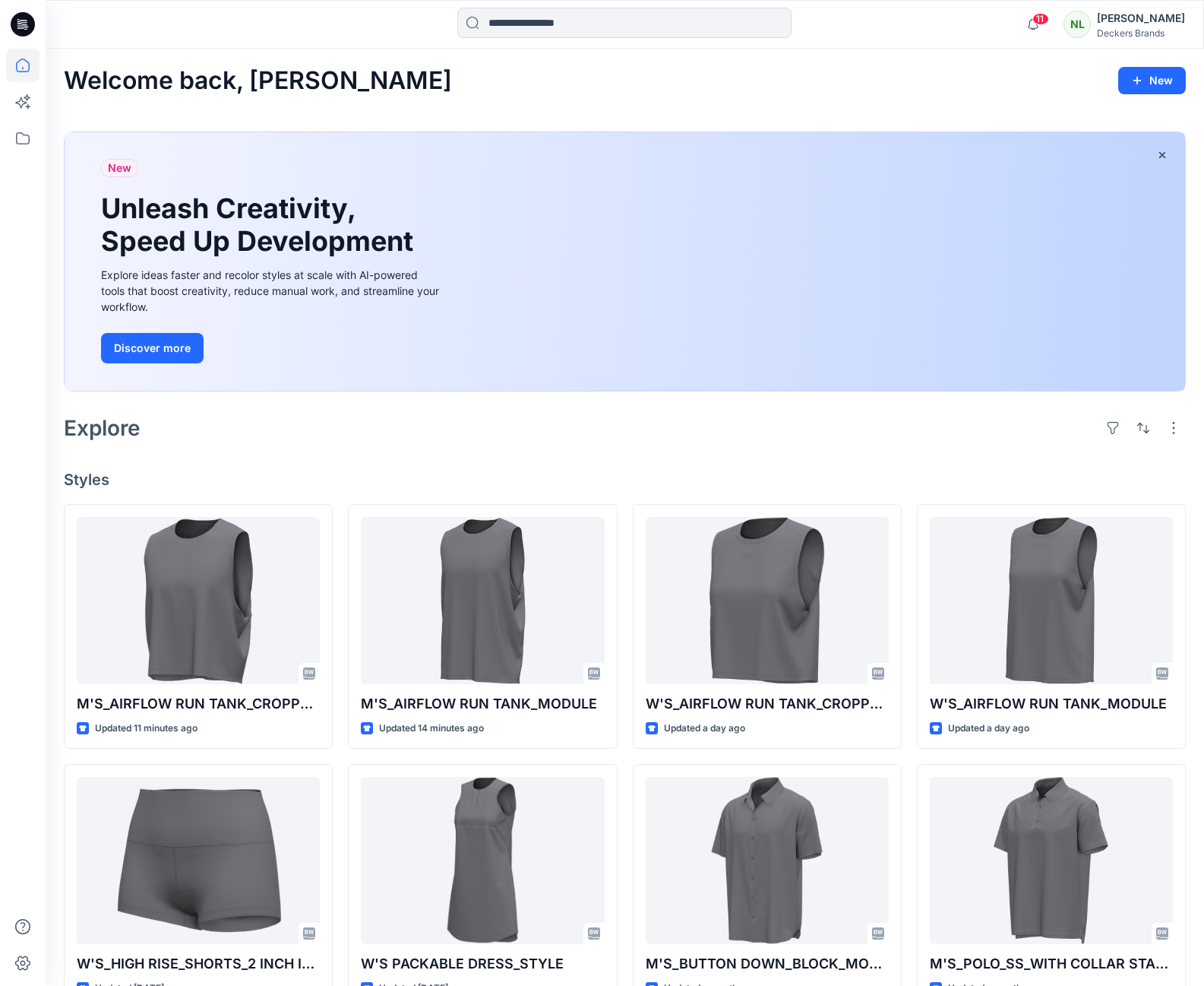
scroll to position [356, 0]
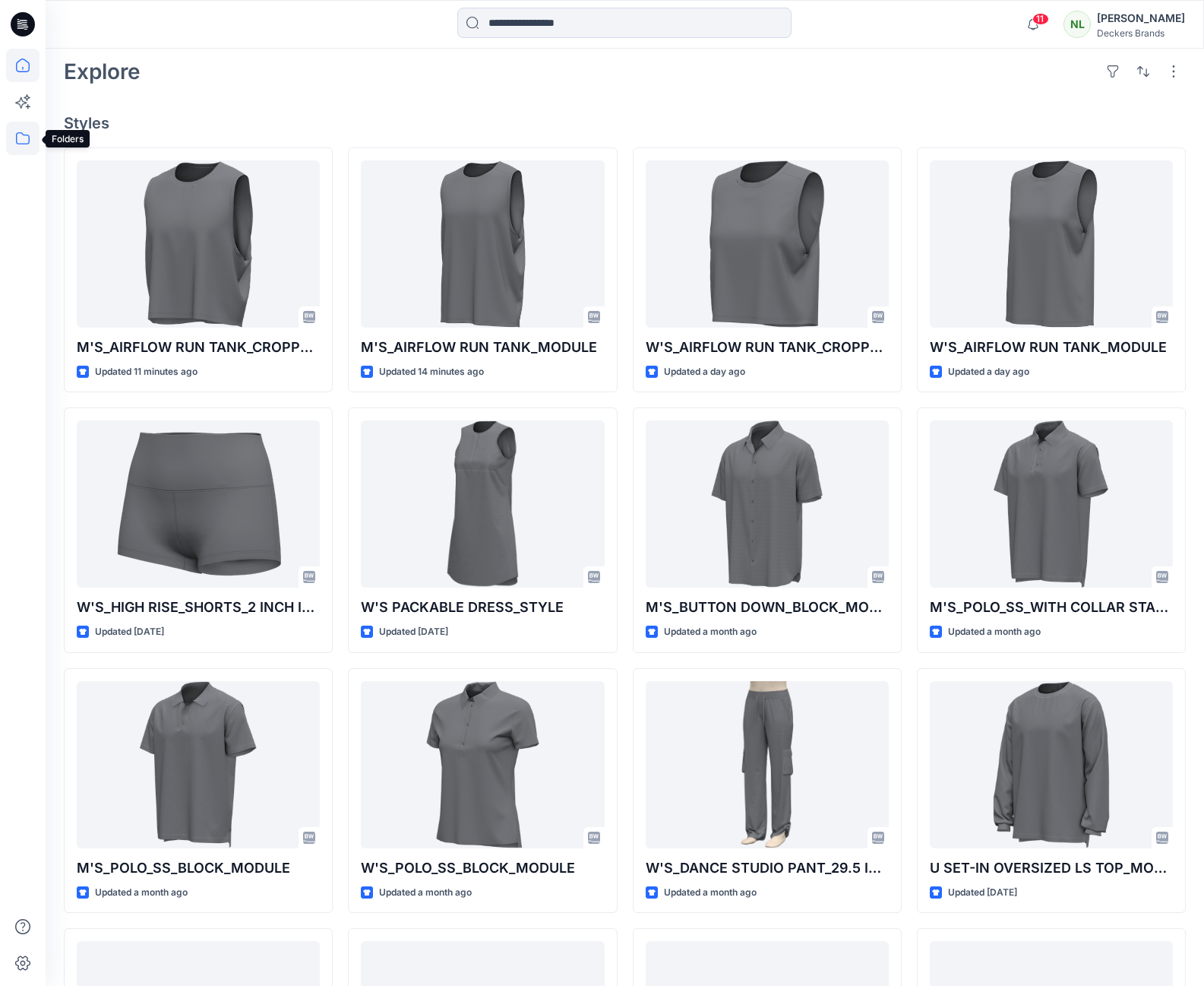
click at [20, 134] on icon at bounding box center [23, 138] width 34 height 34
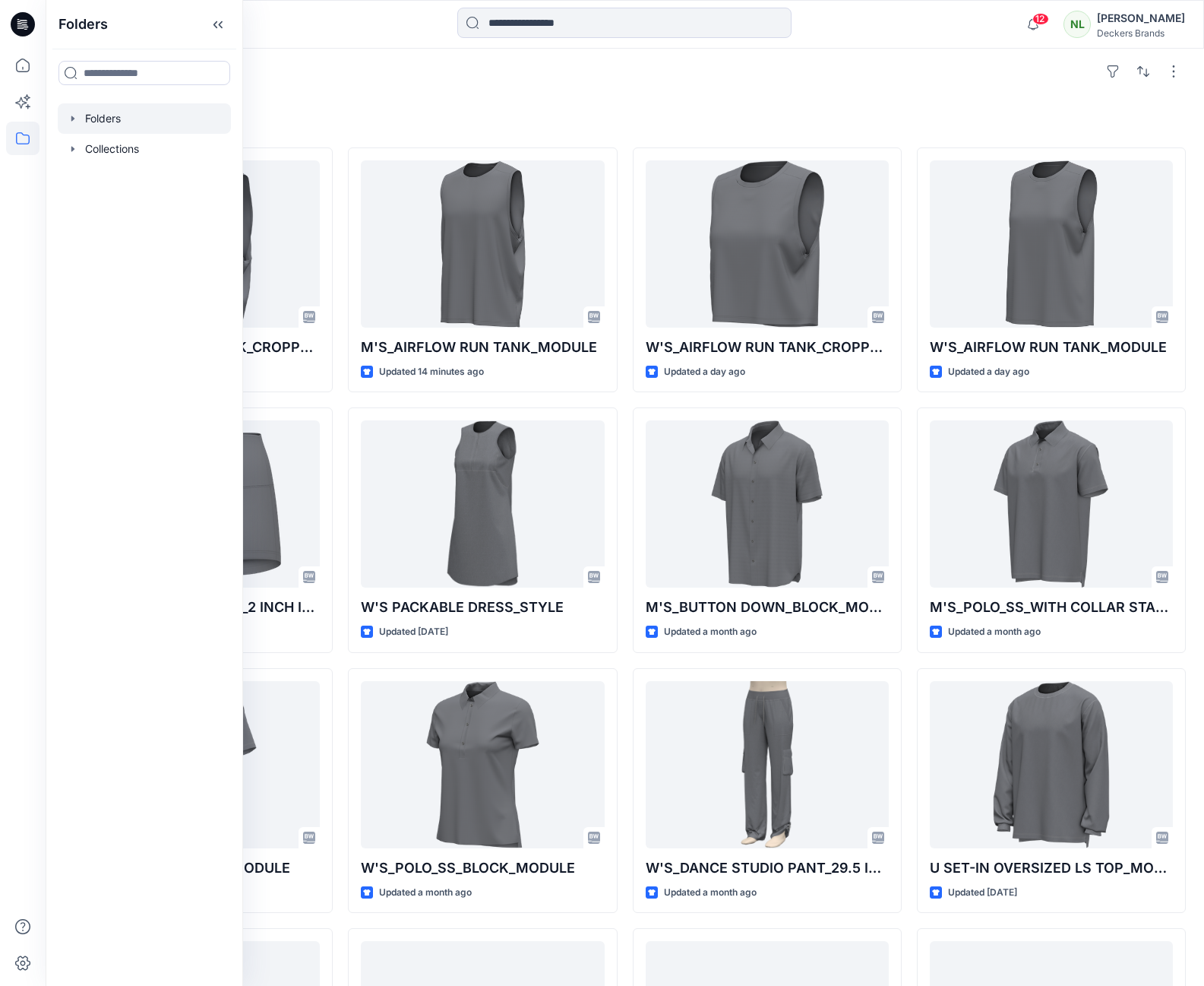
click at [92, 121] on div at bounding box center [145, 118] width 174 height 31
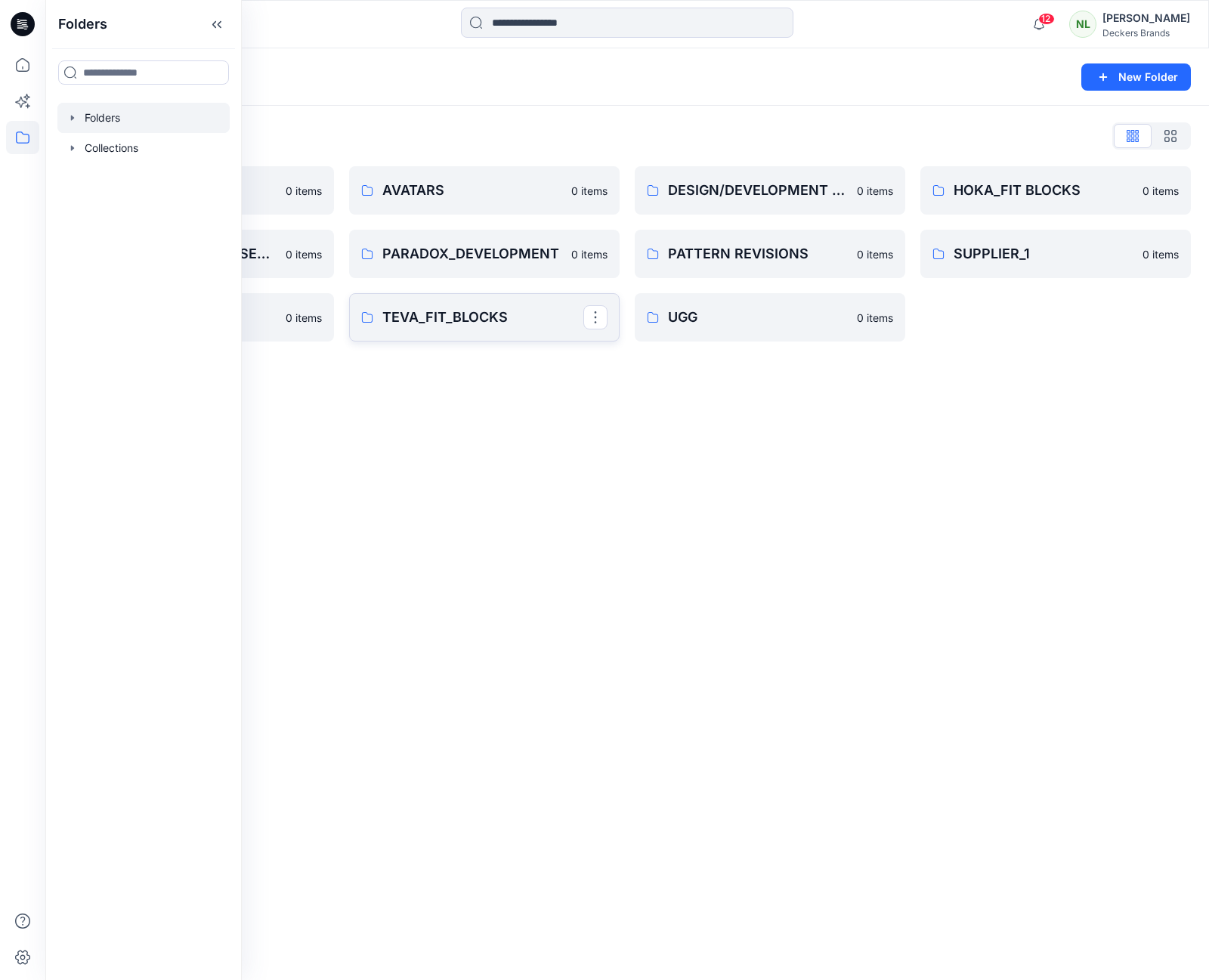
click at [476, 318] on p "TEVA_FIT_BLOCKS" at bounding box center [483, 318] width 201 height 22
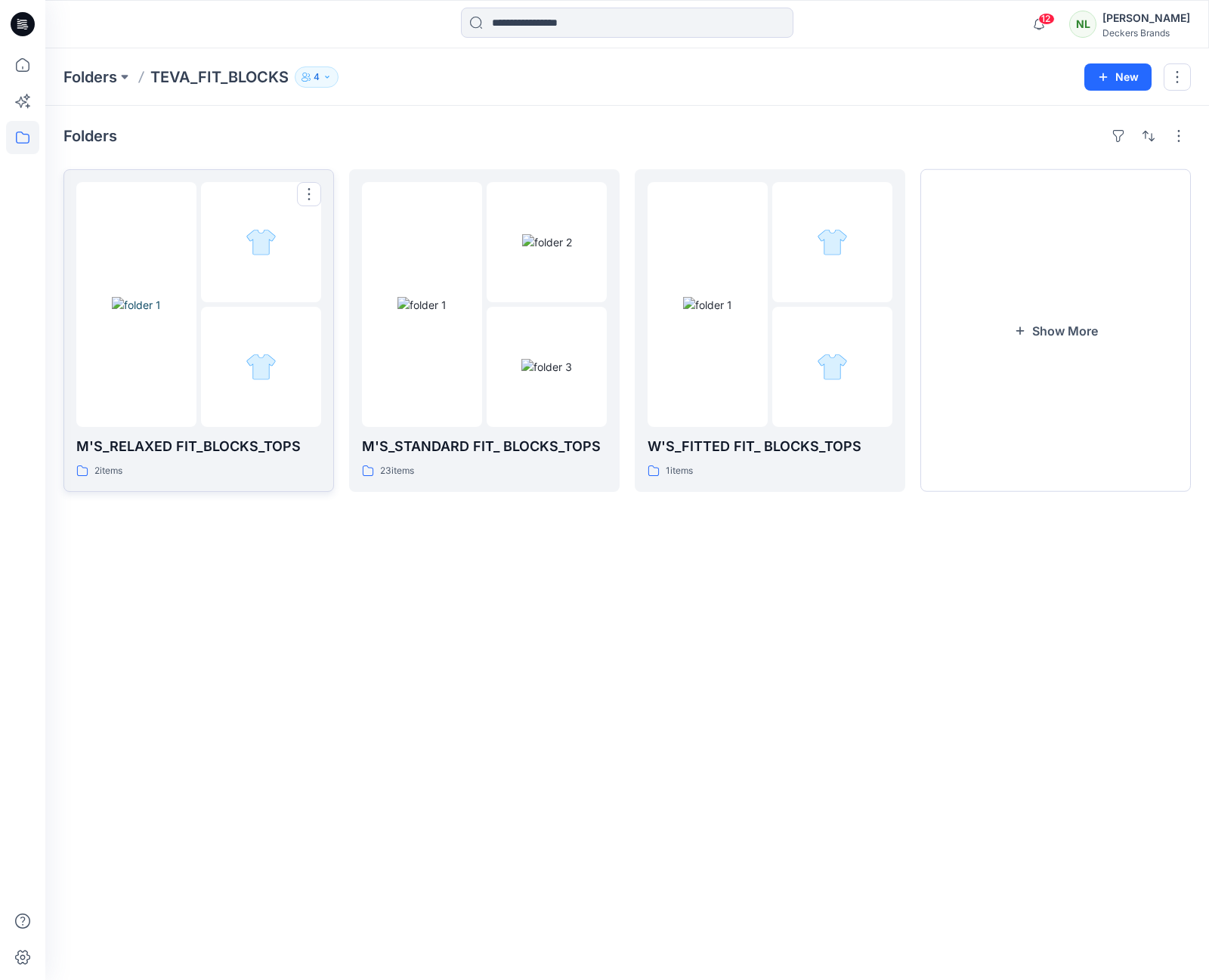
click at [259, 348] on div at bounding box center [261, 367] width 120 height 120
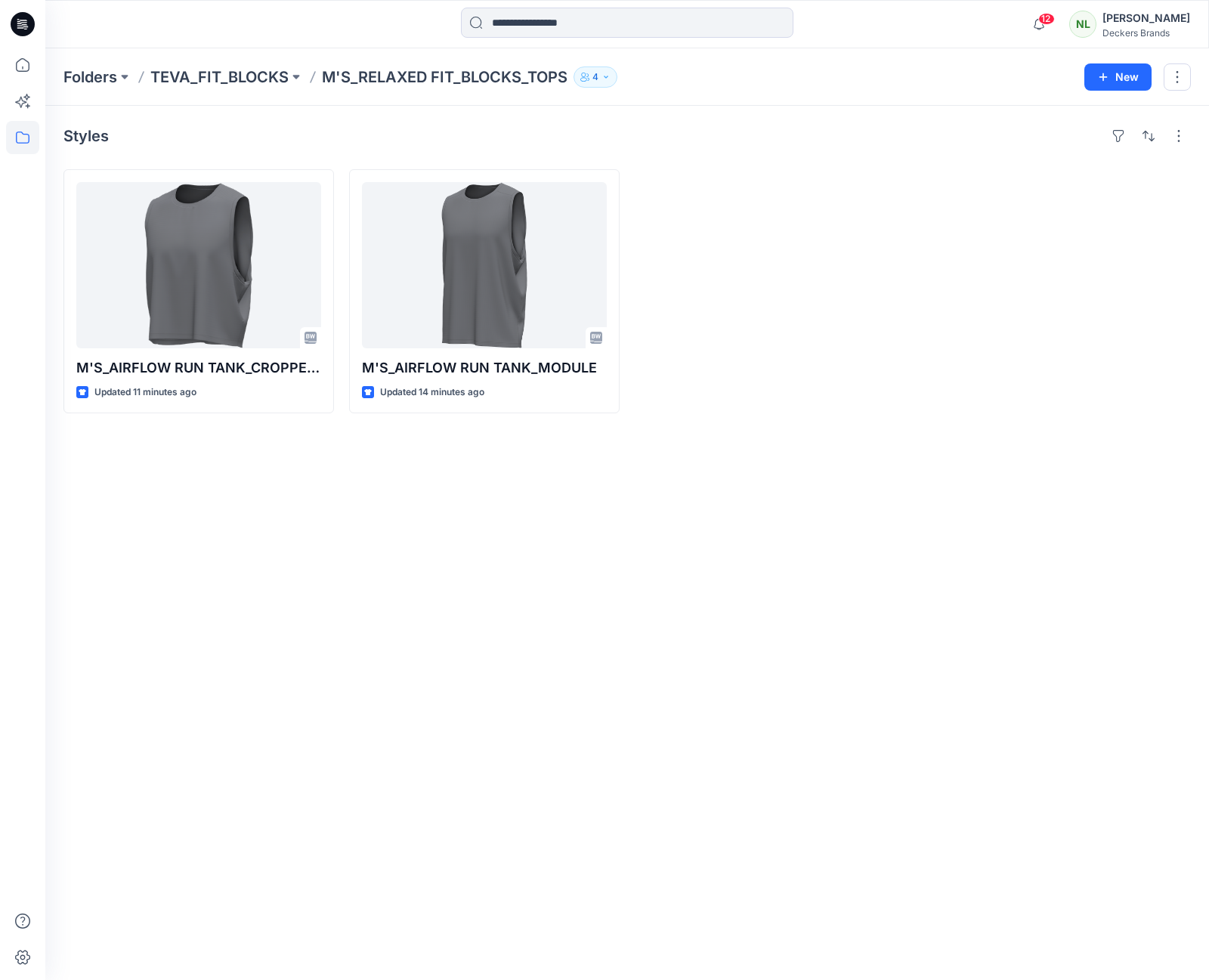
click at [610, 77] on icon "button" at bounding box center [605, 77] width 9 height 9
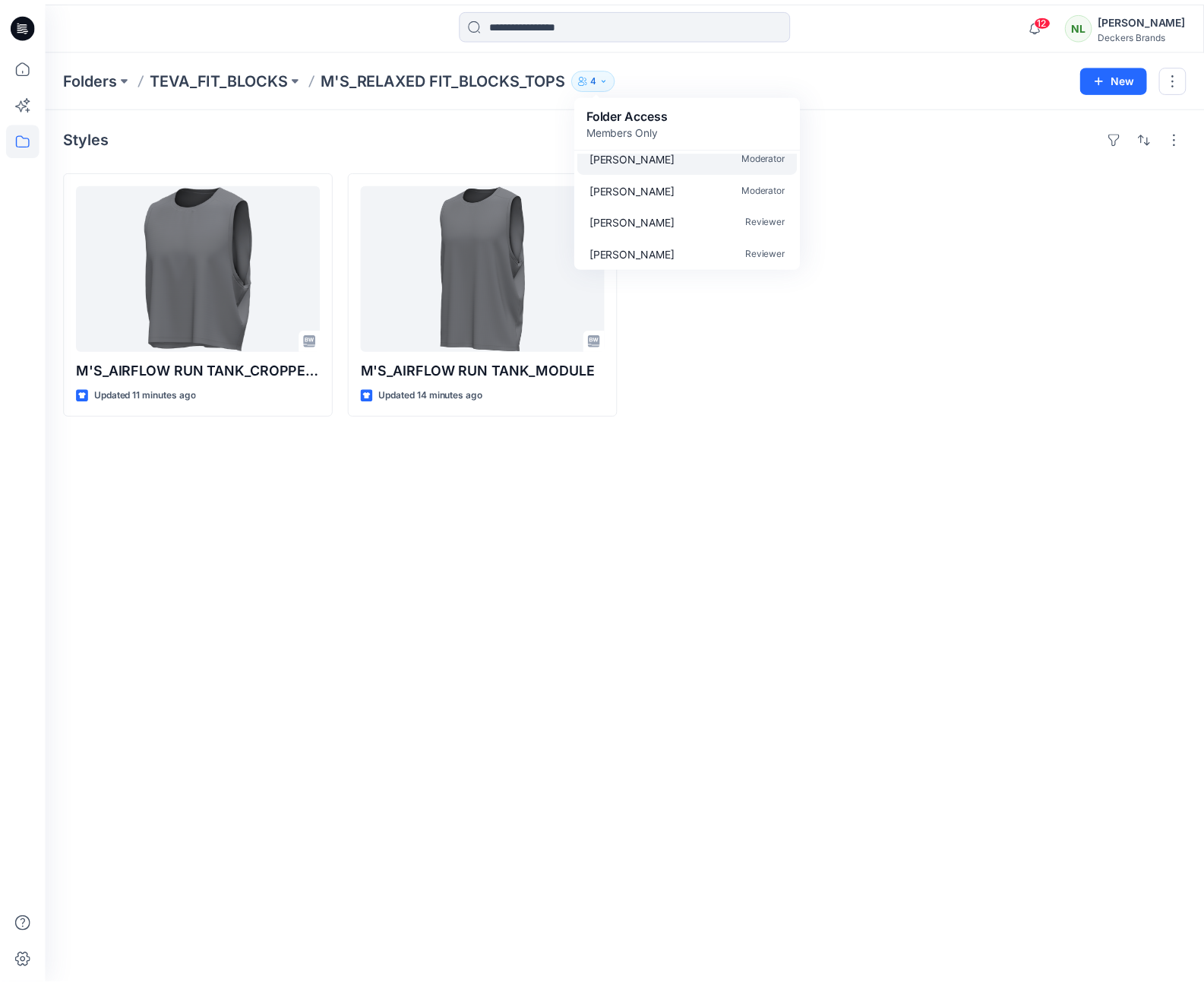
scroll to position [14, 0]
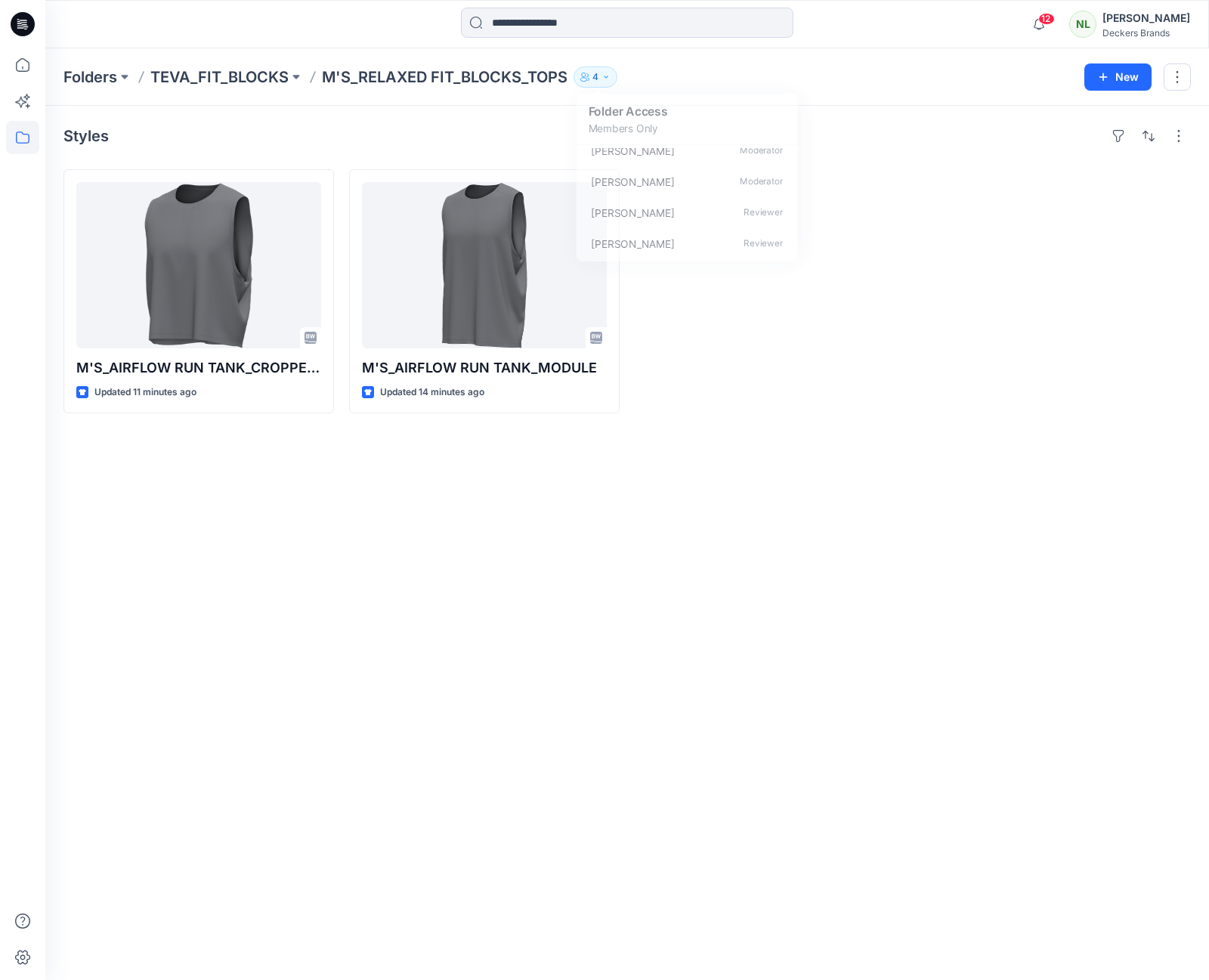
click at [526, 534] on div "Styles M'S_AIRFLOW RUN TANK_CROPPED_MODULE Updated 11 minutes ago M'S_AIRFLOW R…" at bounding box center [627, 542] width 1164 height 874
click at [397, 75] on p "M'S_RELAXED FIT_BLOCKS_TOPS" at bounding box center [445, 77] width 245 height 22
click at [219, 74] on p "TEVA_FIT_BLOCKS" at bounding box center [219, 77] width 138 height 22
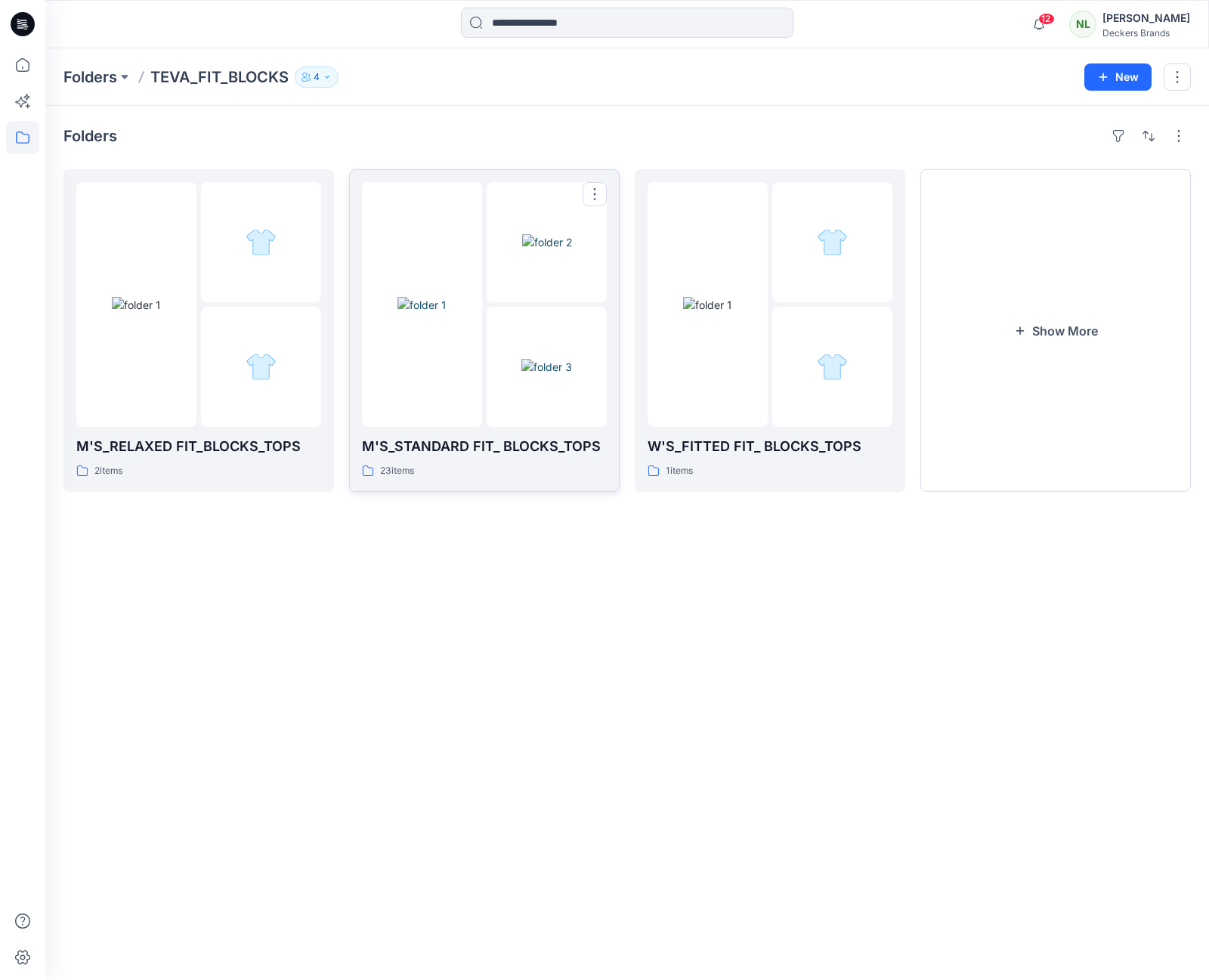
click at [527, 359] on img at bounding box center [547, 367] width 51 height 16
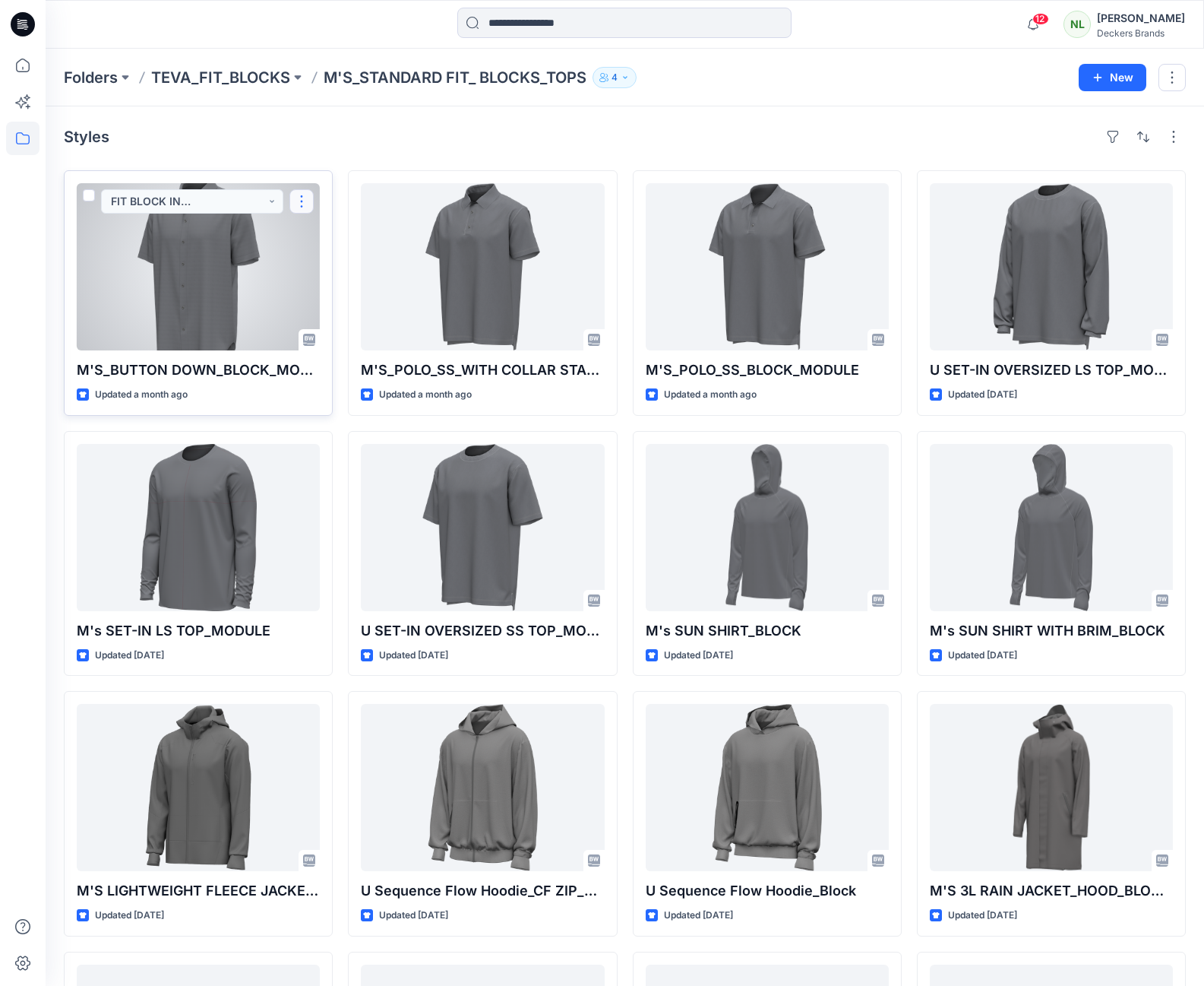
click at [301, 204] on button "button" at bounding box center [301, 201] width 25 height 25
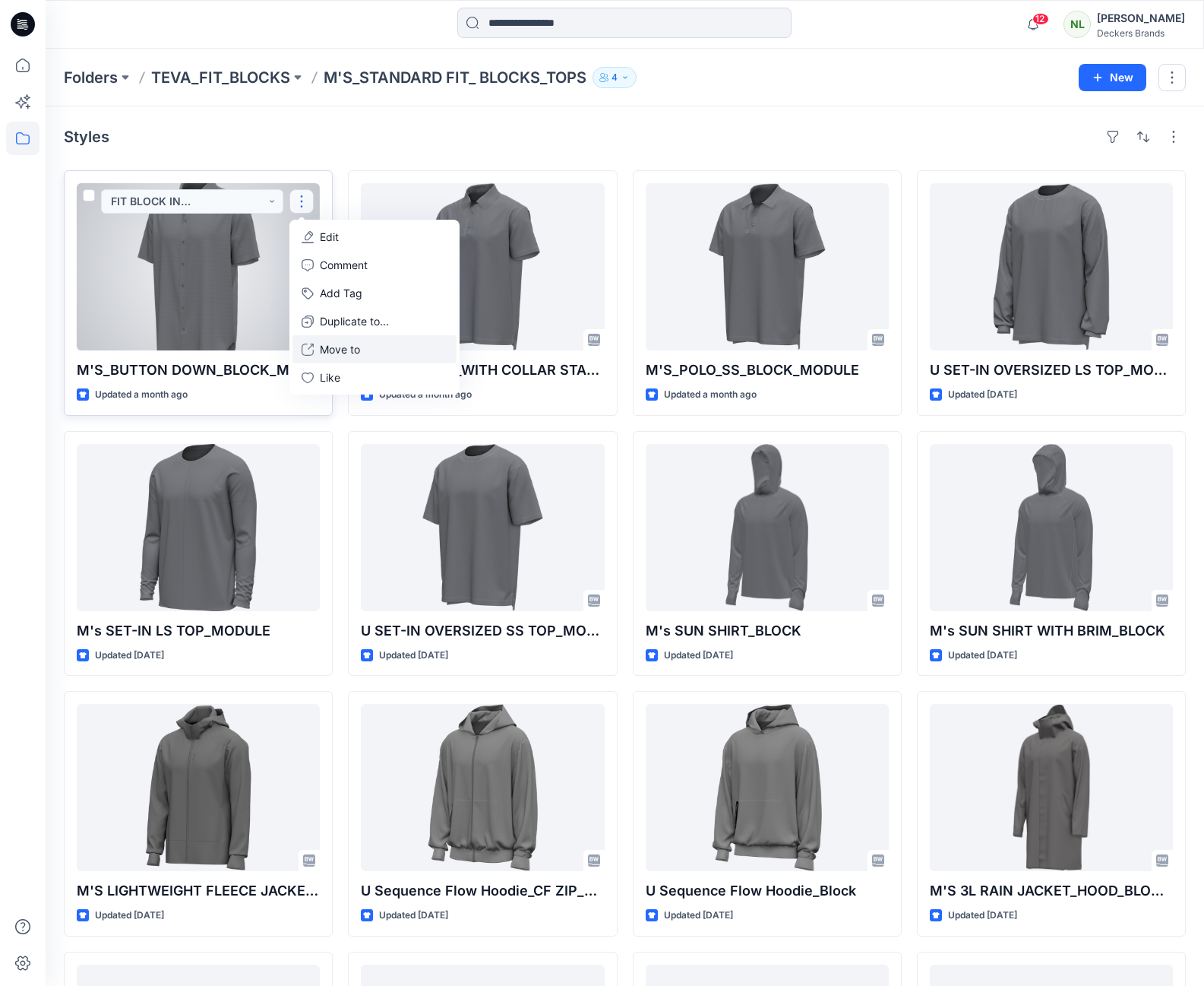
click at [326, 349] on p "Move to" at bounding box center [339, 349] width 40 height 16
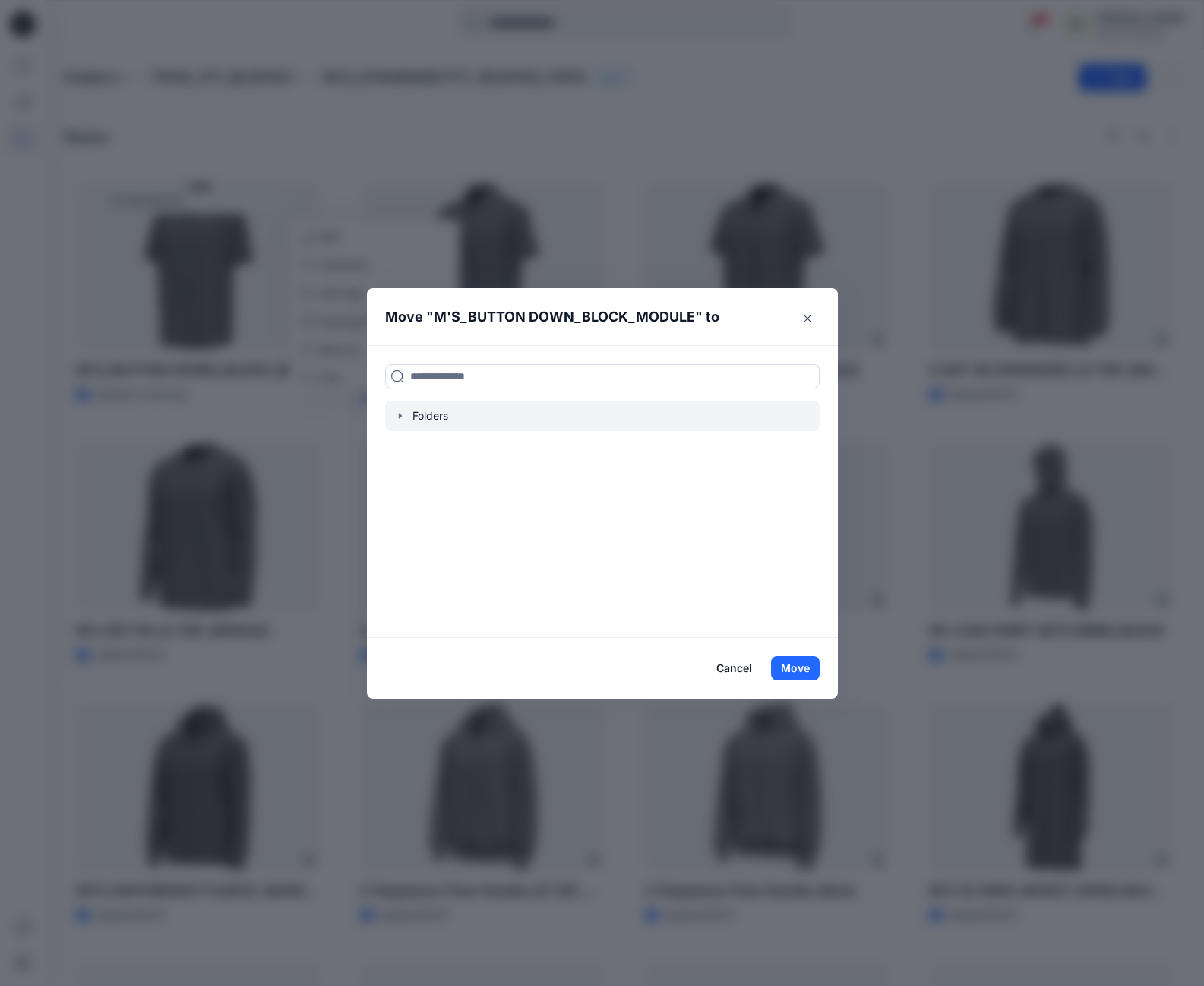
click at [406, 419] on icon "button" at bounding box center [401, 416] width 12 height 12
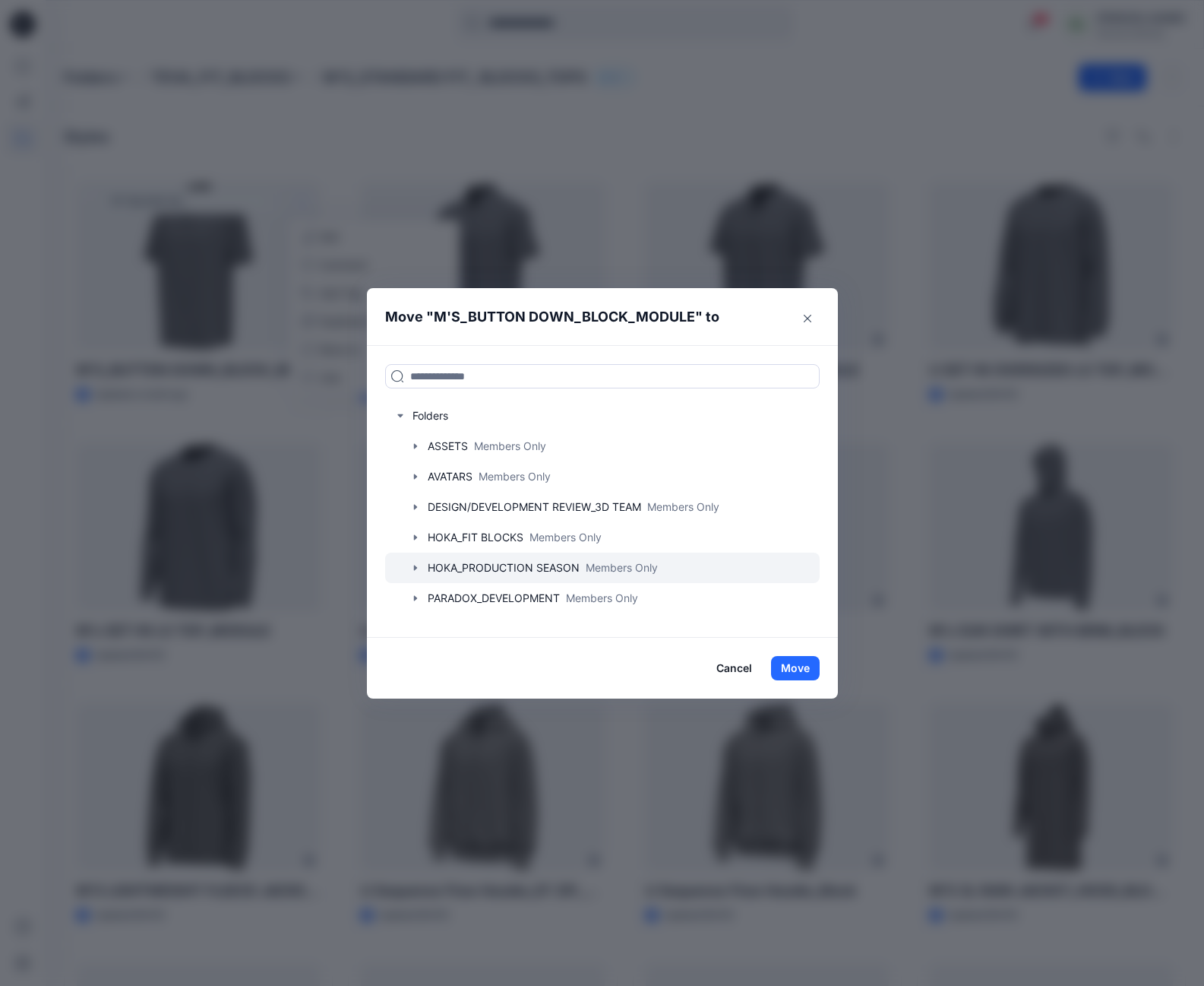
drag, startPoint x: 818, startPoint y: 512, endPoint x: 817, endPoint y: 562, distance: 50.0
click at [817, 562] on div "ASSETS Members Only AVATARS Members Only DESIGN/DEVELOPMENT REVIEW_3D TEAM Memb…" at bounding box center [602, 598] width 434 height 335
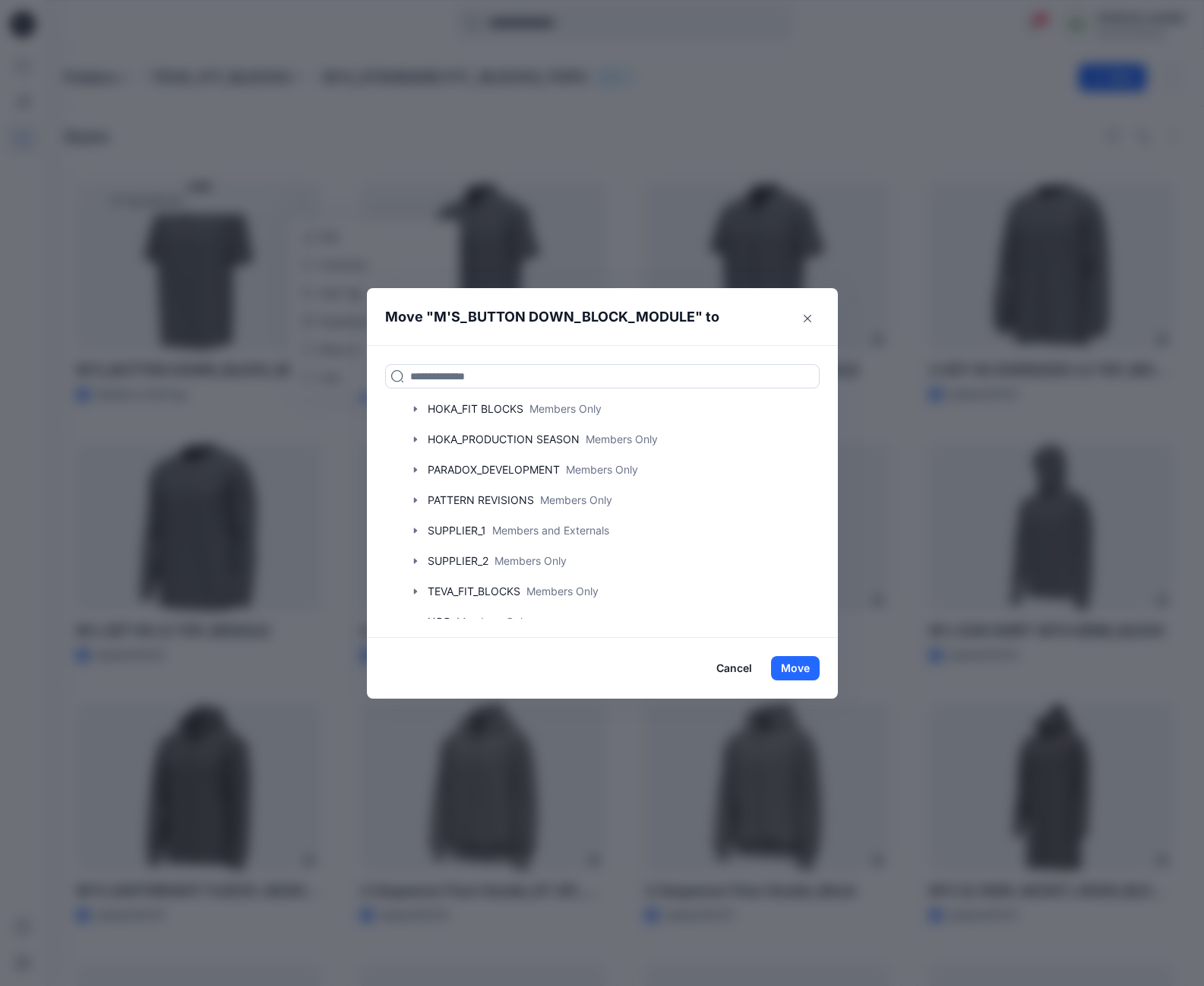
scroll to position [133, 0]
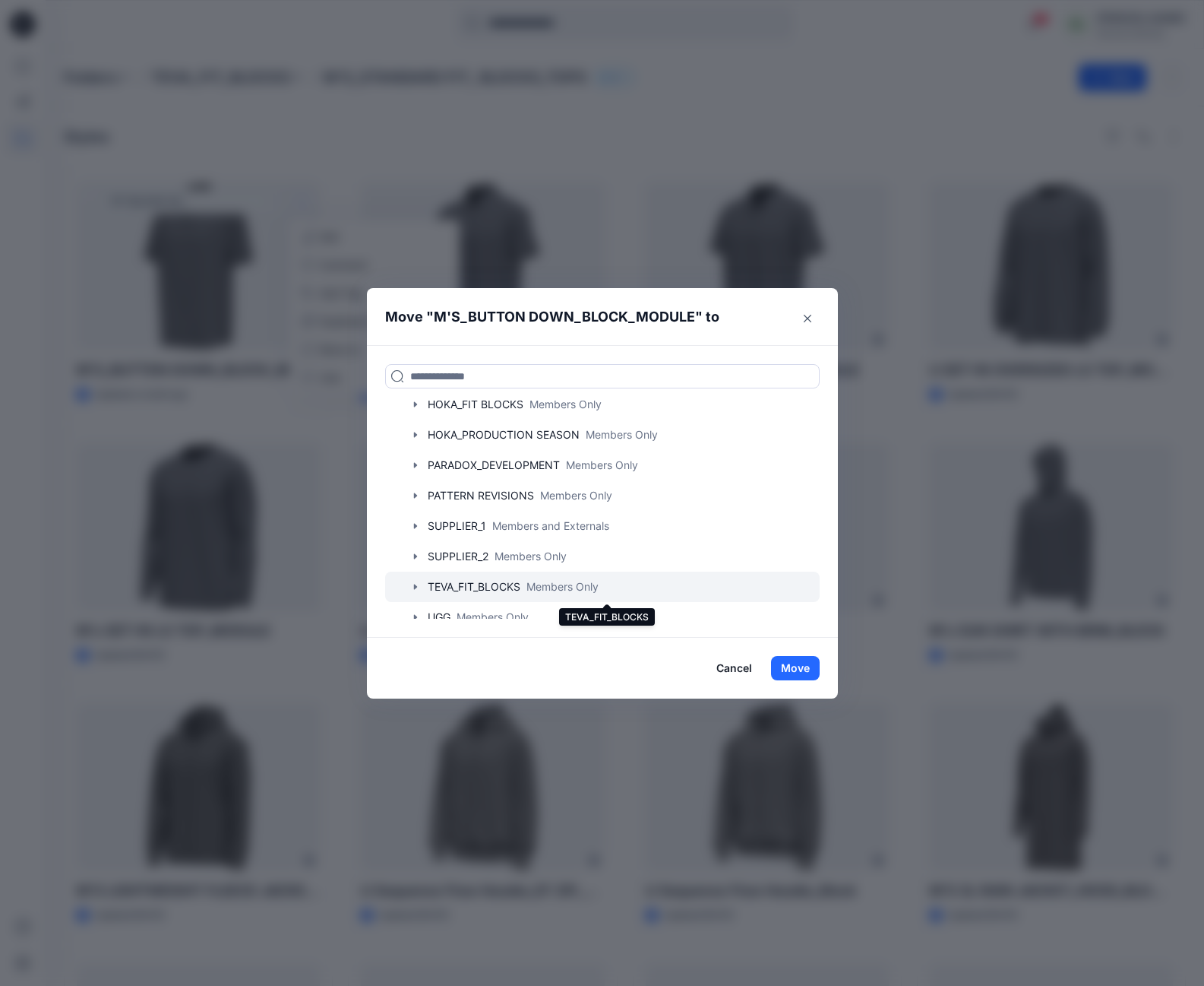
click at [475, 585] on div at bounding box center [602, 586] width 434 height 31
click at [416, 587] on icon "button" at bounding box center [414, 586] width 3 height 5
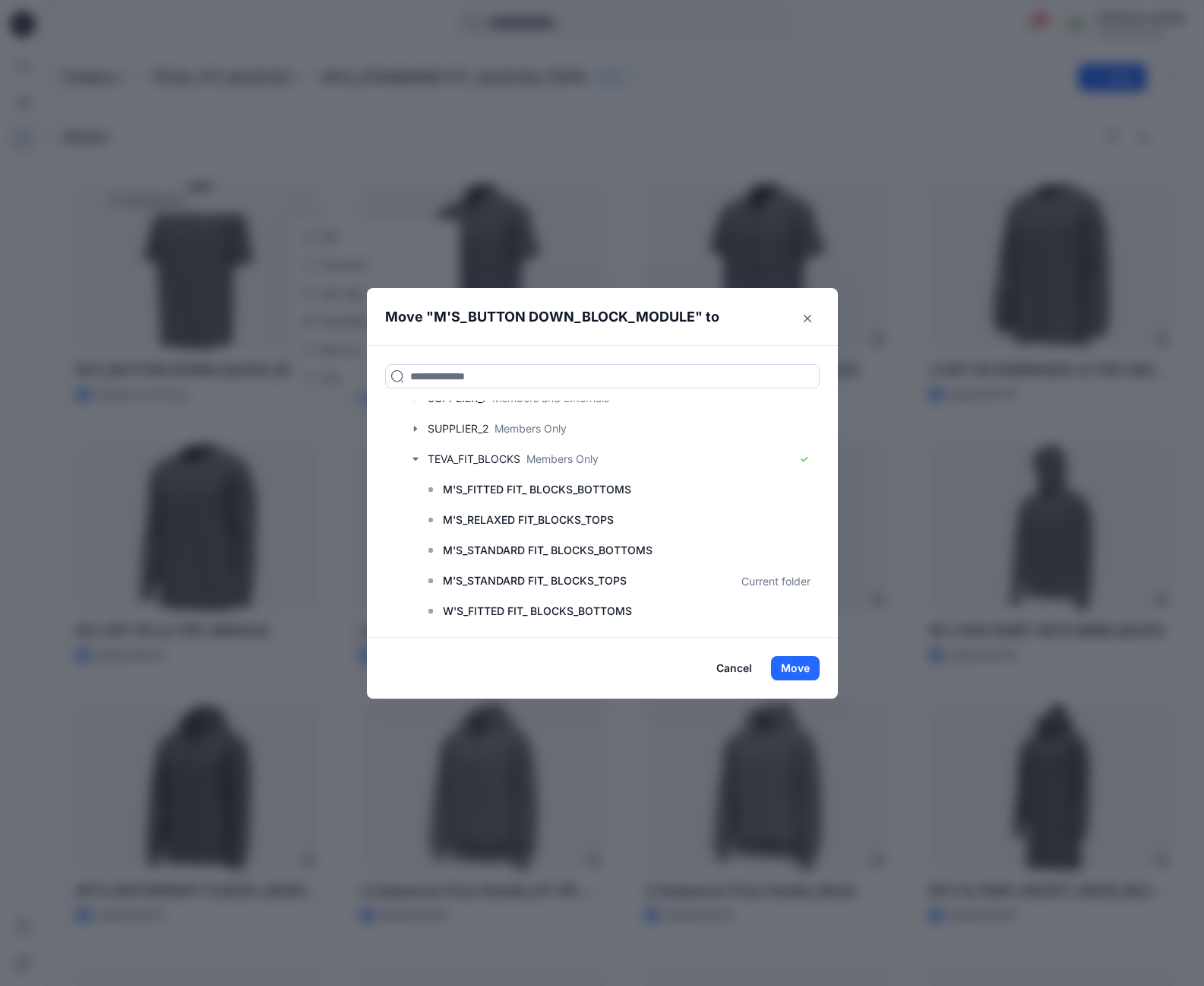
scroll to position [273, 0]
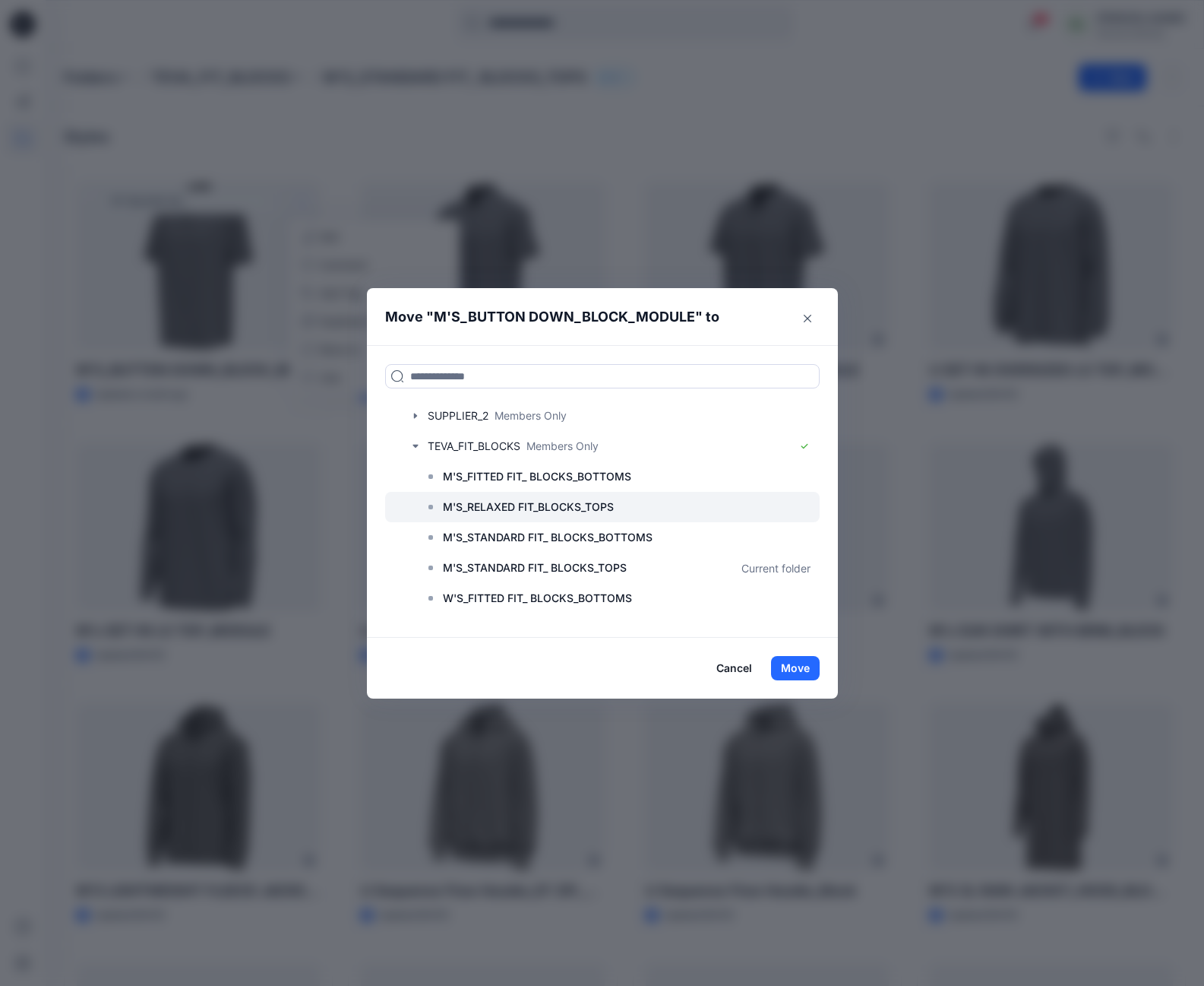
click at [562, 506] on p "M'S_RELAXED FIT_BLOCKS_TOPS" at bounding box center [528, 506] width 171 height 18
click at [820, 667] on button "Move" at bounding box center [795, 668] width 48 height 25
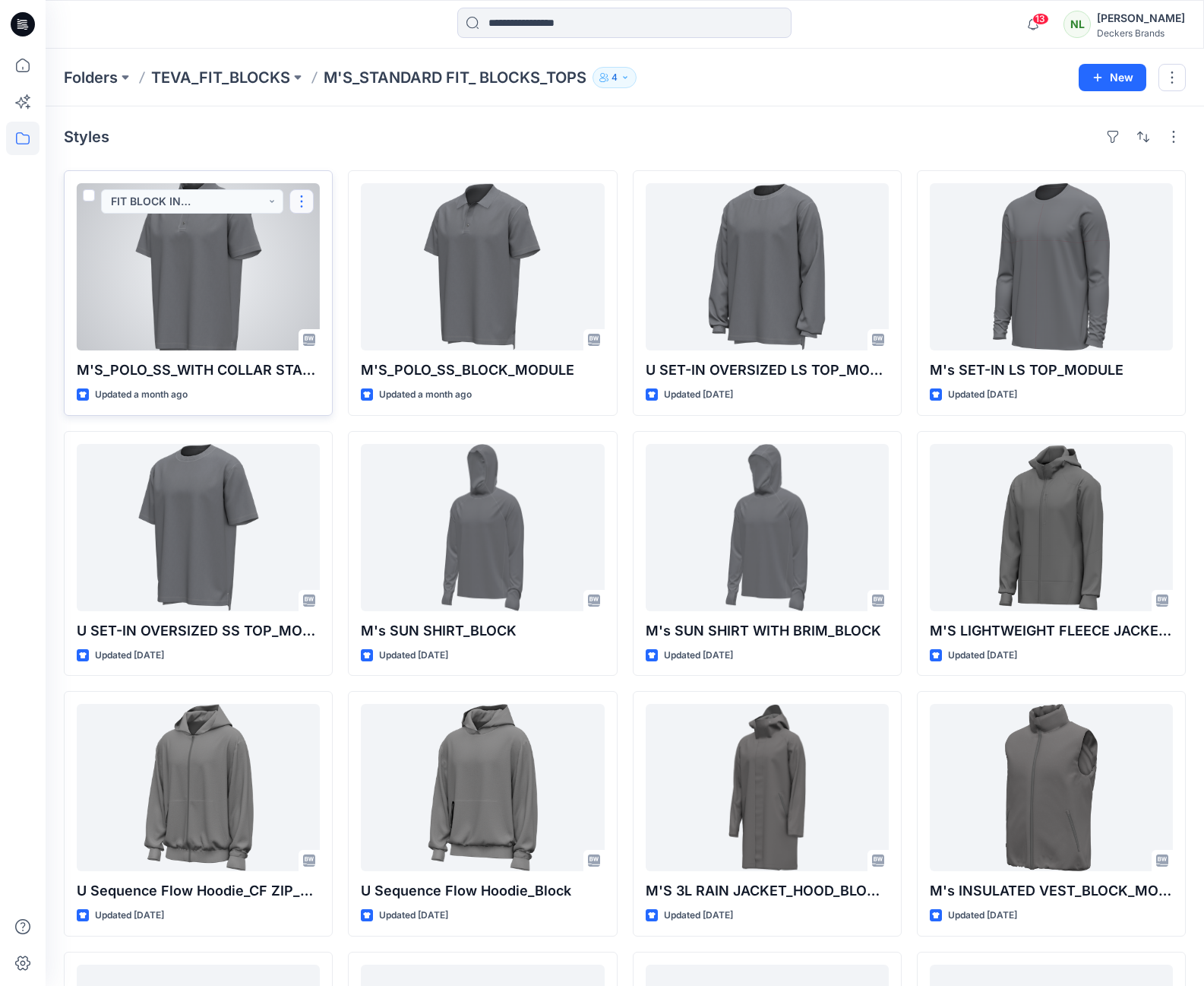
click at [306, 206] on button "button" at bounding box center [301, 201] width 25 height 25
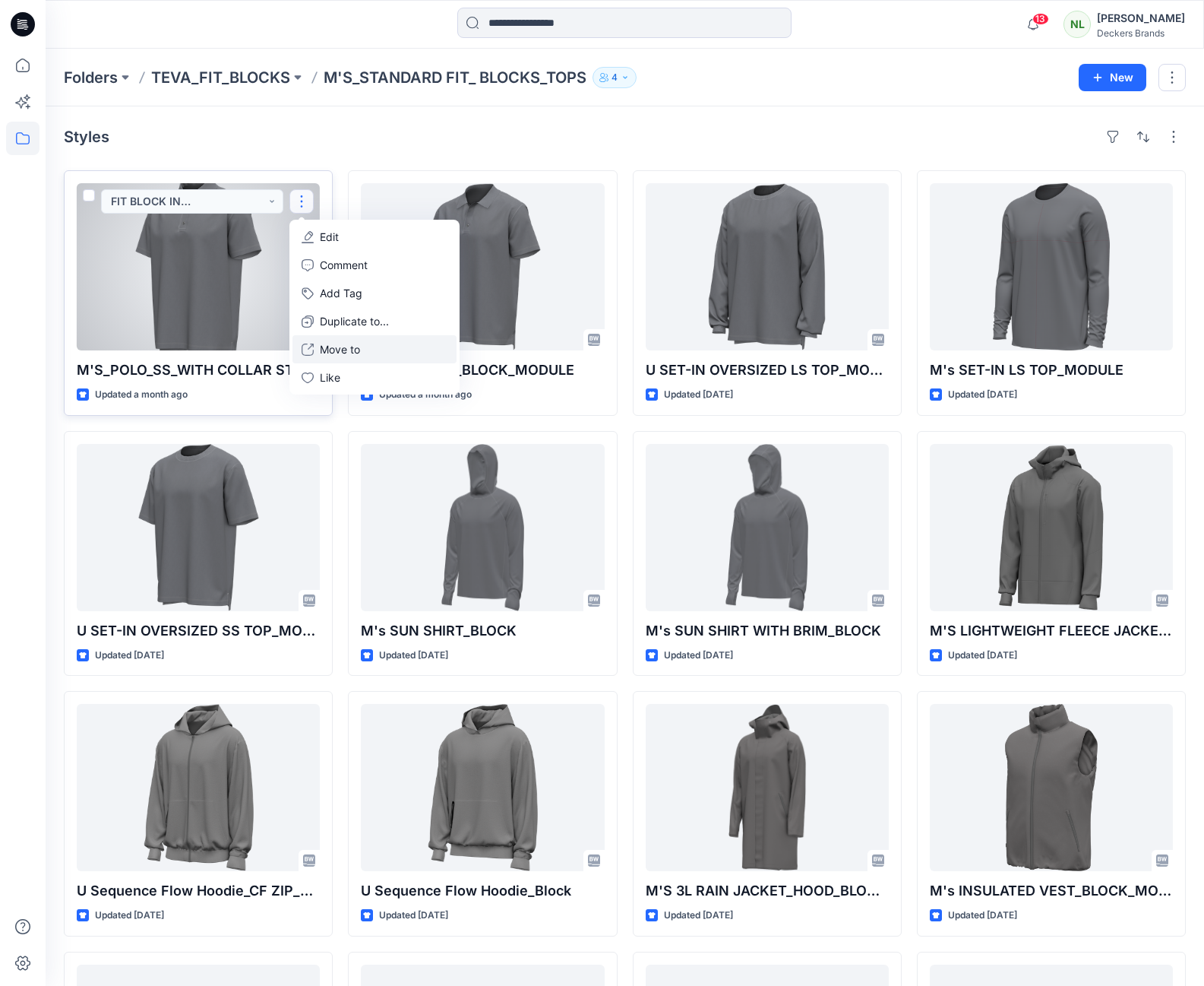
click at [337, 348] on p "Move to" at bounding box center [339, 349] width 40 height 16
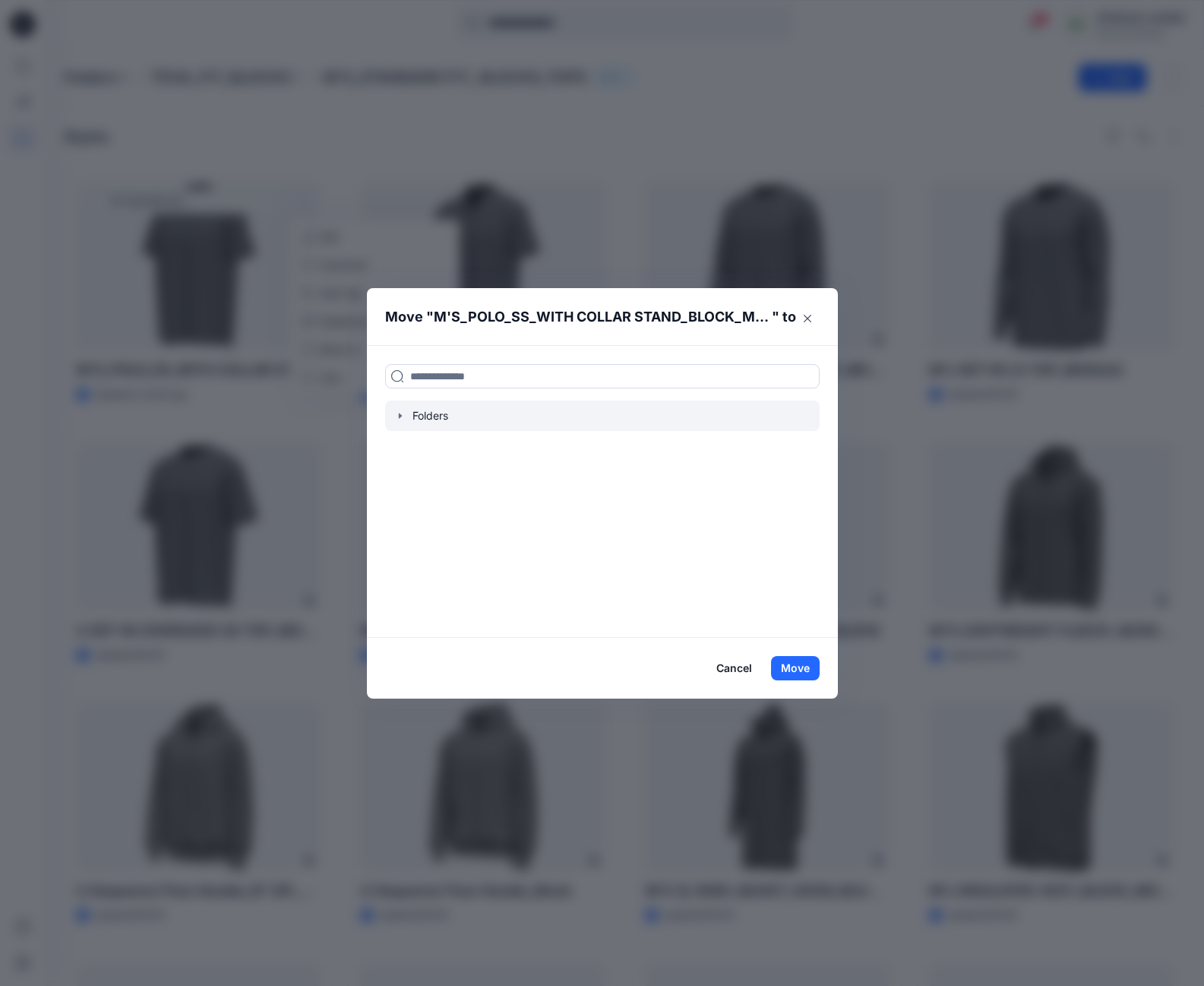
click at [407, 418] on icon "button" at bounding box center [401, 416] width 12 height 12
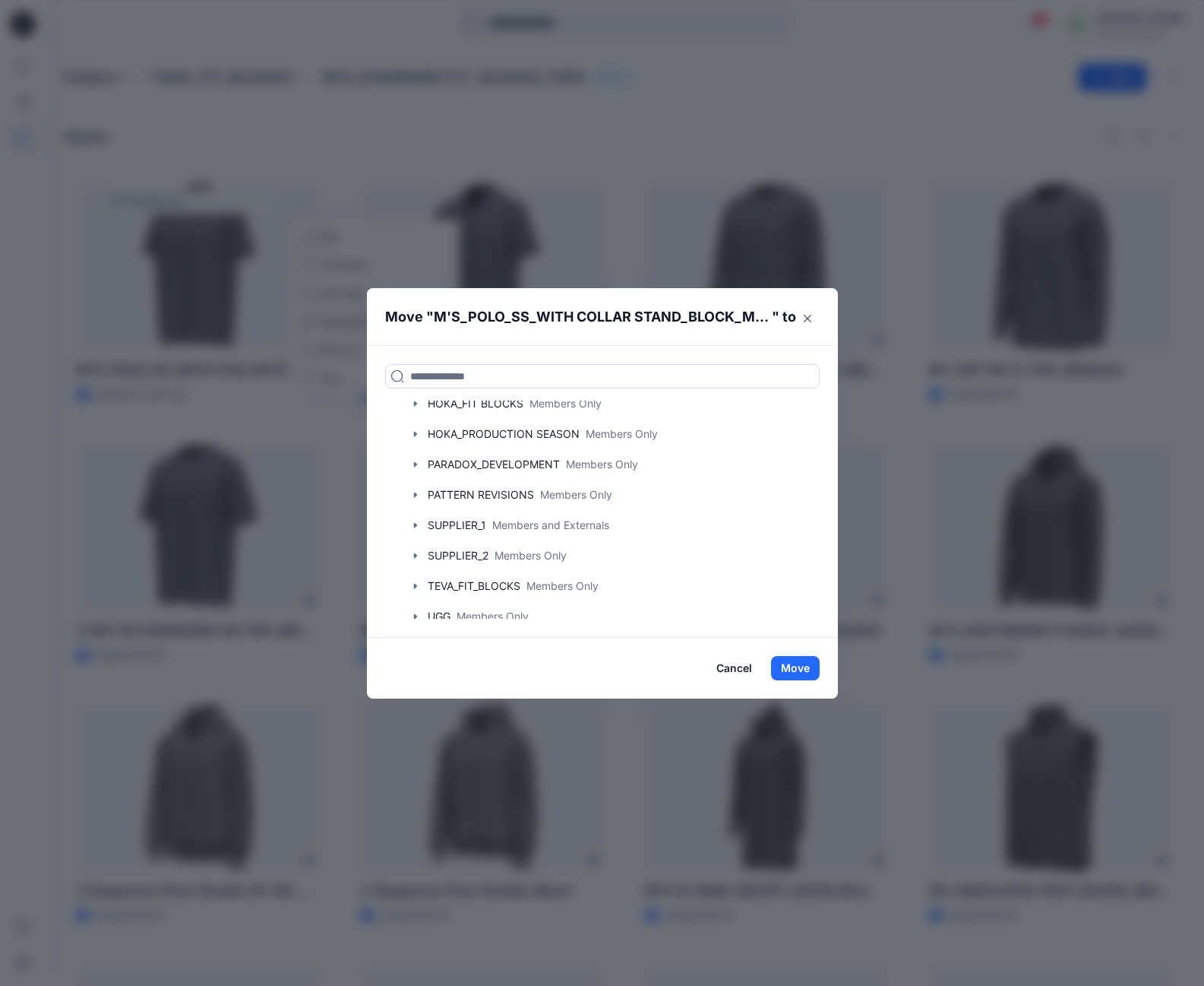
scroll to position [141, 0]
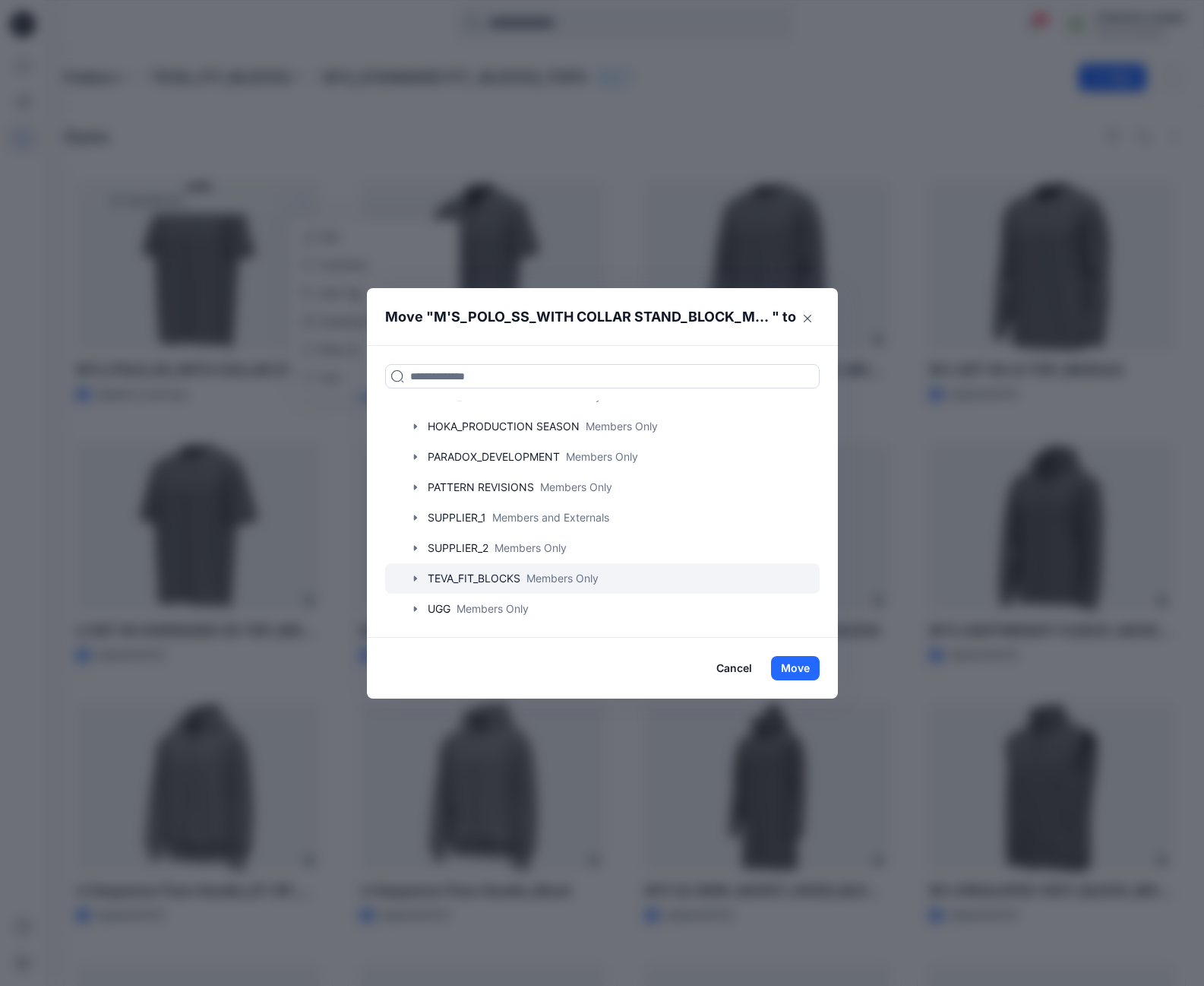
click at [416, 580] on icon "button" at bounding box center [414, 578] width 3 height 5
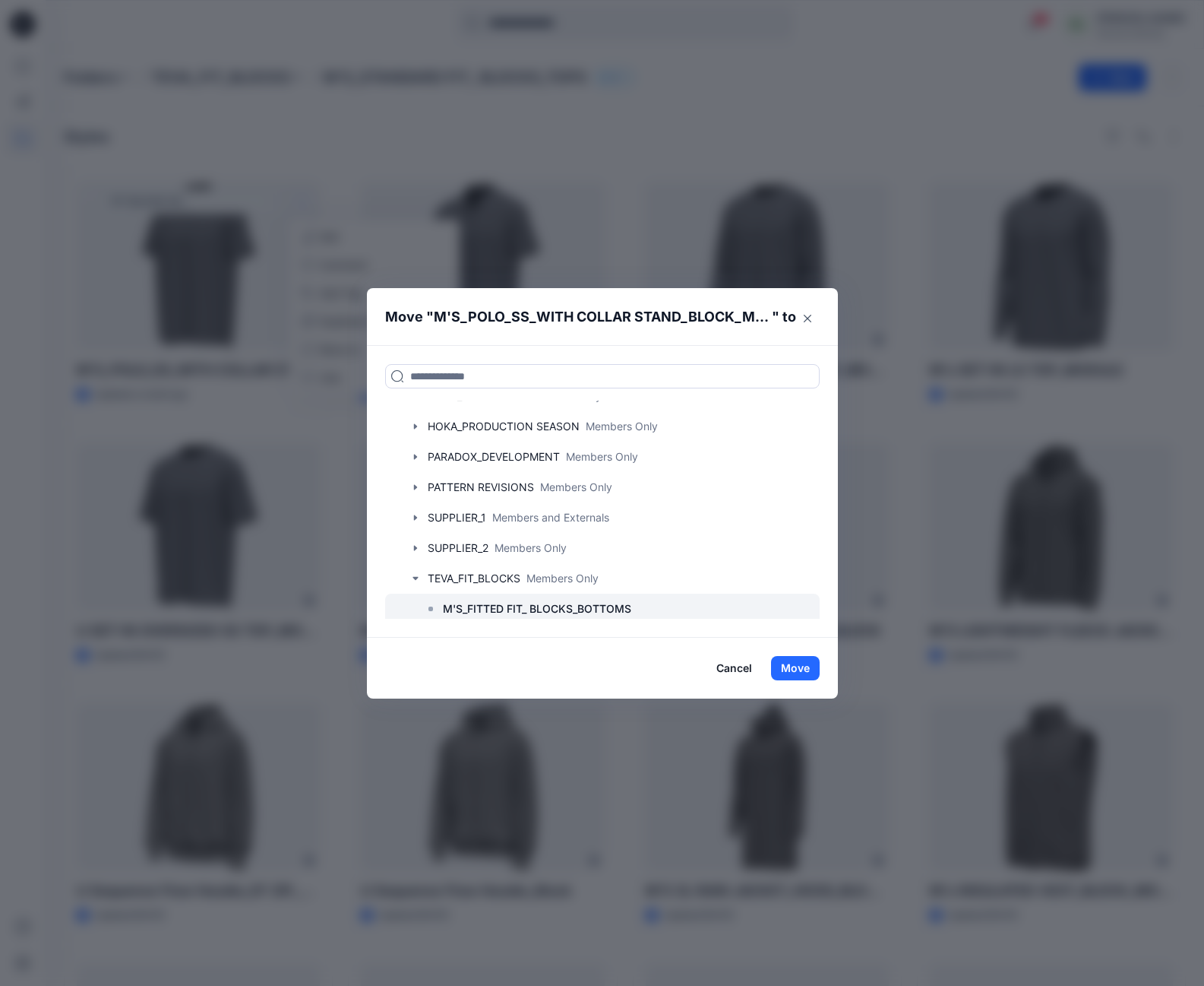
click at [494, 610] on p "M'S_FITTED FIT_ BLOCKS_BOTTOMS" at bounding box center [537, 609] width 188 height 18
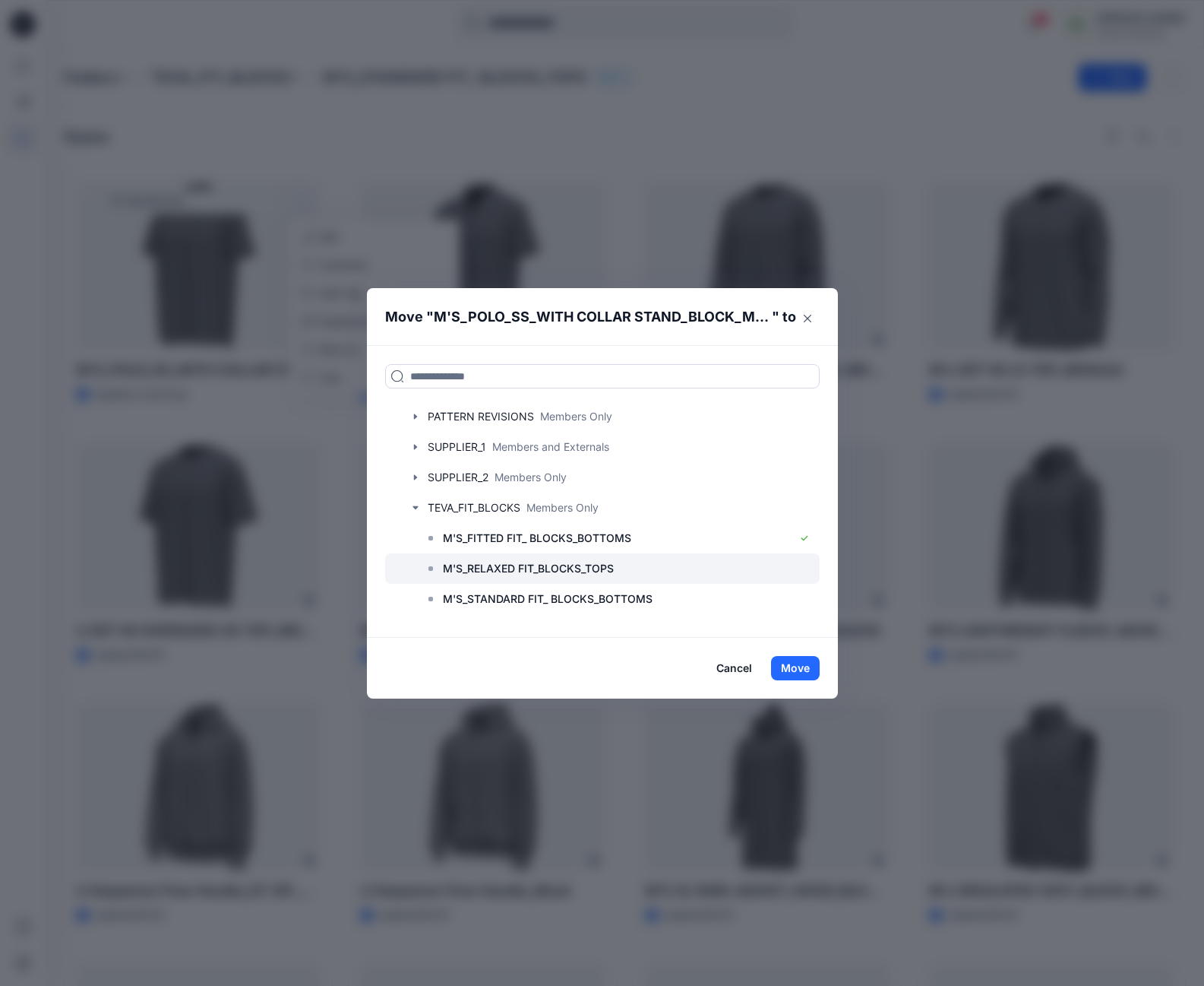
click at [545, 563] on p "M'S_RELAXED FIT_BLOCKS_TOPS" at bounding box center [528, 569] width 171 height 18
click at [802, 666] on button "Move" at bounding box center [795, 668] width 48 height 25
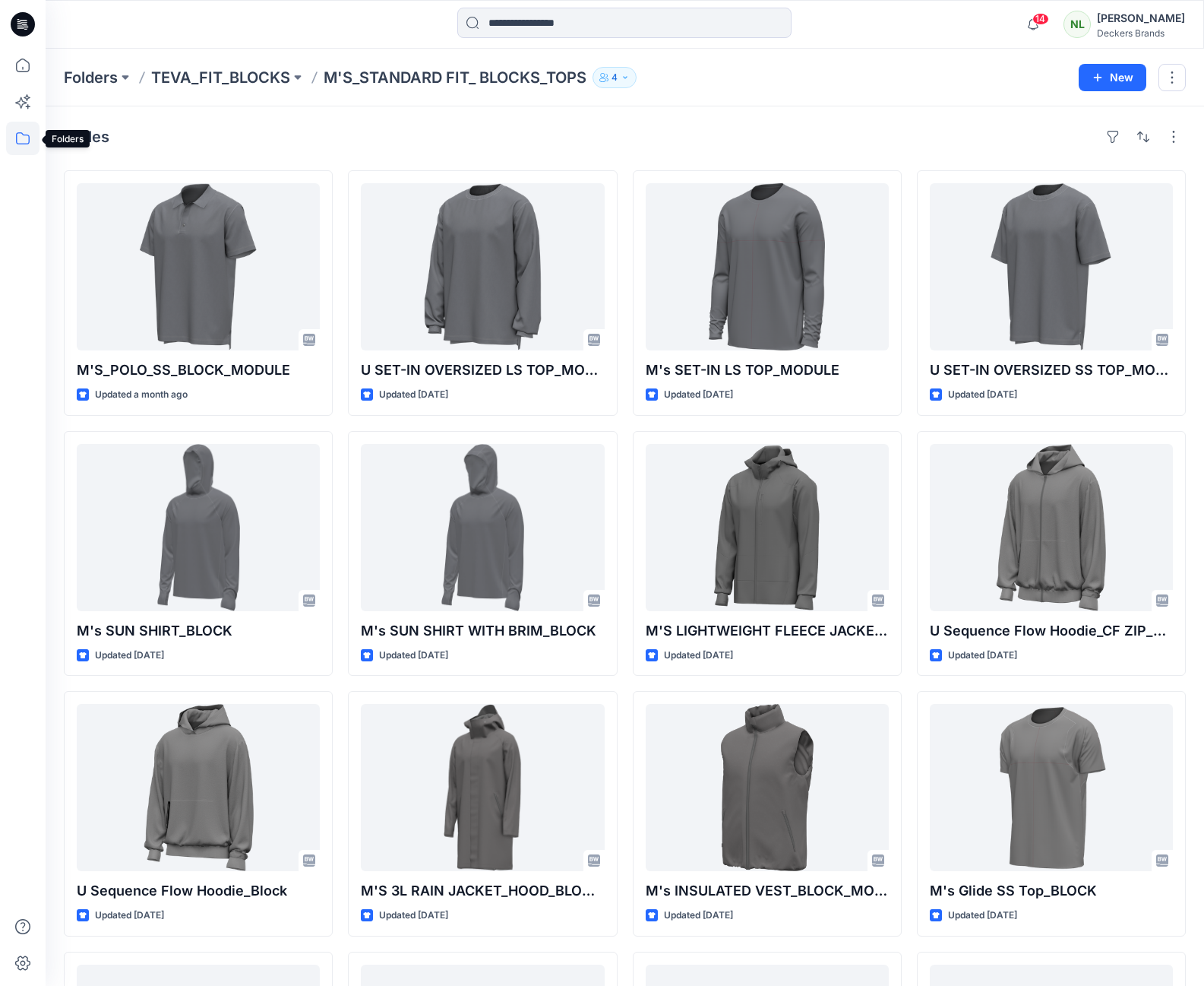
click at [21, 141] on icon at bounding box center [23, 138] width 34 height 34
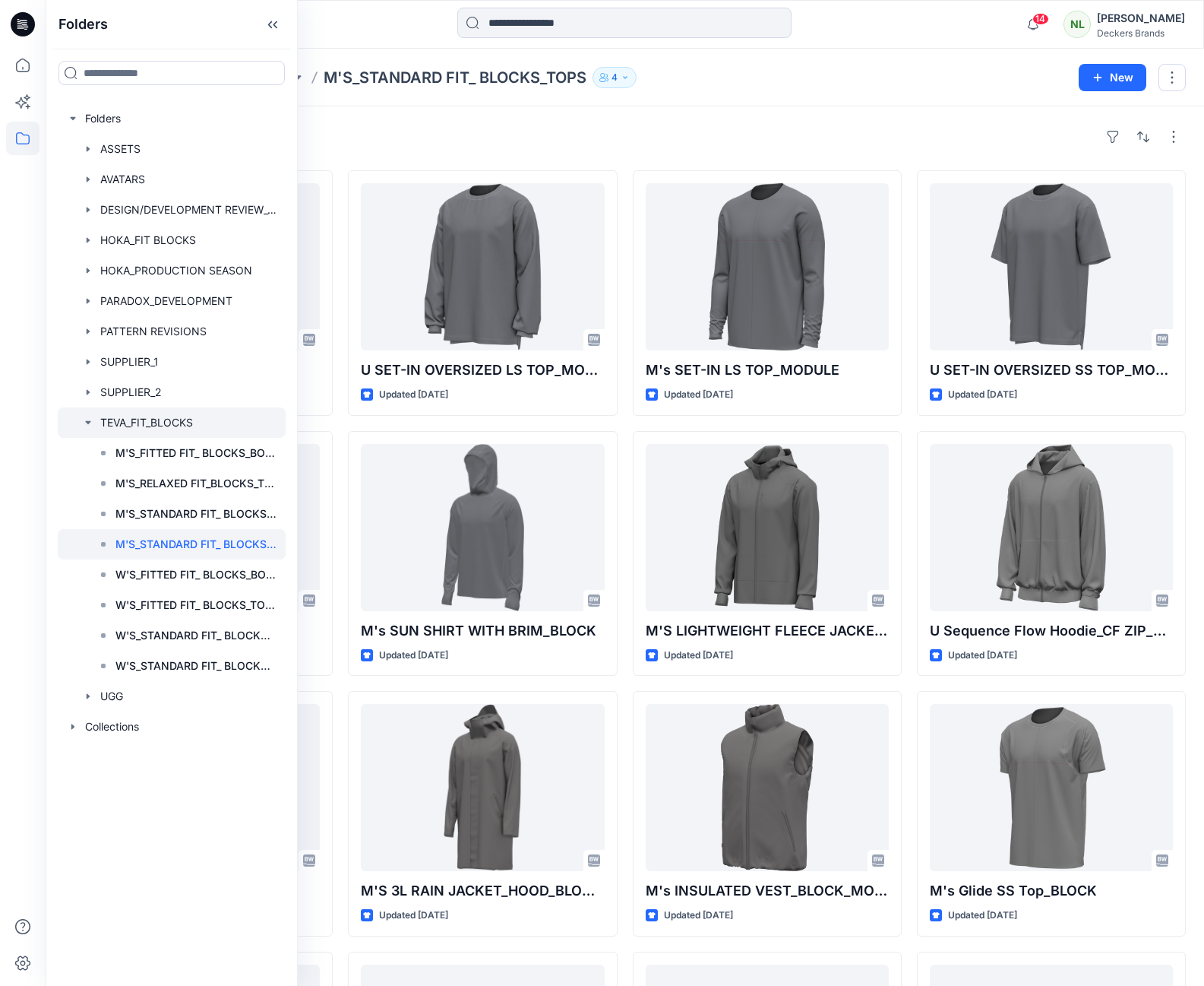
click at [154, 423] on div at bounding box center [172, 422] width 228 height 31
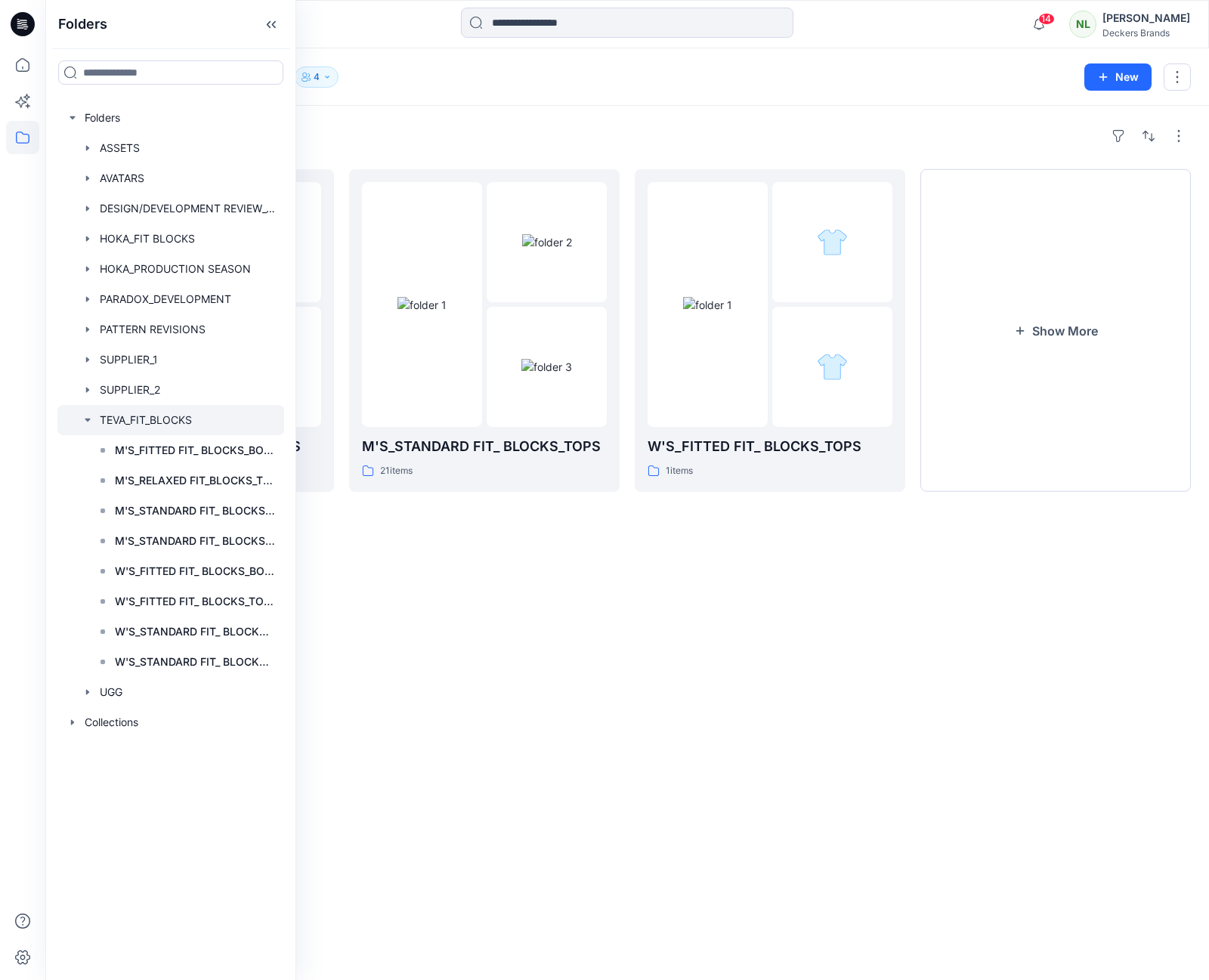
click at [487, 662] on div "Folders M'S_RELAXED FIT_BLOCKS_TOPS 4 items M'S_STANDARD FIT_ BLOCKS_TOPS 21 it…" at bounding box center [627, 542] width 1164 height 874
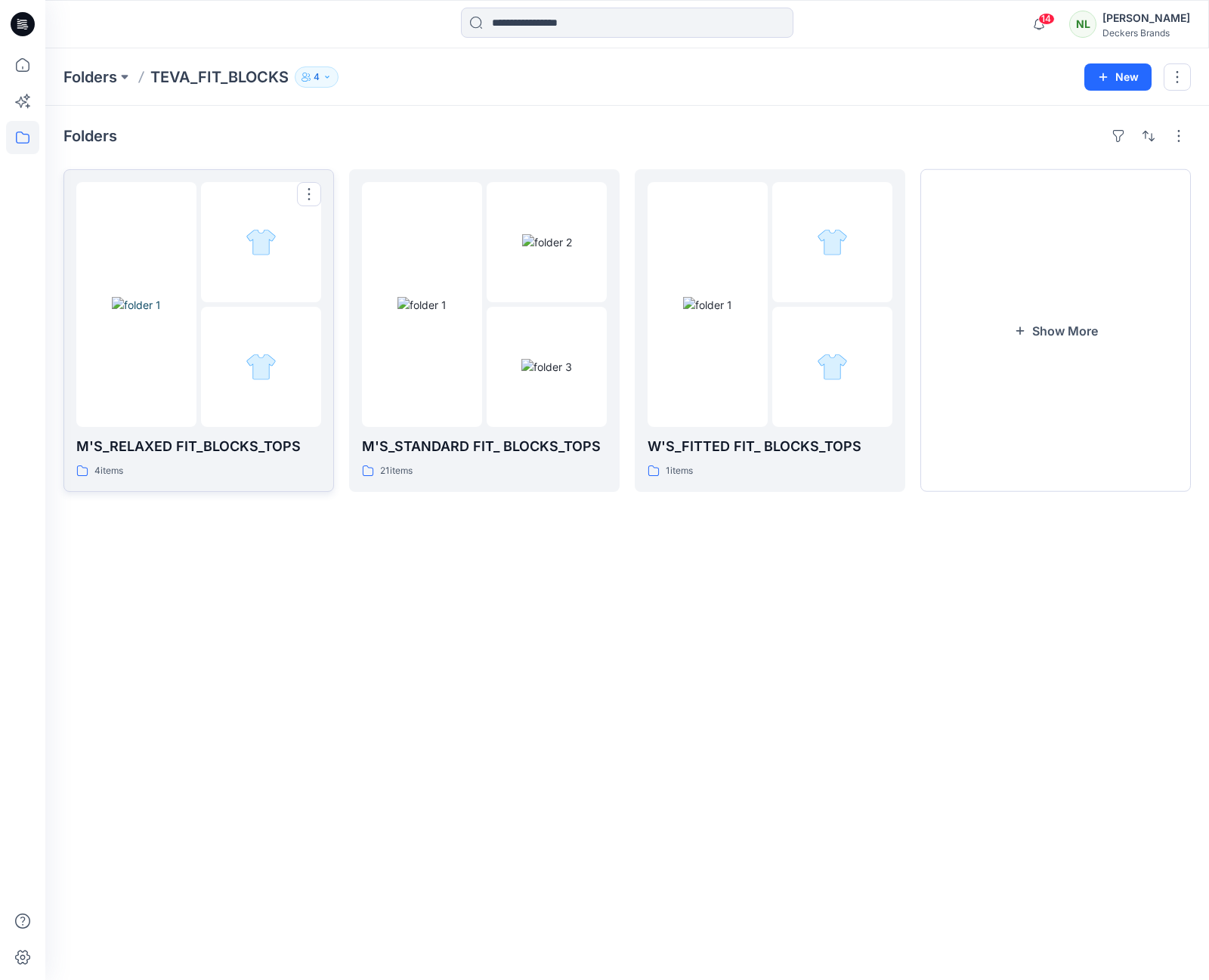
click at [274, 319] on div at bounding box center [261, 367] width 120 height 120
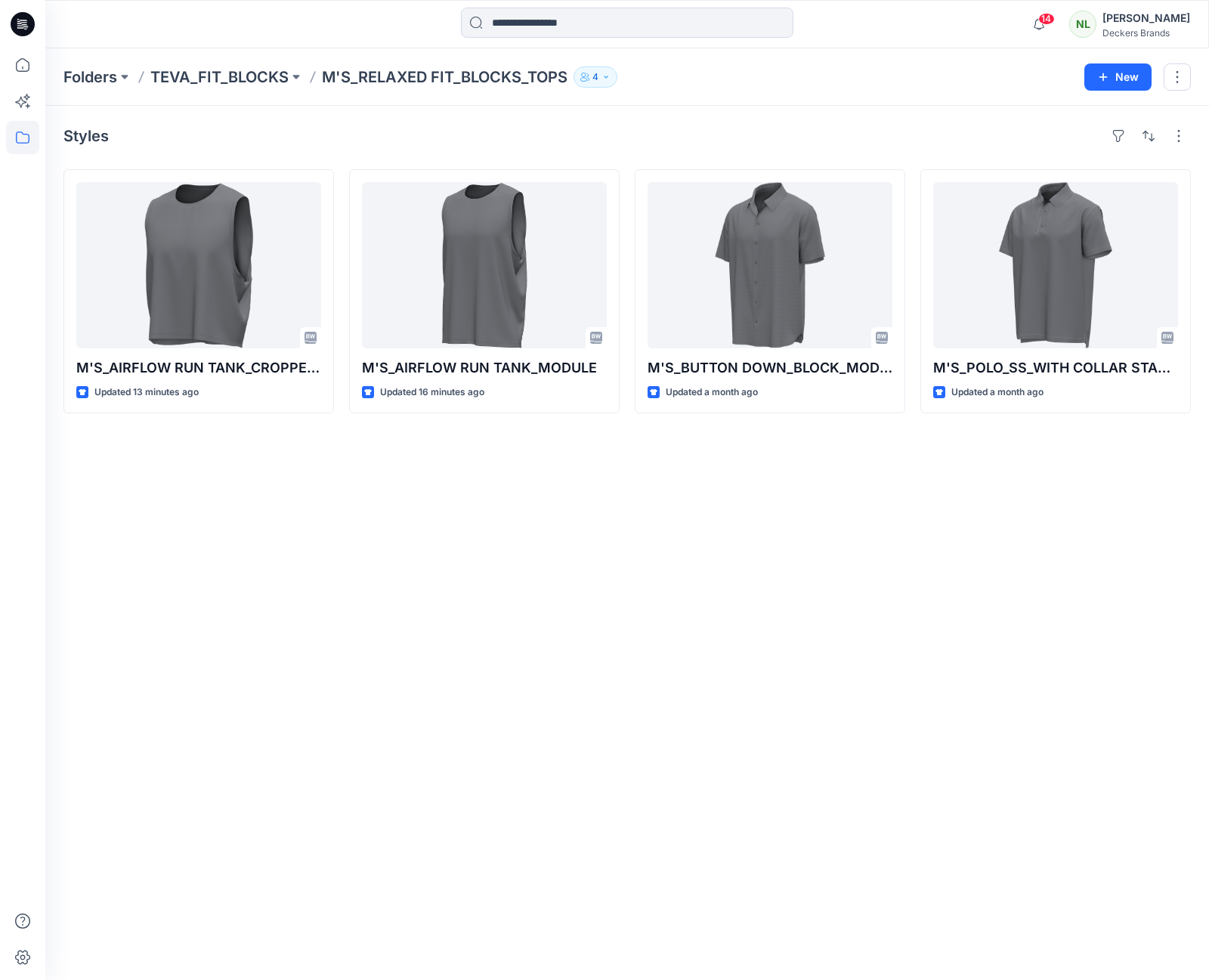
click at [426, 75] on p "M'S_RELAXED FIT_BLOCKS_TOPS" at bounding box center [445, 77] width 245 height 22
click at [250, 77] on p "TEVA_FIT_BLOCKS" at bounding box center [219, 77] width 138 height 22
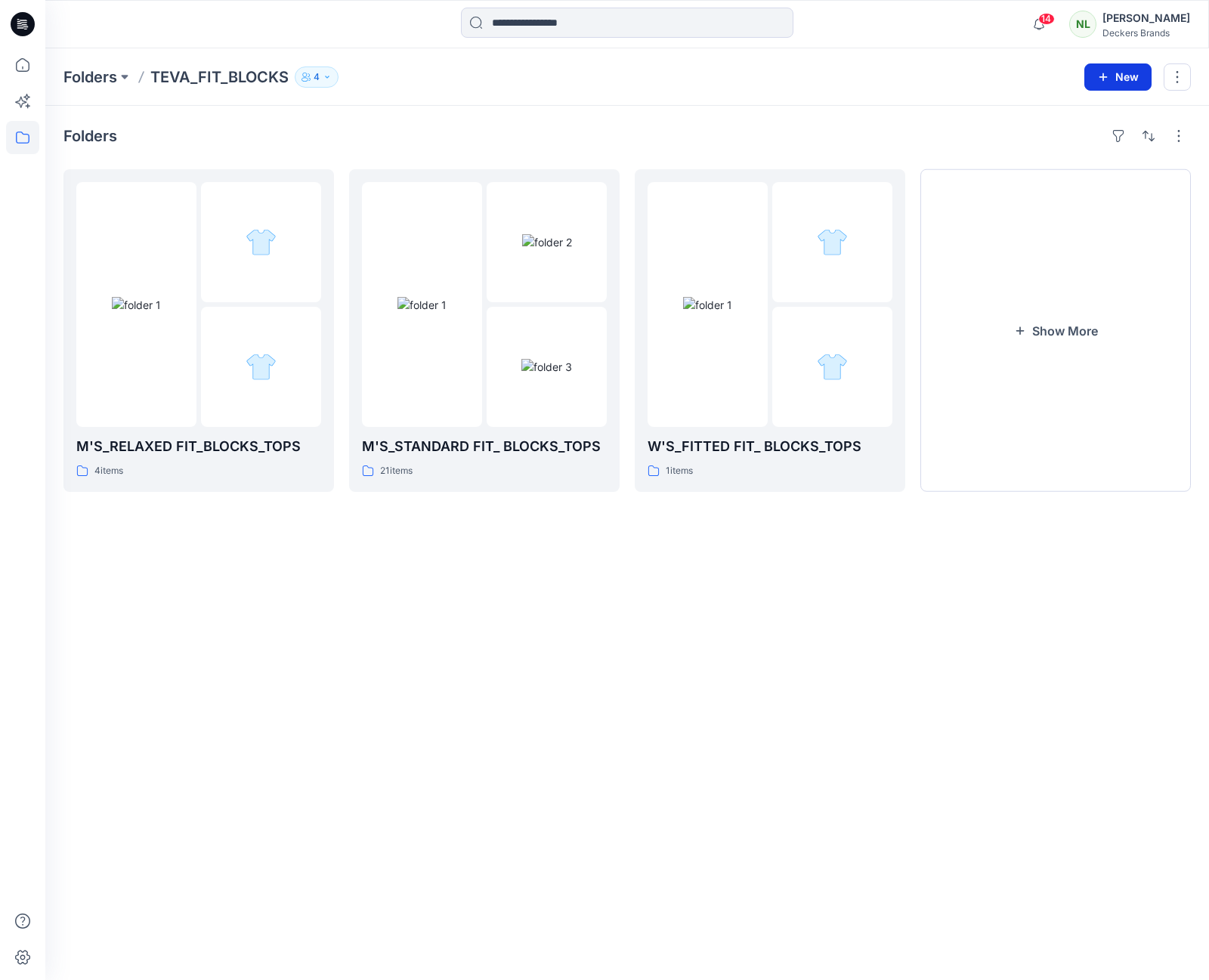
click at [1116, 76] on button "New" at bounding box center [1118, 77] width 68 height 27
click at [1072, 146] on p "New Folder" at bounding box center [1074, 144] width 56 height 16
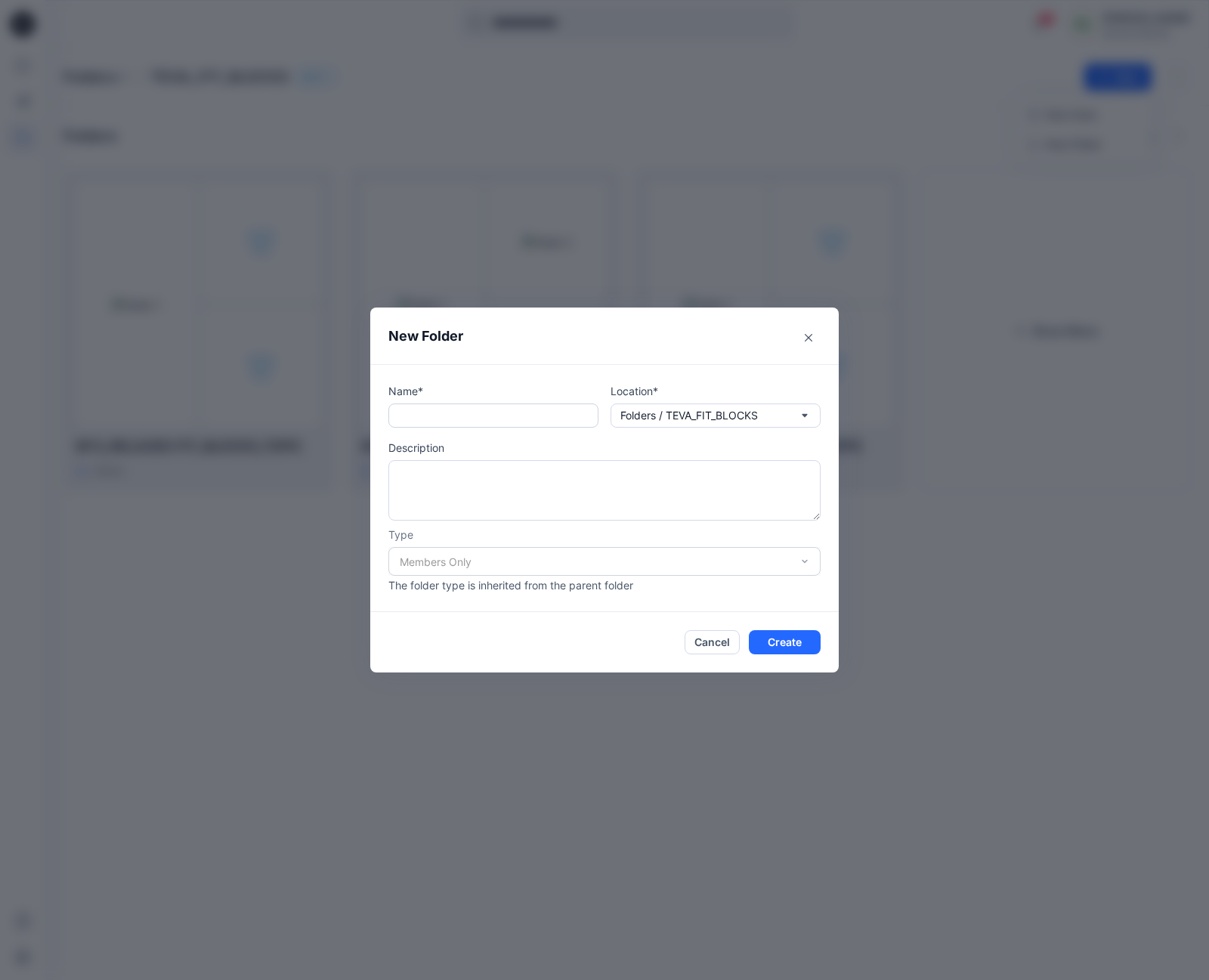
click at [414, 416] on input "text" at bounding box center [494, 415] width 210 height 25
type input "*"
type input "**********"
click at [783, 645] on button "Create" at bounding box center [784, 642] width 72 height 25
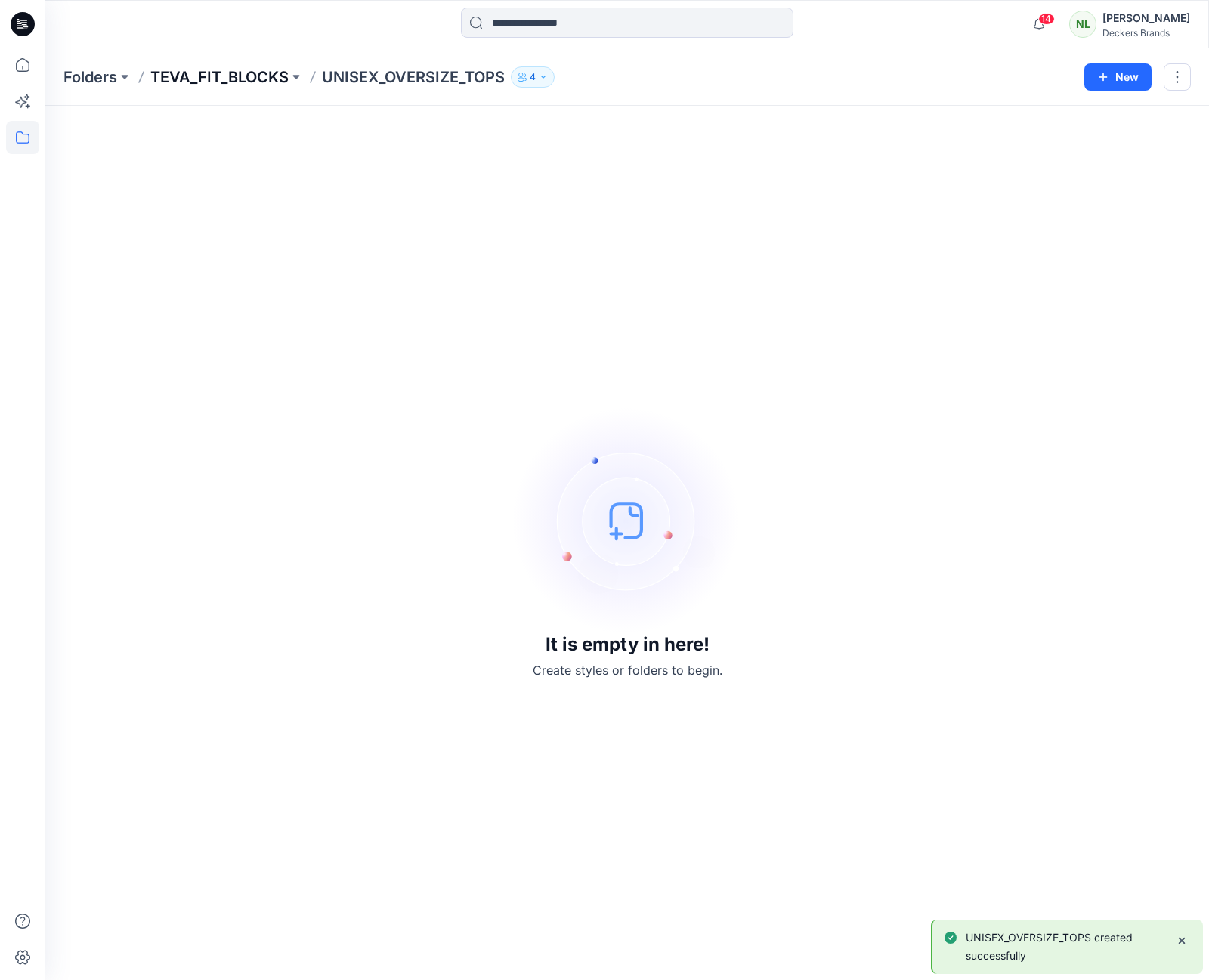
click at [186, 83] on p "TEVA_FIT_BLOCKS" at bounding box center [219, 77] width 138 height 22
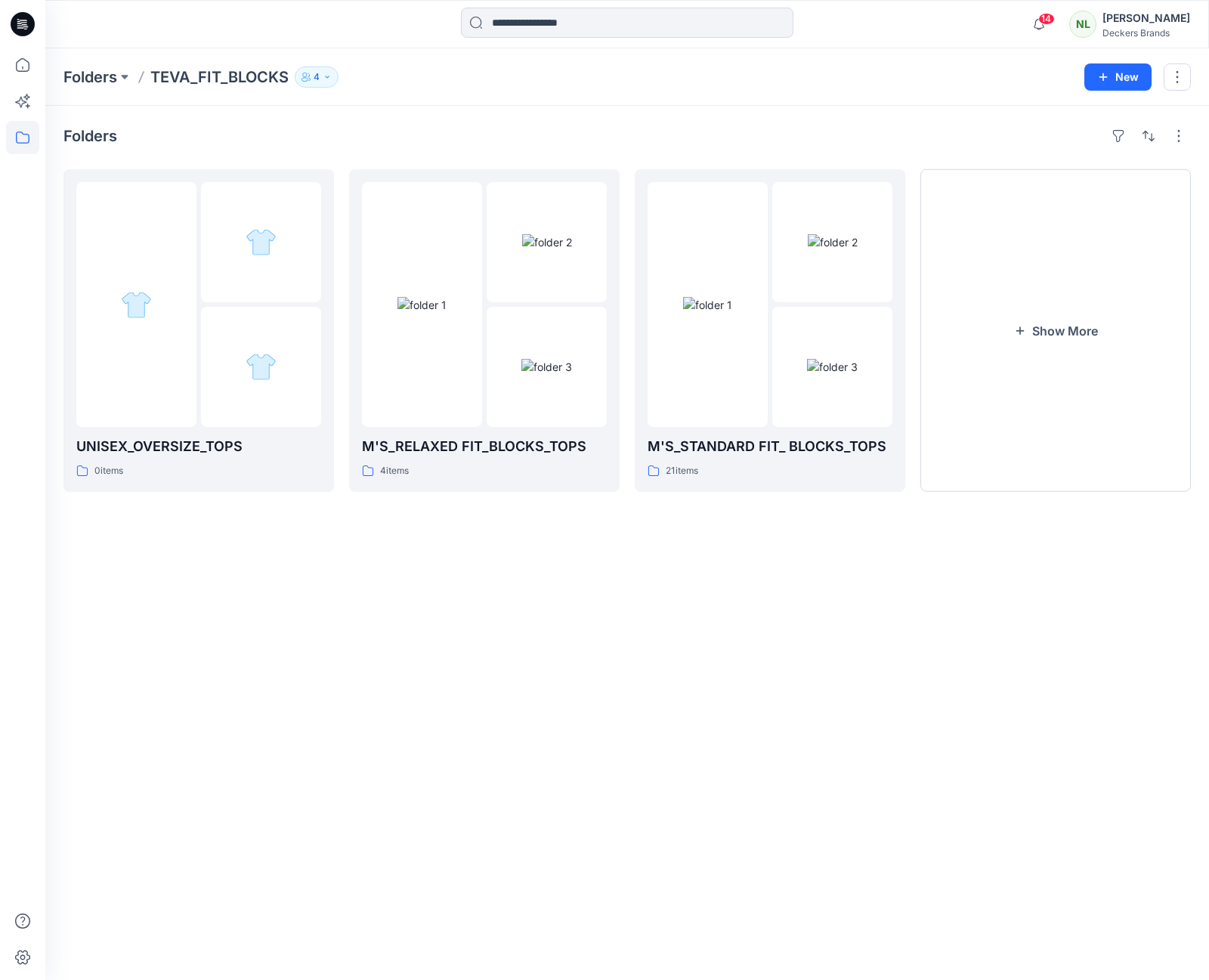
click at [273, 633] on div "Folders UNISEX_OVERSIZE_TOPS 0 items M'S_RELAXED FIT_BLOCKS_TOPS 4 items M'S_ST…" at bounding box center [627, 542] width 1164 height 874
click at [25, 137] on icon at bounding box center [23, 137] width 33 height 33
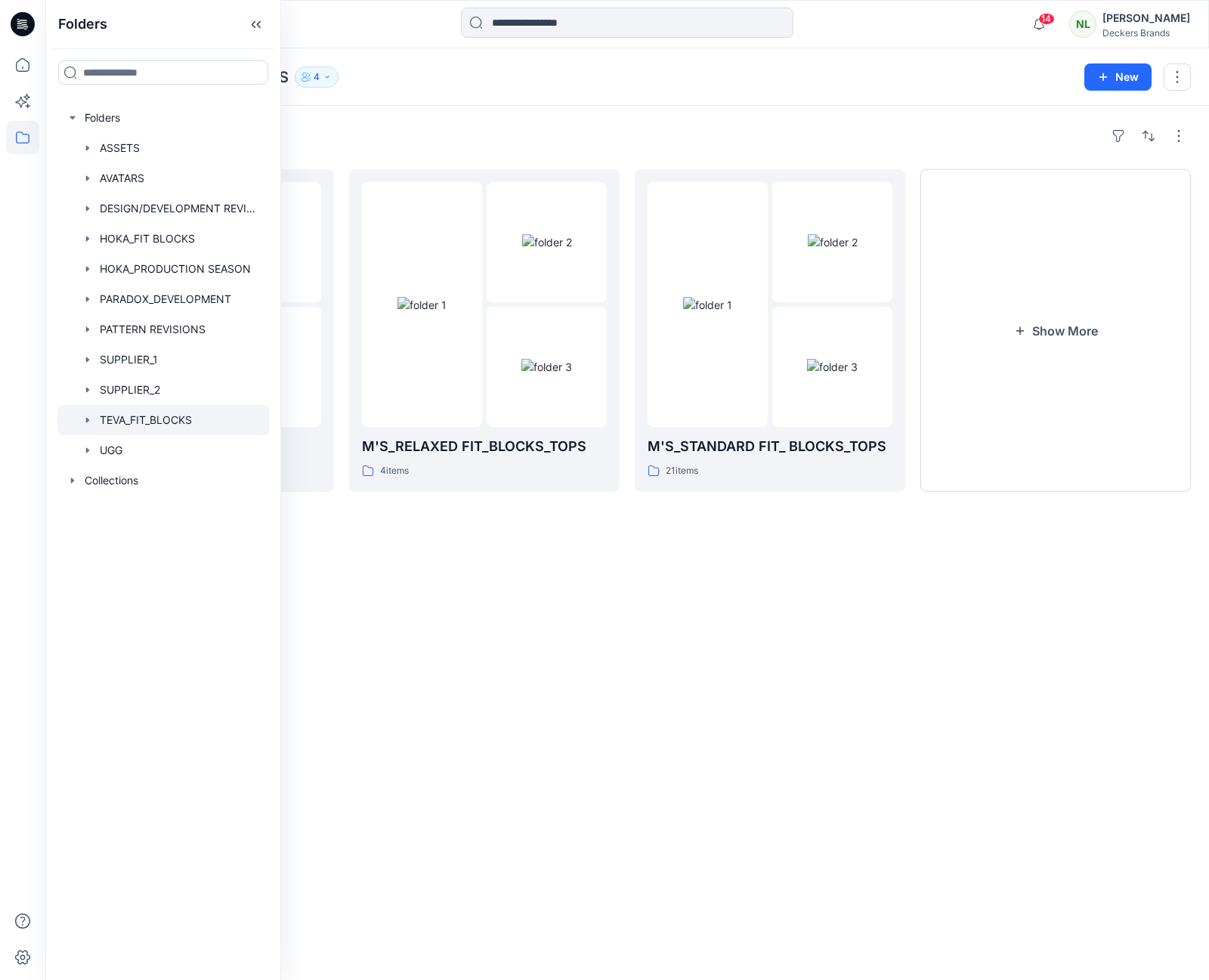
click at [422, 714] on div "Folders UNISEX_OVERSIZE_TOPS 0 items M'S_RELAXED FIT_BLOCKS_TOPS 4 items M'S_ST…" at bounding box center [627, 542] width 1164 height 874
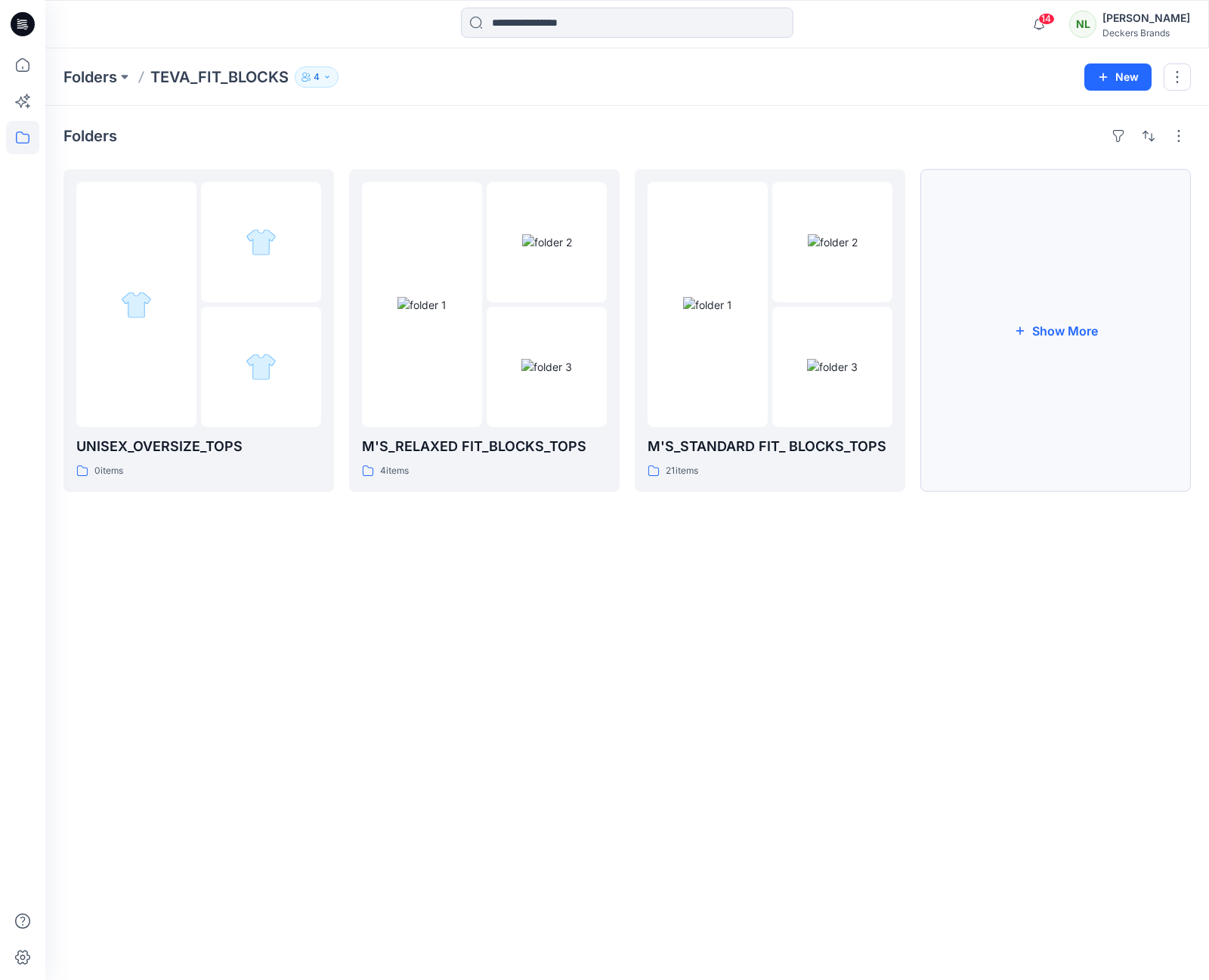
click at [1047, 340] on button "Show More" at bounding box center [1056, 330] width 271 height 323
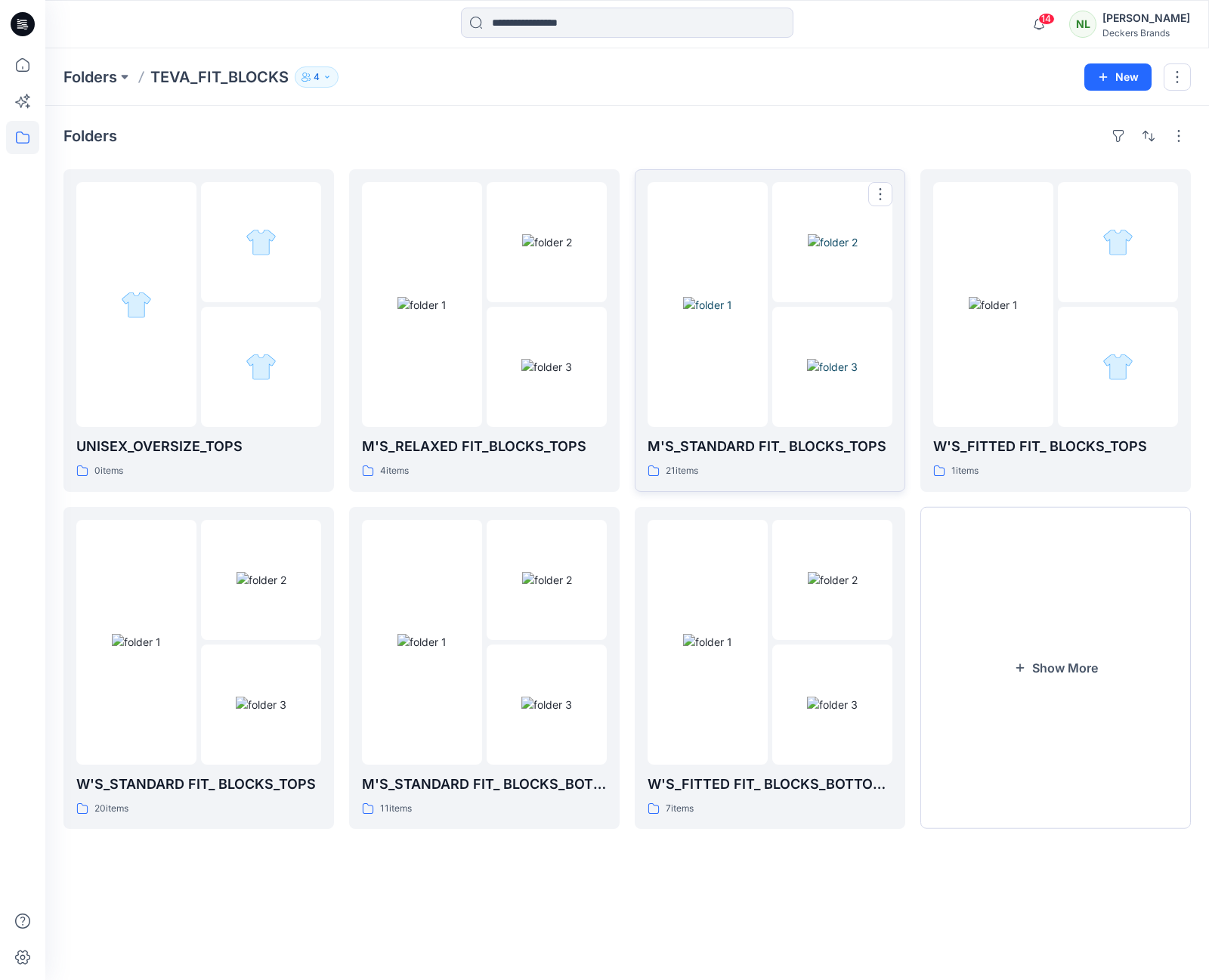
click at [707, 310] on img at bounding box center [708, 305] width 49 height 16
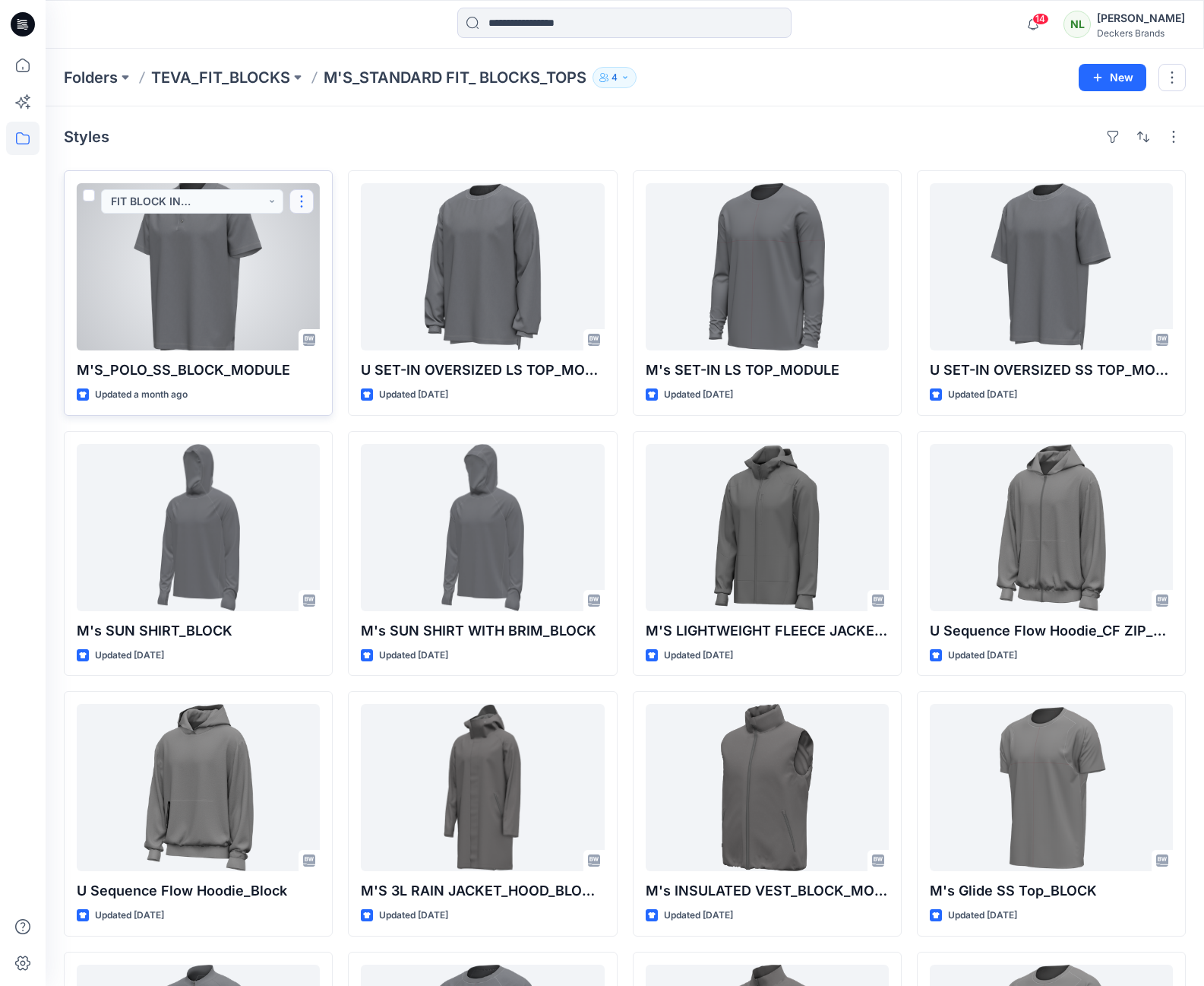
click at [301, 202] on button "button" at bounding box center [301, 201] width 25 height 25
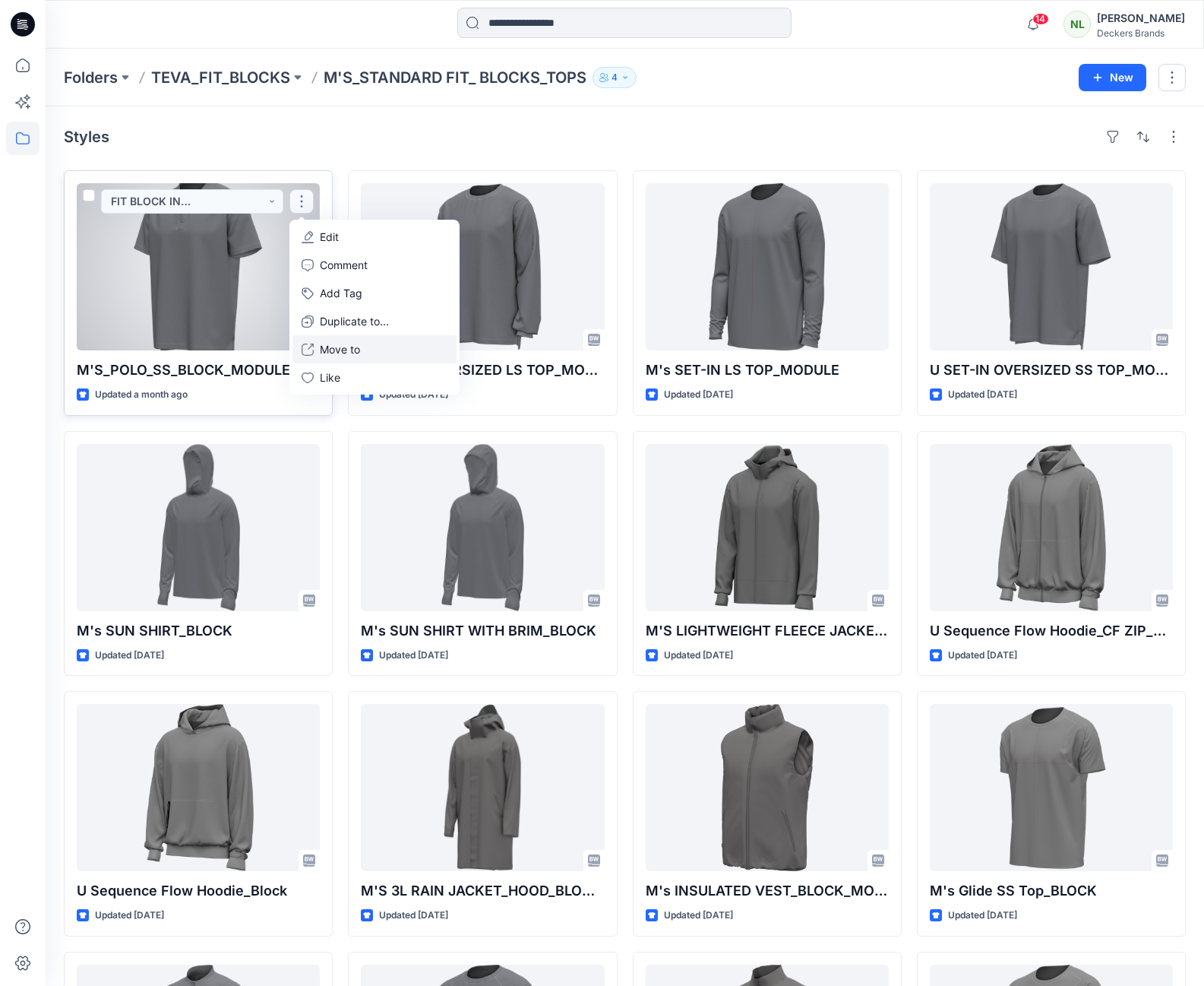
click at [331, 345] on p "Move to" at bounding box center [339, 349] width 40 height 16
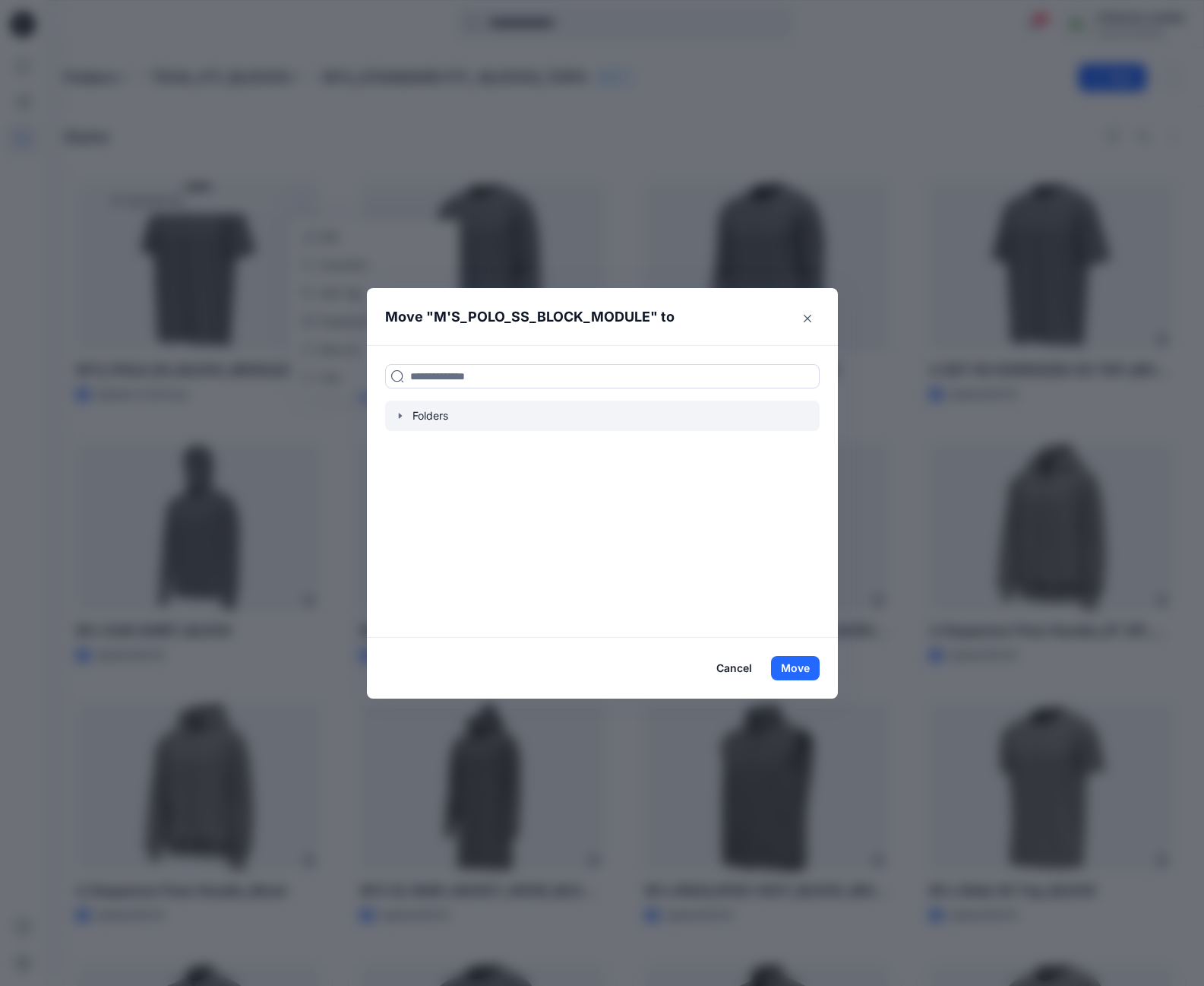
click at [405, 414] on icon "button" at bounding box center [401, 416] width 12 height 12
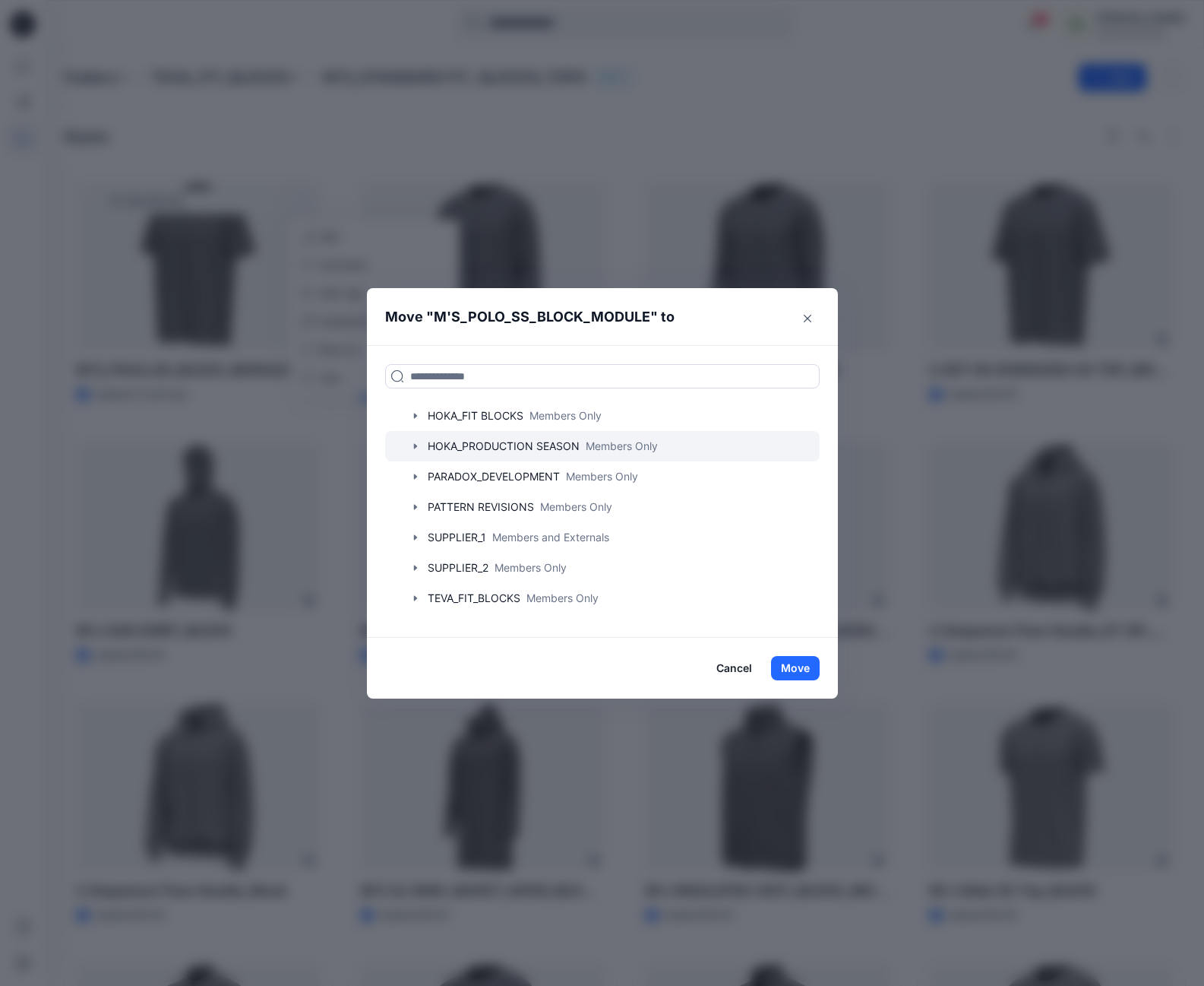
scroll to position [147, 0]
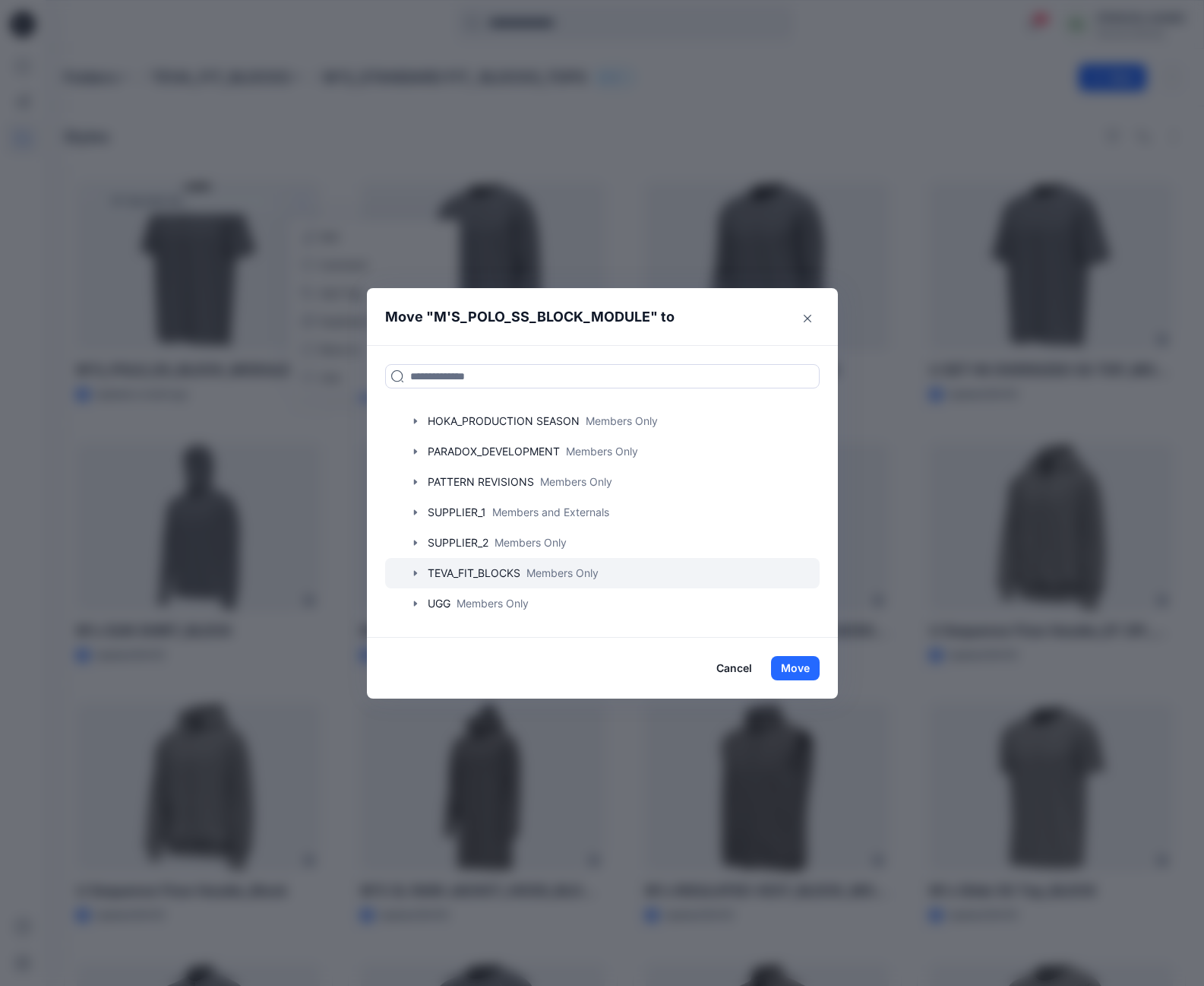
click at [421, 573] on icon "button" at bounding box center [415, 572] width 12 height 12
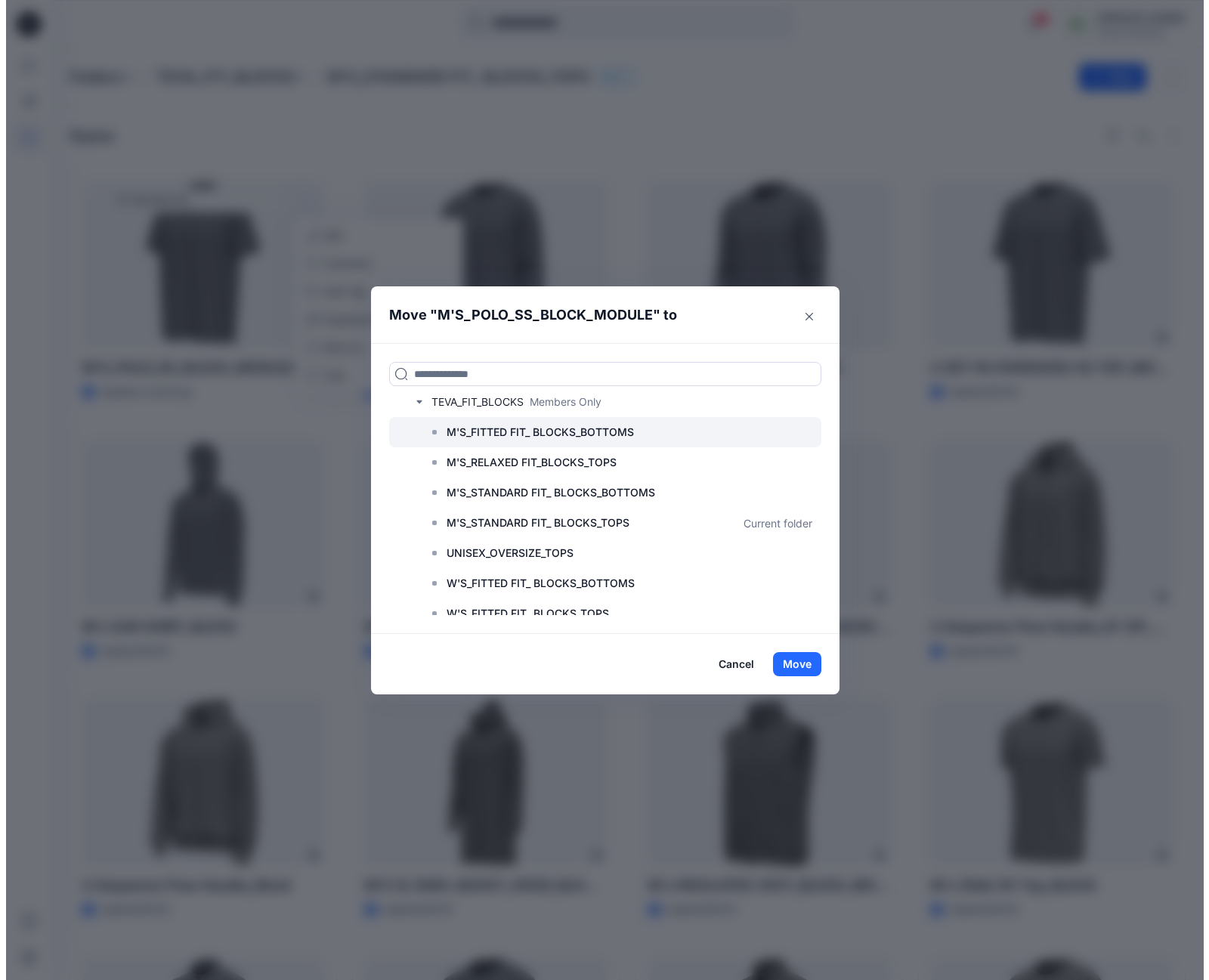
scroll to position [335, 0]
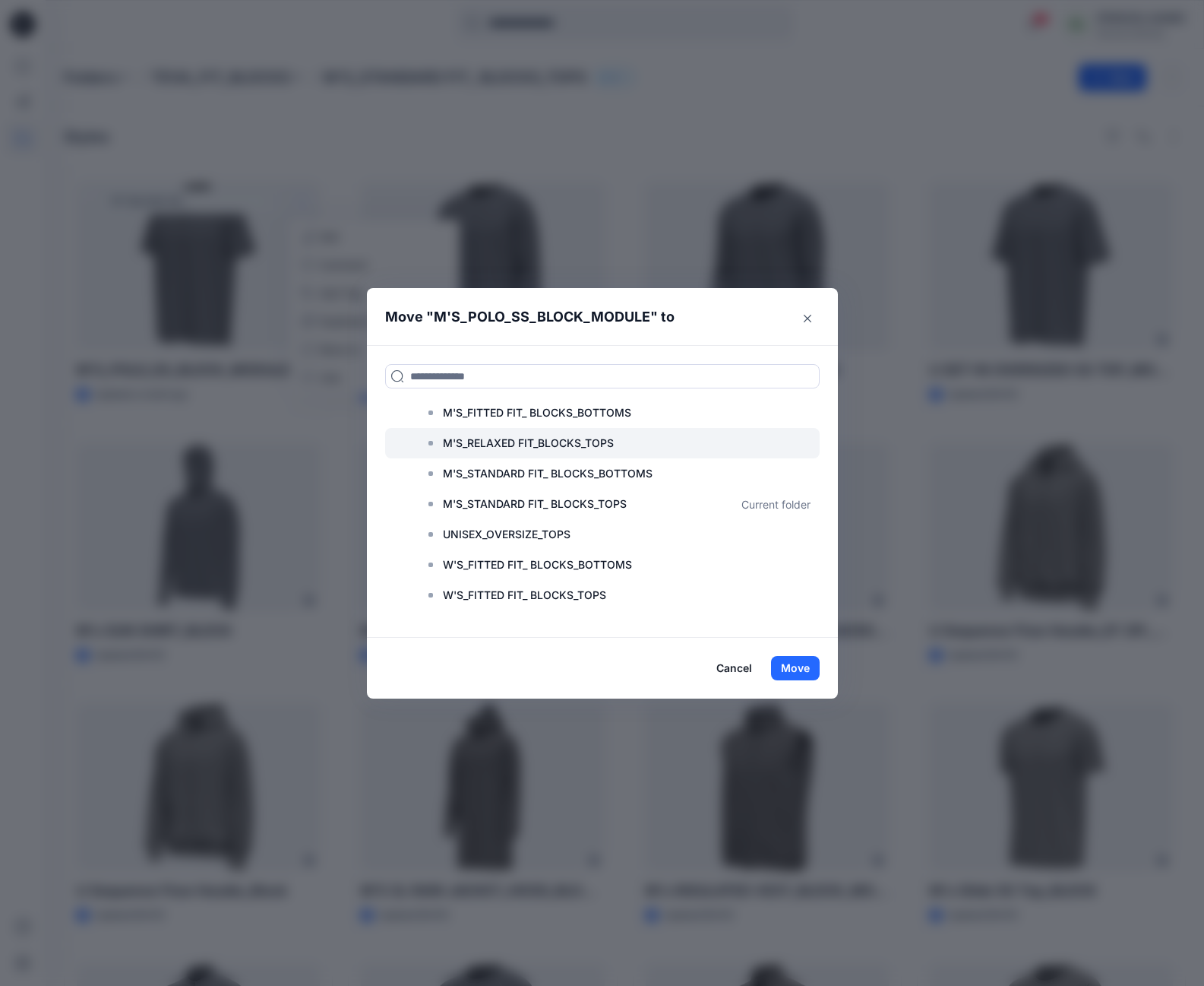
click at [505, 443] on p "M'S_RELAXED FIT_BLOCKS_TOPS" at bounding box center [528, 443] width 171 height 18
click at [799, 665] on button "Move" at bounding box center [795, 668] width 48 height 25
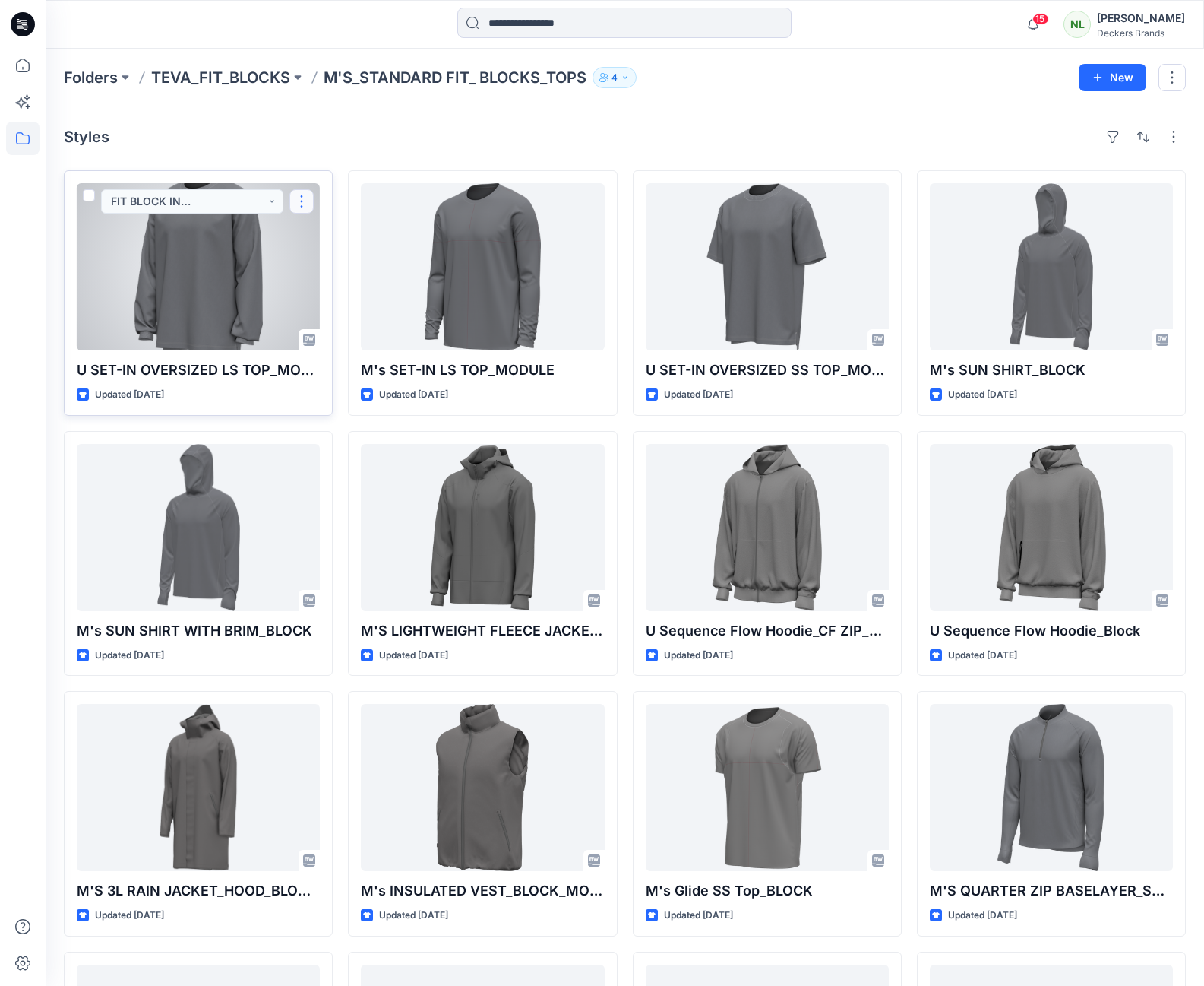
click at [302, 200] on button "button" at bounding box center [301, 201] width 25 height 25
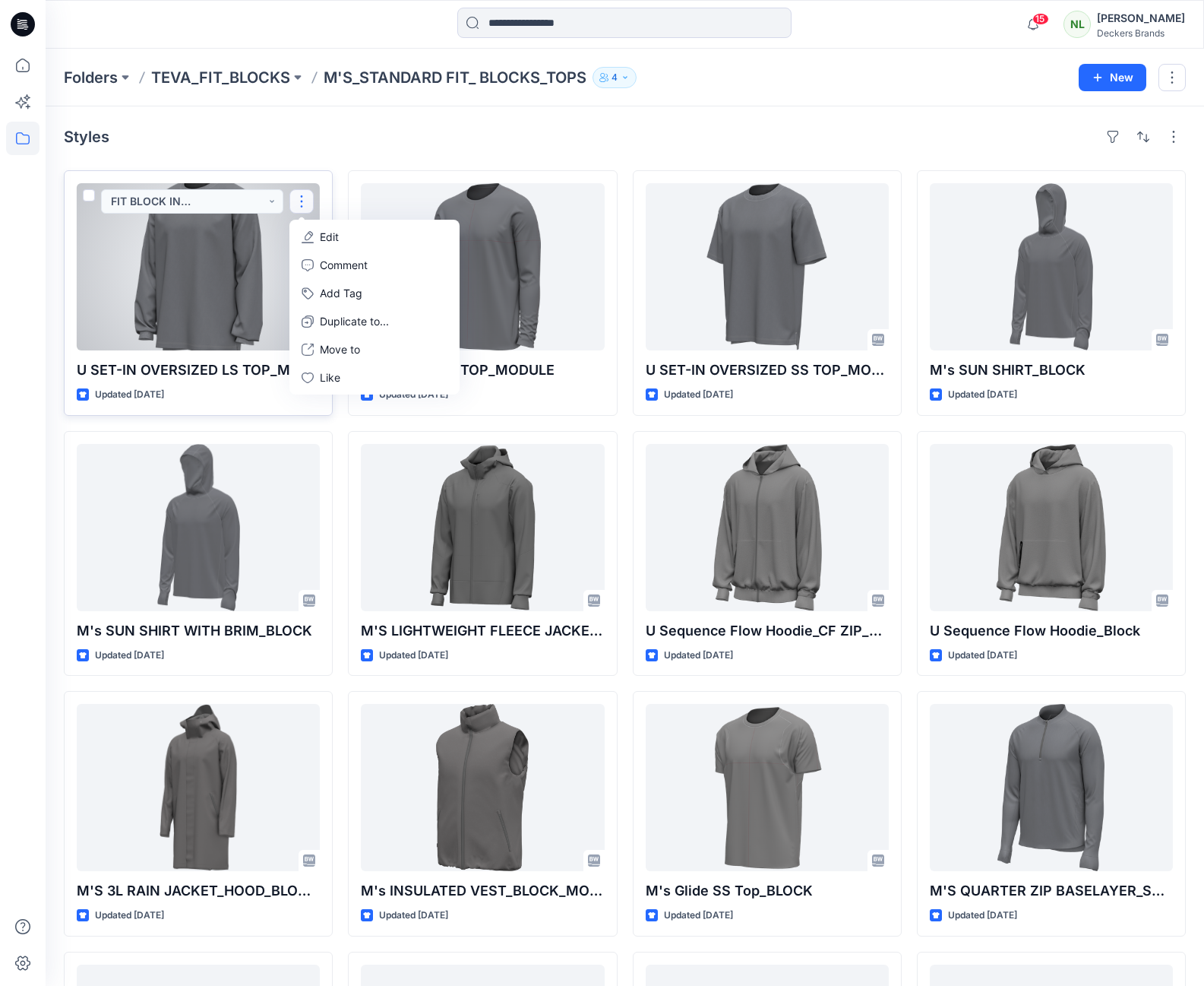
click at [326, 234] on p "Edit" at bounding box center [329, 237] width 19 height 16
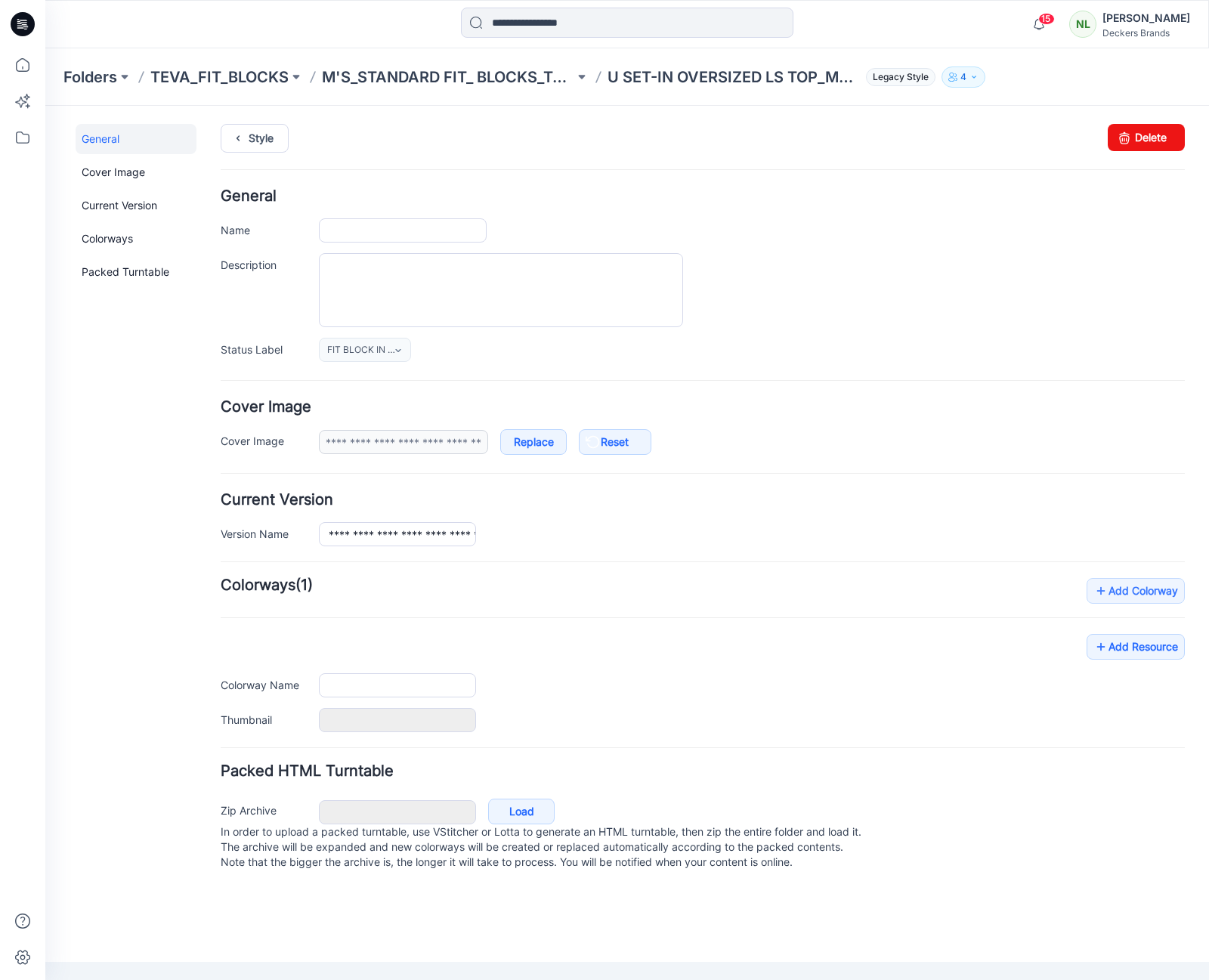
type input "**********"
type input "******"
type input "**********"
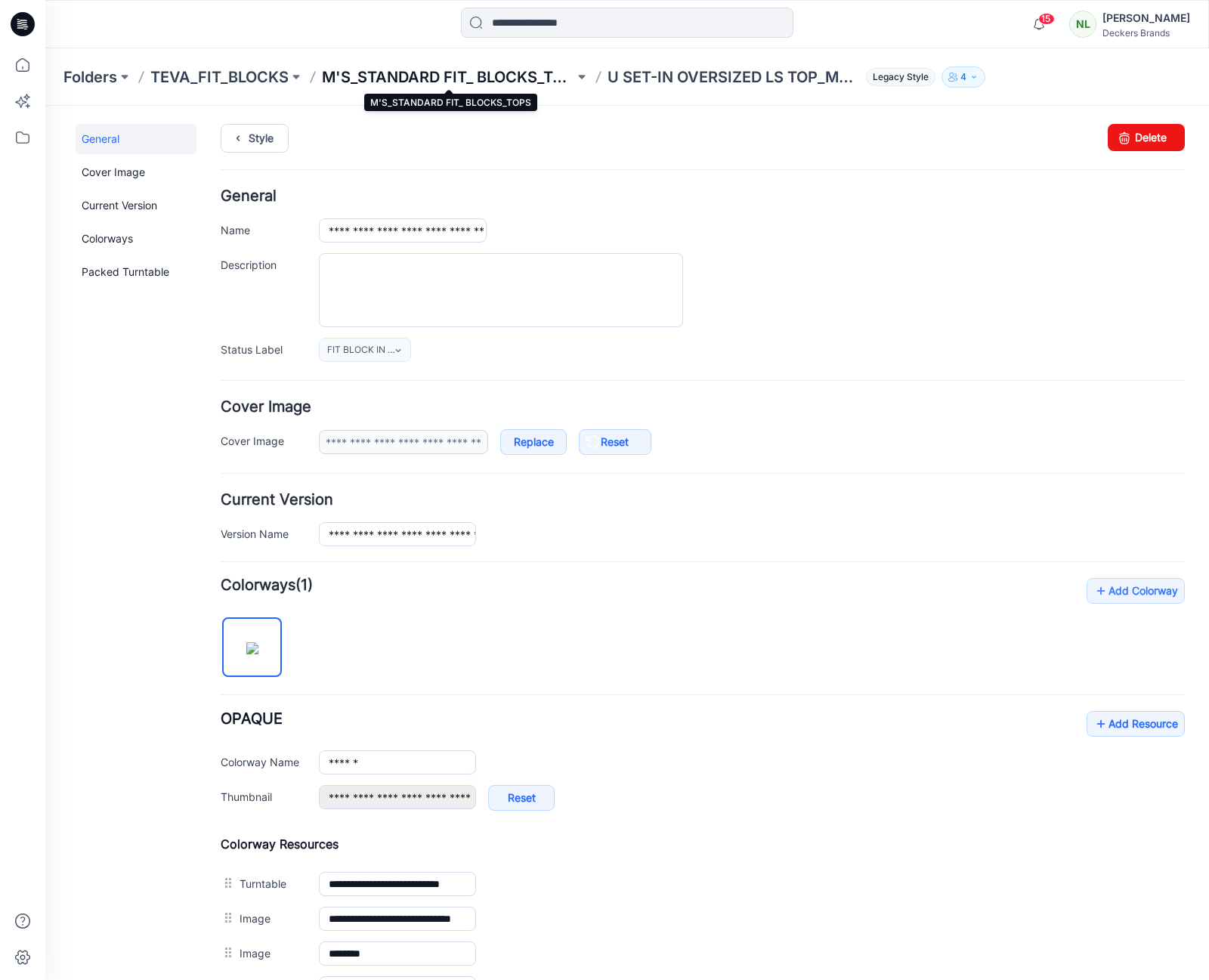
click at [502, 80] on p "M'S_STANDARD FIT_ BLOCKS_TOPS" at bounding box center [447, 77] width 252 height 22
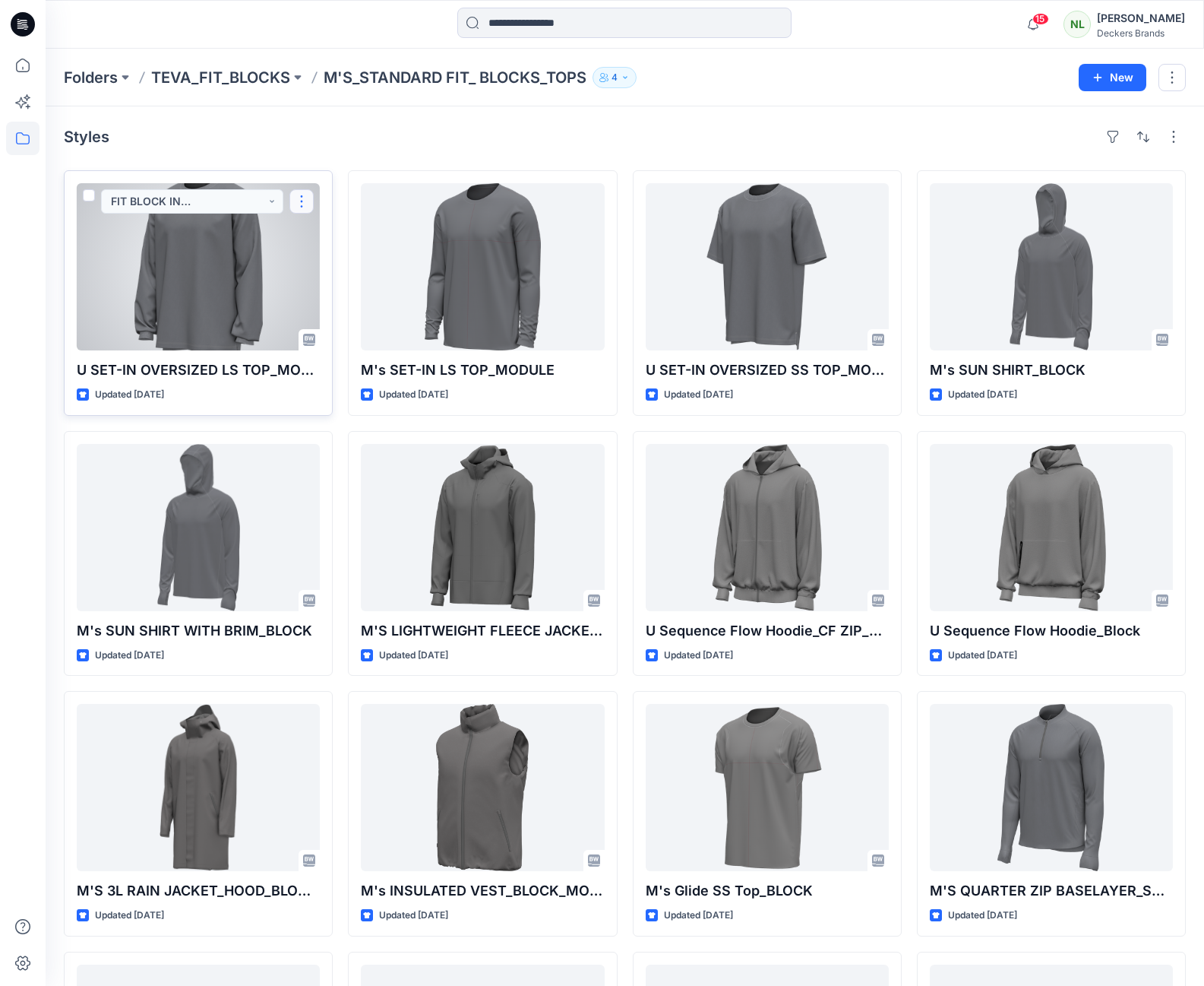
click at [305, 197] on button "button" at bounding box center [301, 201] width 25 height 25
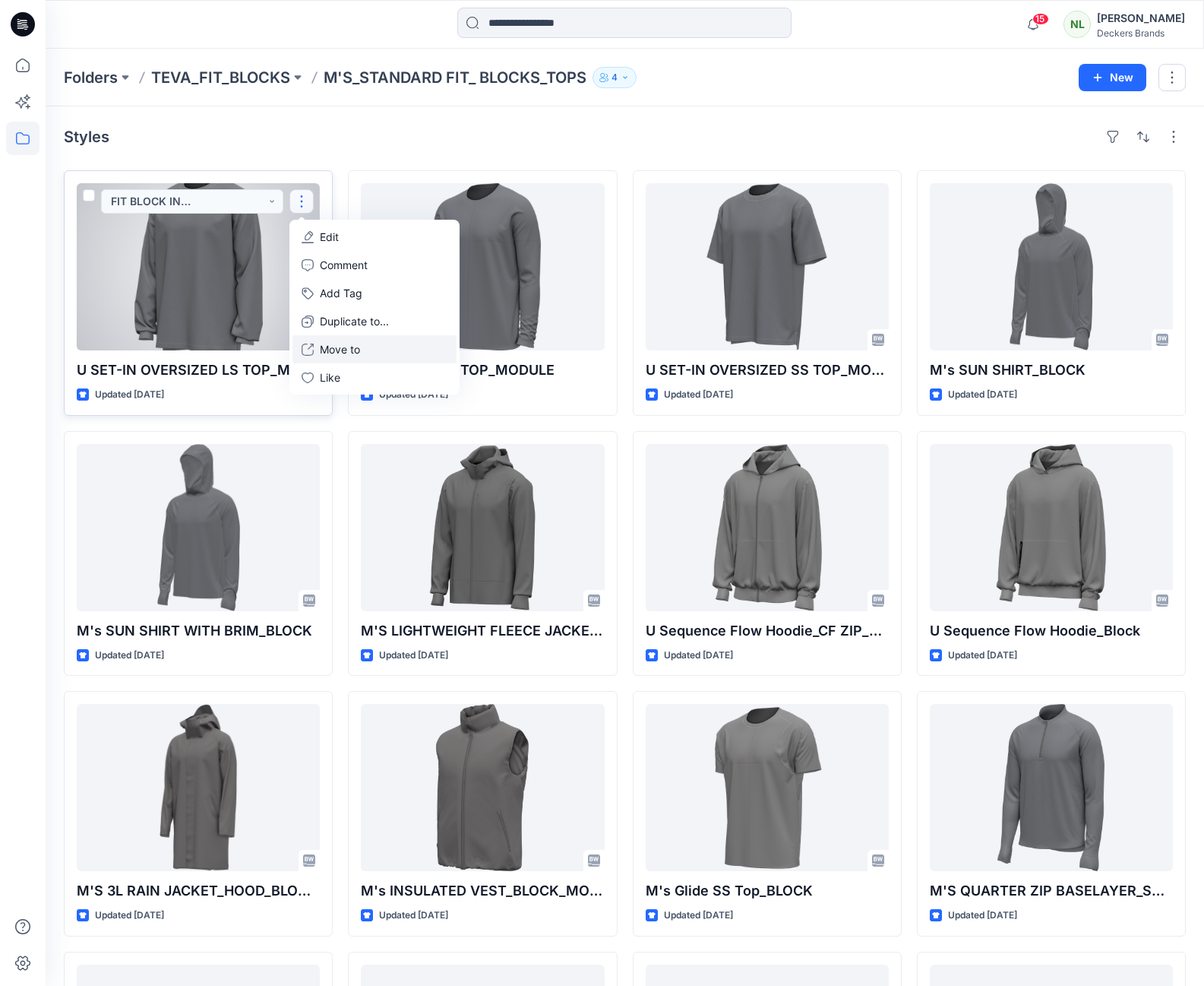
click at [334, 346] on p "Move to" at bounding box center [339, 349] width 40 height 16
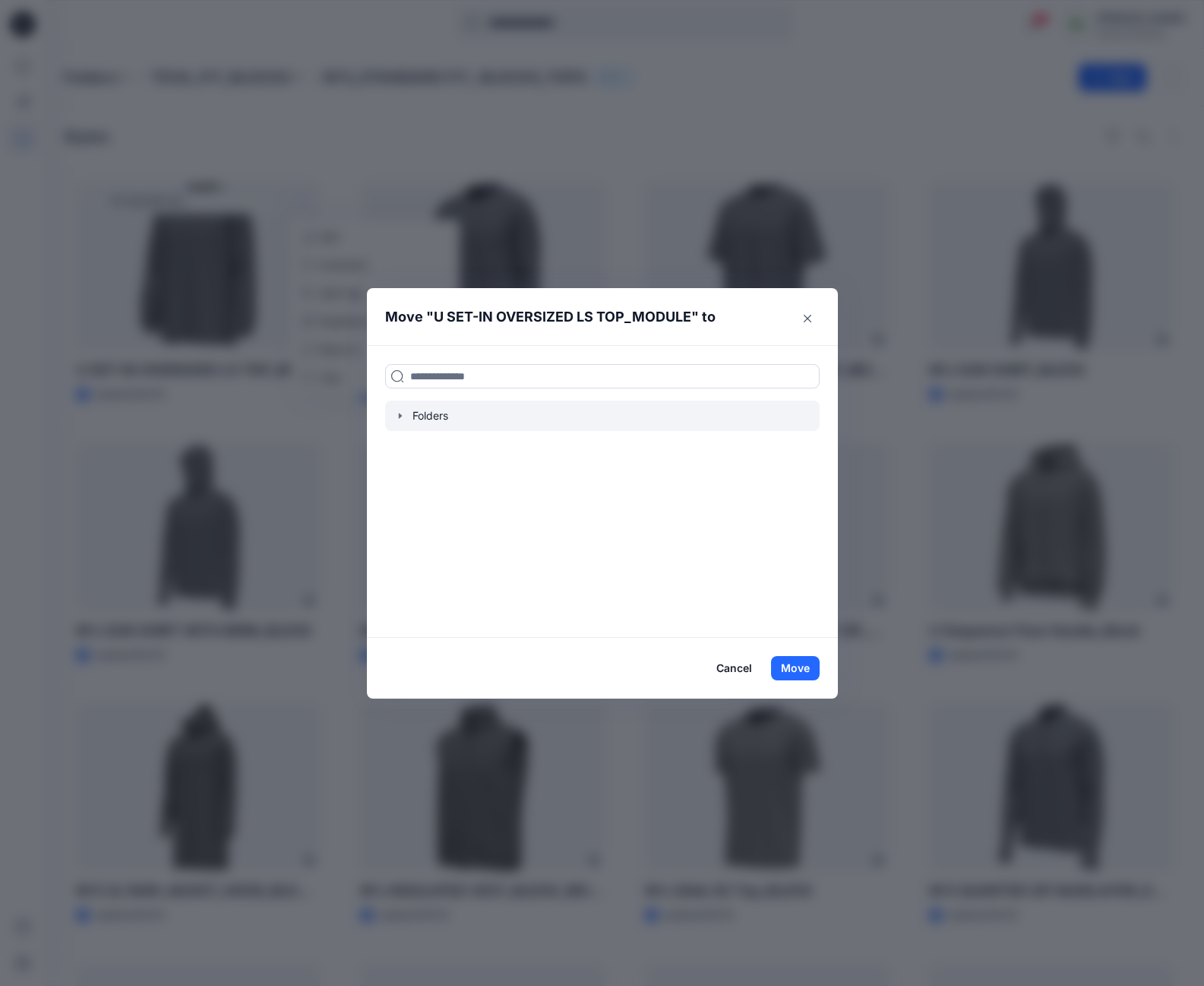
click at [407, 418] on icon "button" at bounding box center [401, 416] width 12 height 12
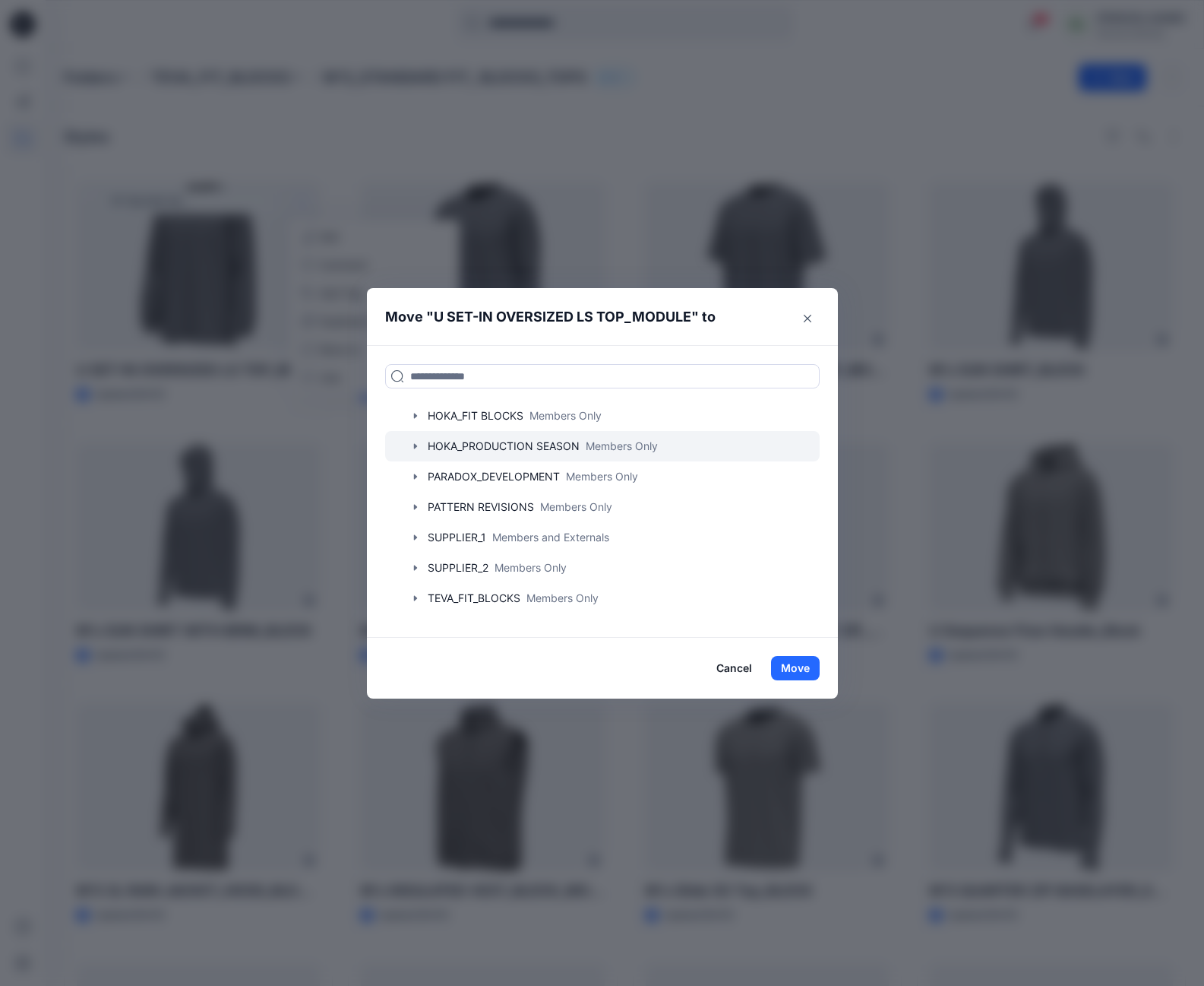
scroll to position [147, 0]
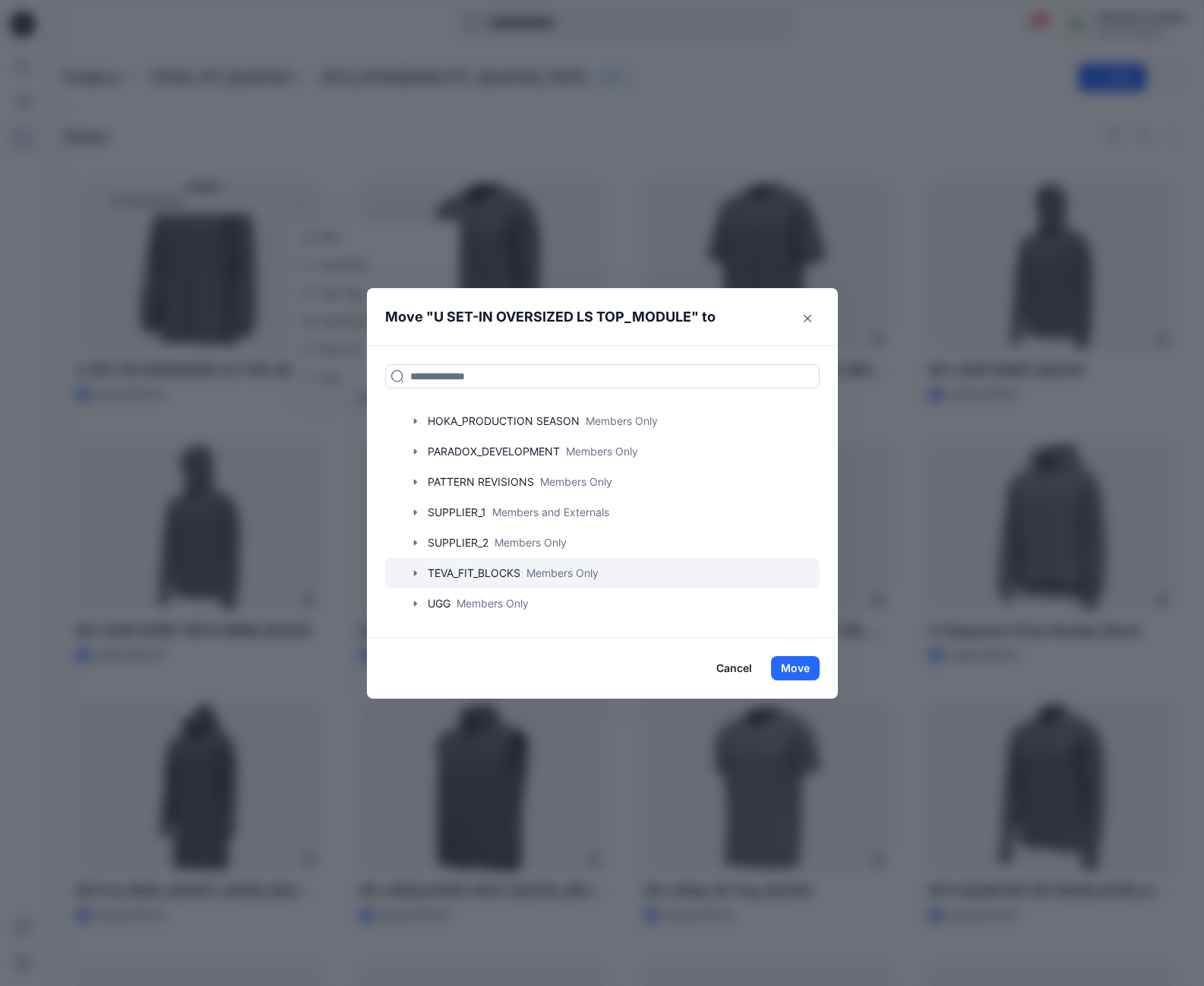
click at [446, 571] on div at bounding box center [602, 572] width 434 height 31
click at [416, 572] on icon "button" at bounding box center [414, 572] width 3 height 5
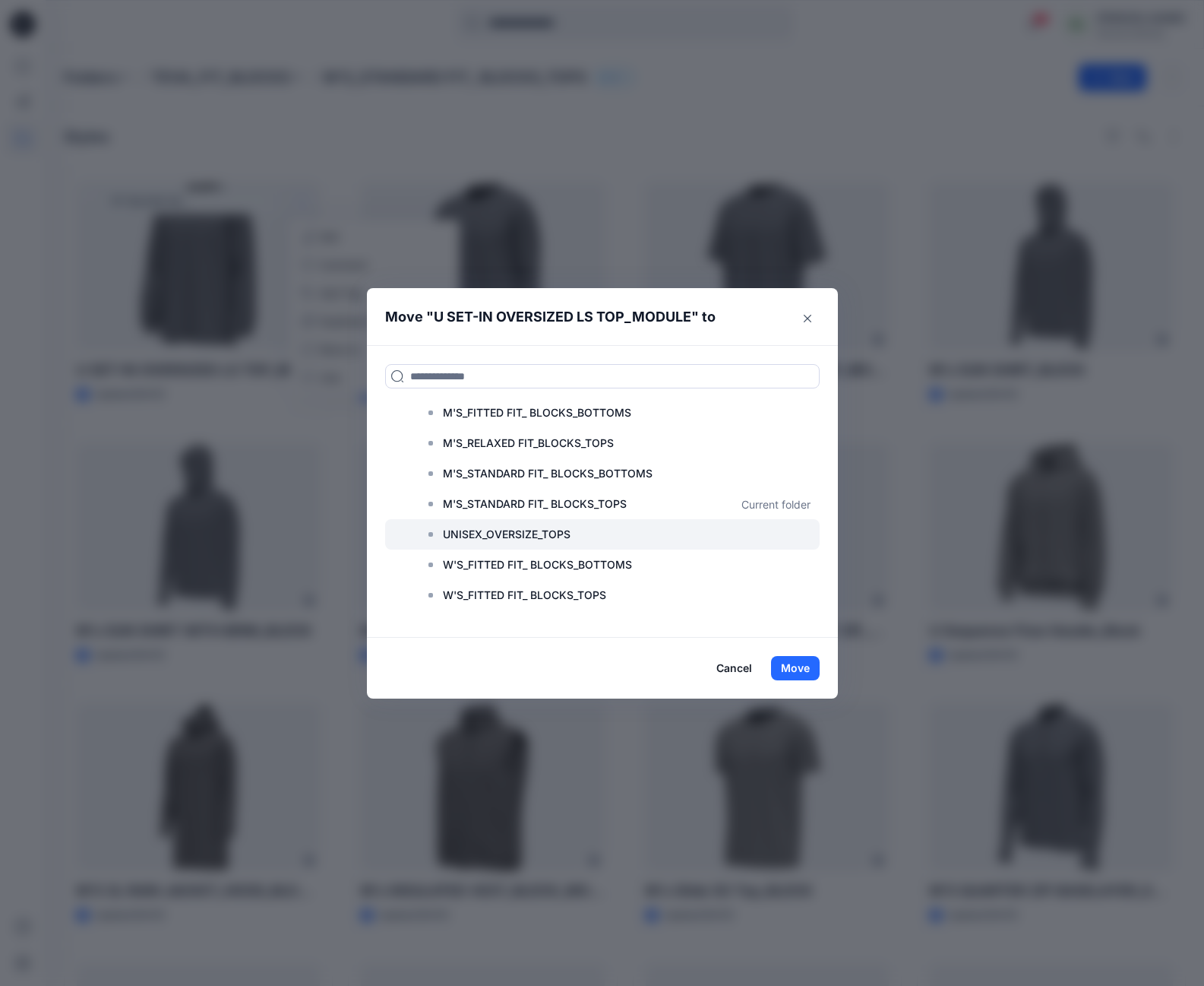
click at [480, 534] on p "UNISEX_OVERSIZE_TOPS" at bounding box center [506, 534] width 127 height 18
click at [801, 670] on button "Move" at bounding box center [795, 668] width 48 height 25
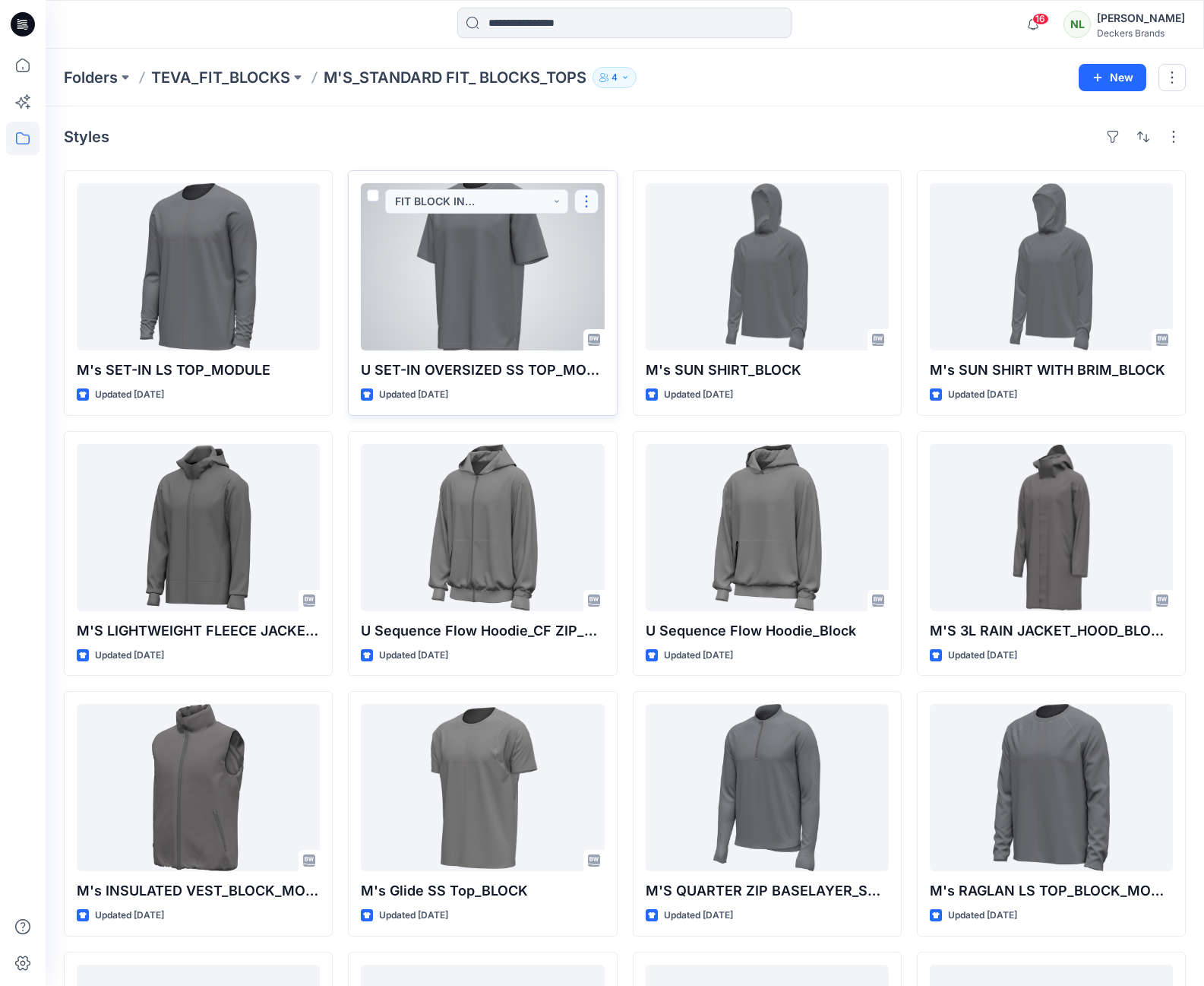
click at [591, 205] on button "button" at bounding box center [586, 201] width 25 height 25
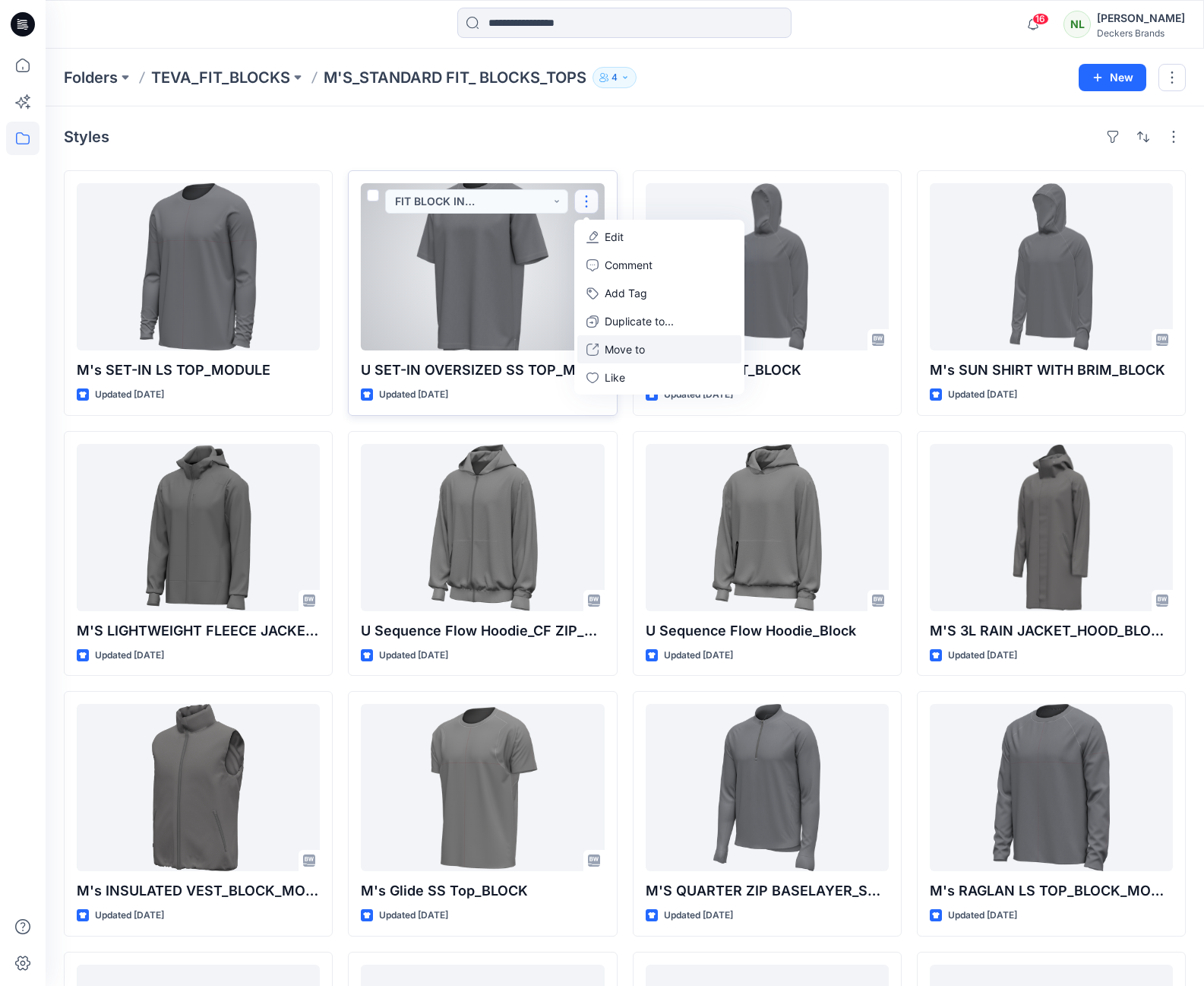
click at [628, 345] on p "Move to" at bounding box center [625, 349] width 40 height 16
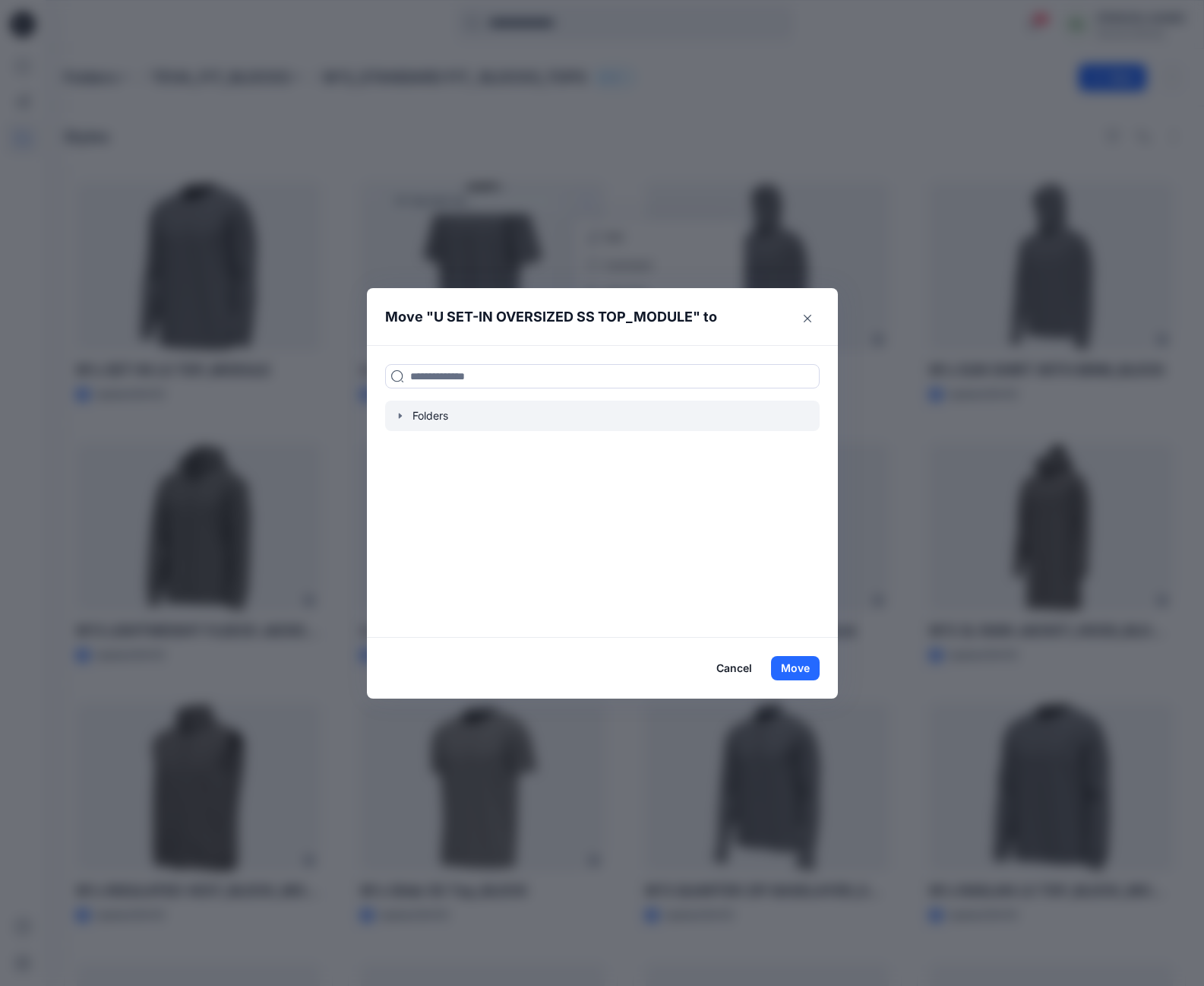
click at [402, 415] on icon "button" at bounding box center [399, 416] width 3 height 5
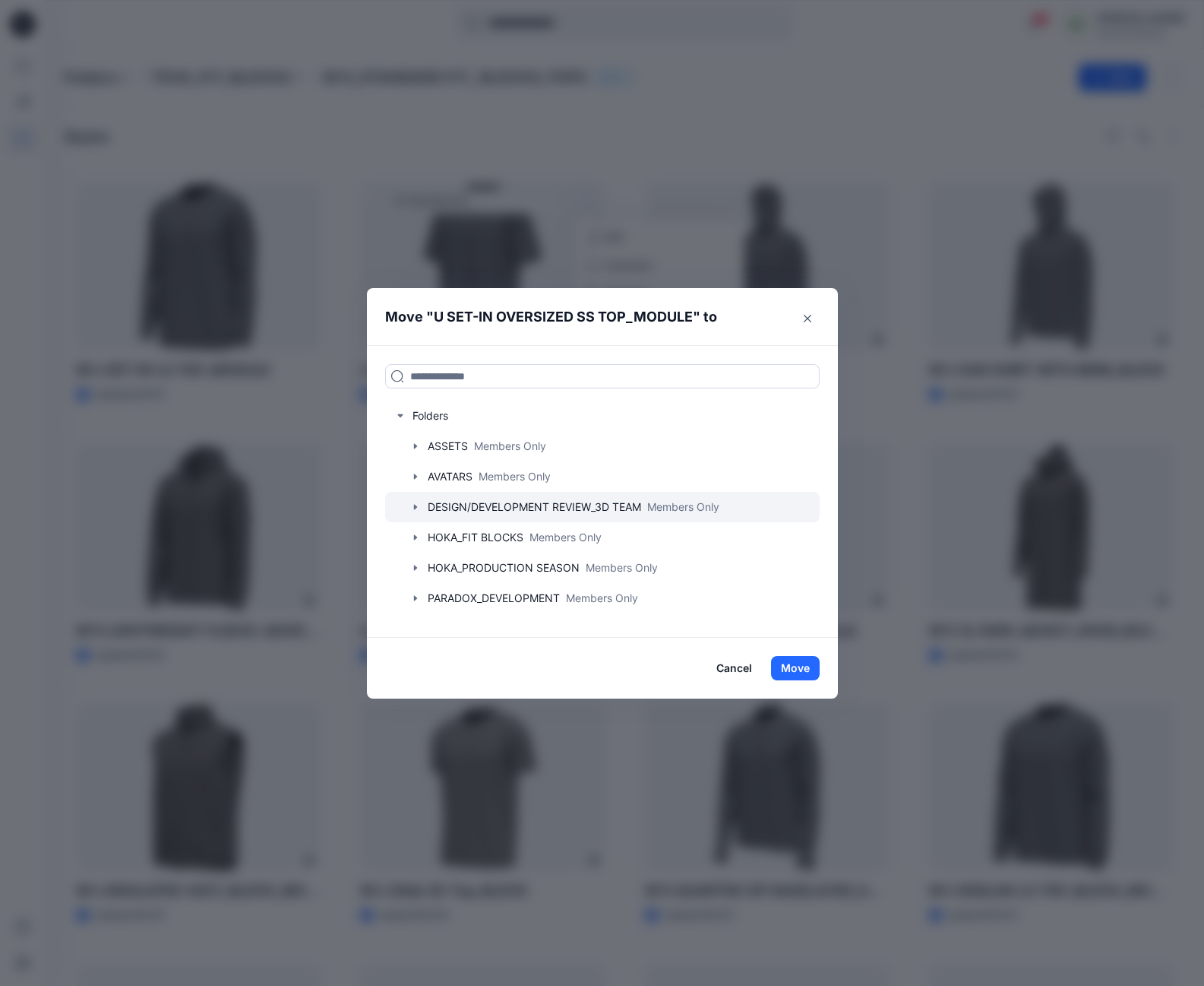
scroll to position [147, 0]
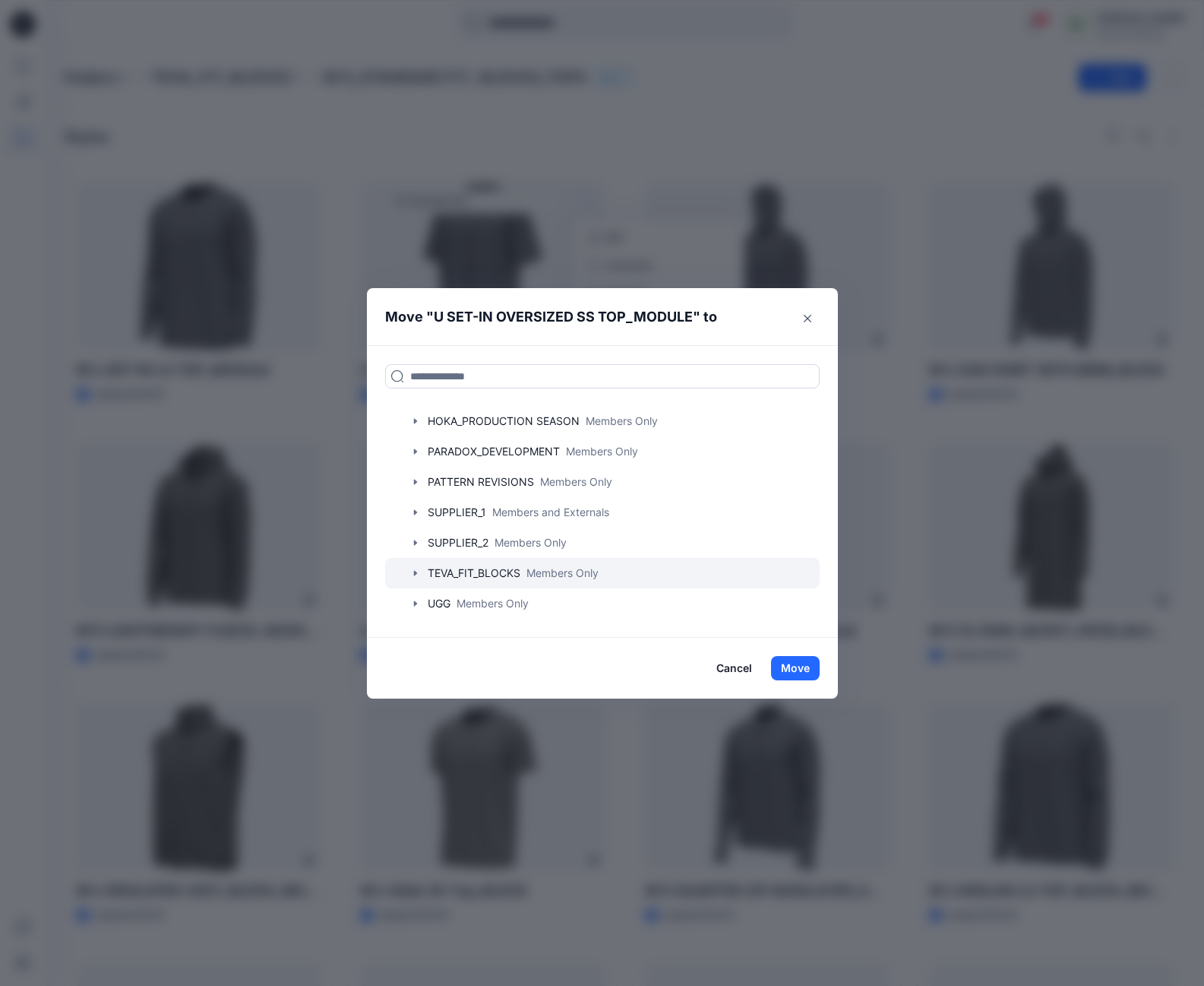
click at [419, 570] on icon "button" at bounding box center [415, 572] width 12 height 12
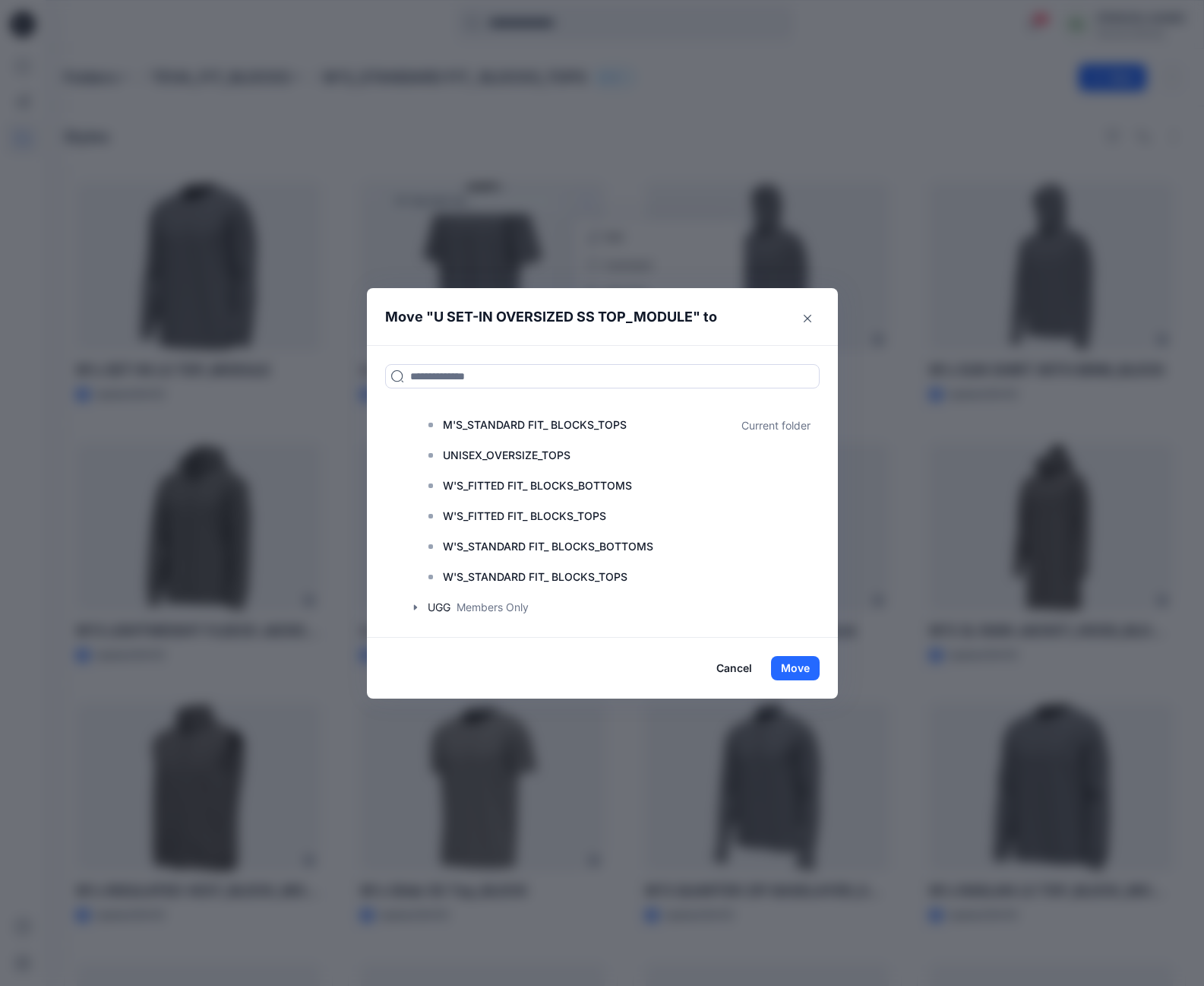
scroll to position [420, 0]
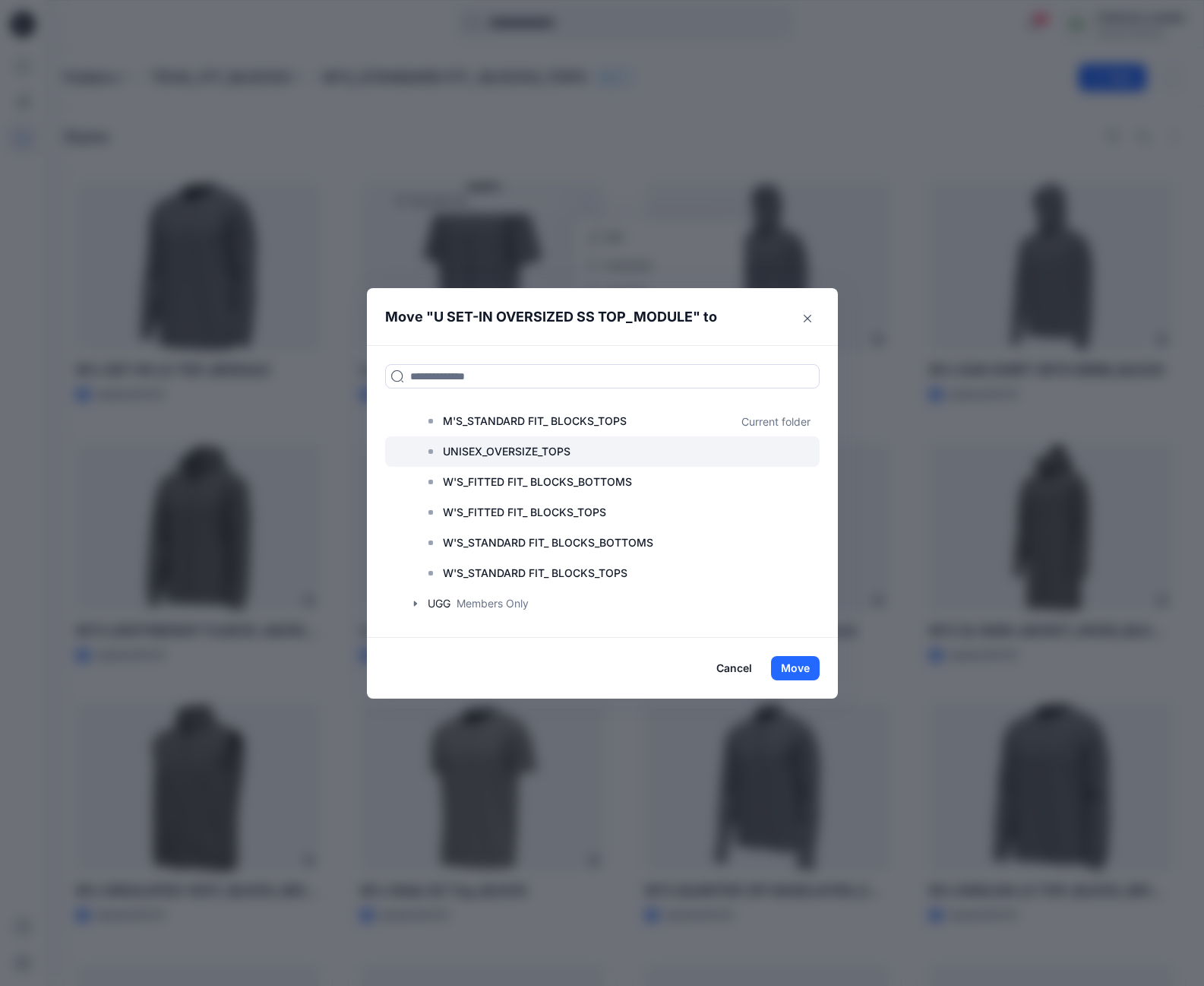
click at [510, 451] on p "UNISEX_OVERSIZE_TOPS" at bounding box center [506, 451] width 127 height 18
click at [794, 667] on button "Move" at bounding box center [795, 668] width 48 height 25
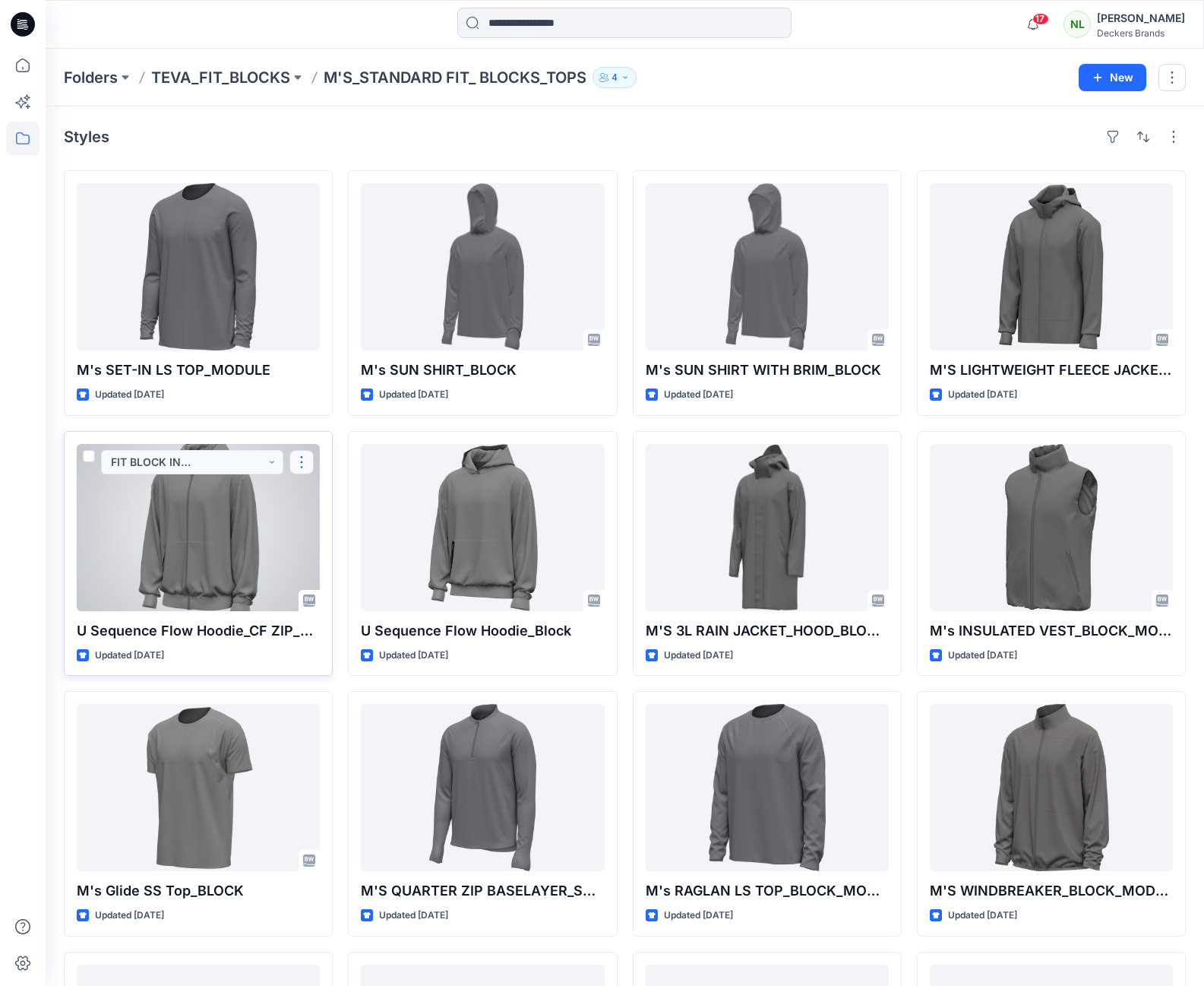
click at [303, 463] on button "button" at bounding box center [301, 462] width 25 height 25
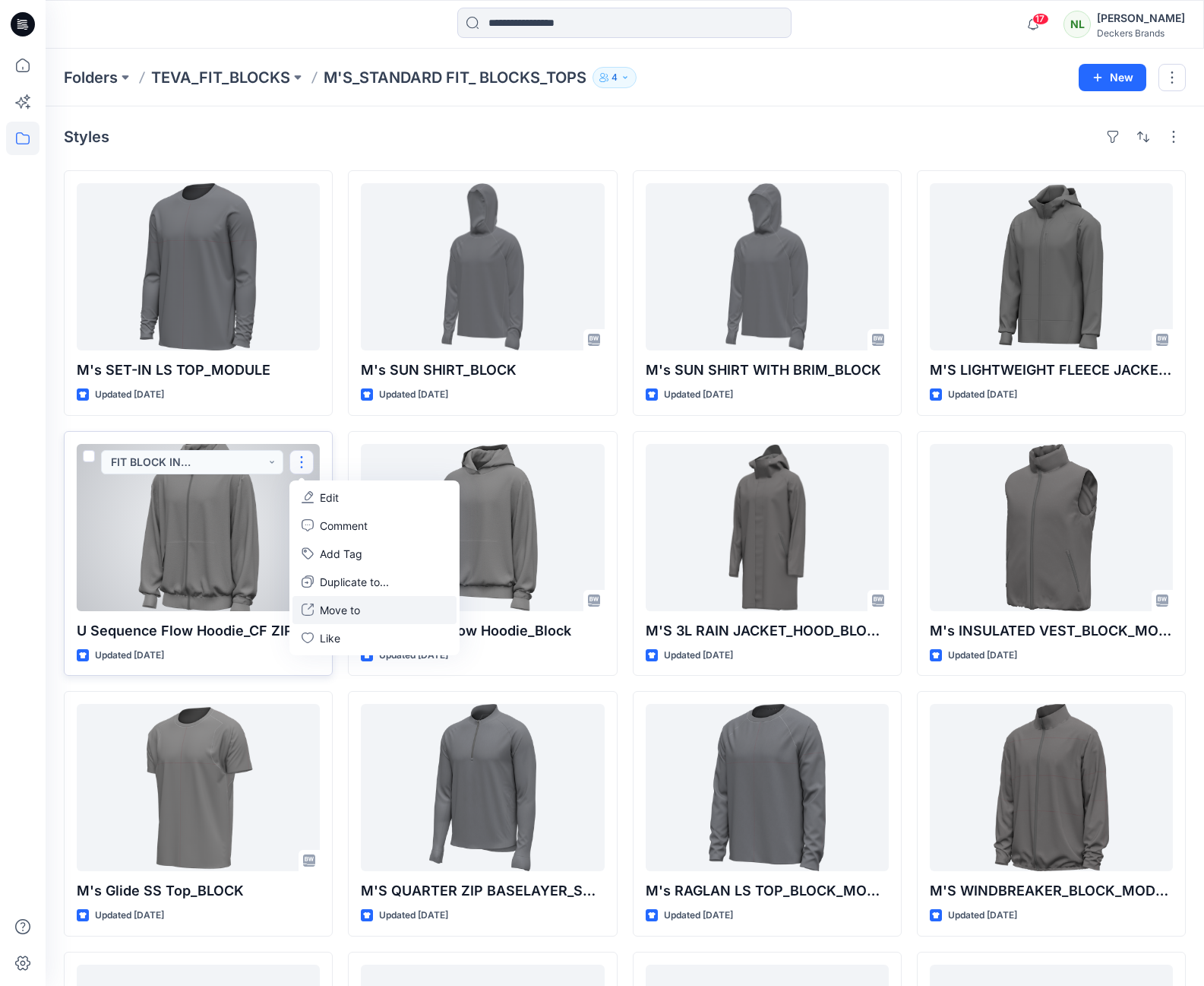
click at [335, 611] on p "Move to" at bounding box center [339, 610] width 40 height 16
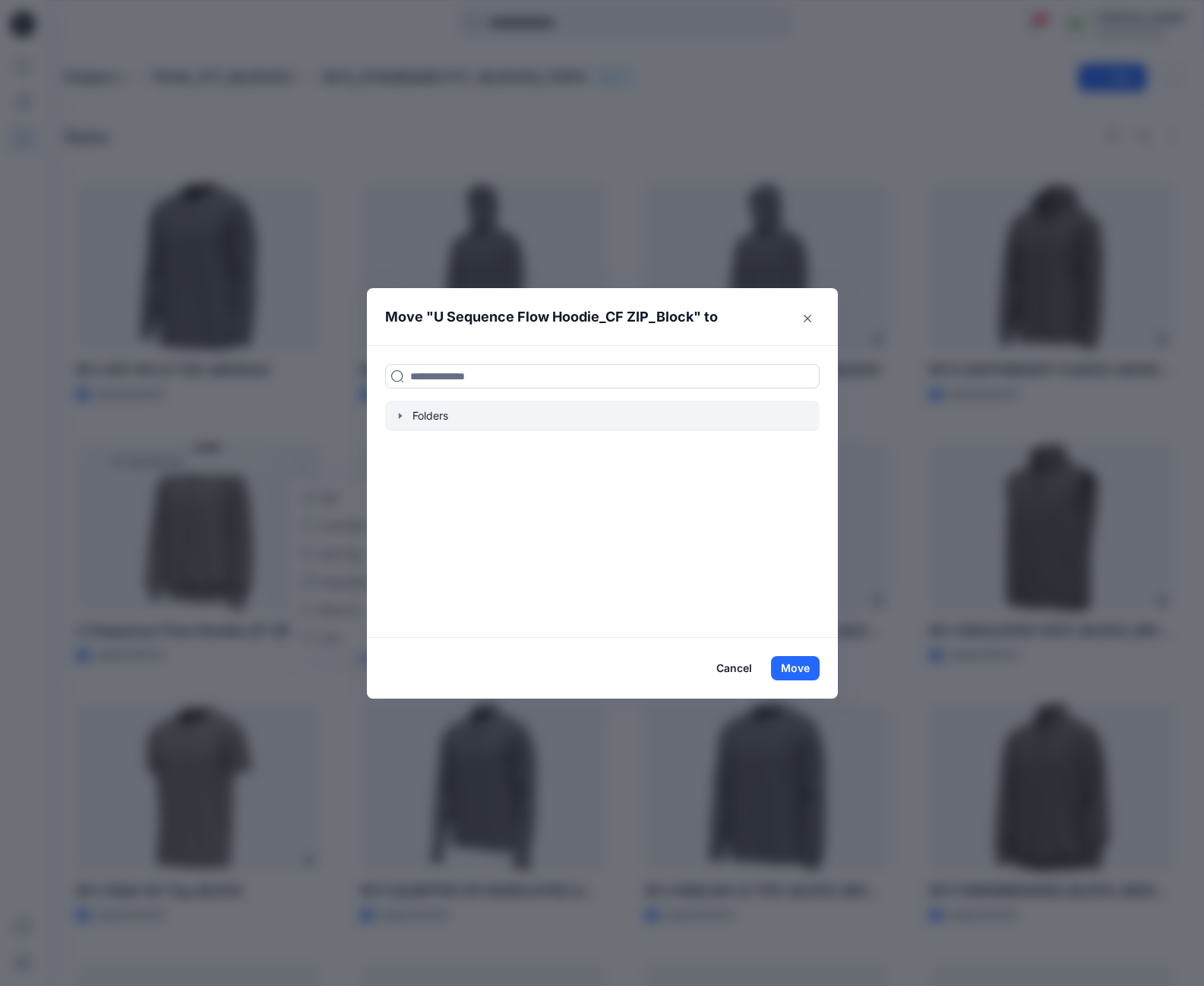
click at [402, 418] on icon "button" at bounding box center [401, 416] width 12 height 12
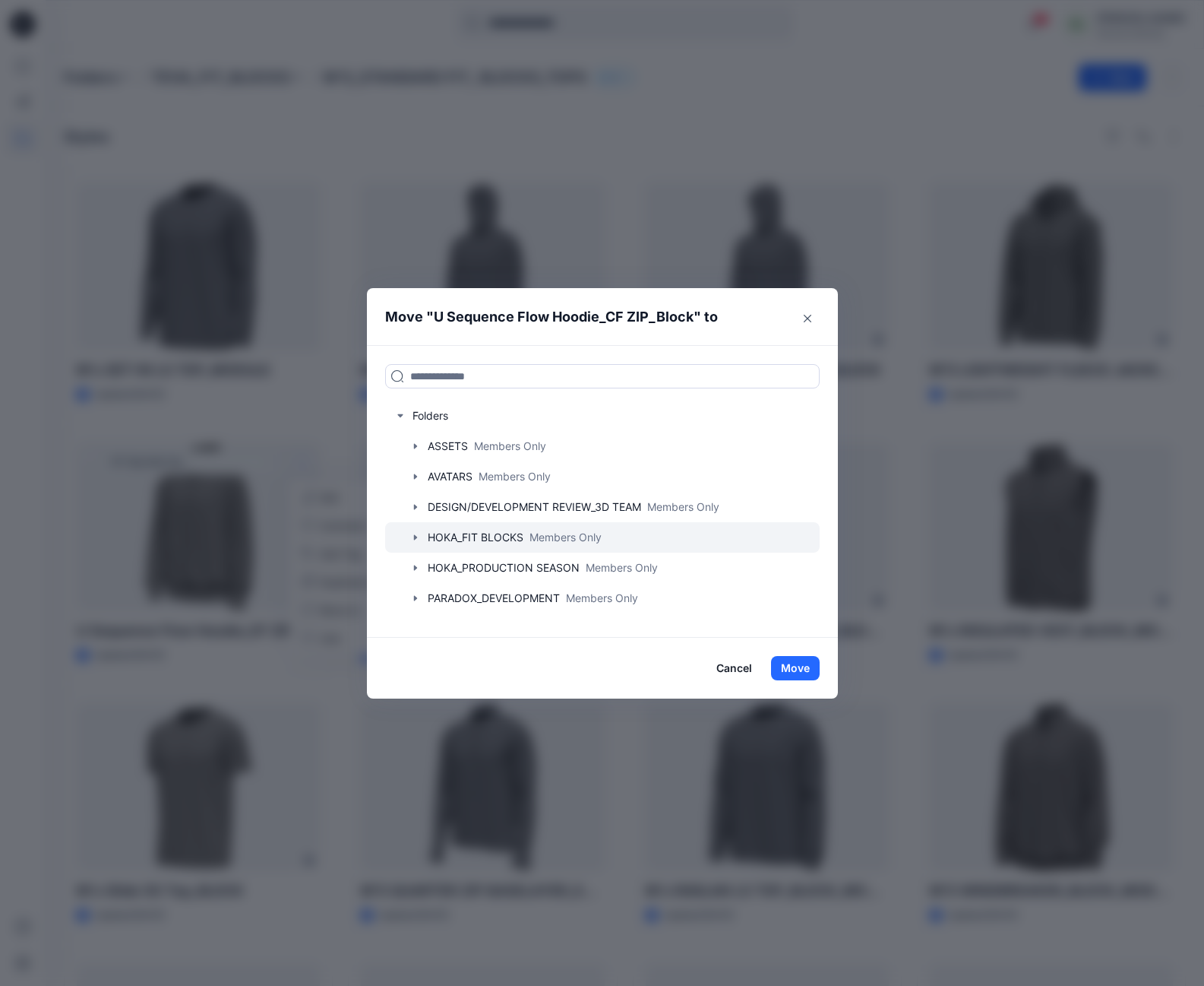
scroll to position [147, 0]
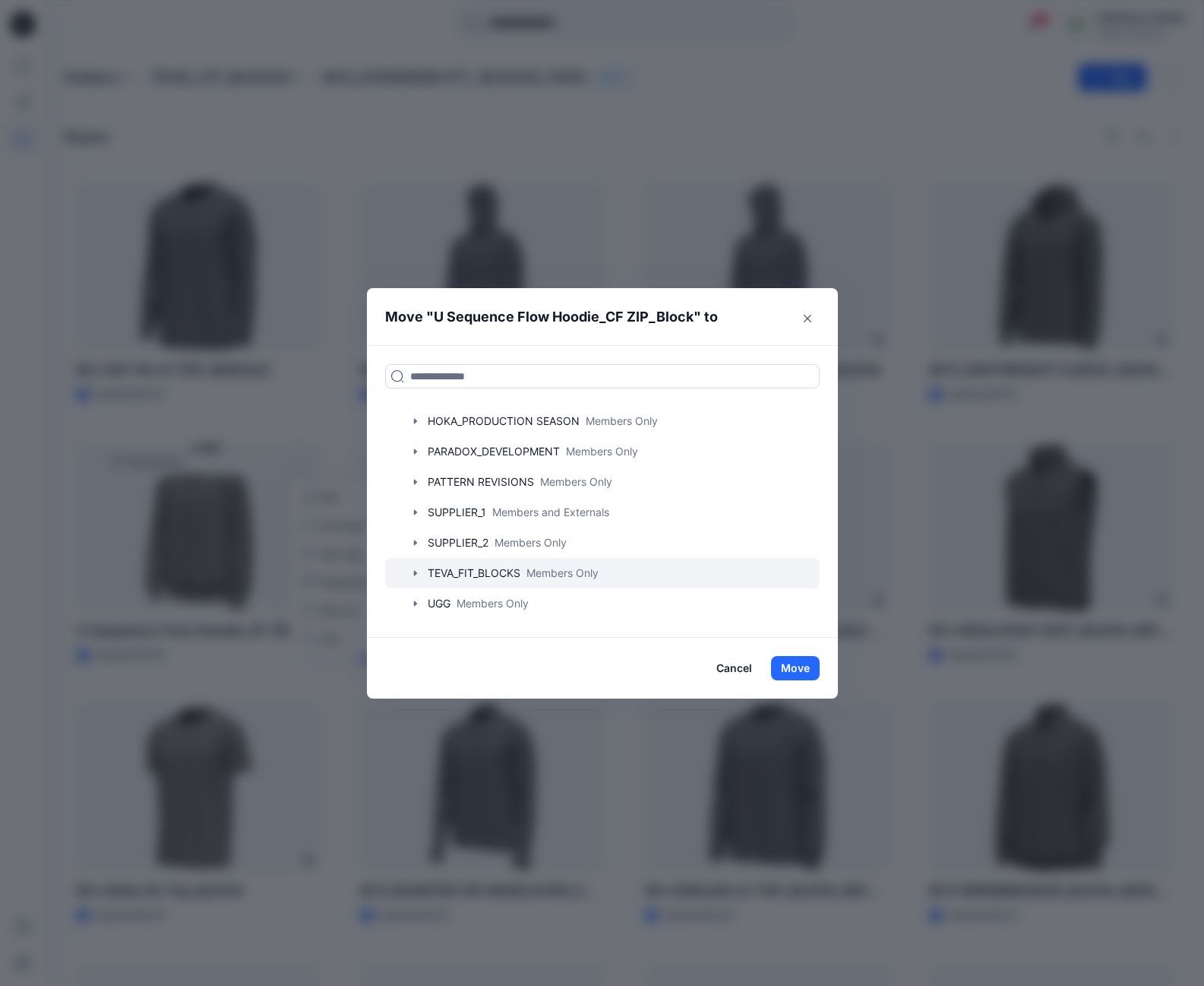
click at [421, 572] on icon "button" at bounding box center [415, 572] width 12 height 12
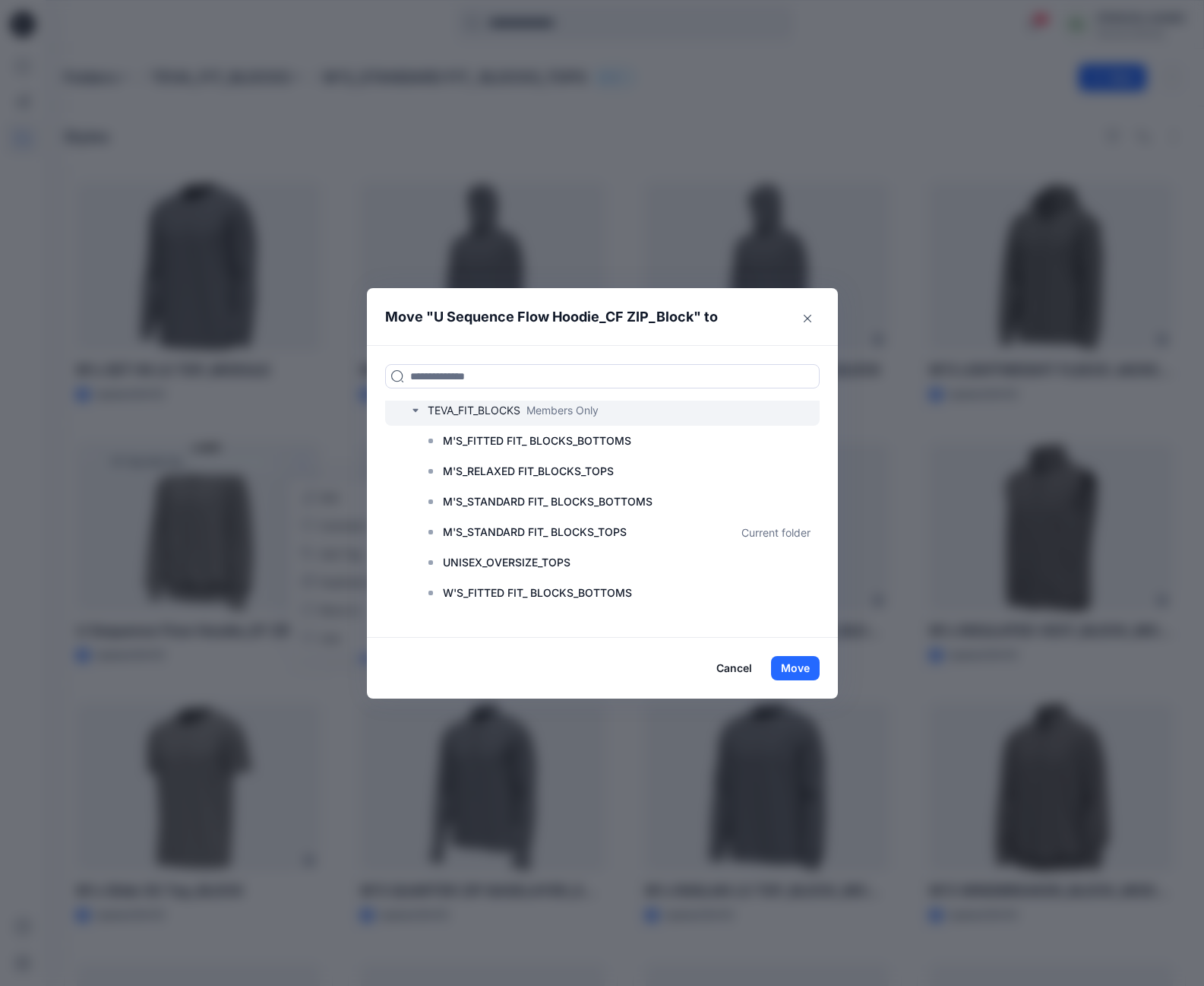
scroll to position [338, 0]
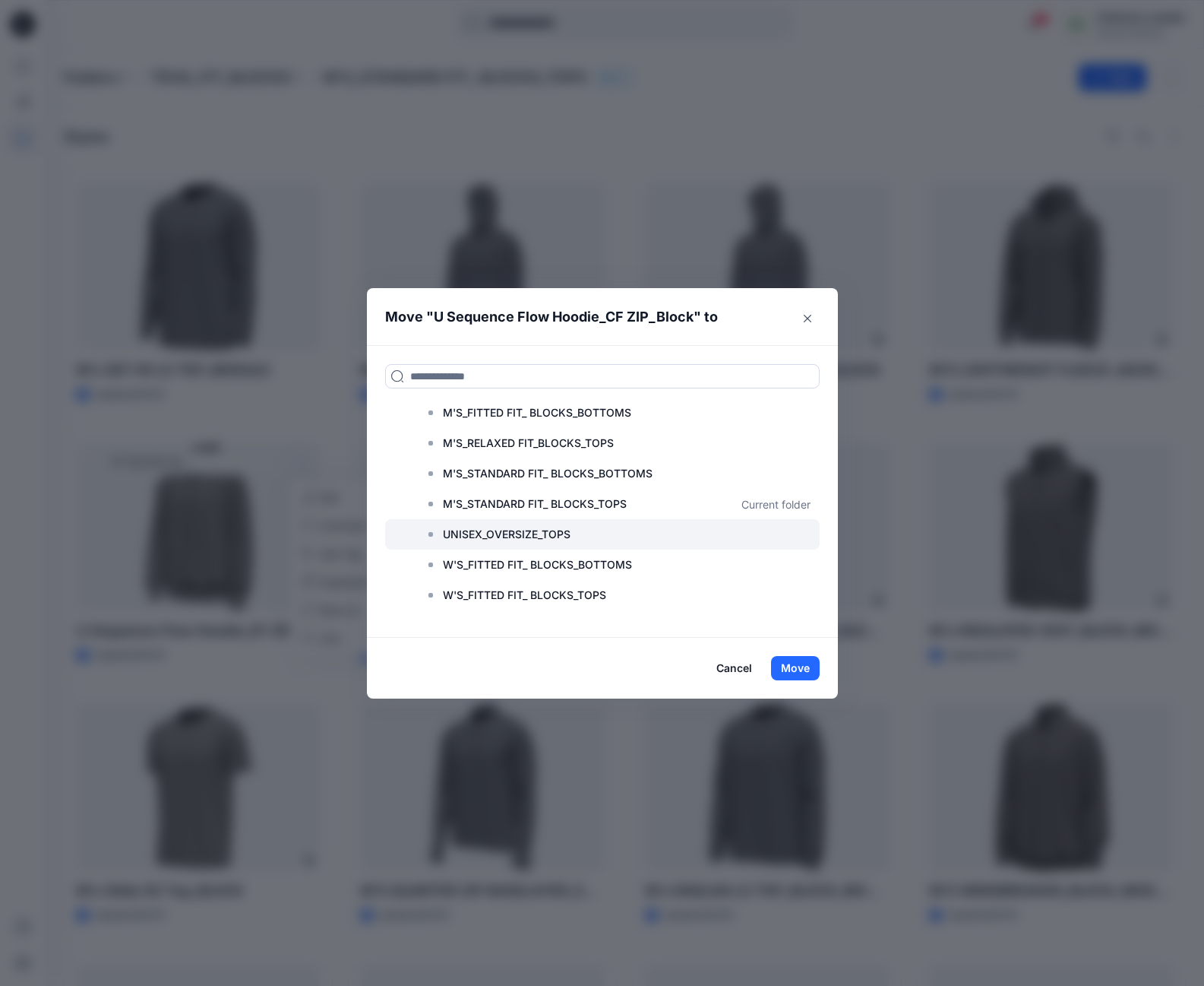
click at [464, 533] on p "UNISEX_OVERSIZE_TOPS" at bounding box center [506, 534] width 127 height 18
click at [791, 666] on button "Move" at bounding box center [795, 668] width 48 height 25
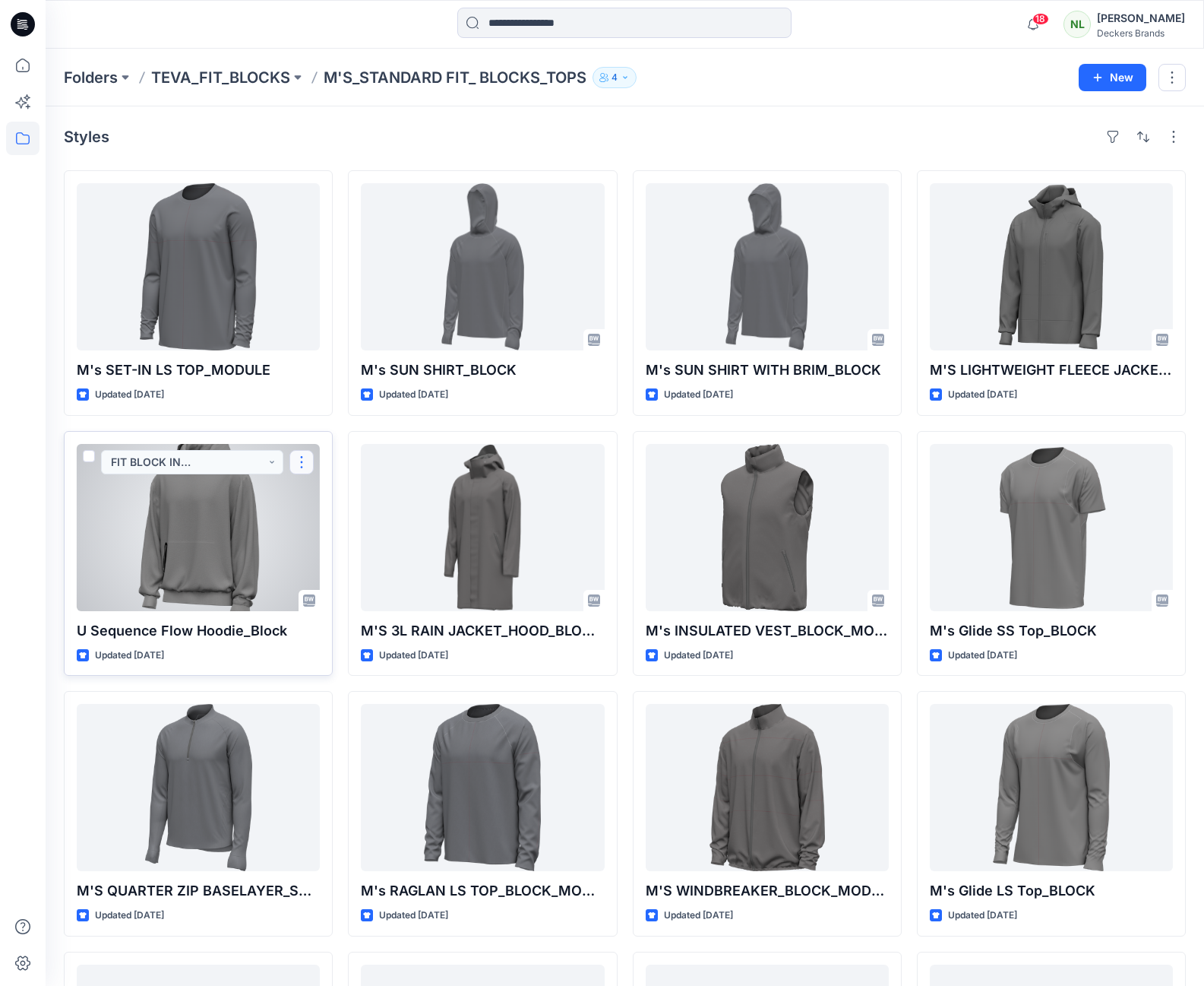
click at [298, 464] on button "button" at bounding box center [301, 462] width 25 height 25
click at [298, 493] on div at bounding box center [198, 527] width 243 height 167
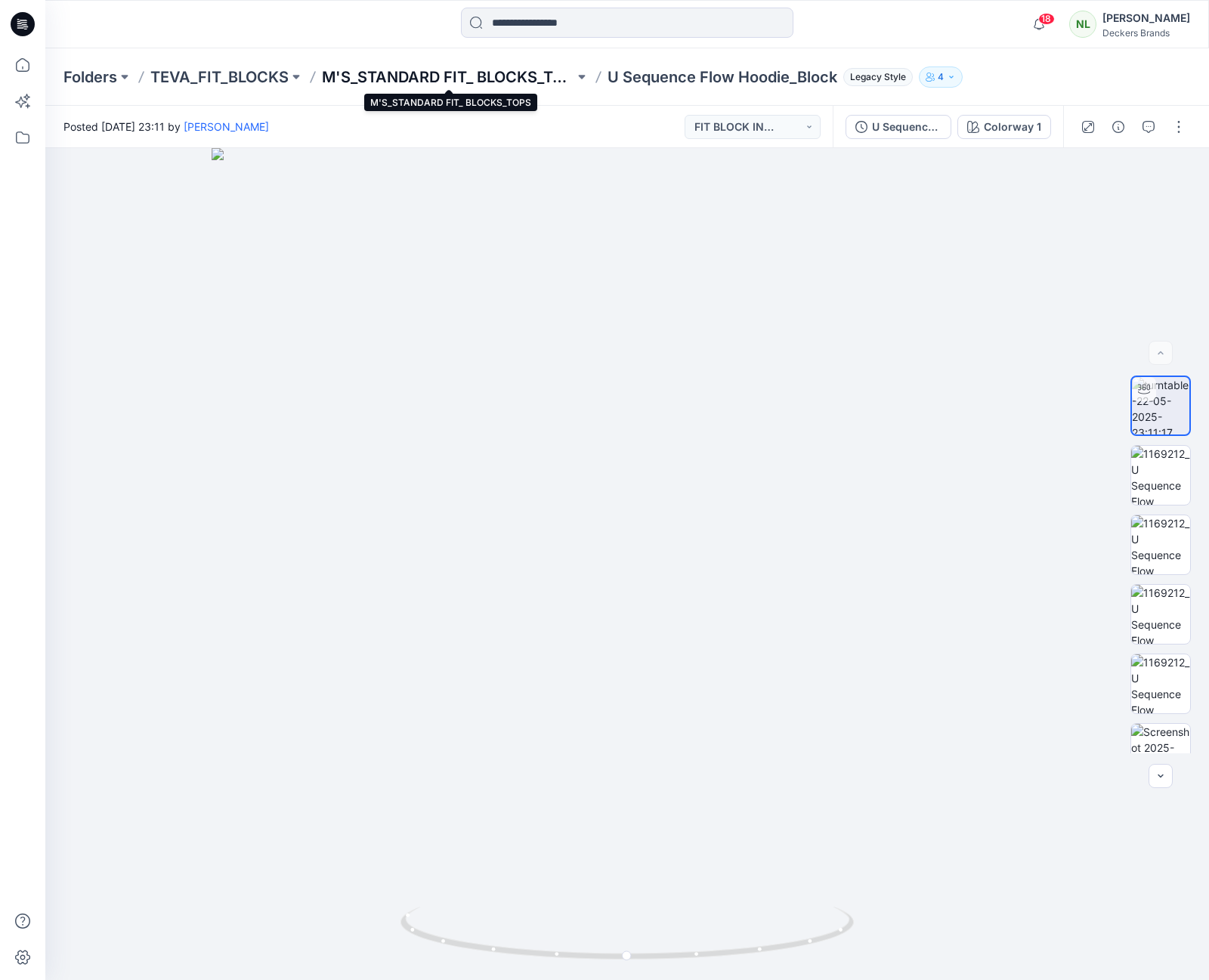
click at [517, 79] on p "M'S_STANDARD FIT_ BLOCKS_TOPS" at bounding box center [447, 77] width 252 height 22
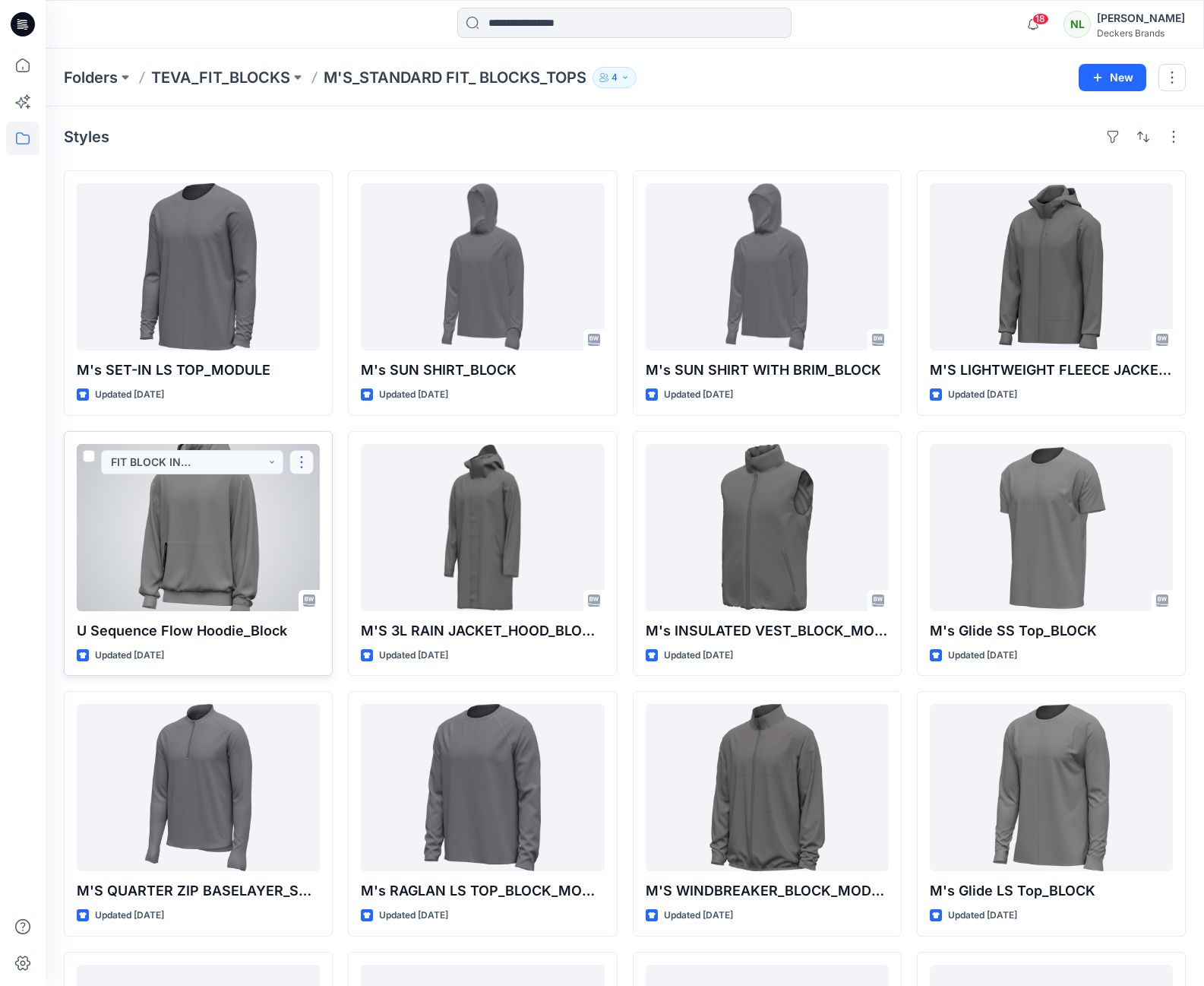
click at [301, 458] on button "button" at bounding box center [301, 462] width 25 height 25
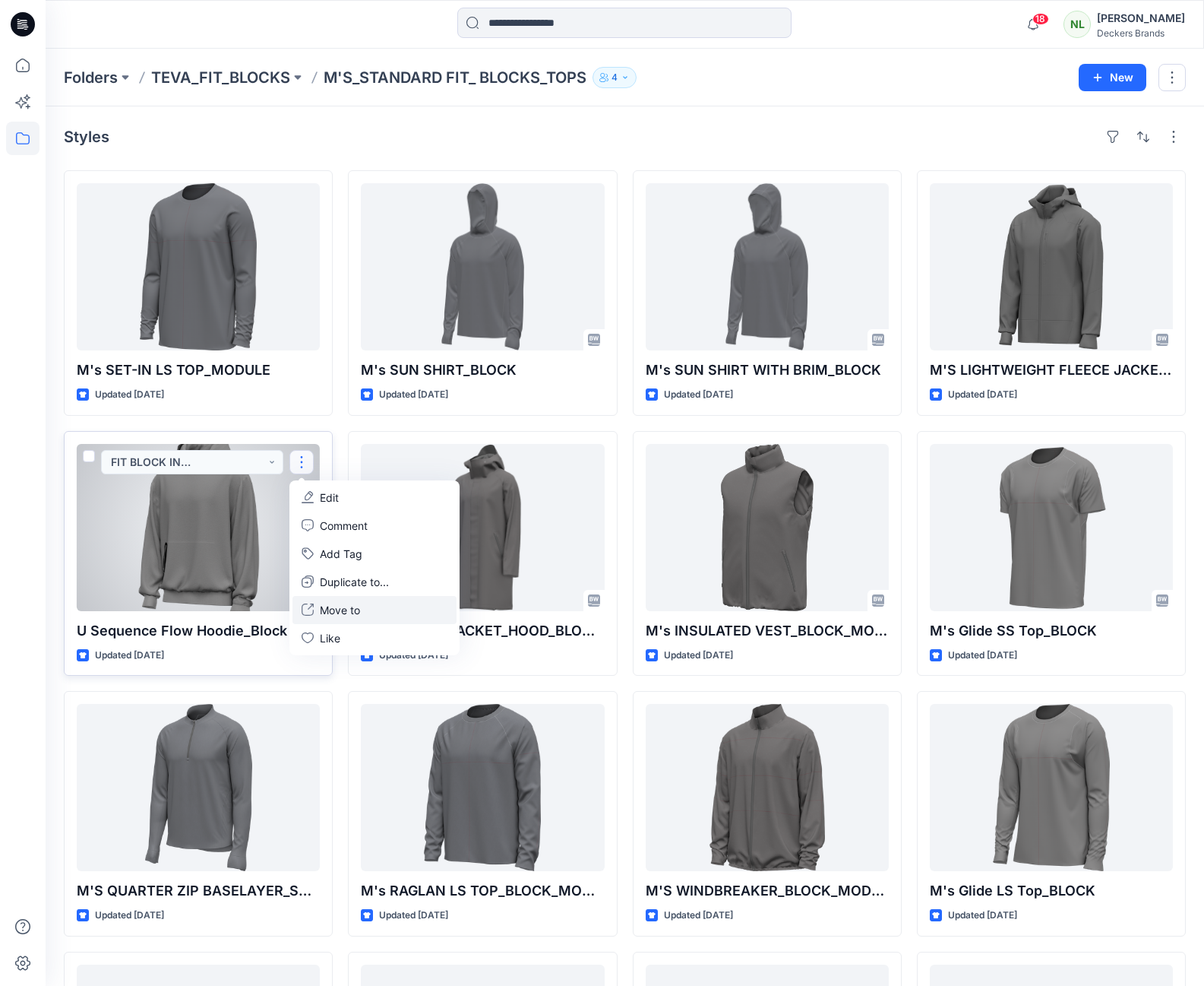
click at [326, 609] on p "Move to" at bounding box center [339, 610] width 40 height 16
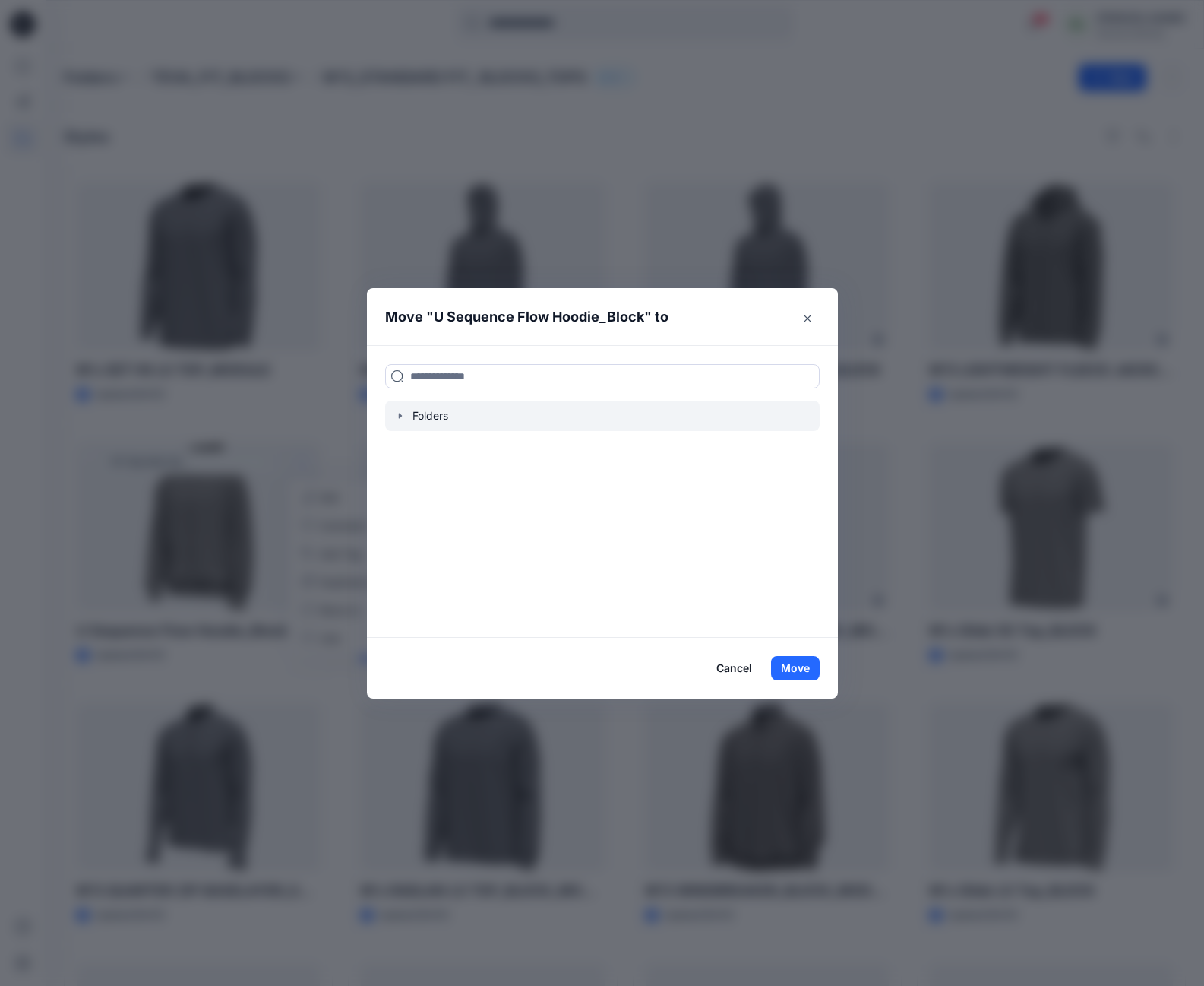
click at [407, 415] on icon "button" at bounding box center [401, 416] width 12 height 12
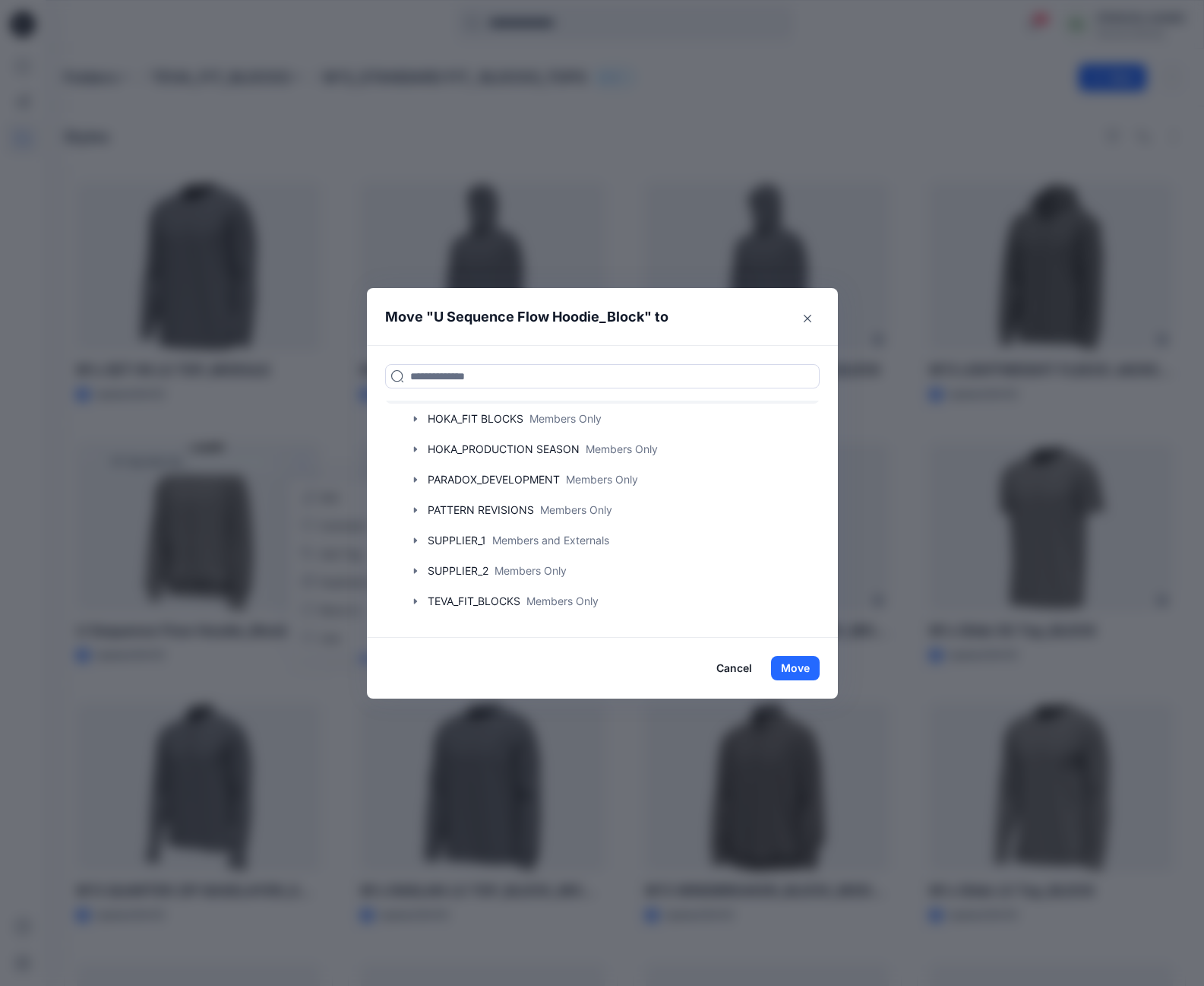
scroll to position [147, 0]
click at [435, 573] on div at bounding box center [602, 572] width 434 height 31
click at [417, 571] on icon "button" at bounding box center [415, 572] width 12 height 12
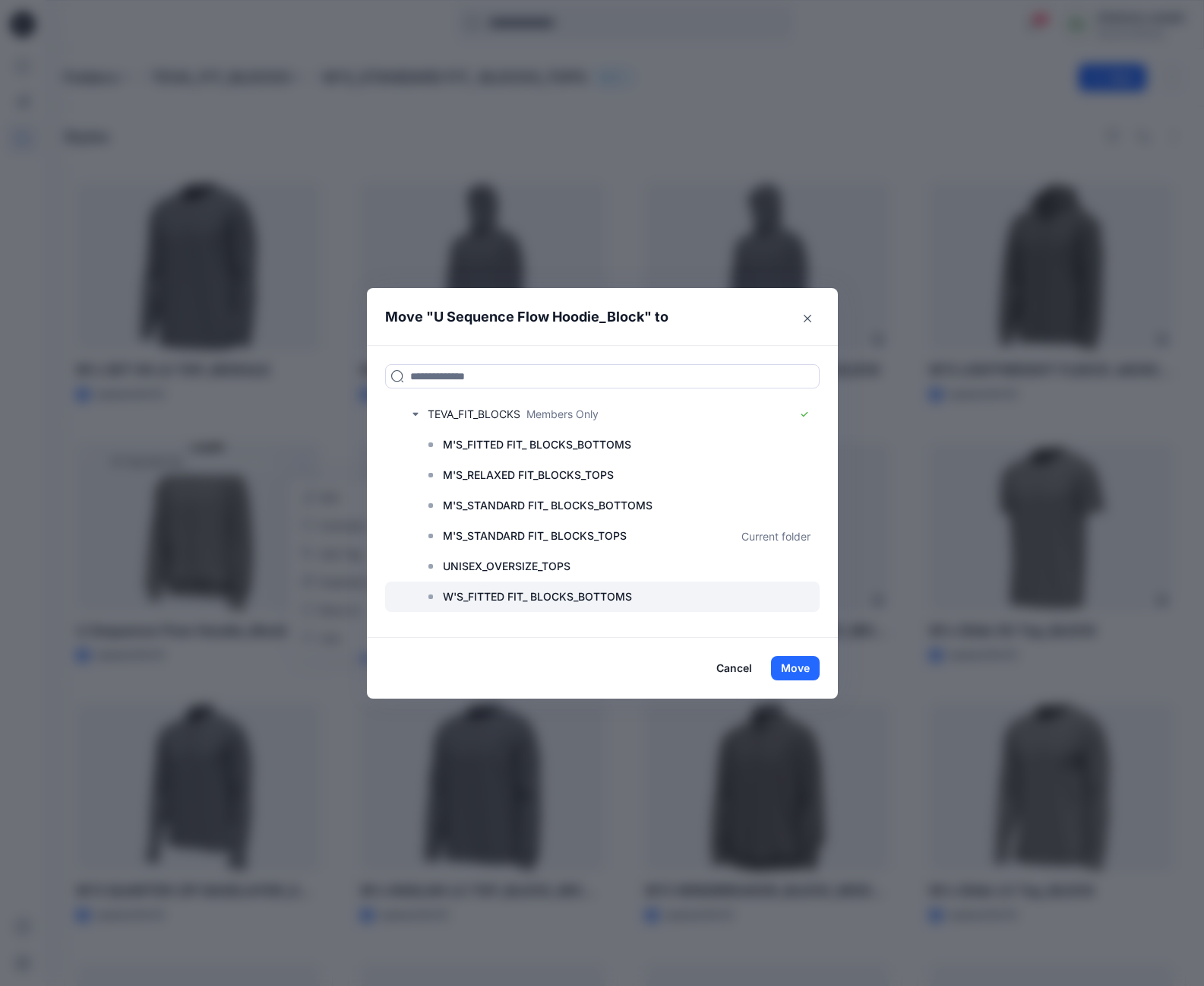
scroll to position [338, 0]
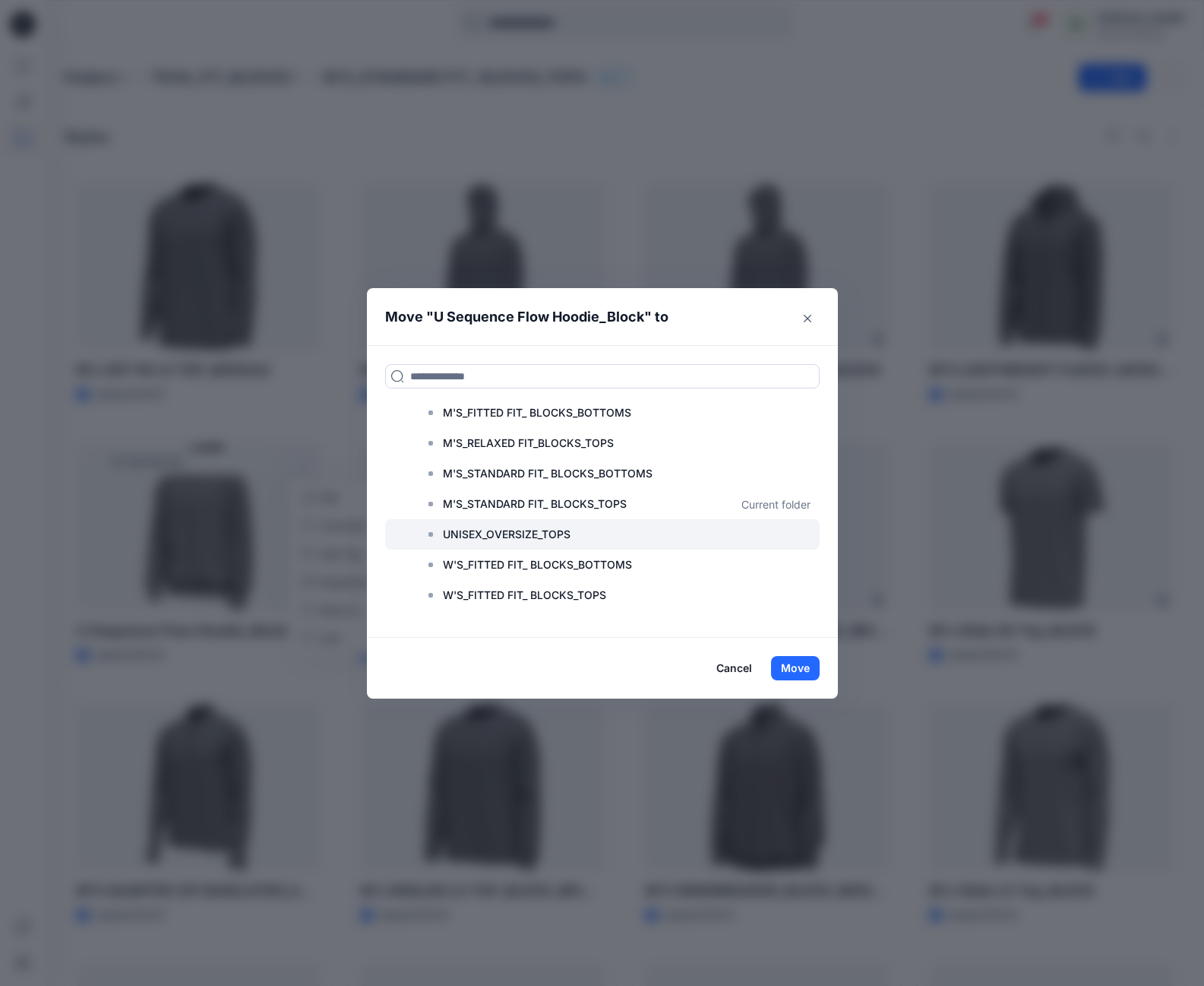
click at [467, 535] on p "UNISEX_OVERSIZE_TOPS" at bounding box center [506, 534] width 127 height 18
click at [806, 669] on button "Move" at bounding box center [795, 668] width 48 height 25
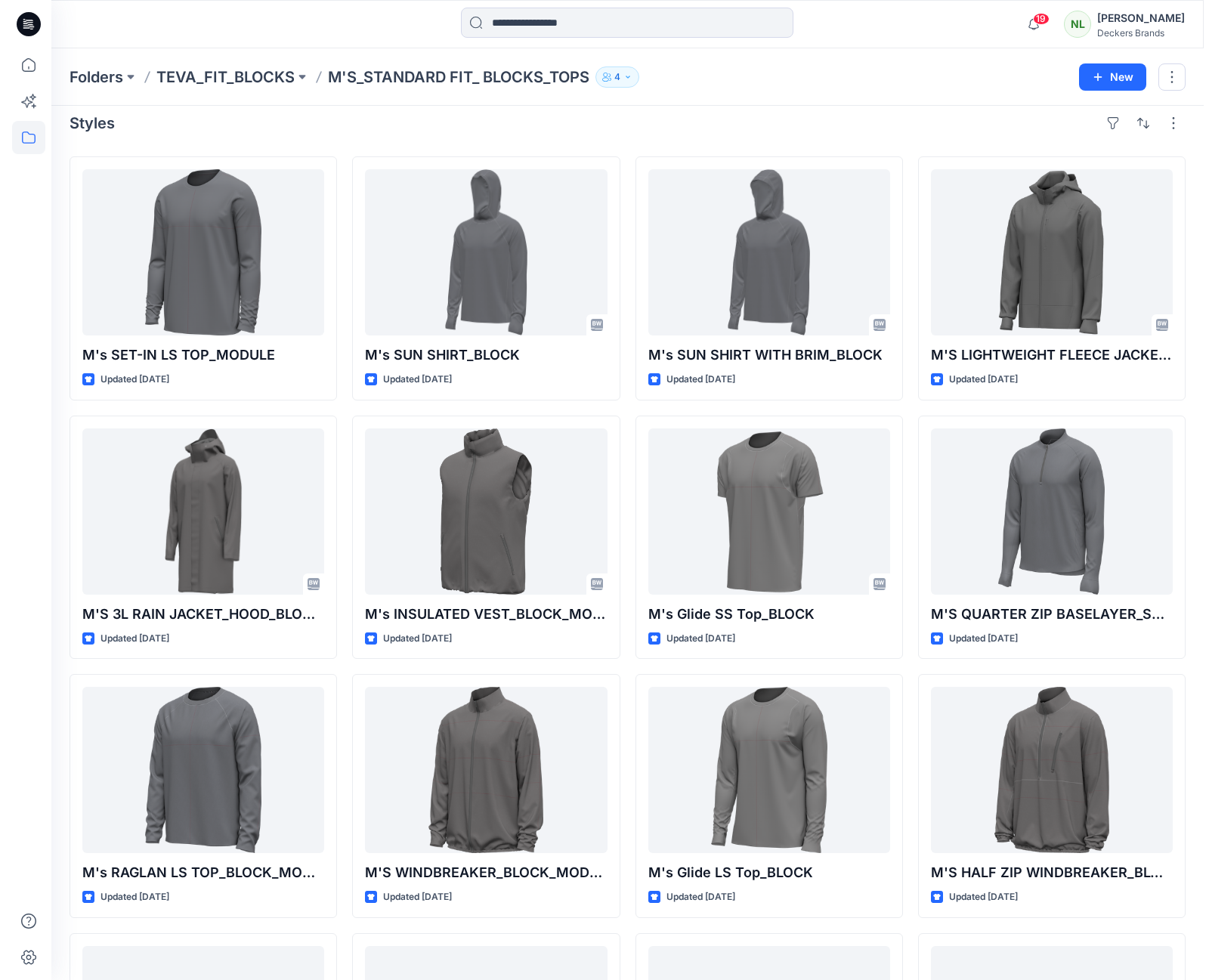
scroll to position [0, 0]
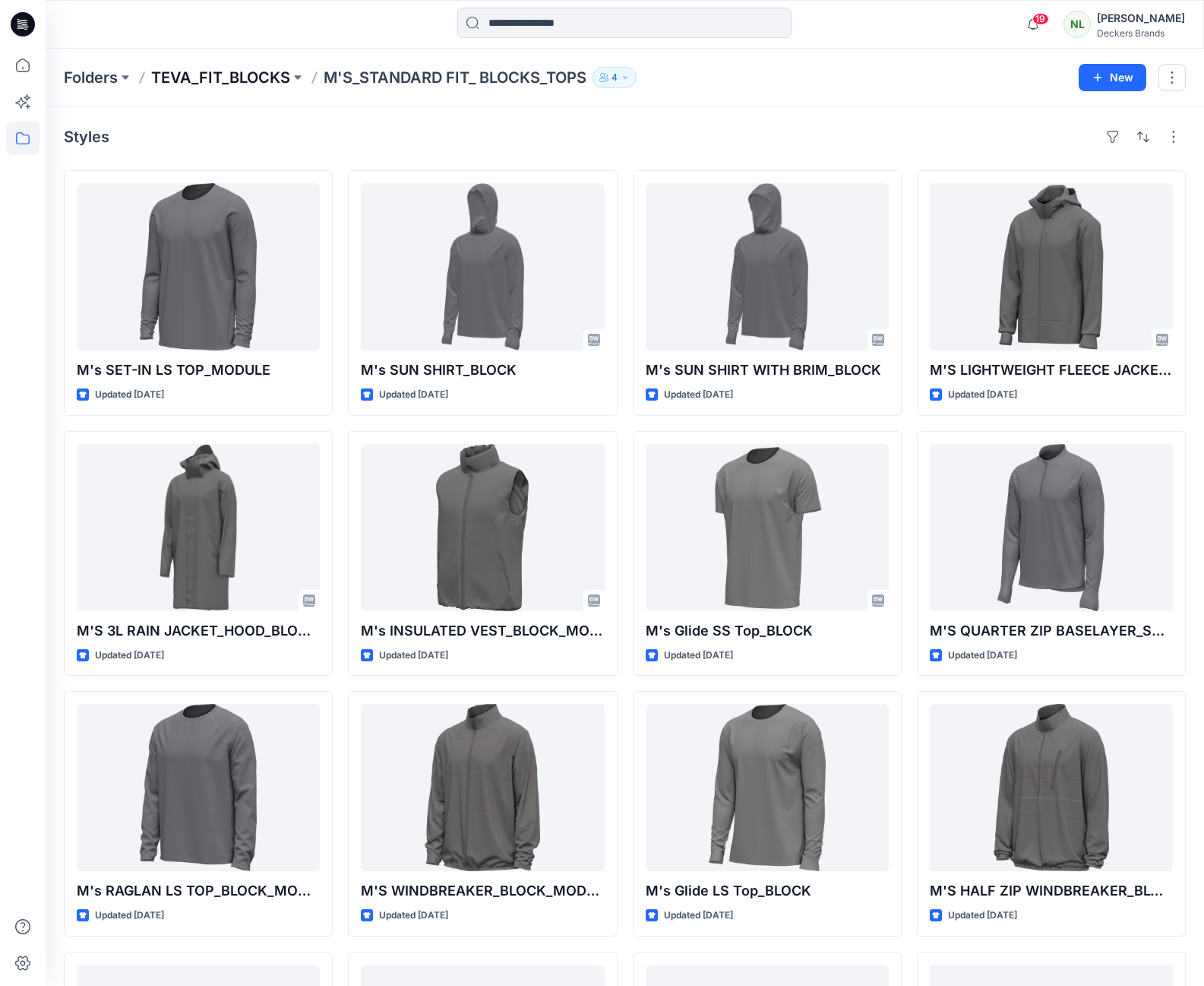
click at [189, 76] on p "TEVA_FIT_BLOCKS" at bounding box center [220, 78] width 139 height 22
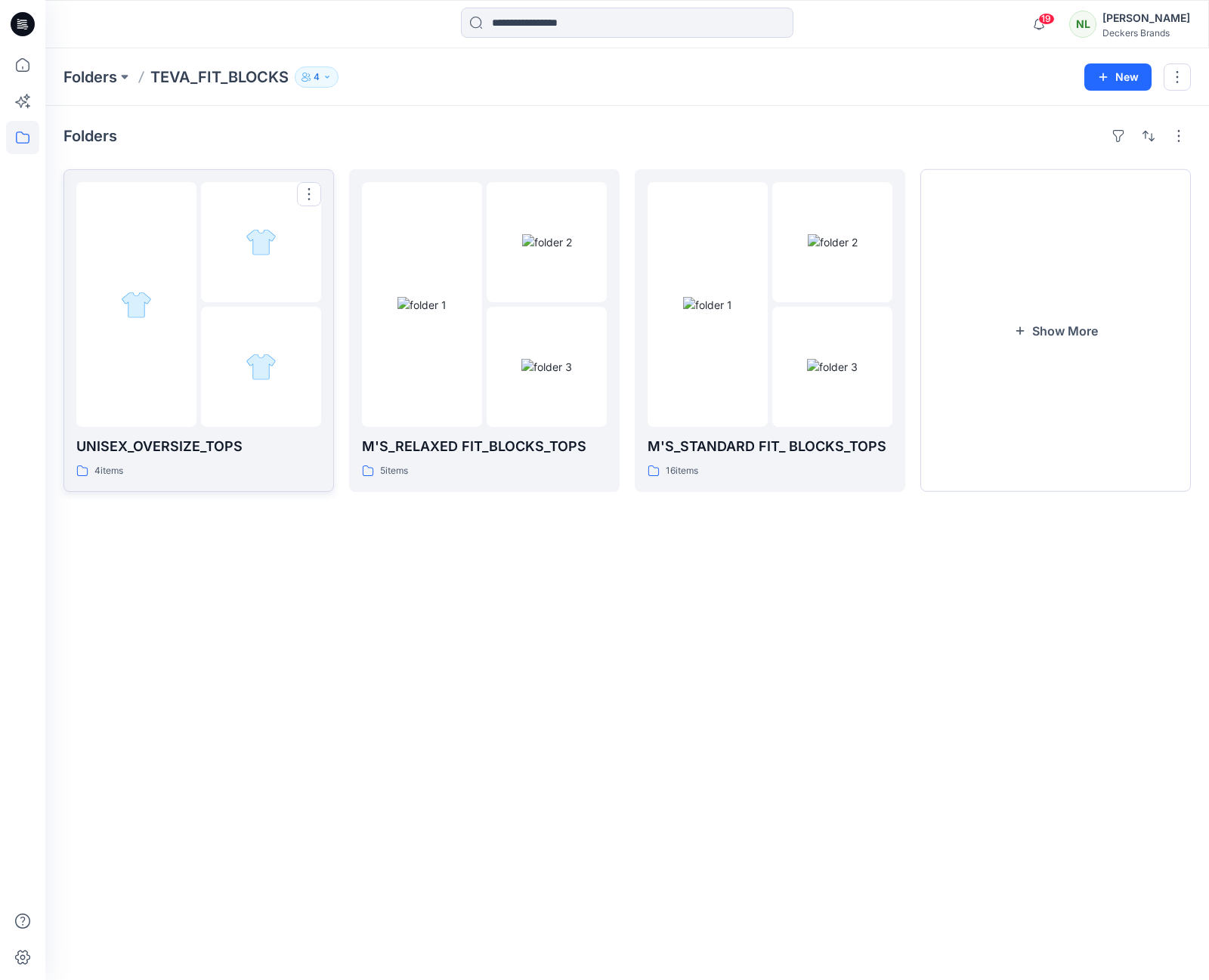
click at [200, 300] on div at bounding box center [198, 304] width 244 height 244
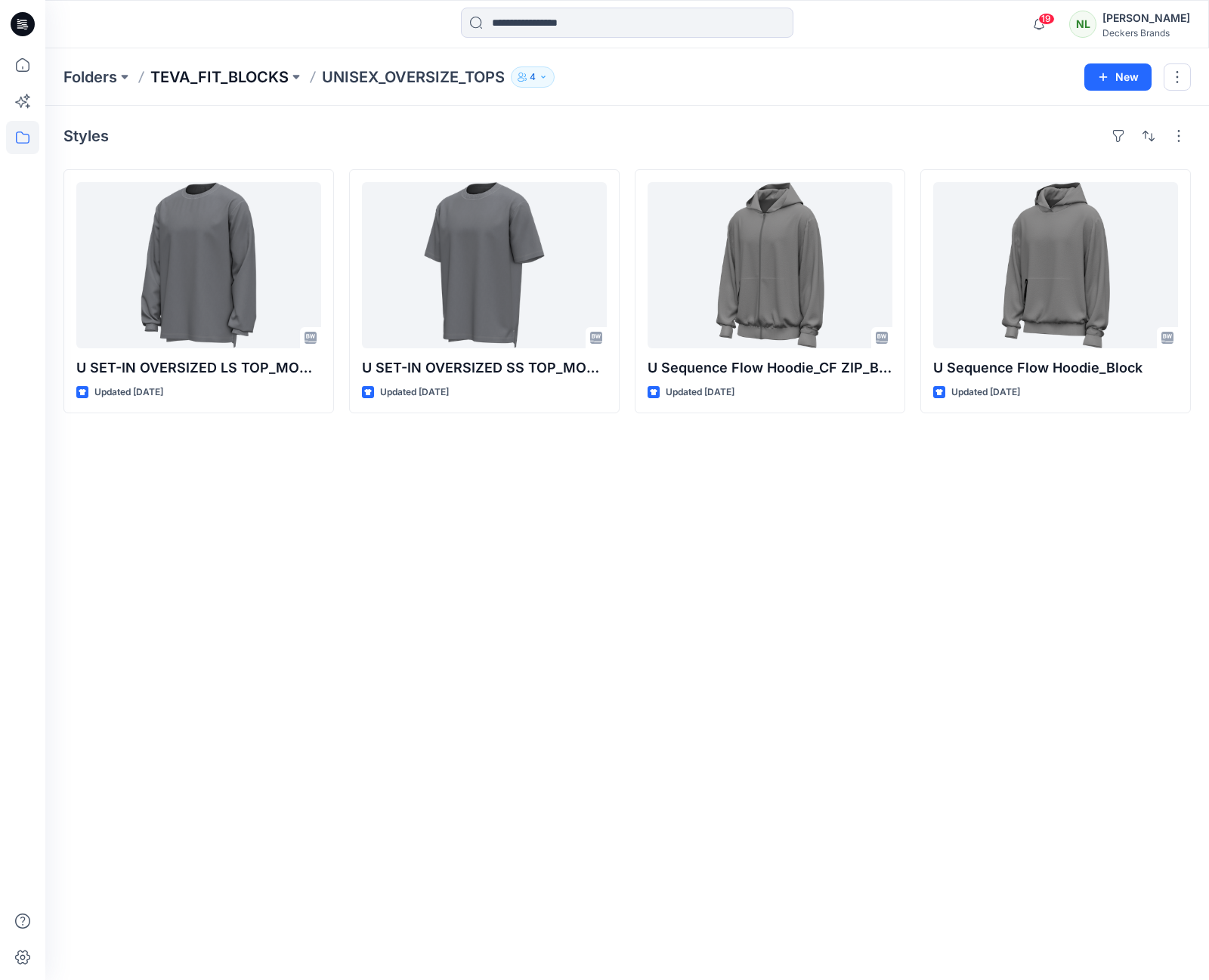
click at [188, 77] on p "TEVA_FIT_BLOCKS" at bounding box center [219, 77] width 138 height 22
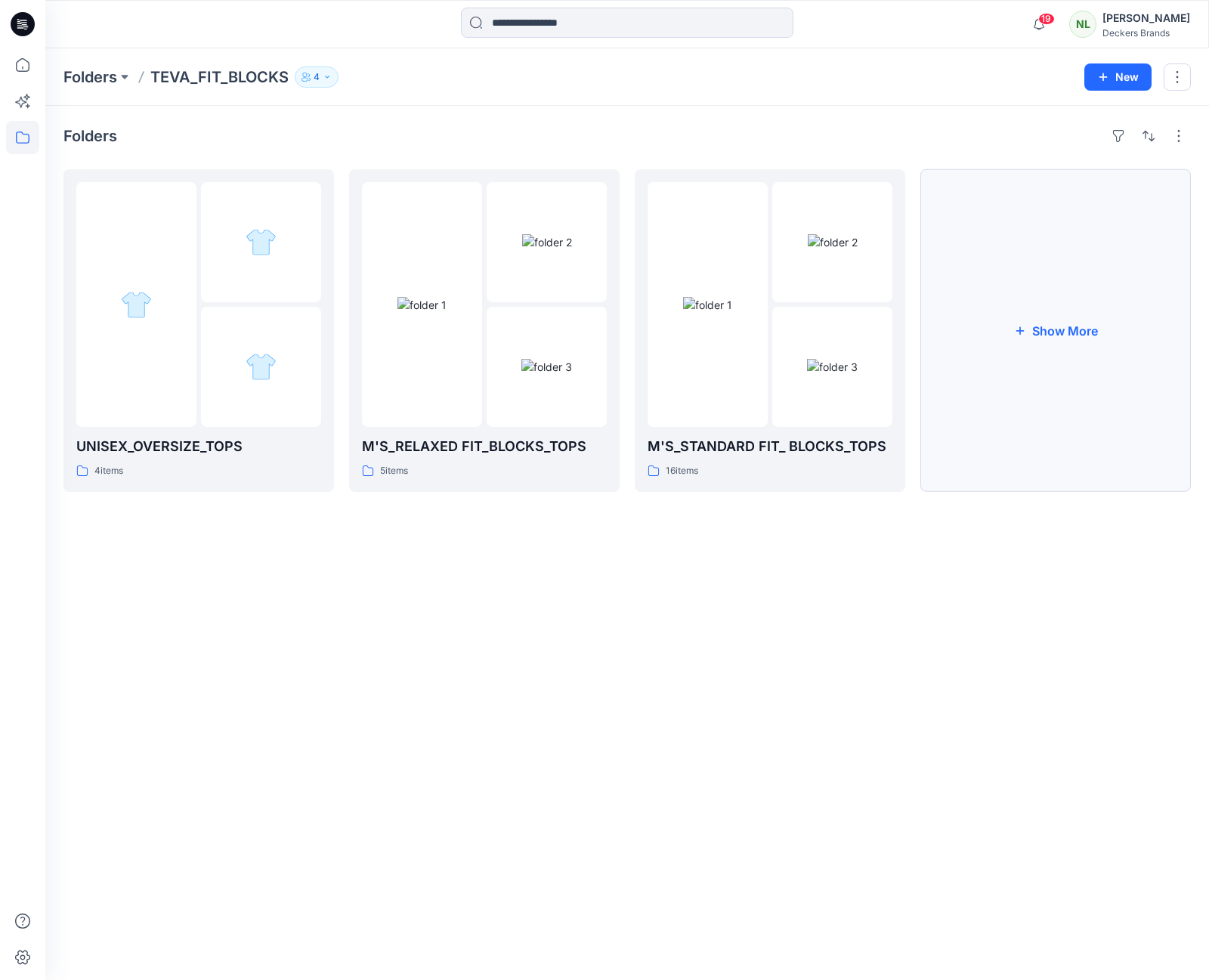
click at [1059, 336] on button "Show More" at bounding box center [1056, 330] width 271 height 323
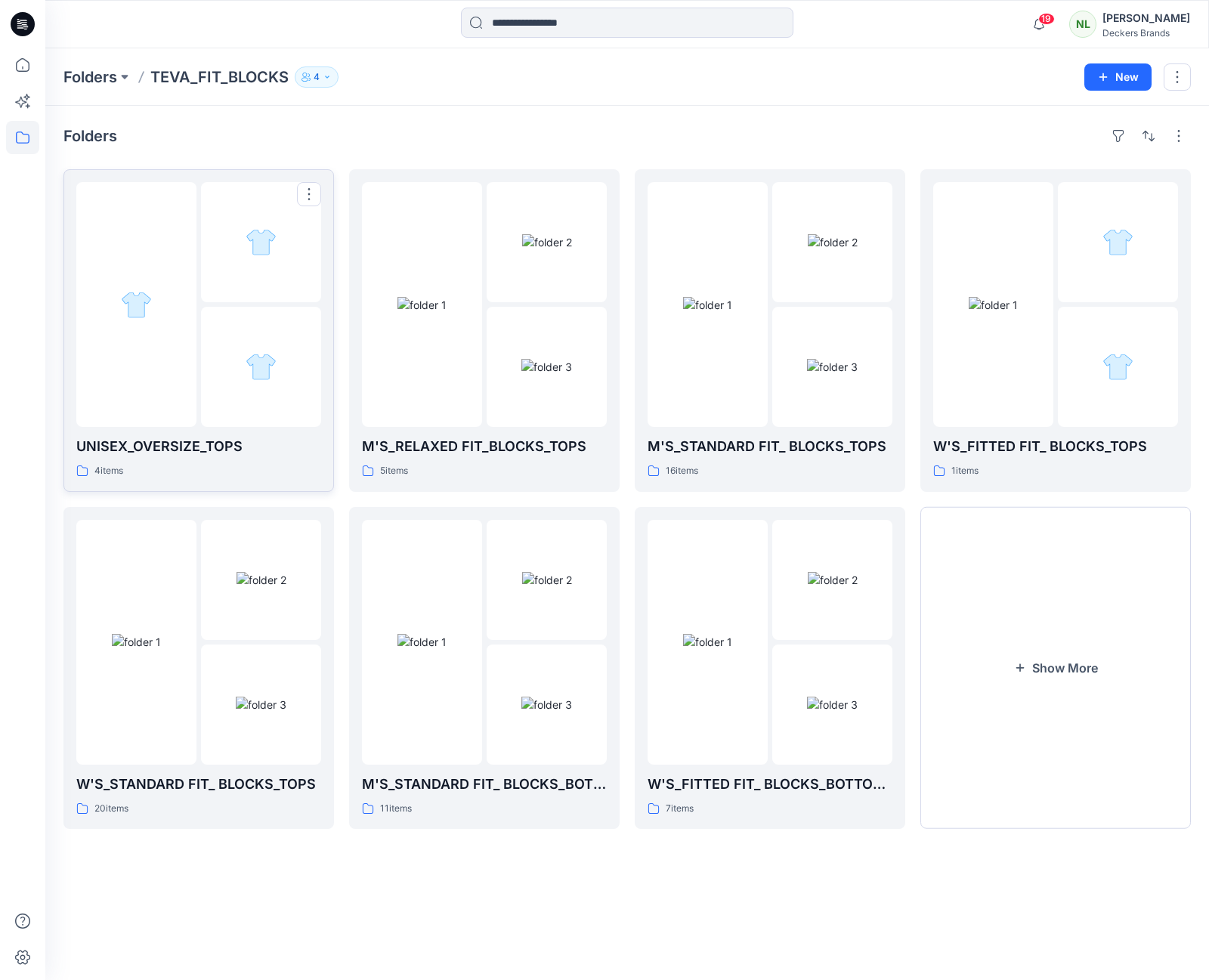
click at [280, 300] on div at bounding box center [261, 242] width 120 height 120
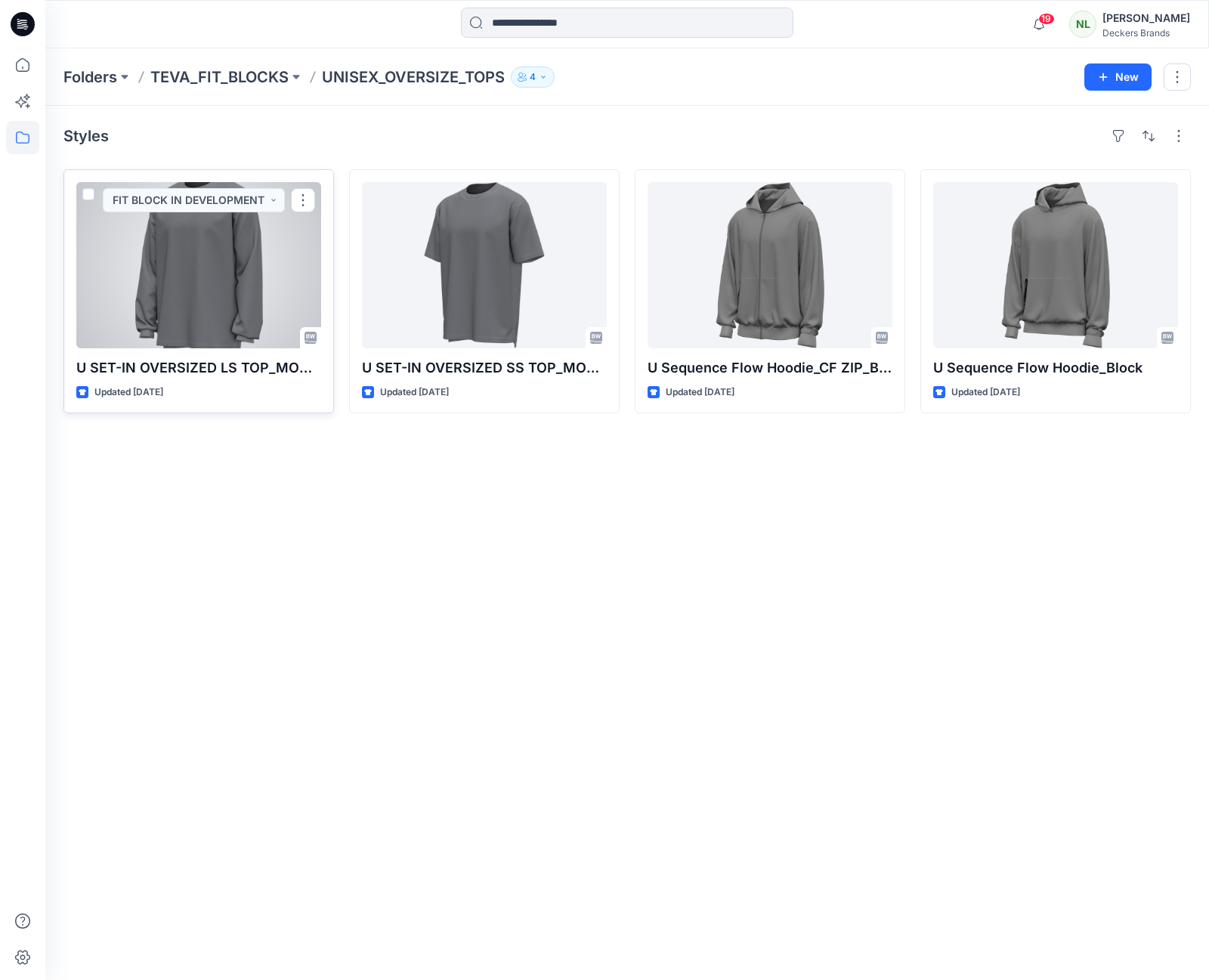
click at [275, 295] on div at bounding box center [198, 265] width 244 height 166
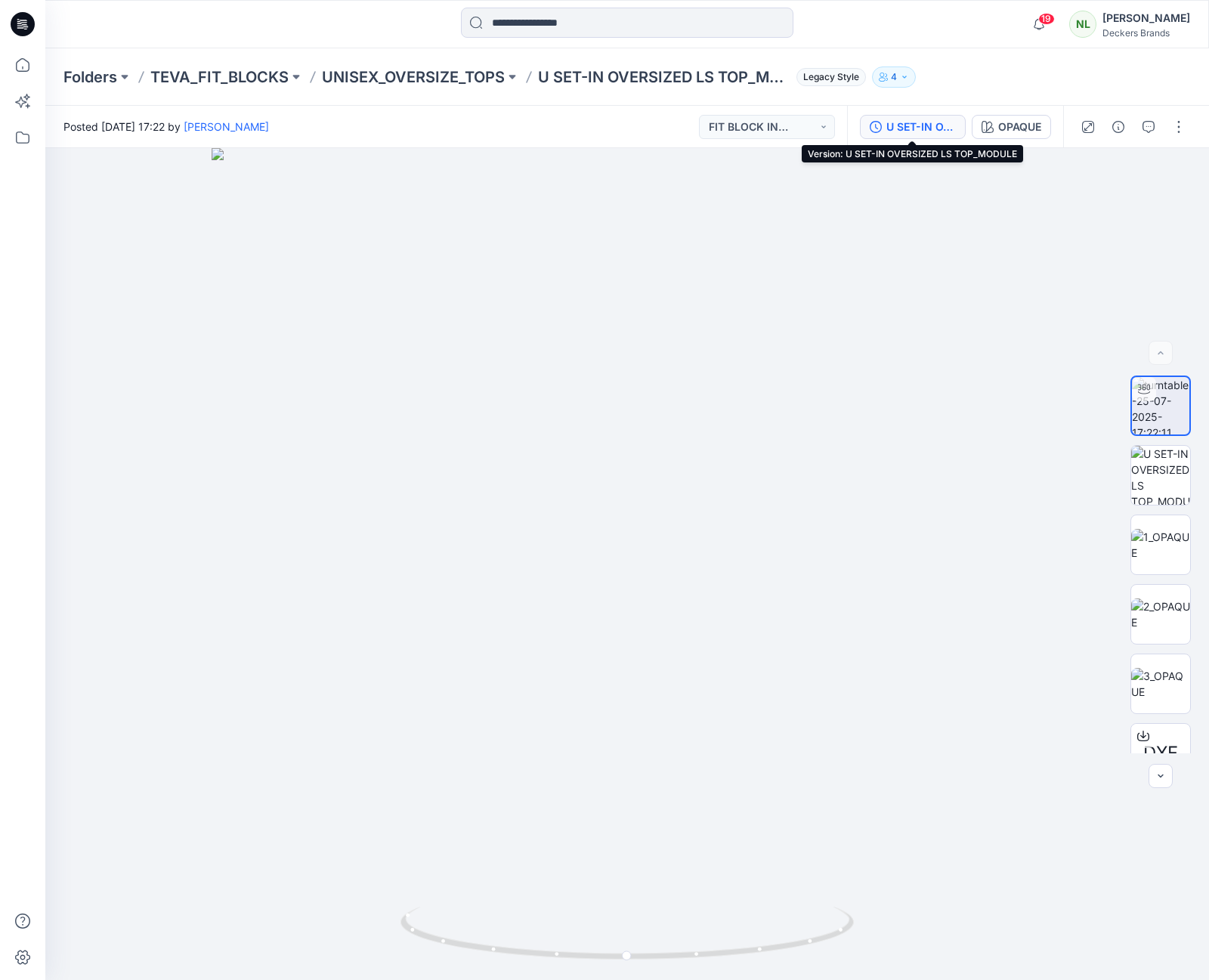
click at [911, 126] on div "U SET-IN OVERSIZED LS TOP_MODULE" at bounding box center [920, 127] width 70 height 17
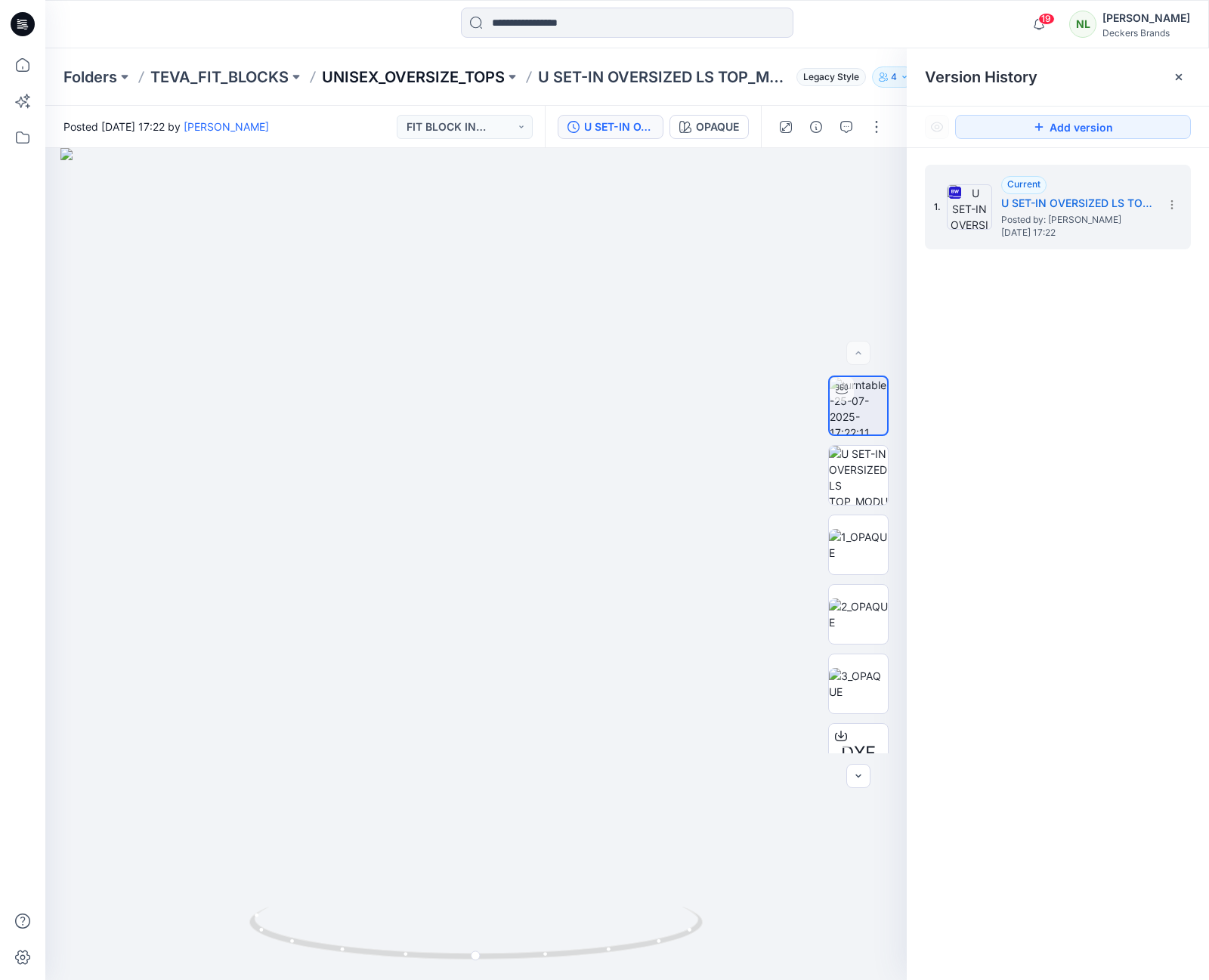
click at [403, 77] on p "UNISEX_OVERSIZE_TOPS" at bounding box center [413, 77] width 183 height 22
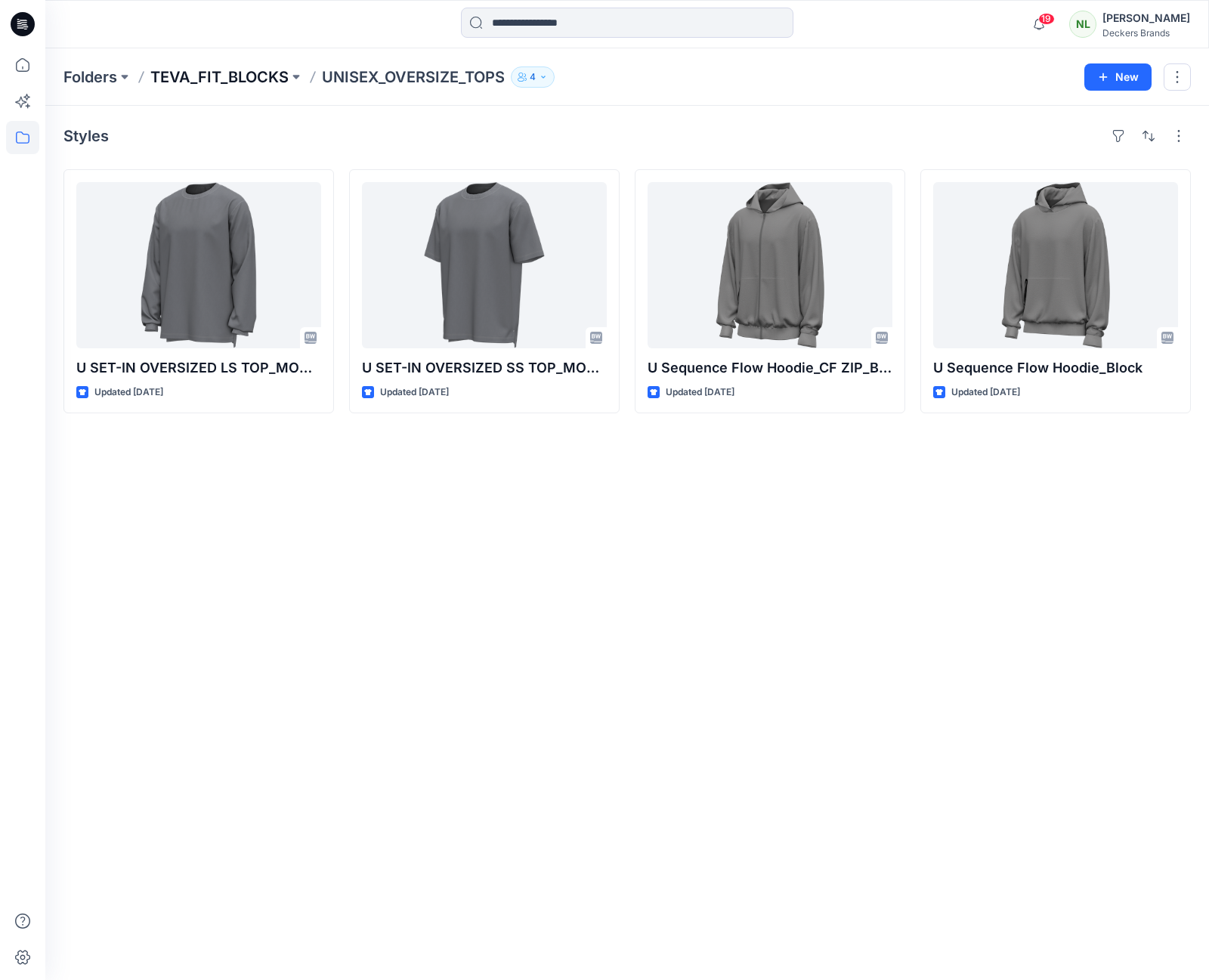
click at [194, 80] on p "TEVA_FIT_BLOCKS" at bounding box center [219, 77] width 138 height 22
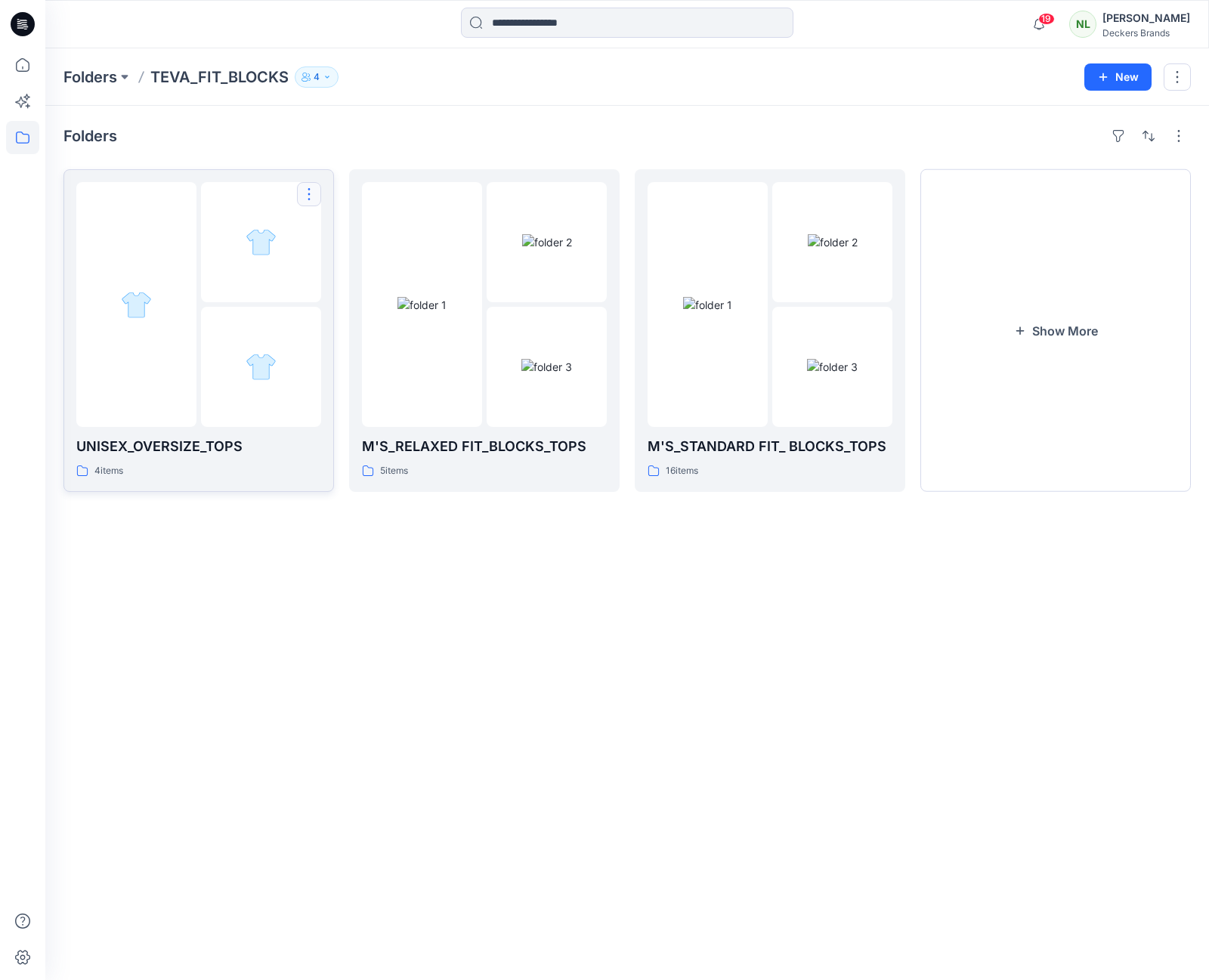
click at [307, 197] on button "button" at bounding box center [309, 194] width 25 height 25
click at [322, 620] on div "Folders UNISEX_OVERSIZE_TOPS 4 items Edit Duplicate to... Delete Folder M'S_REL…" at bounding box center [627, 542] width 1164 height 874
click at [243, 632] on div "Folders UNISEX_OVERSIZE_TOPS 4 items M'S_RELAXED FIT_BLOCKS_TOPS 5 items M'S_ST…" at bounding box center [627, 542] width 1164 height 874
